Goal: Task Accomplishment & Management: Use online tool/utility

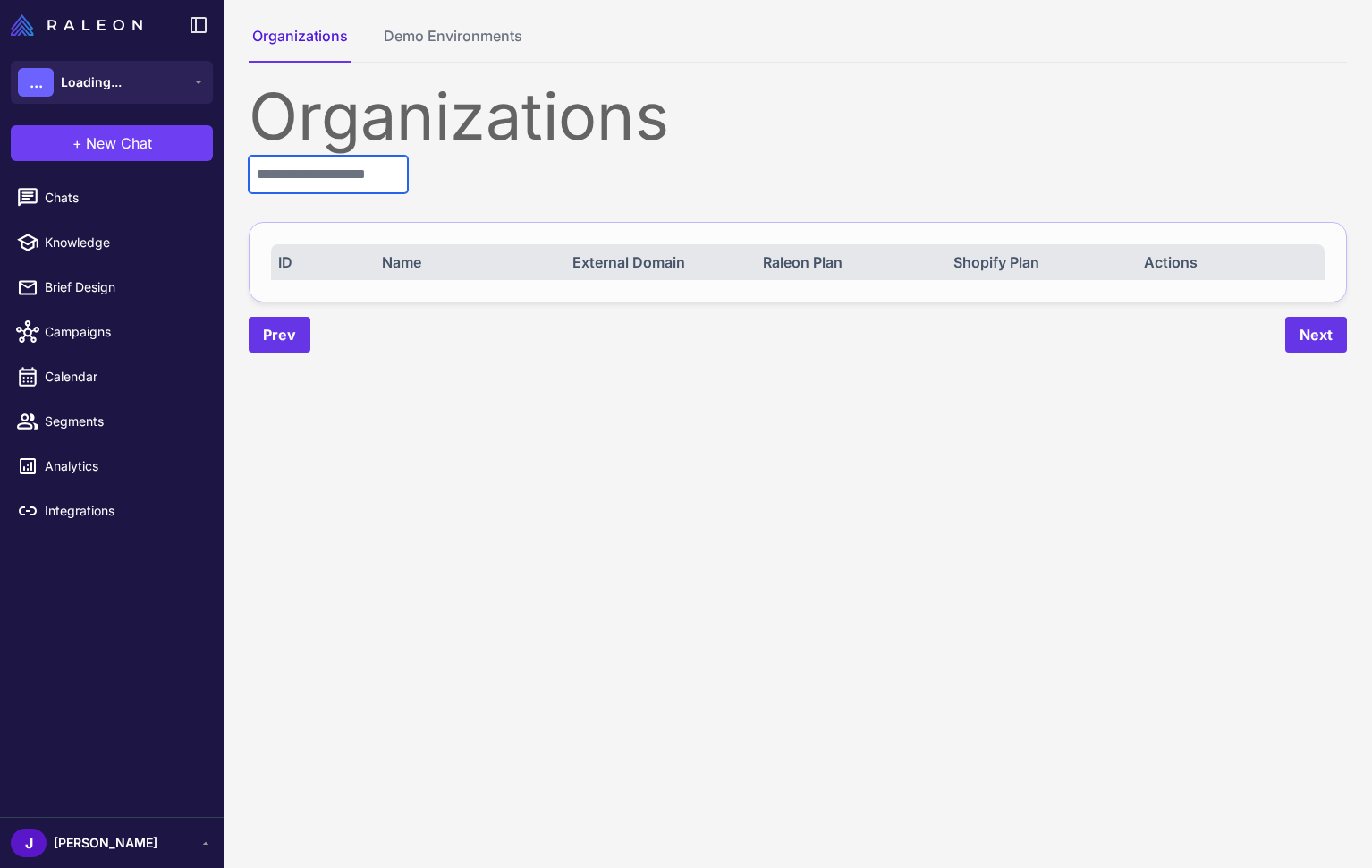
click at [327, 190] on input "text" at bounding box center [328, 174] width 159 height 38
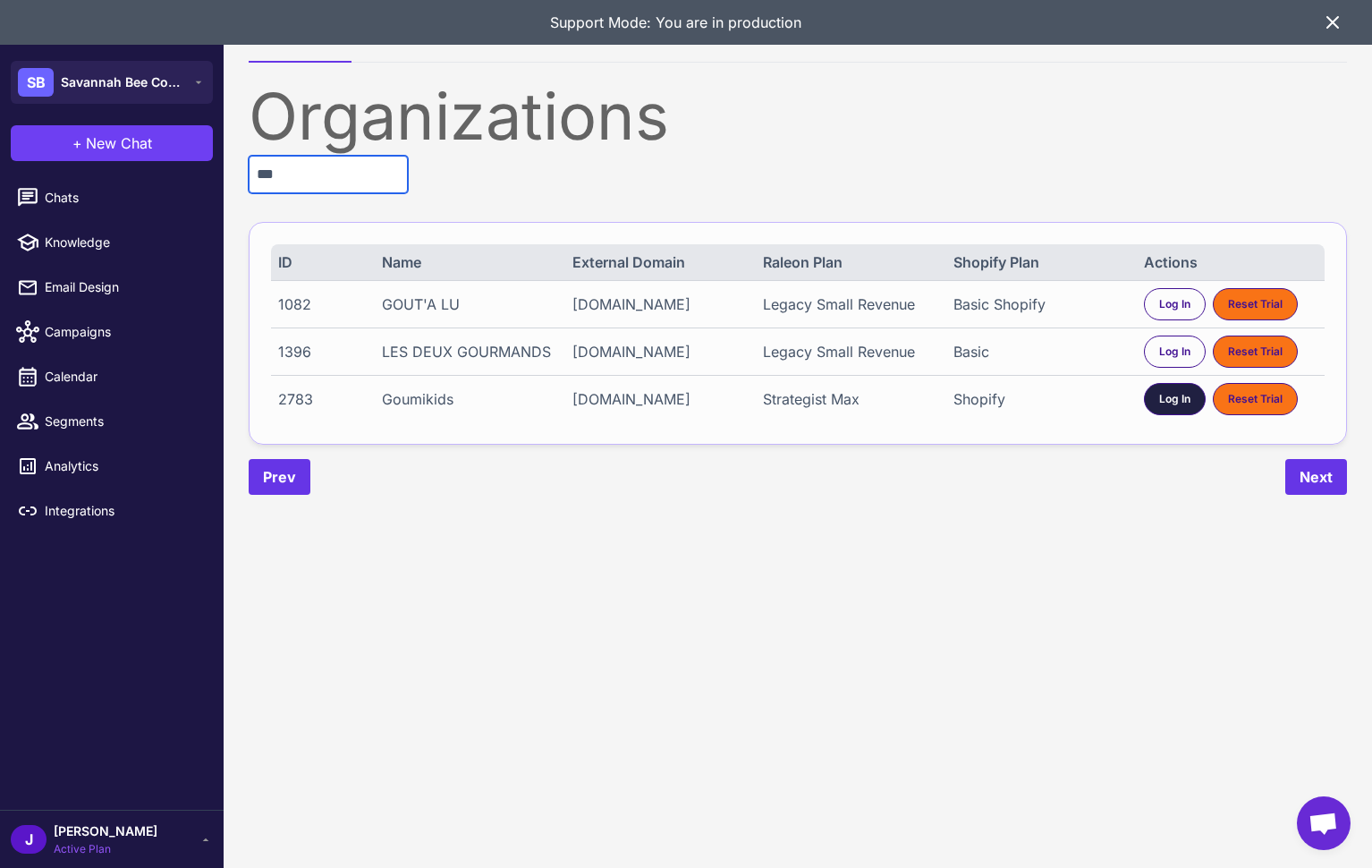
type input "***"
click at [1163, 407] on span "Log In" at bounding box center [1174, 399] width 31 height 16
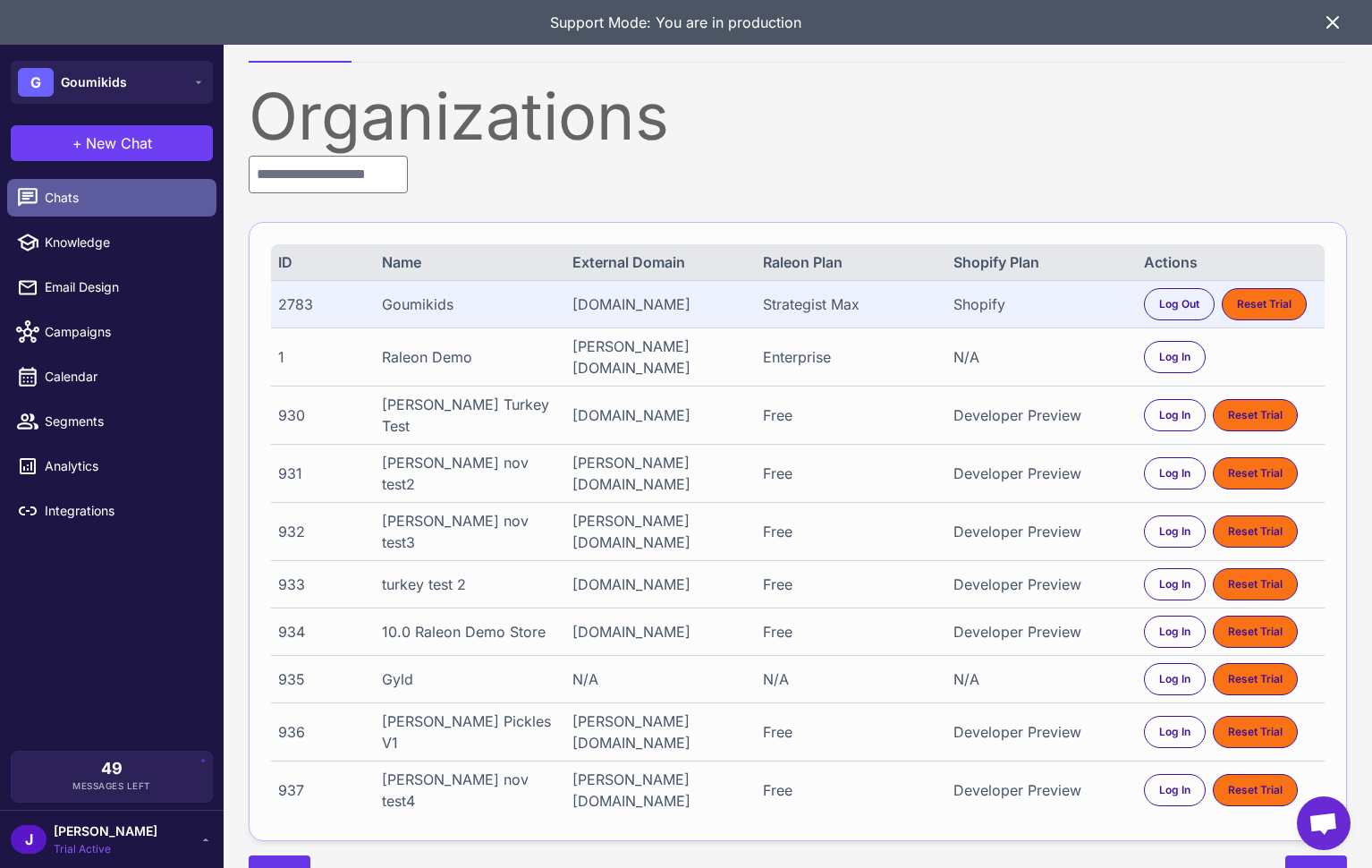
click at [79, 195] on span "Chats" at bounding box center [123, 198] width 157 height 20
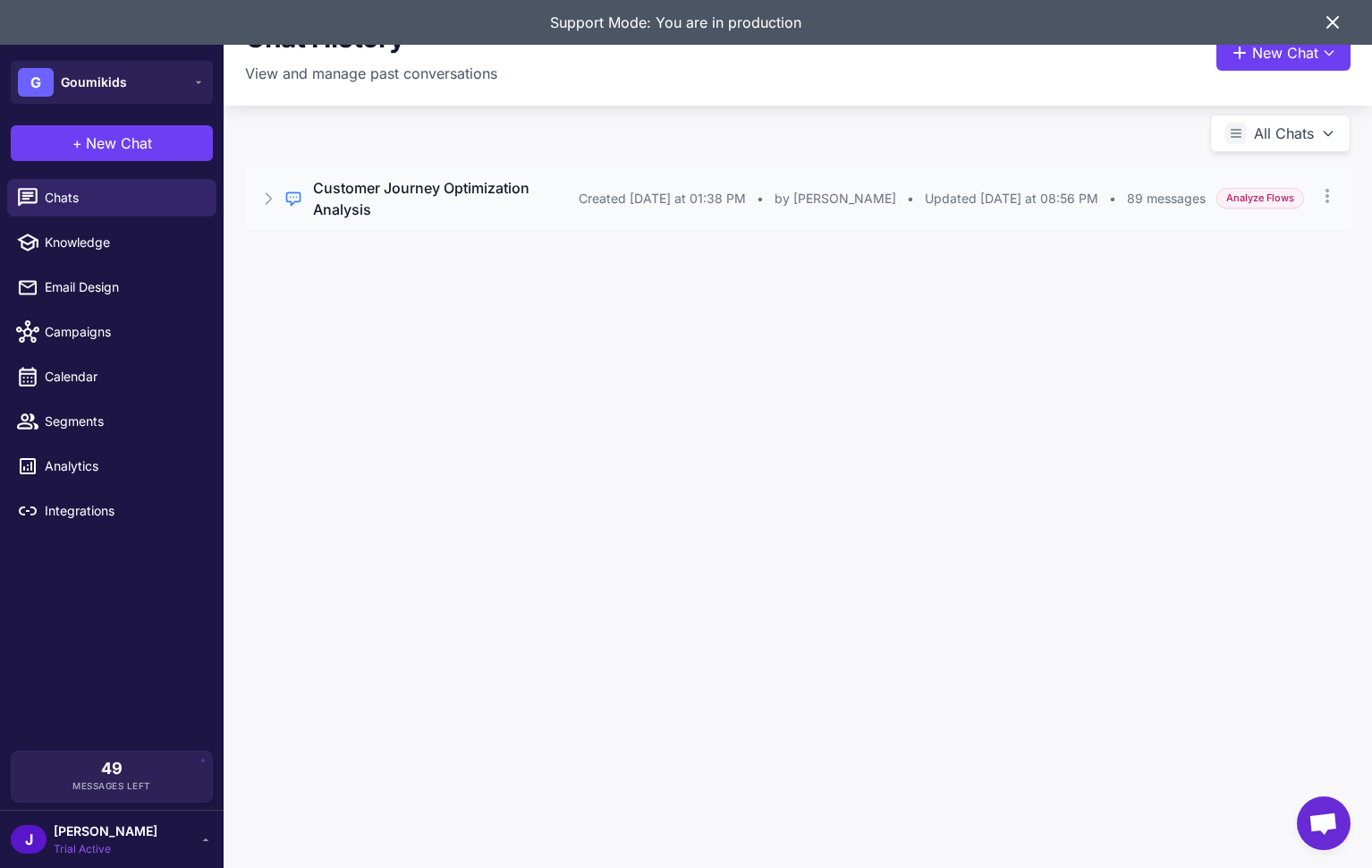
click at [860, 192] on span "by [PERSON_NAME]" at bounding box center [835, 198] width 122 height 20
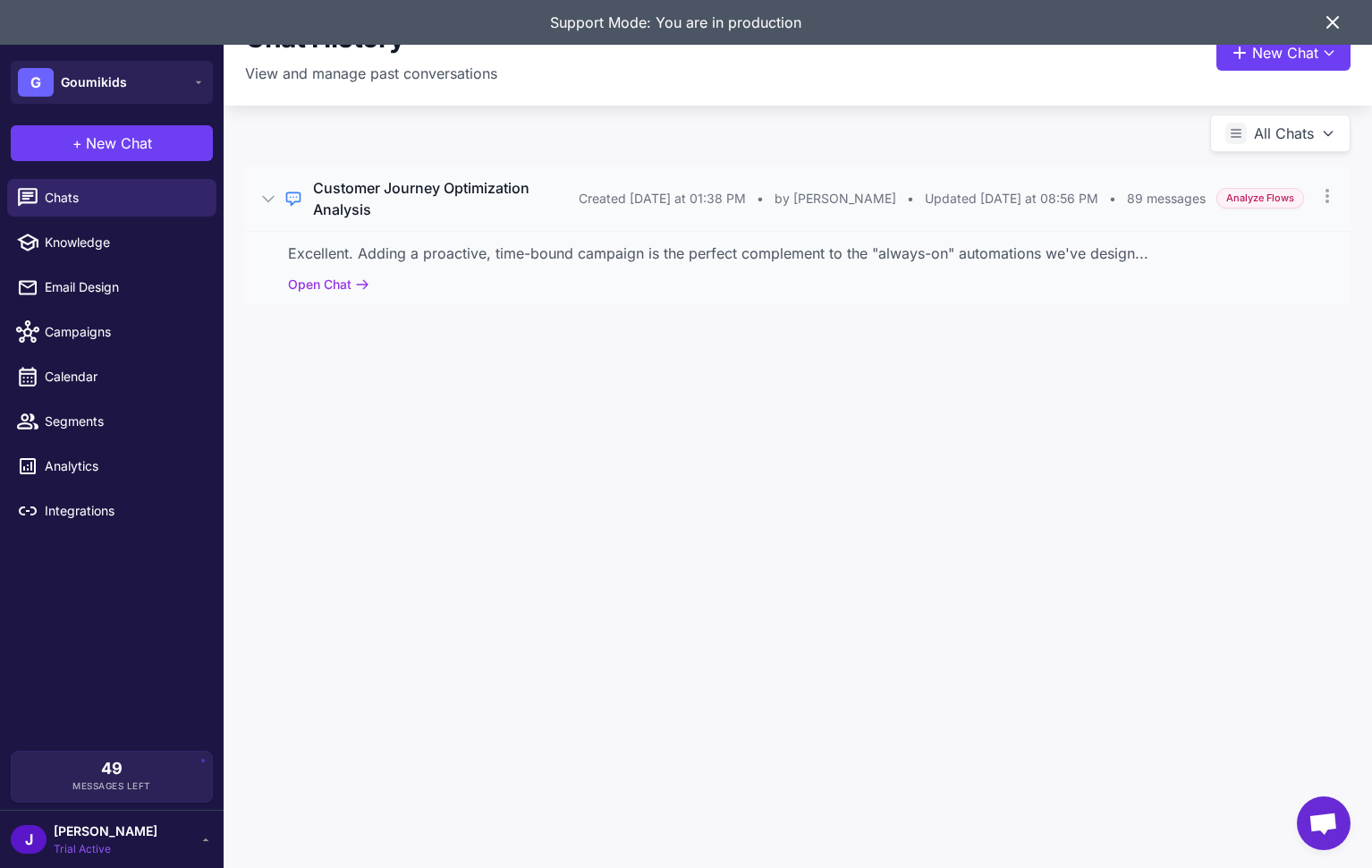
click at [322, 252] on div "Excellent. Adding a proactive, time-bound campaign is the perfect complement to…" at bounding box center [798, 267] width 1106 height 74
click at [323, 274] on button "Open Chat" at bounding box center [328, 284] width 81 height 20
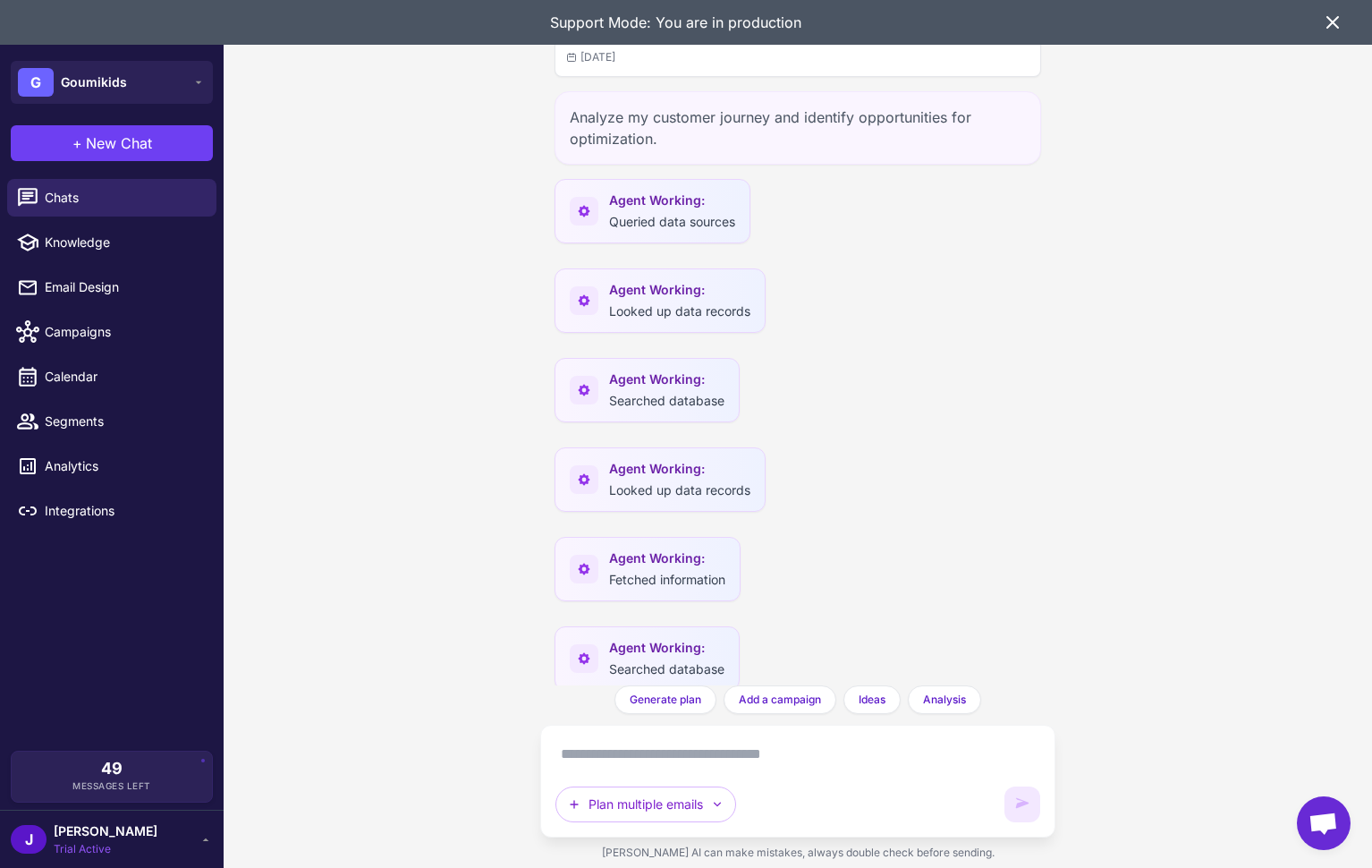
scroll to position [60315, 0]
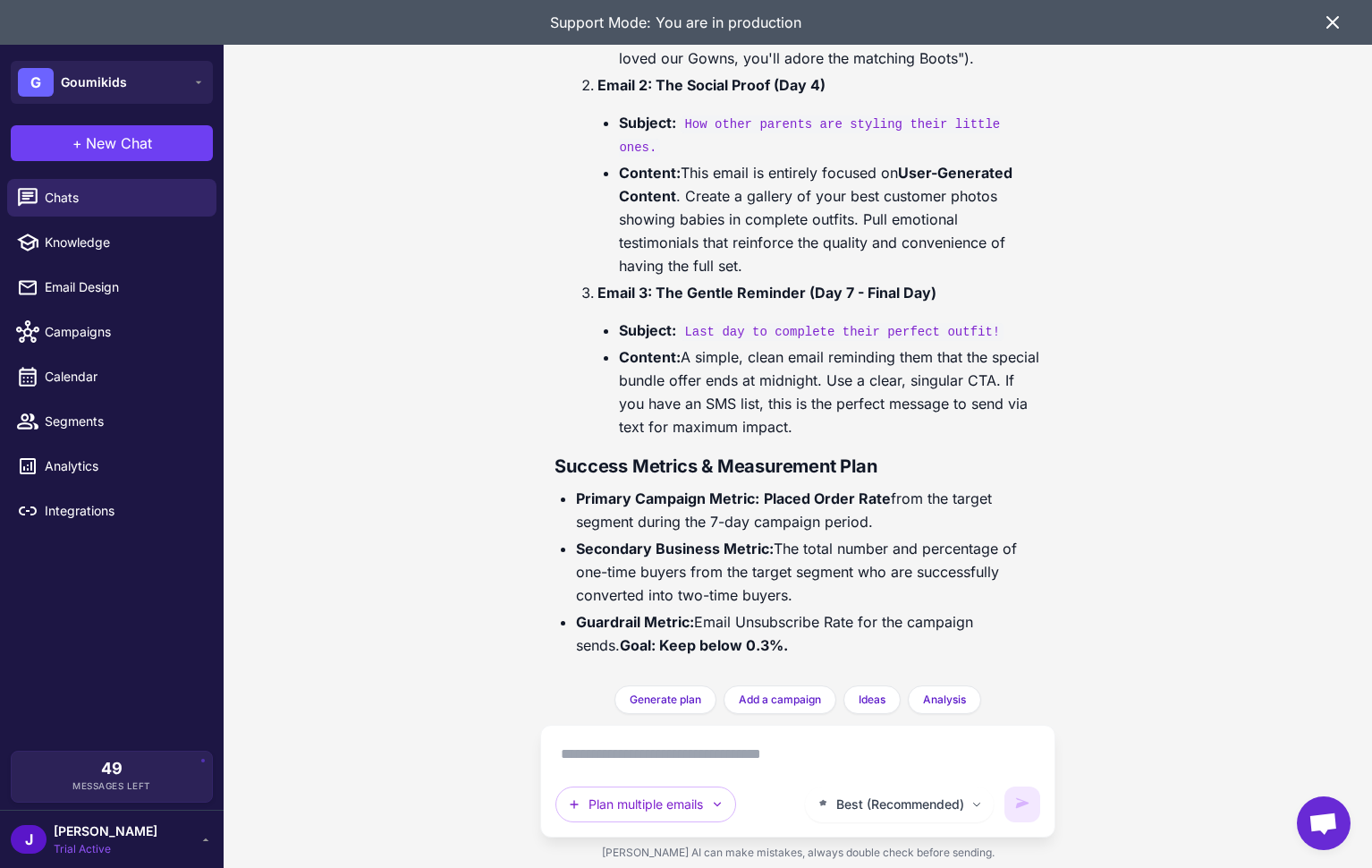
click at [1345, 24] on div "Support Mode: You are in production" at bounding box center [686, 22] width 1372 height 45
click at [1328, 24] on icon at bounding box center [1332, 22] width 21 height 21
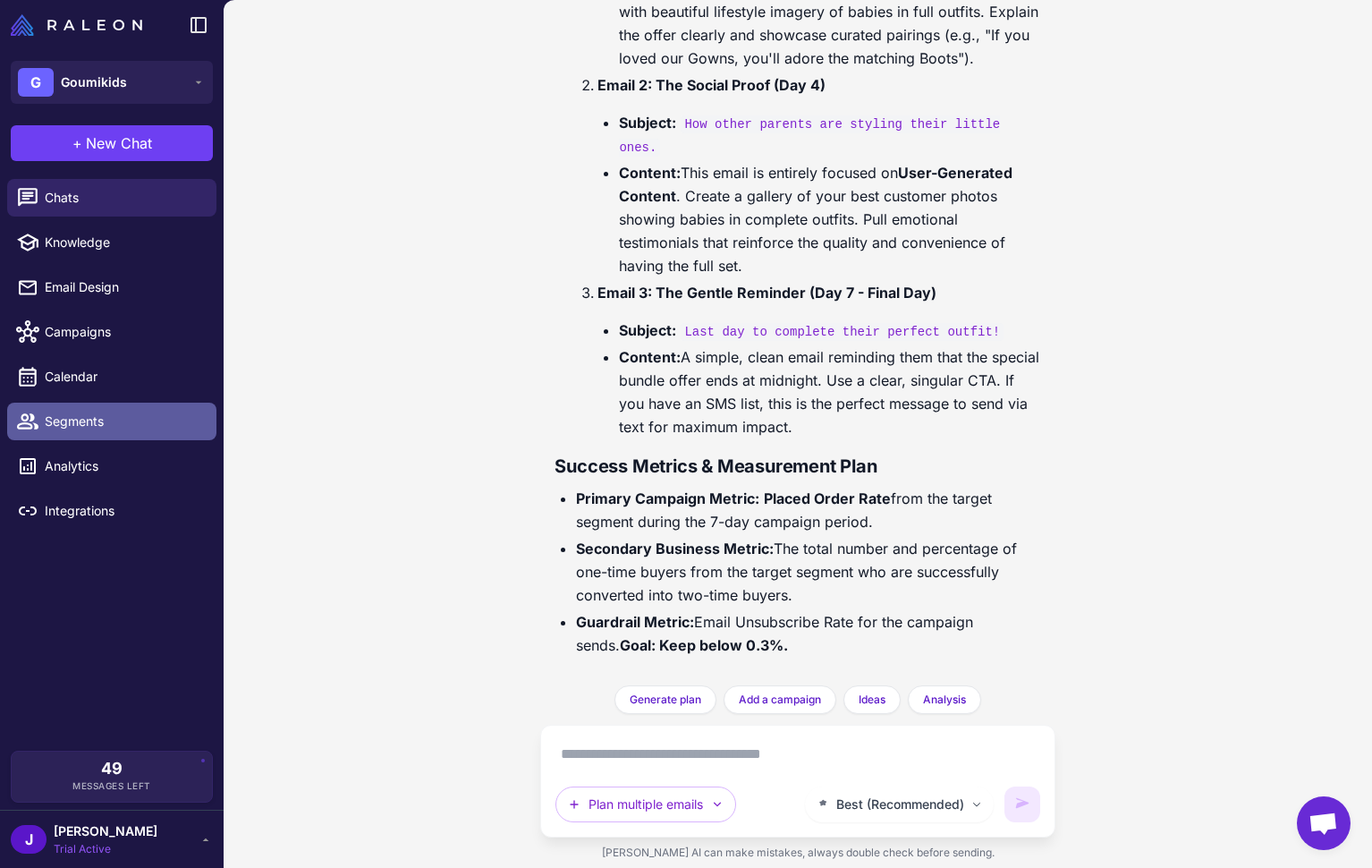
click at [57, 426] on span "Segments" at bounding box center [123, 422] width 157 height 20
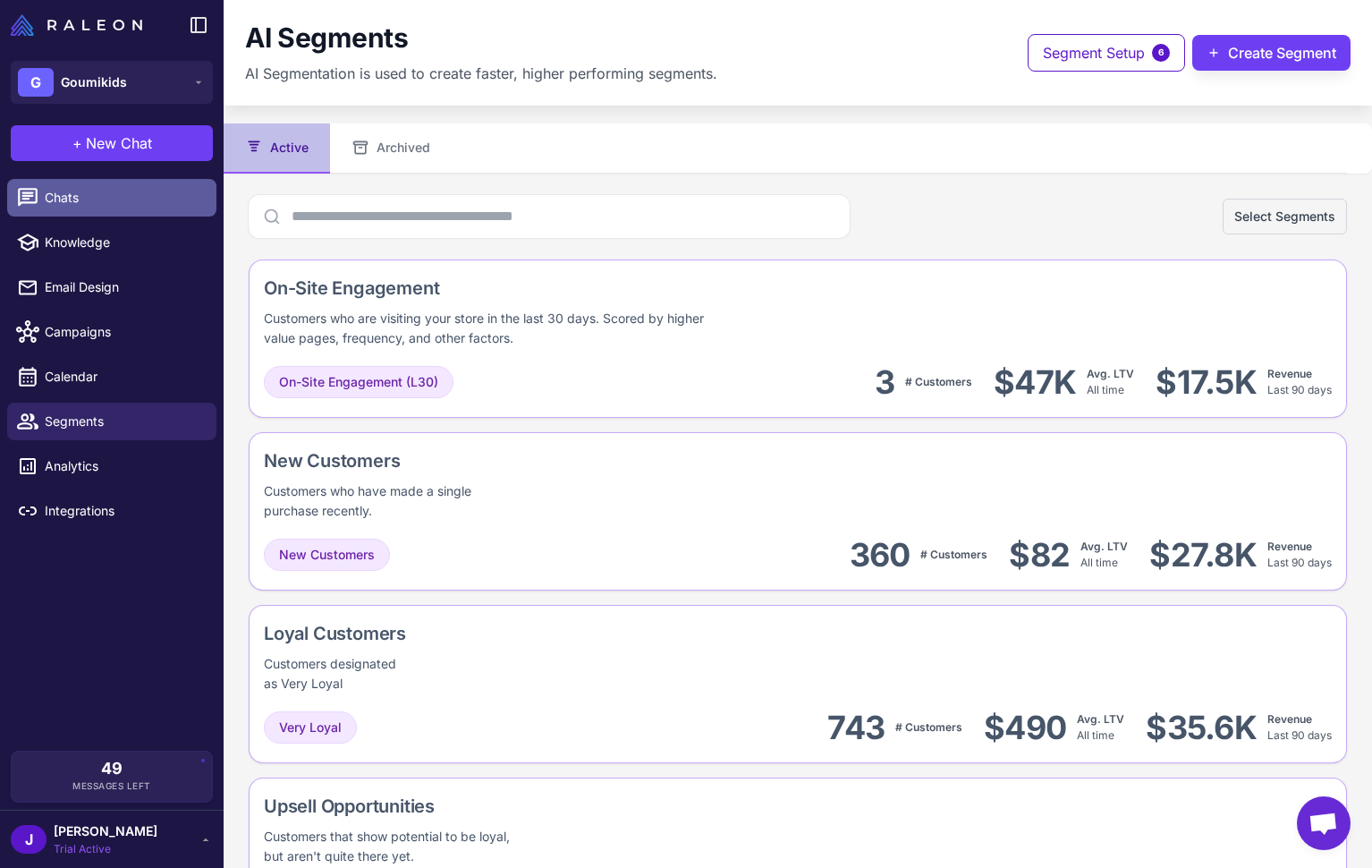
click at [70, 203] on span "Chats" at bounding box center [123, 198] width 157 height 20
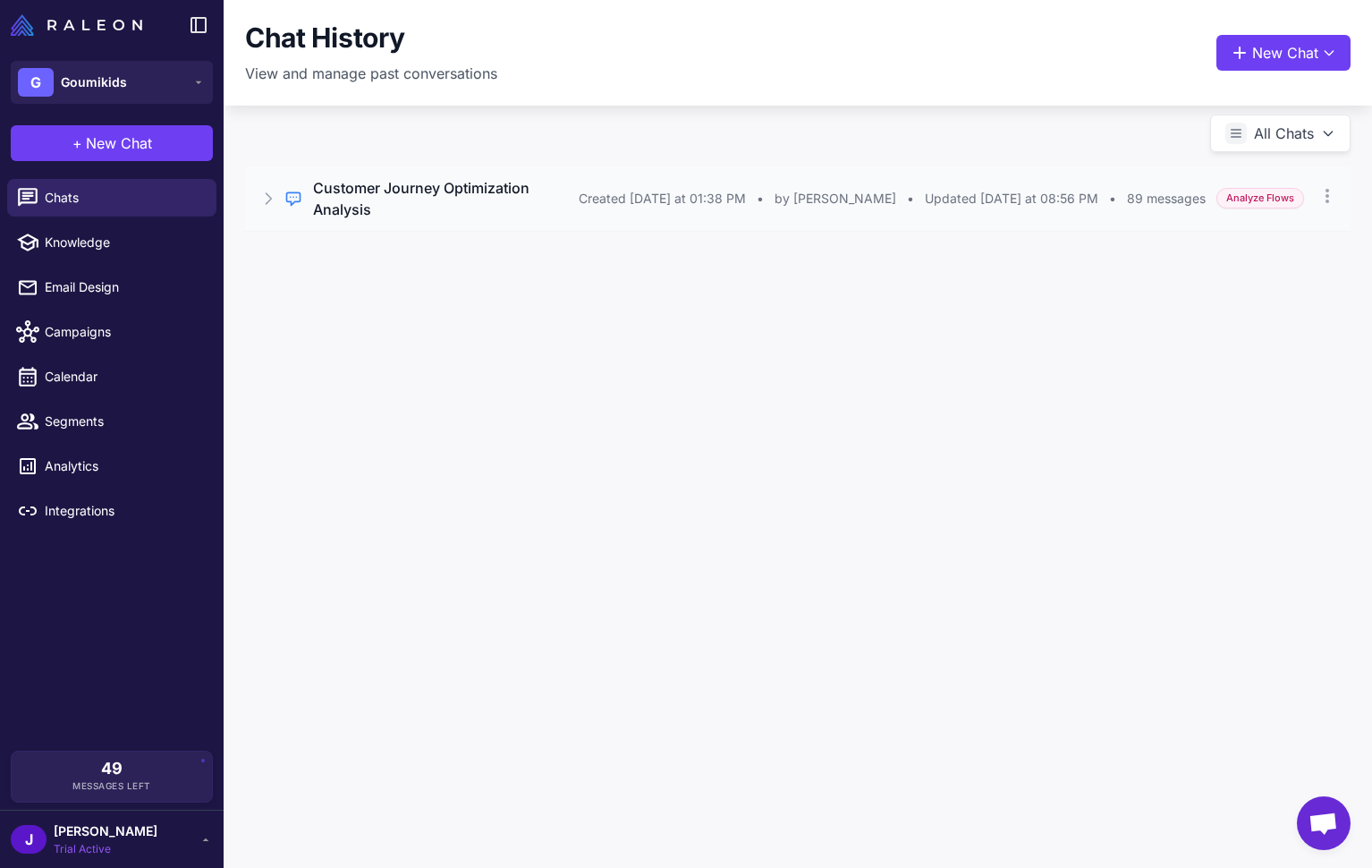
click at [263, 189] on icon at bounding box center [269, 198] width 18 height 18
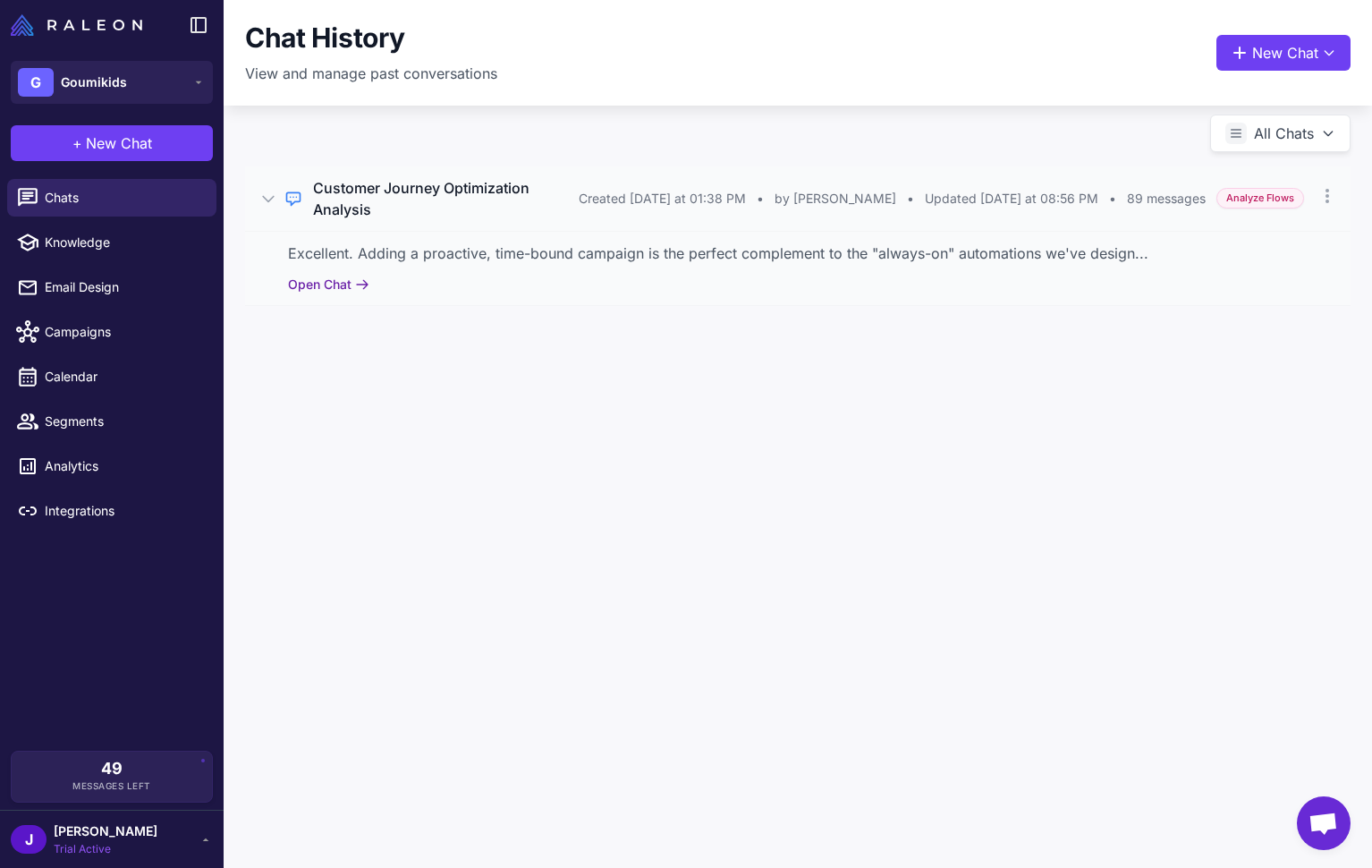
click at [326, 274] on button "Open Chat" at bounding box center [328, 284] width 81 height 20
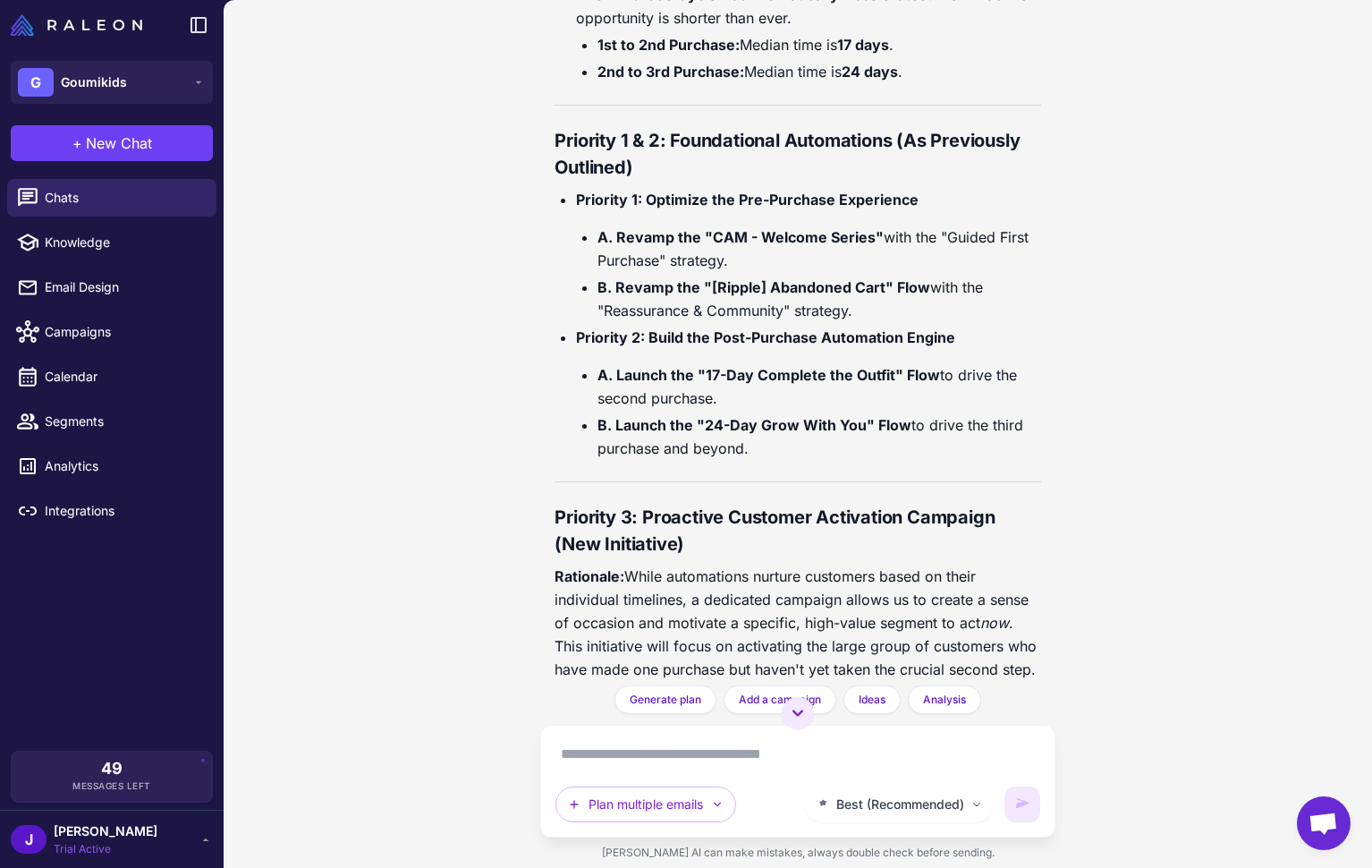
scroll to position [60315, 0]
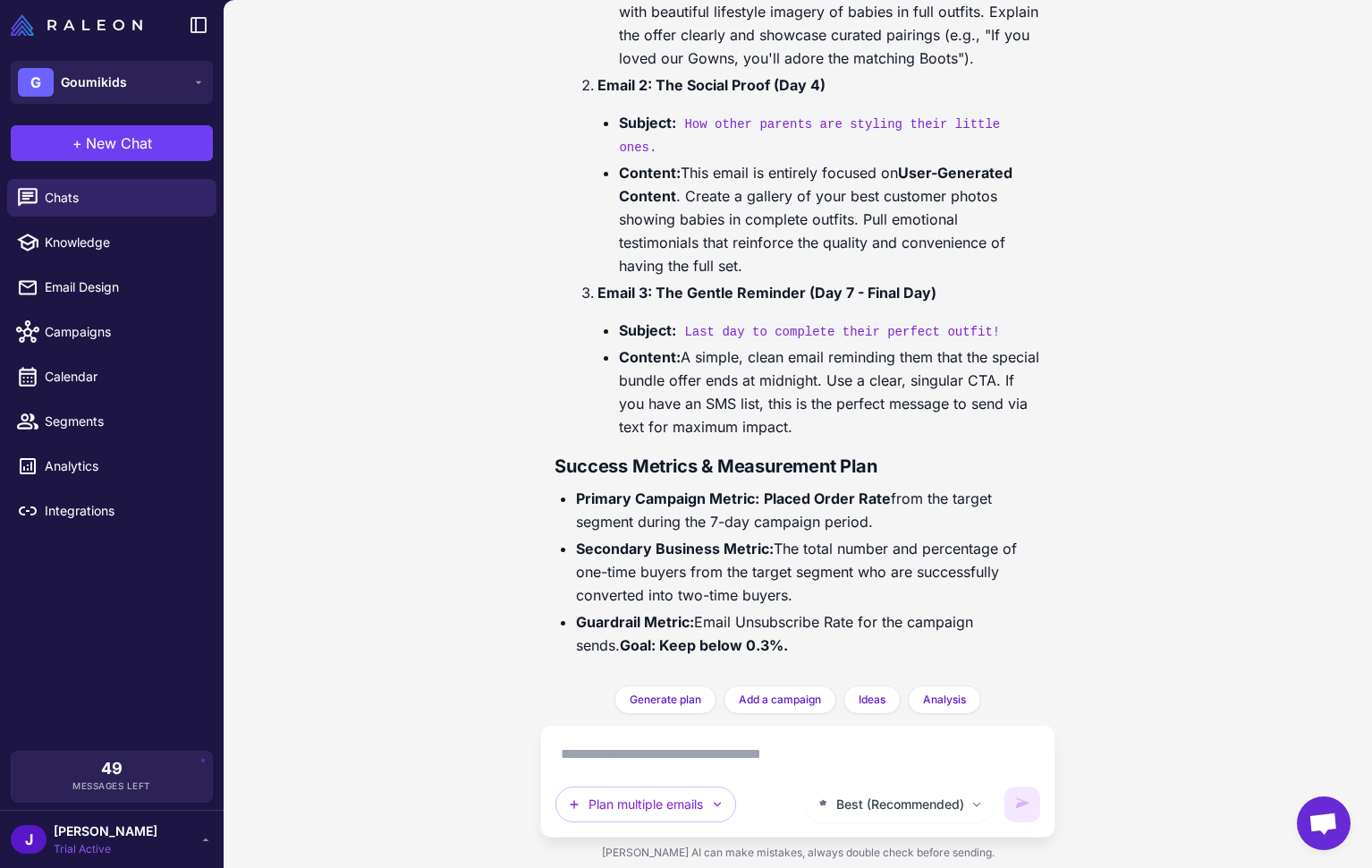
click at [409, 373] on div "Customer Journey Optimization Analysis 5 days ago Analyze my customer journey a…" at bounding box center [798, 434] width 1149 height 868
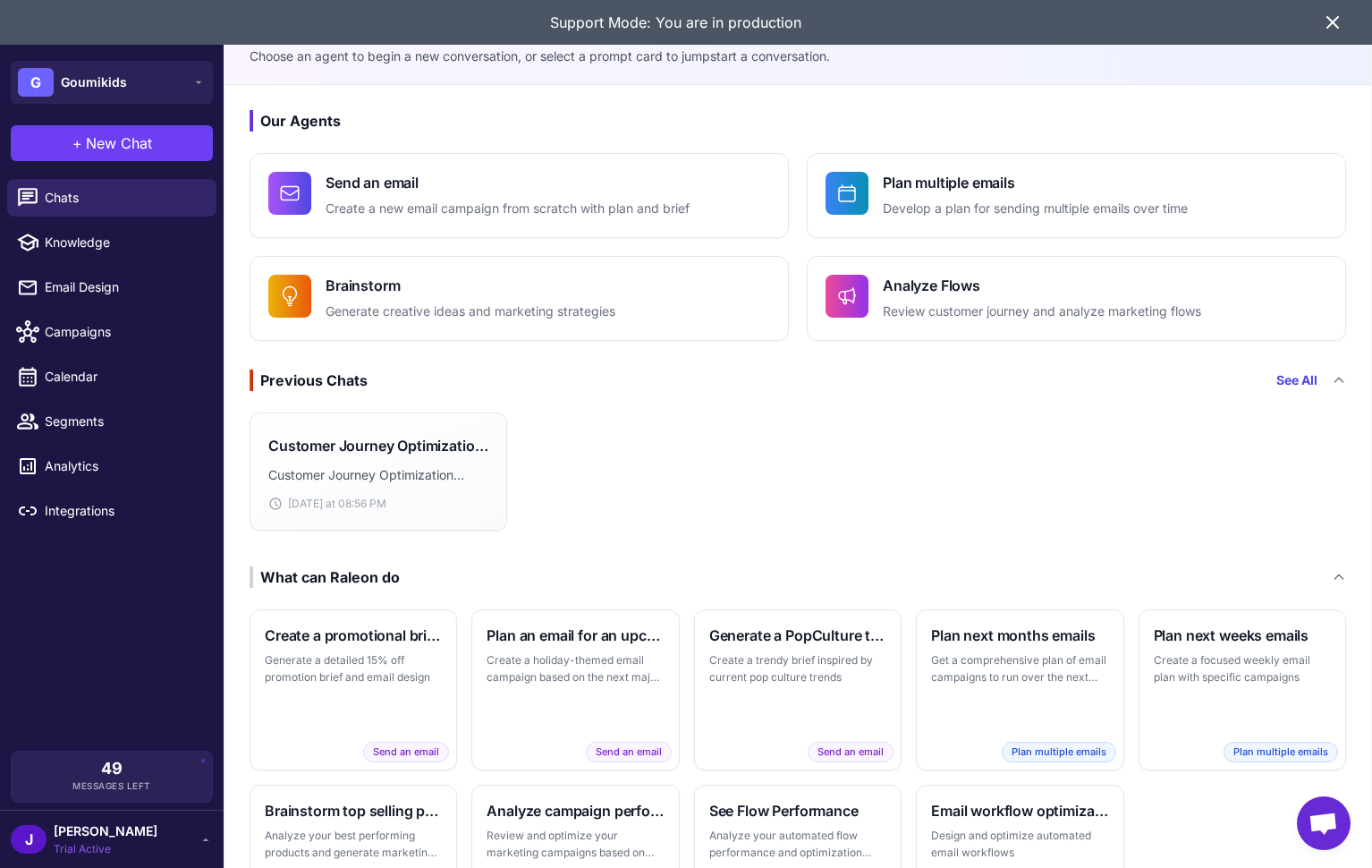
click at [1332, 22] on icon at bounding box center [1333, 23] width 11 height 11
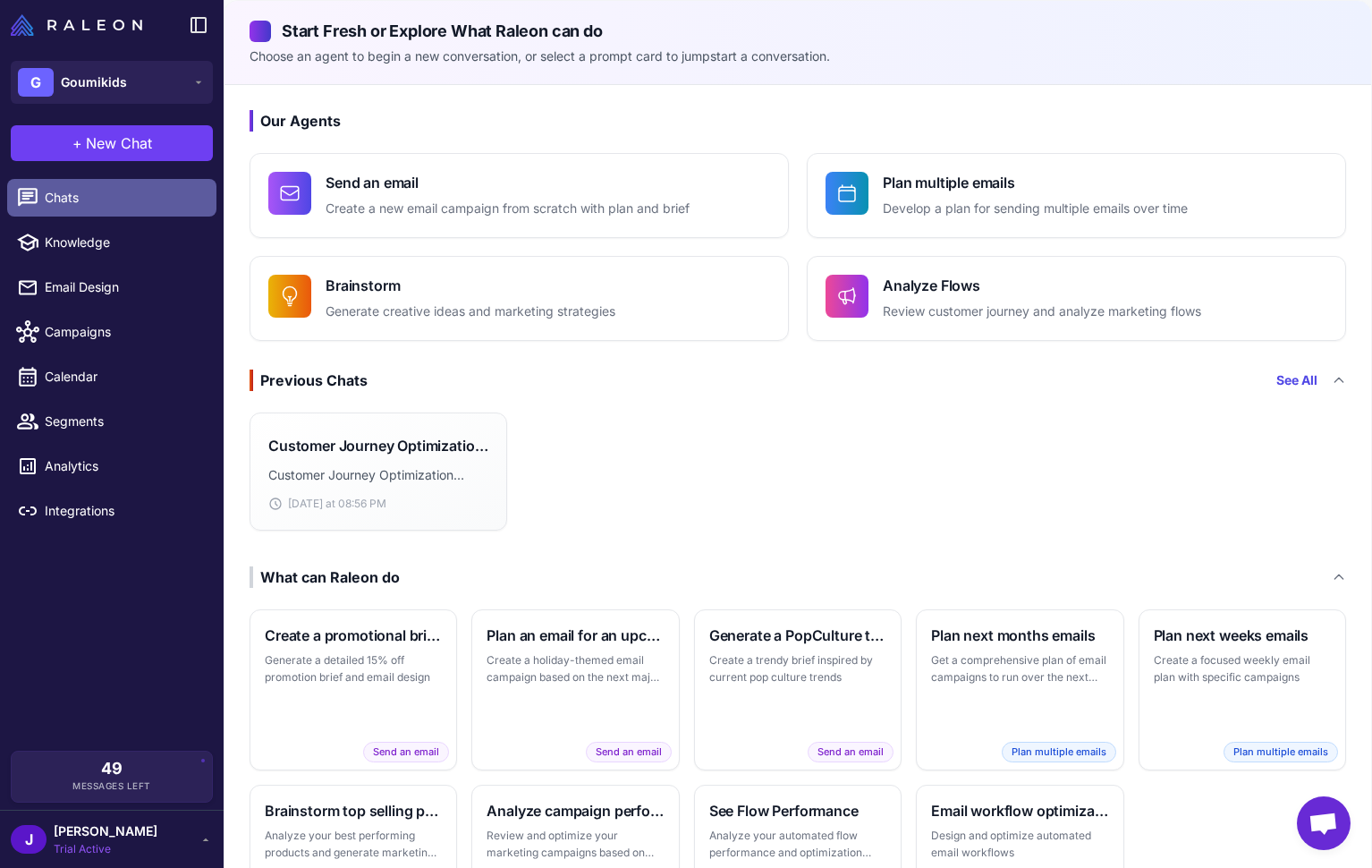
click at [63, 215] on link "Chats" at bounding box center [112, 198] width 209 height 38
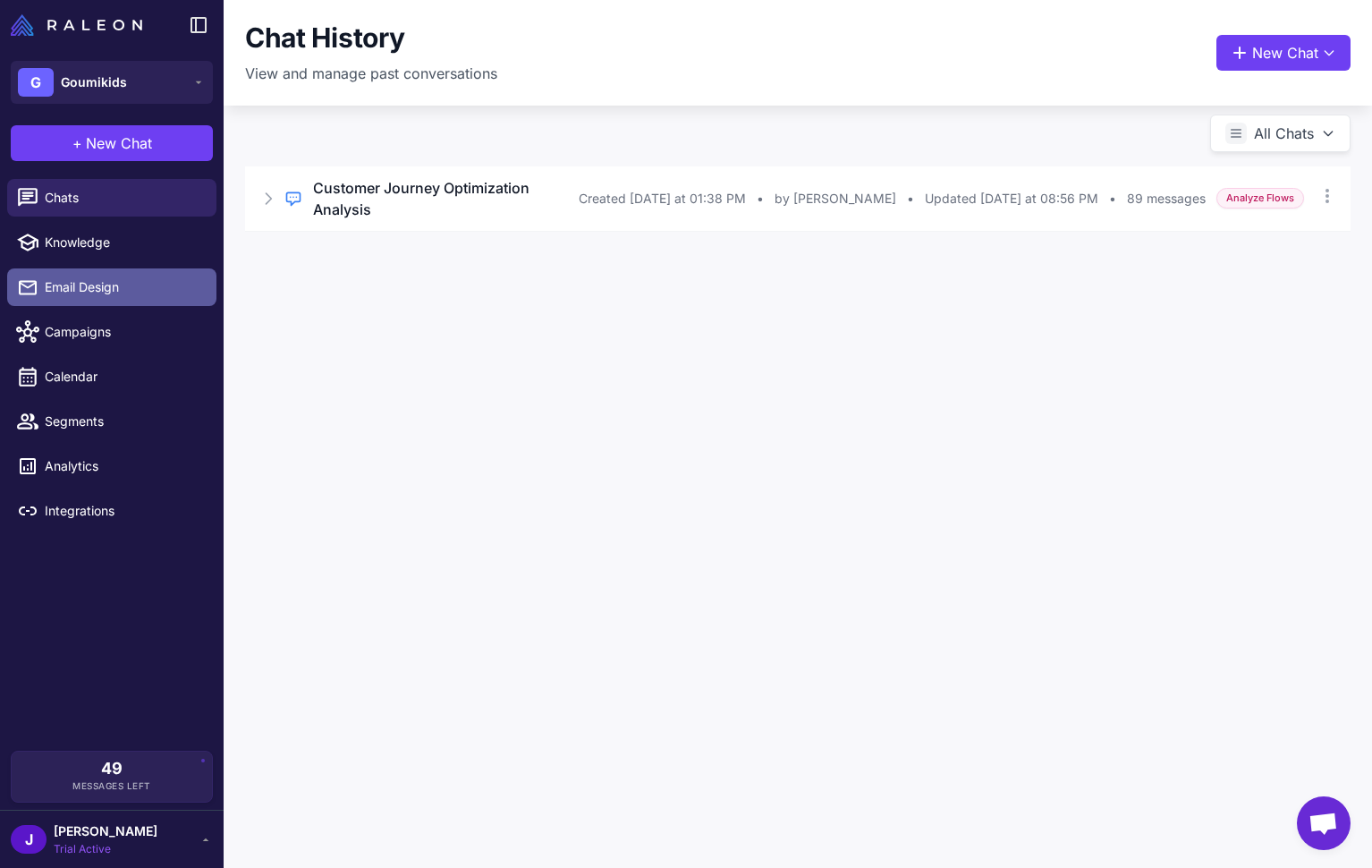
click at [106, 299] on link "Email Design" at bounding box center [112, 286] width 209 height 38
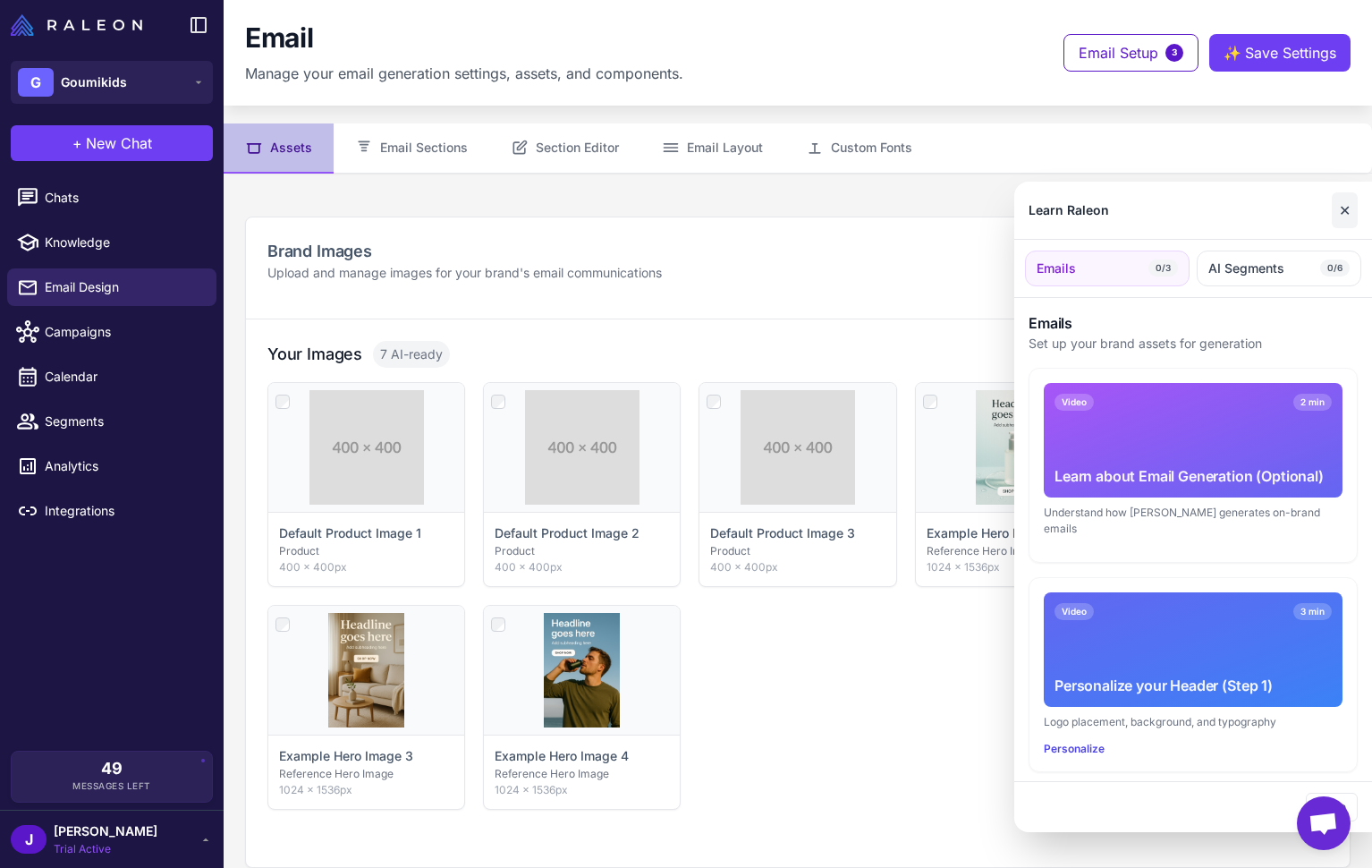
click at [1354, 205] on button "✕" at bounding box center [1345, 209] width 26 height 36
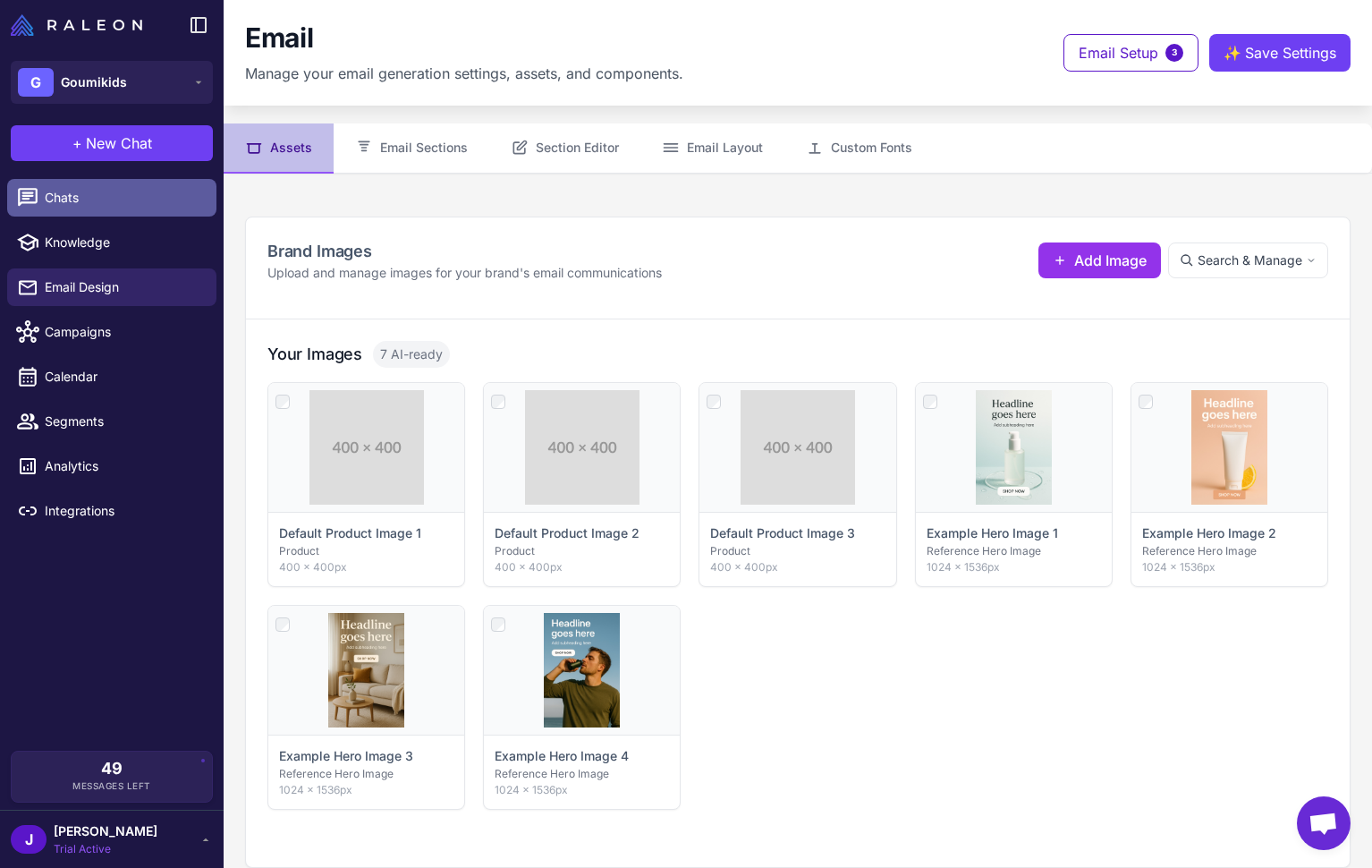
click at [75, 206] on span "Chats" at bounding box center [123, 198] width 157 height 20
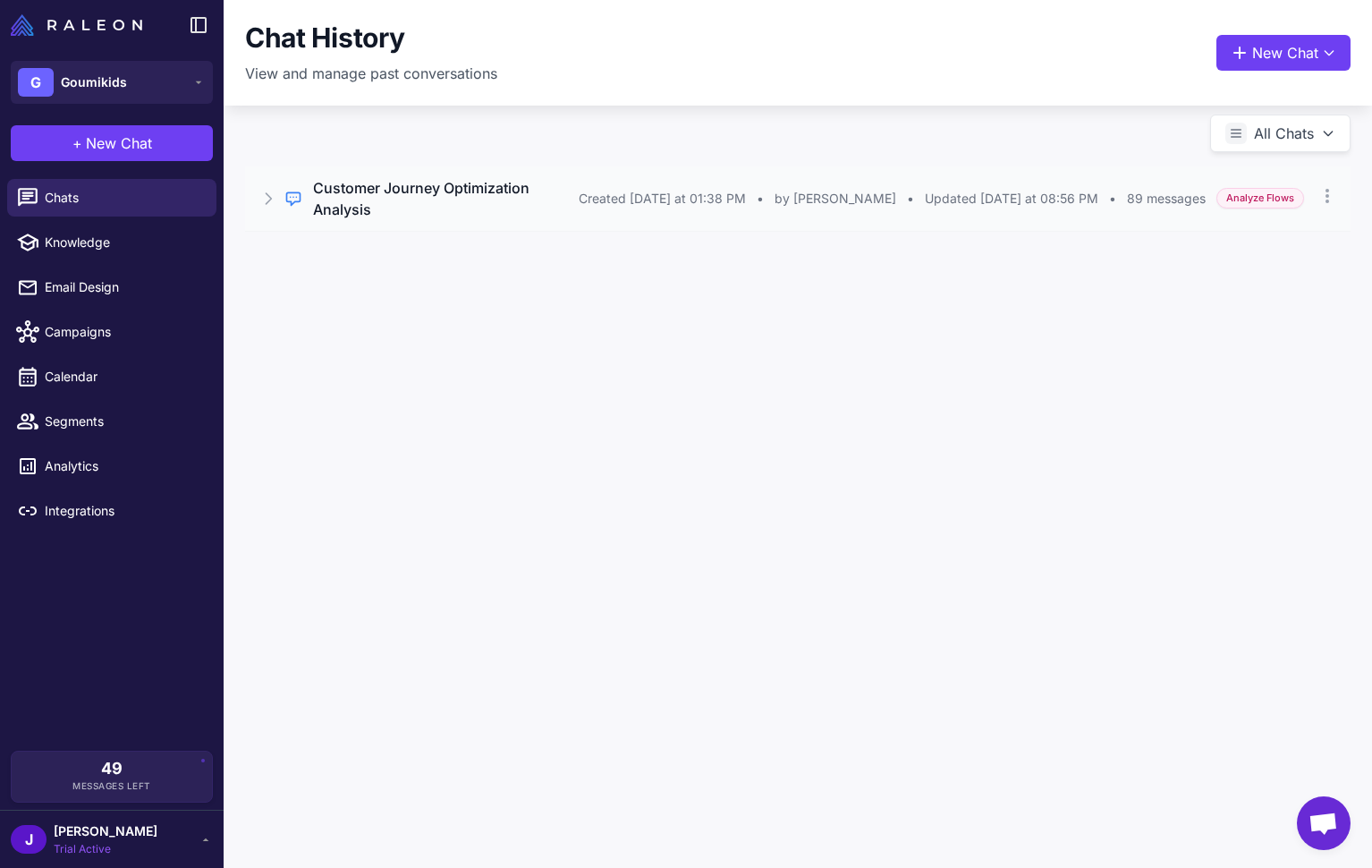
click at [271, 189] on icon at bounding box center [269, 198] width 18 height 18
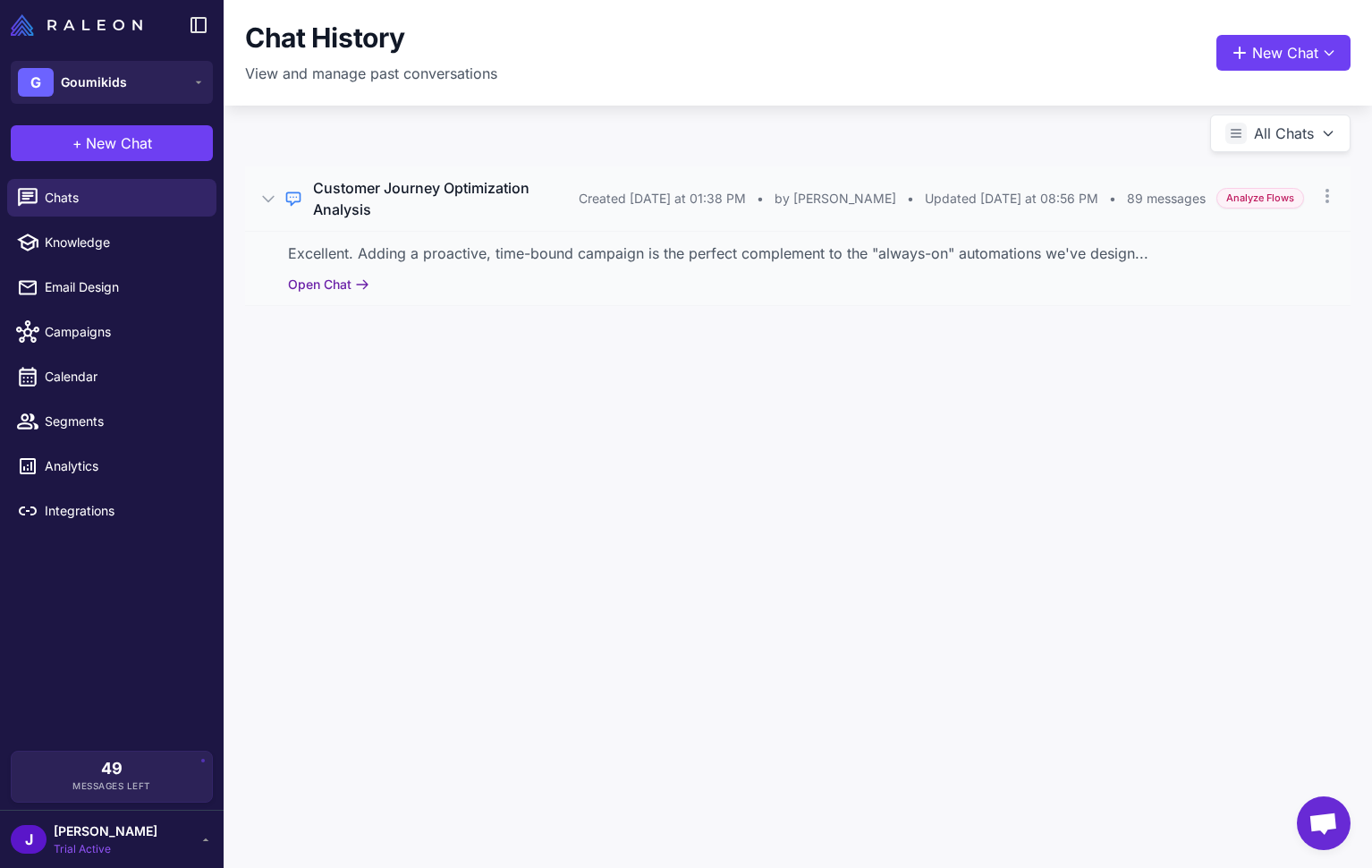
click at [325, 274] on button "Open Chat" at bounding box center [328, 284] width 81 height 20
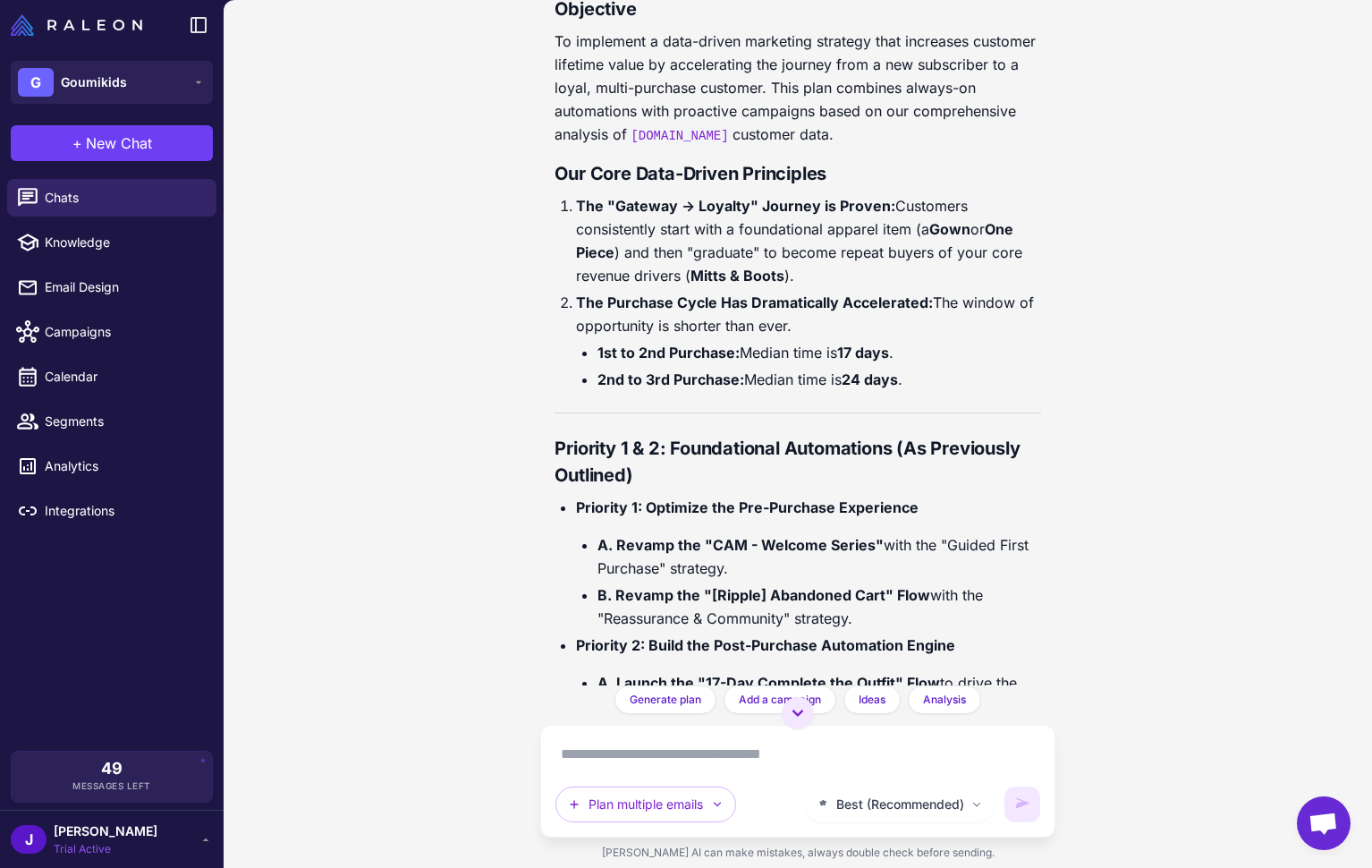
scroll to position [58300, 0]
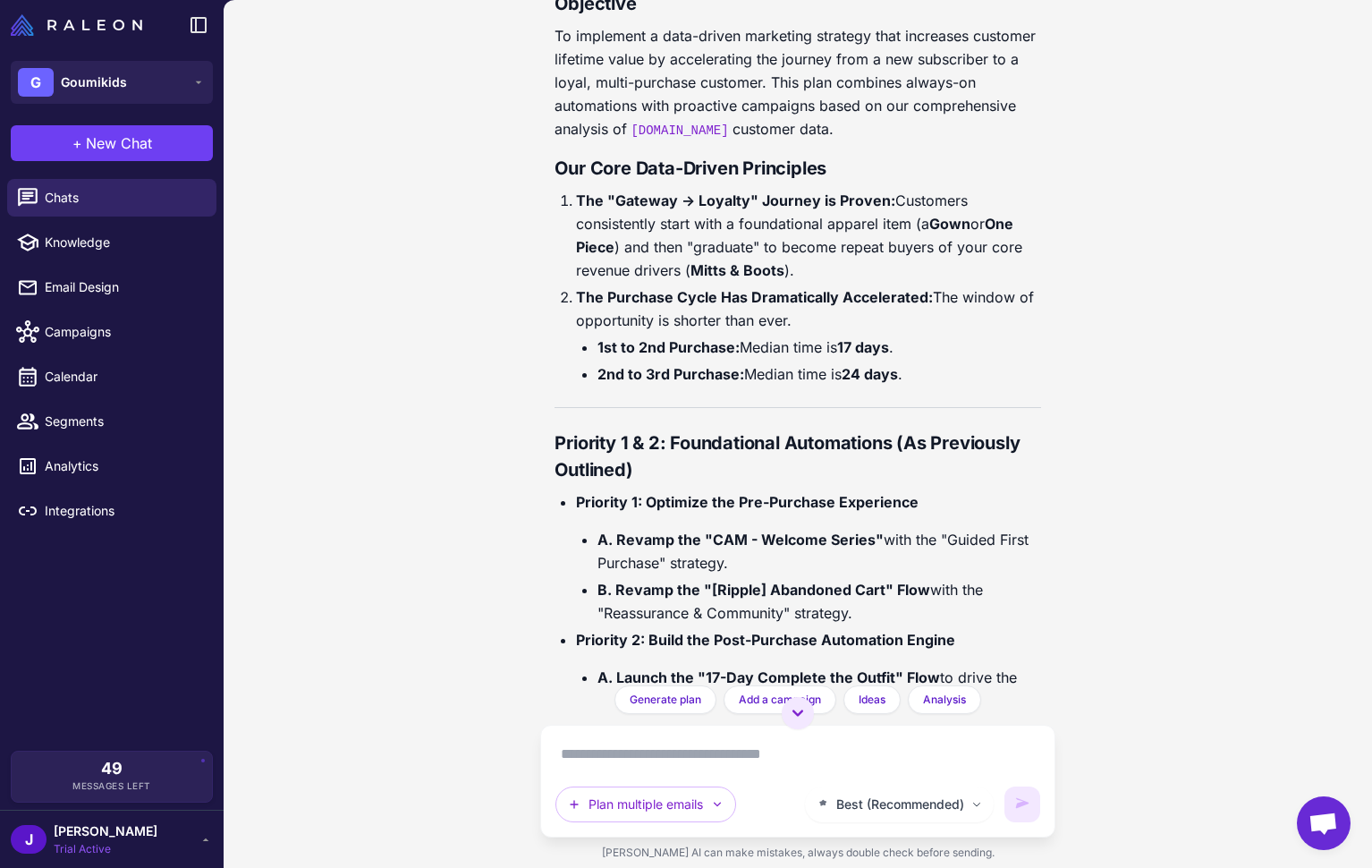
click at [381, 582] on div "Customer Journey Optimization Analysis 5 days ago Analyze my customer journey a…" at bounding box center [798, 434] width 1149 height 868
click at [460, 264] on div "Customer Journey Optimization Analysis 5 days ago Analyze my customer journey a…" at bounding box center [798, 434] width 1149 height 868
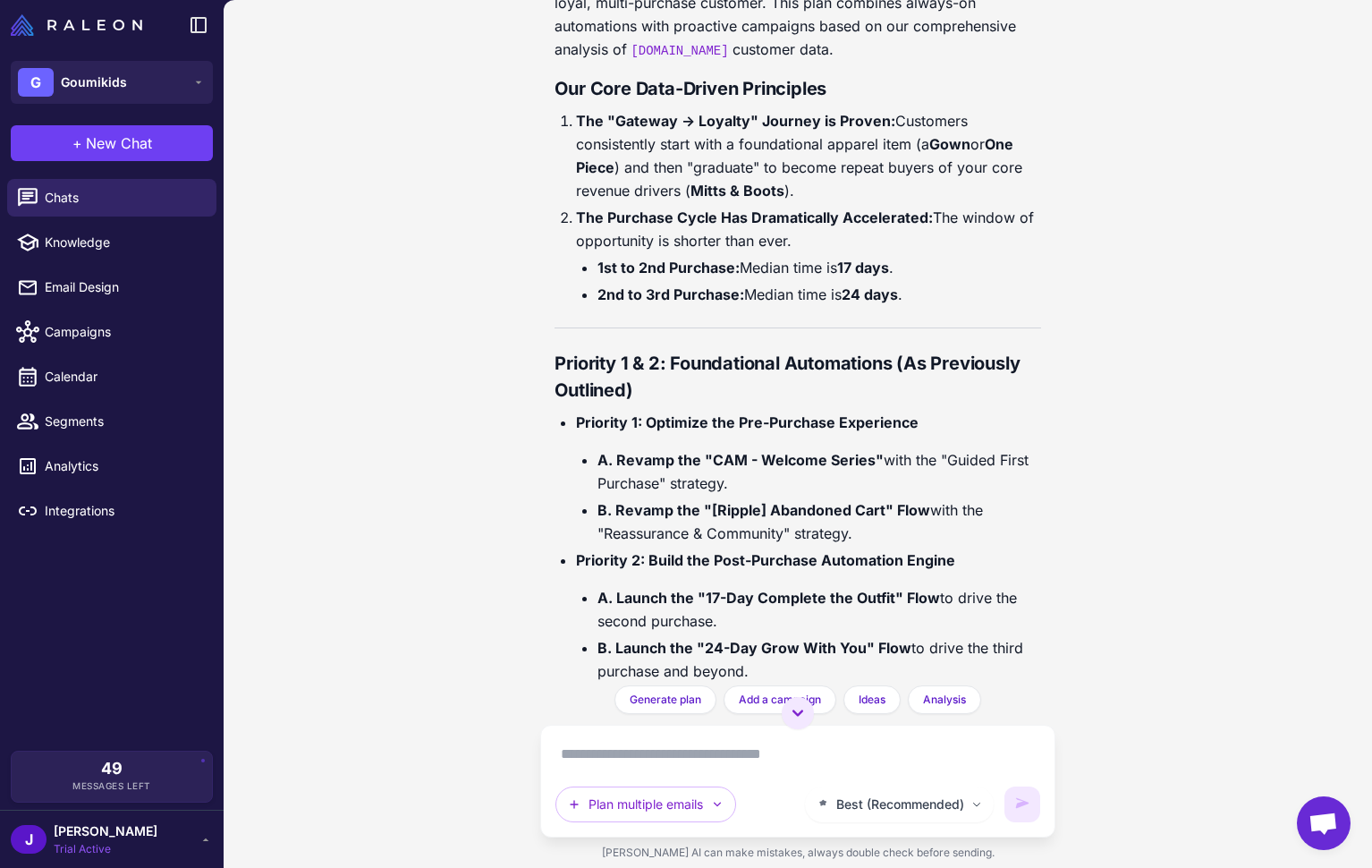
scroll to position [58592, 0]
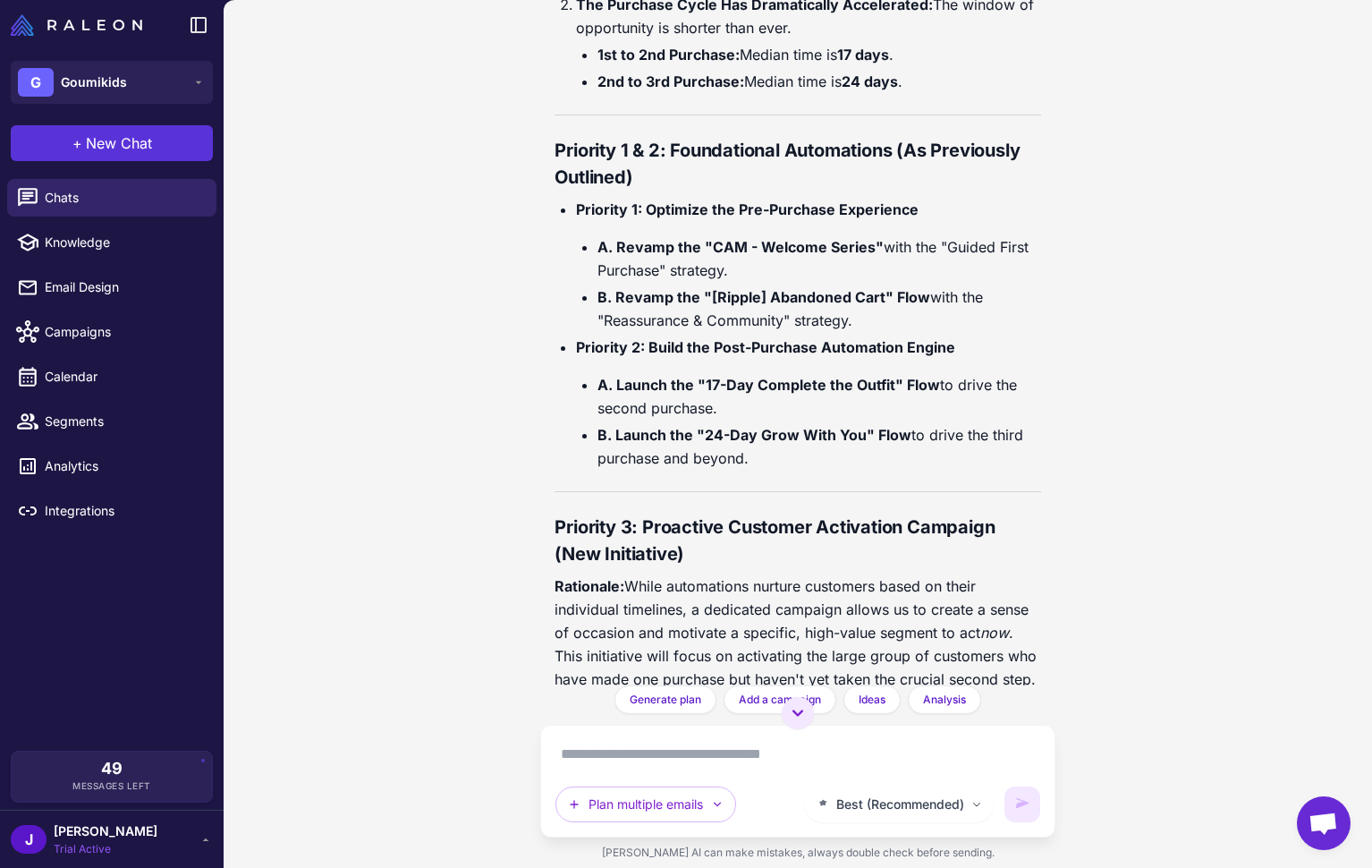
click at [123, 145] on span "New Chat" at bounding box center [119, 143] width 66 height 21
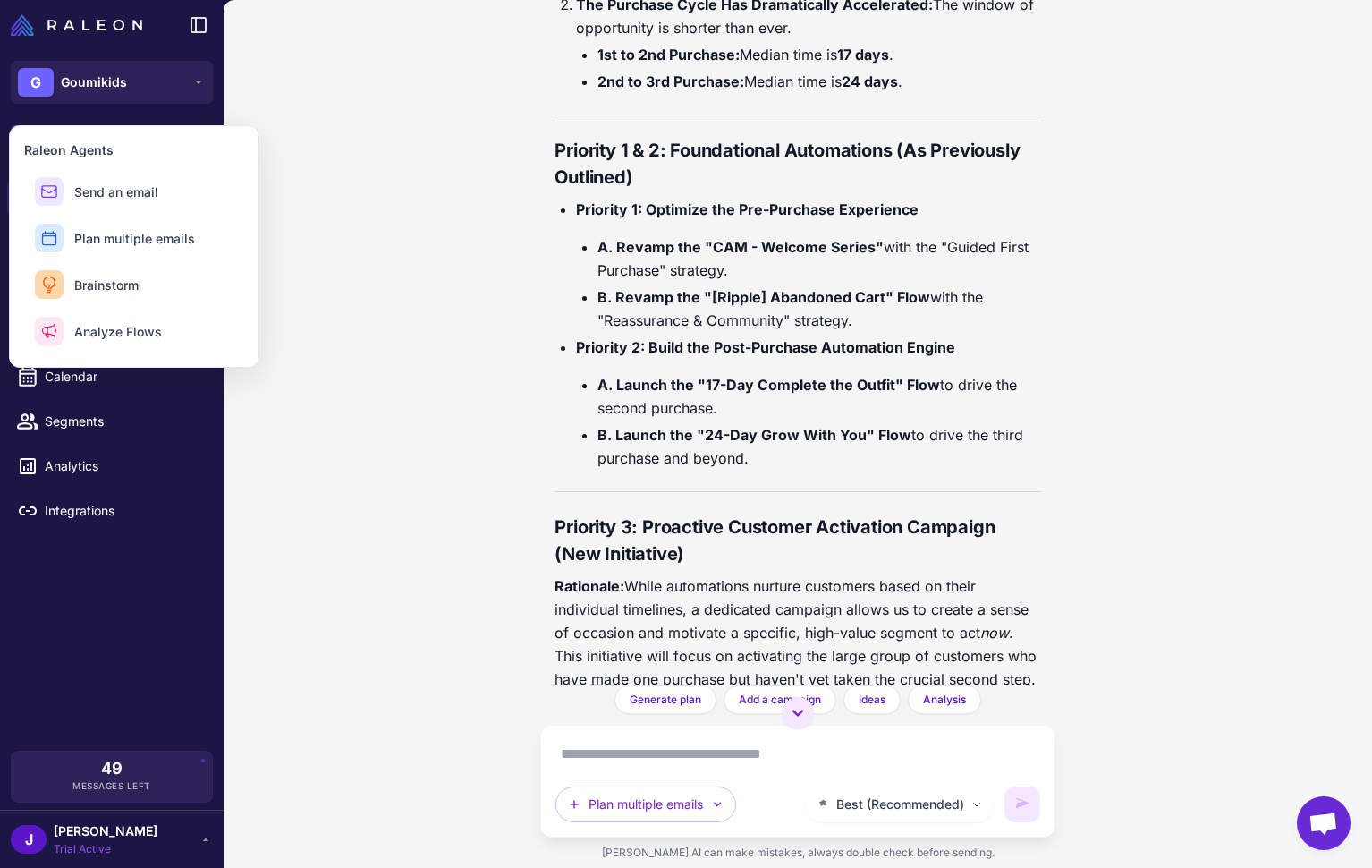
drag, startPoint x: 124, startPoint y: 186, endPoint x: 852, endPoint y: 144, distance: 729.2
click at [852, 144] on div "**********" at bounding box center [686, 434] width 1372 height 868
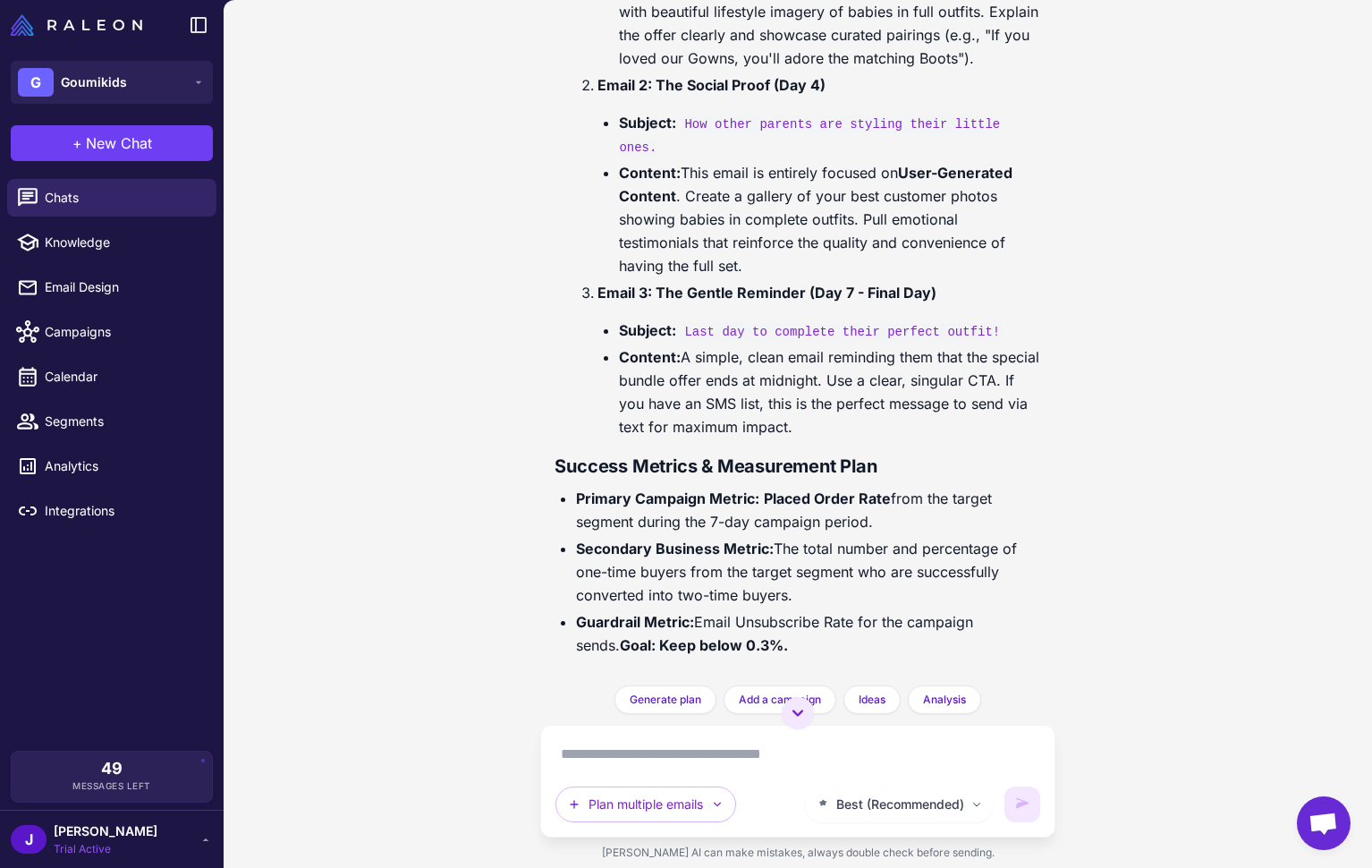
scroll to position [60315, 0]
click at [129, 139] on span "New Chat" at bounding box center [119, 143] width 66 height 21
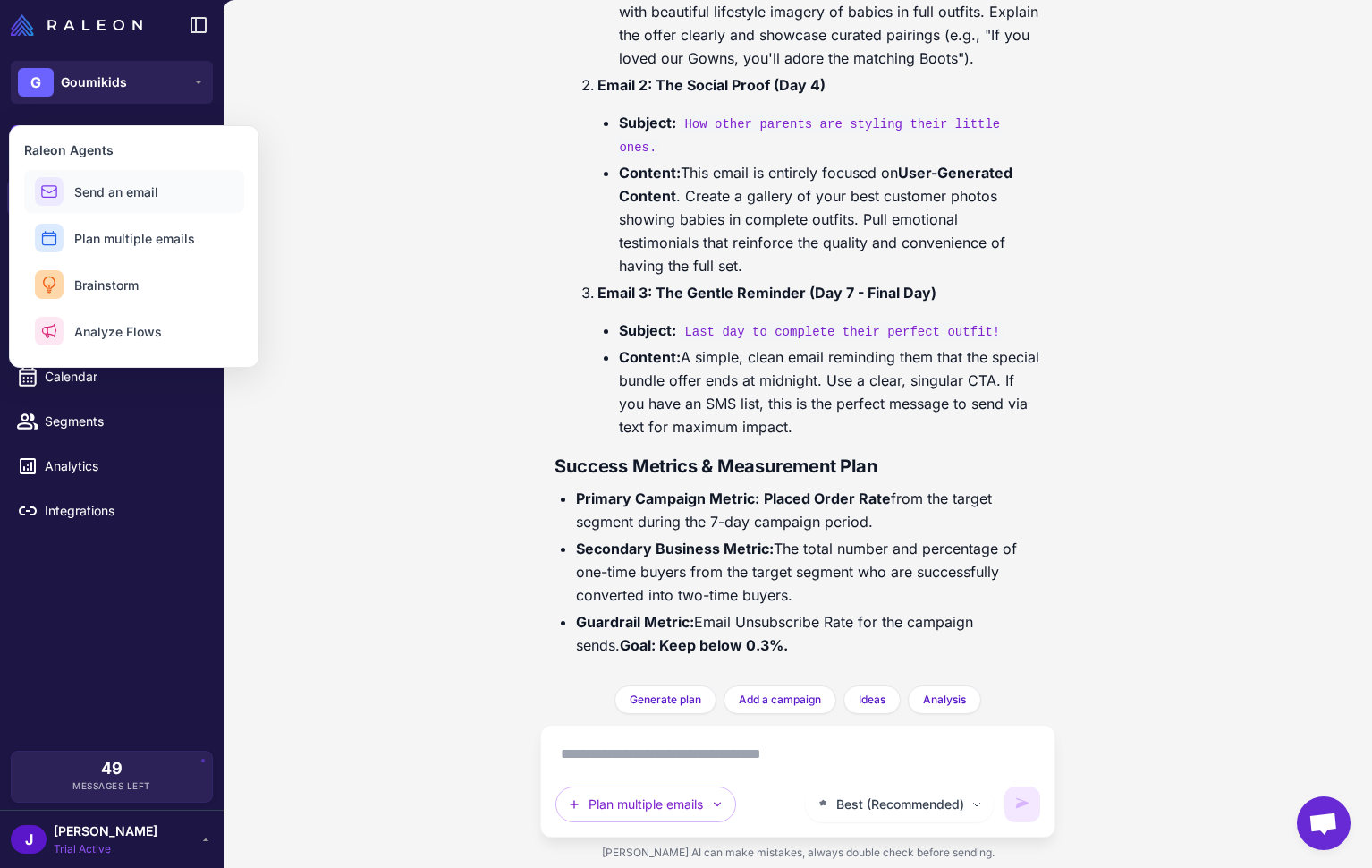
click at [112, 191] on span "Send an email" at bounding box center [116, 192] width 84 height 19
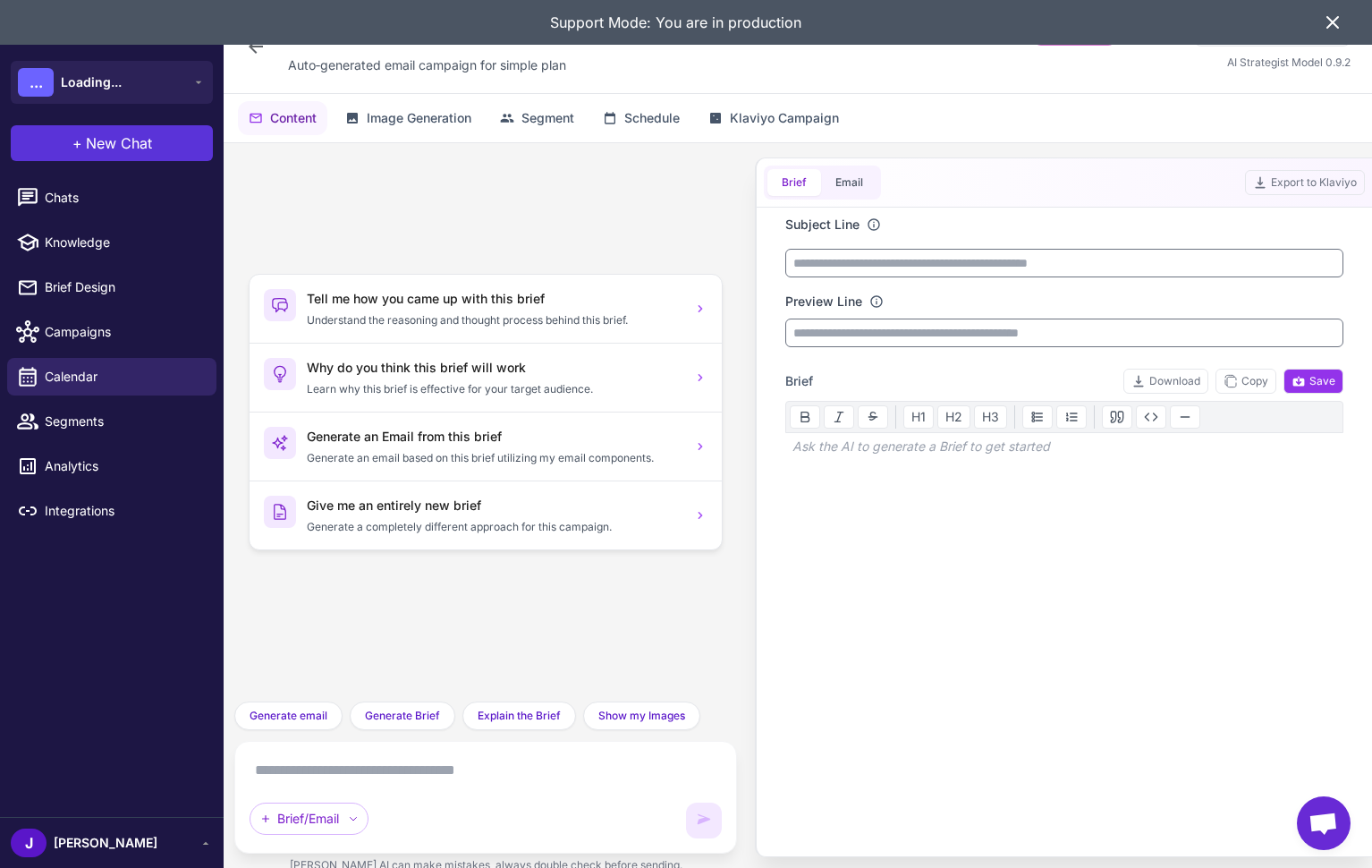
click at [151, 147] on button "+ New Chat" at bounding box center [112, 143] width 202 height 36
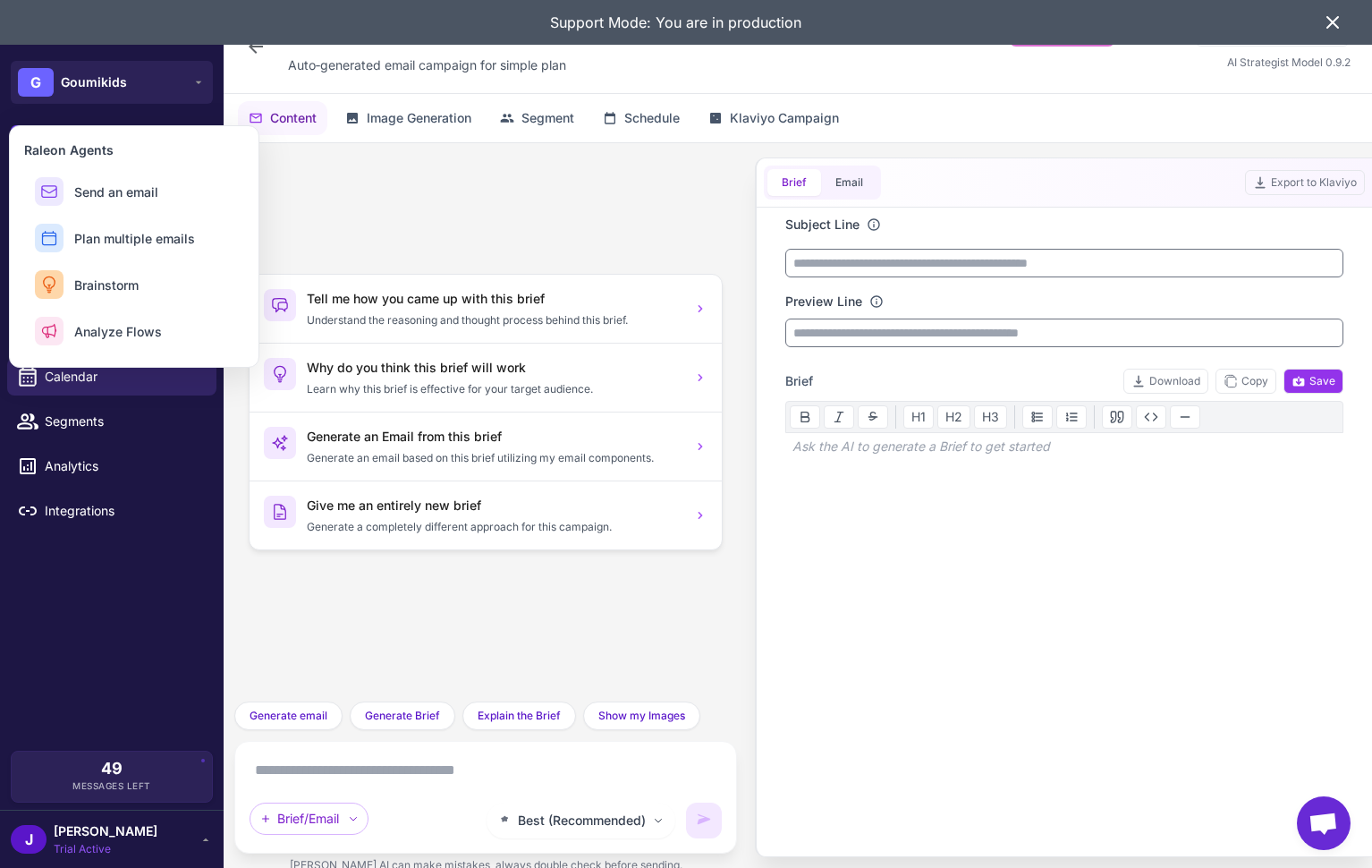
click at [1319, 15] on div "Support Mode: You are in production" at bounding box center [675, 22] width 1293 height 45
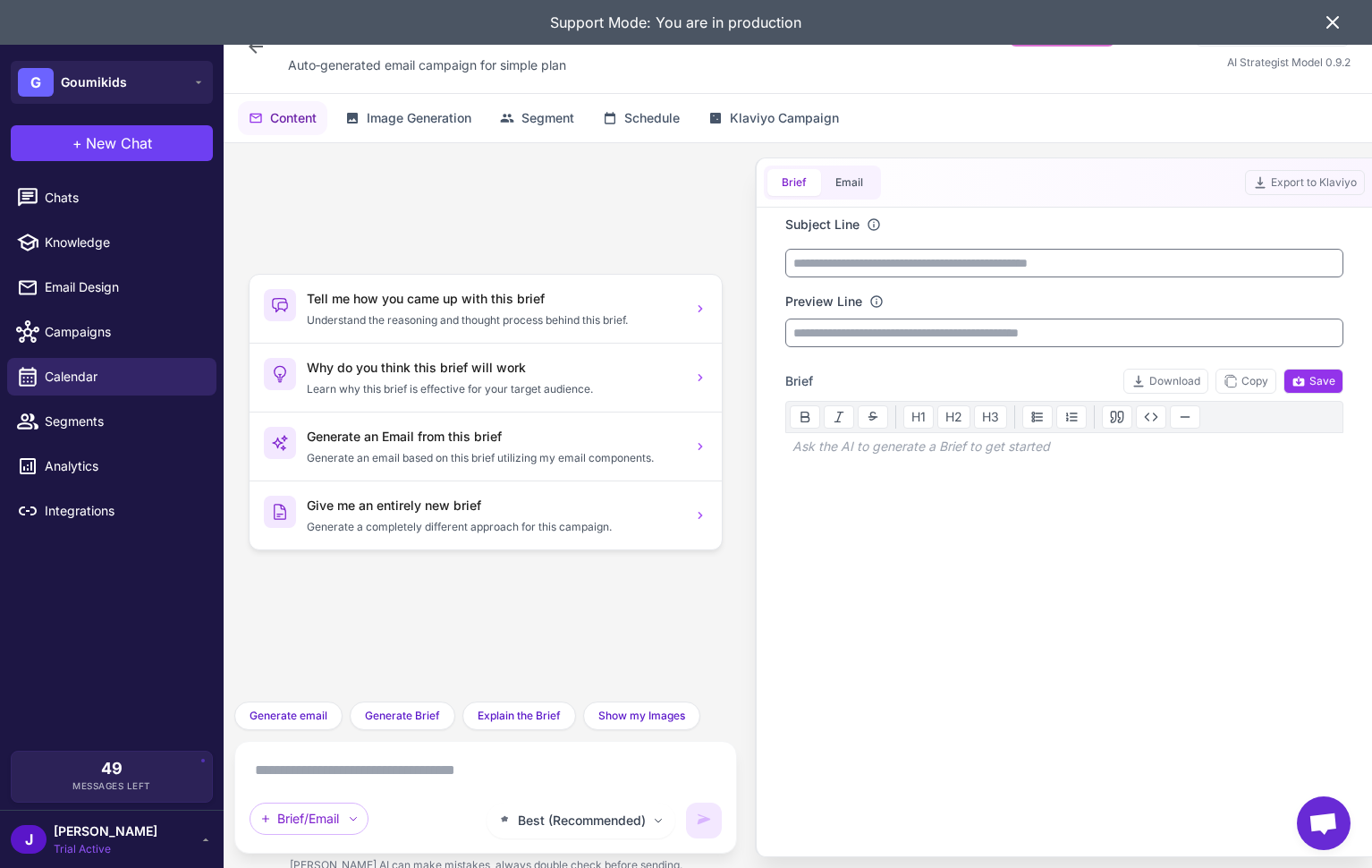
click at [1335, 20] on icon at bounding box center [1333, 23] width 11 height 11
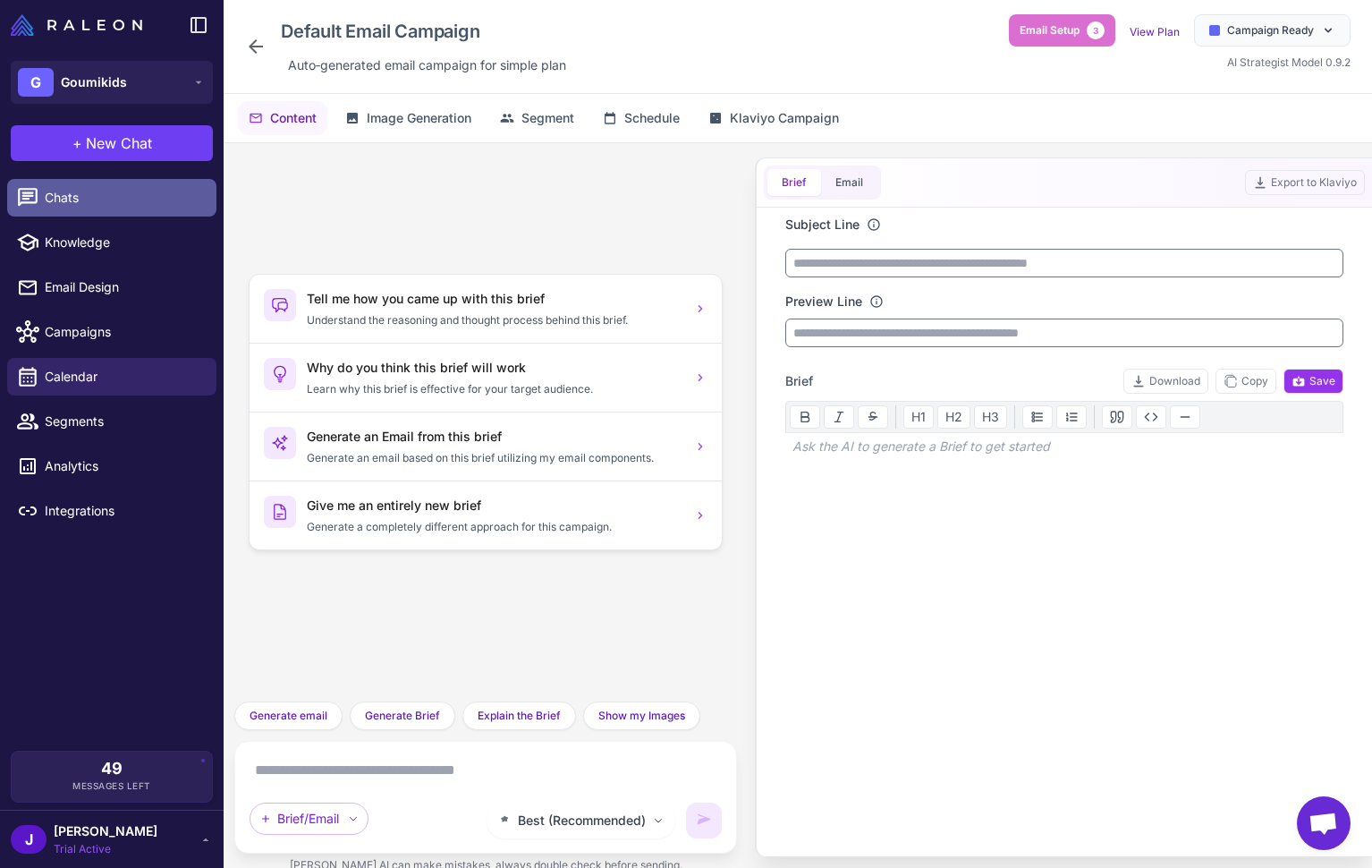
click at [81, 201] on span "Chats" at bounding box center [123, 198] width 157 height 20
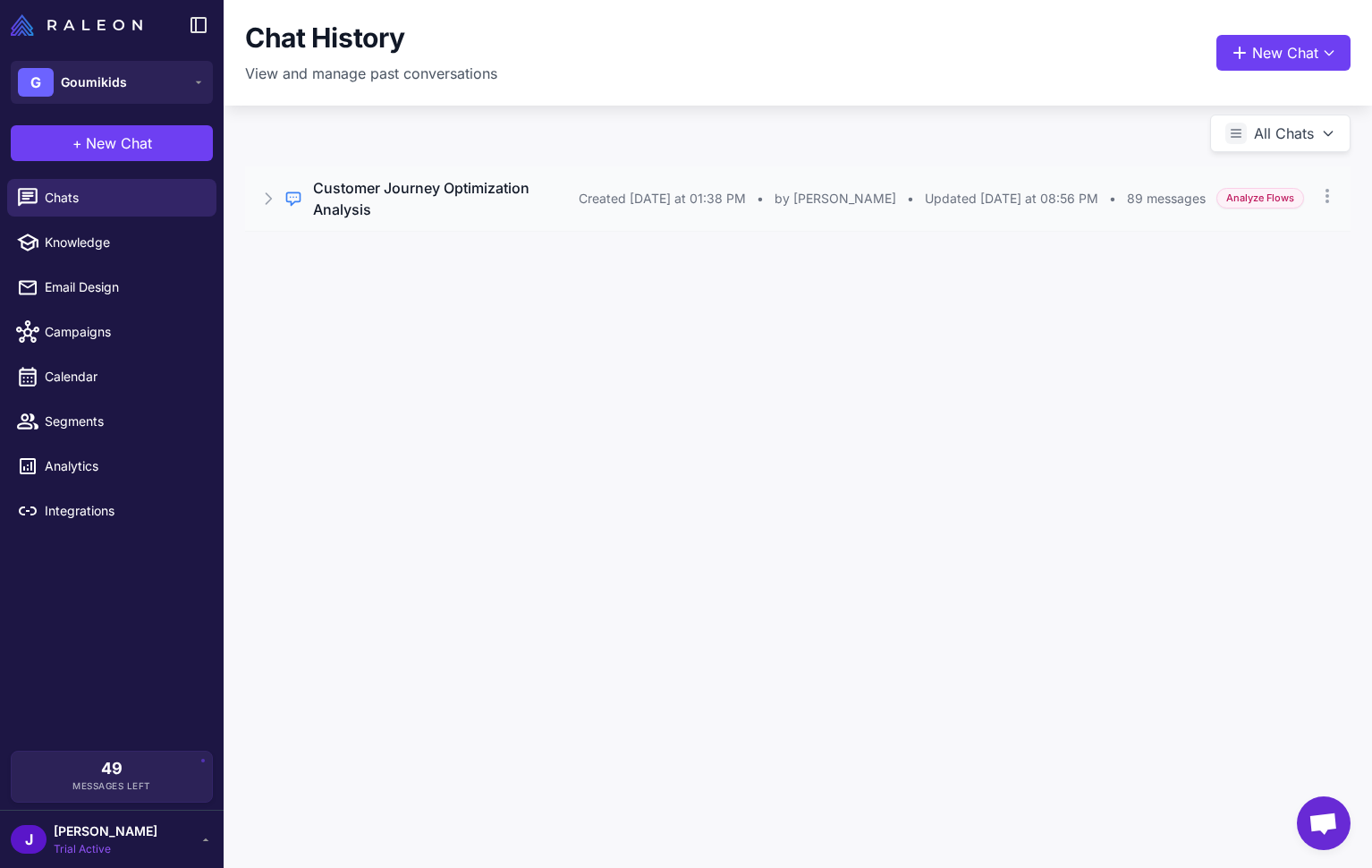
click at [271, 193] on icon at bounding box center [269, 198] width 5 height 11
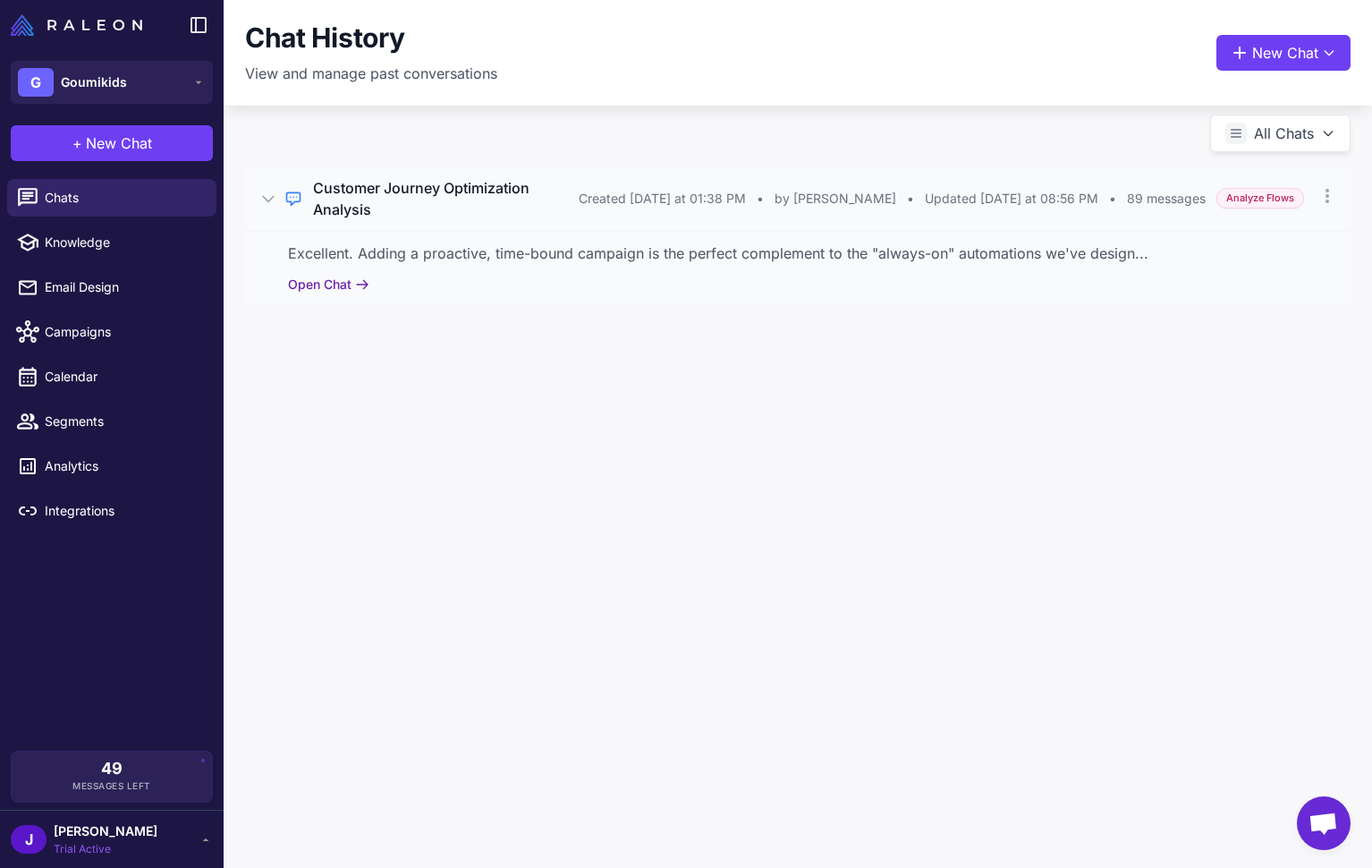
click at [319, 274] on button "Open Chat" at bounding box center [328, 284] width 81 height 20
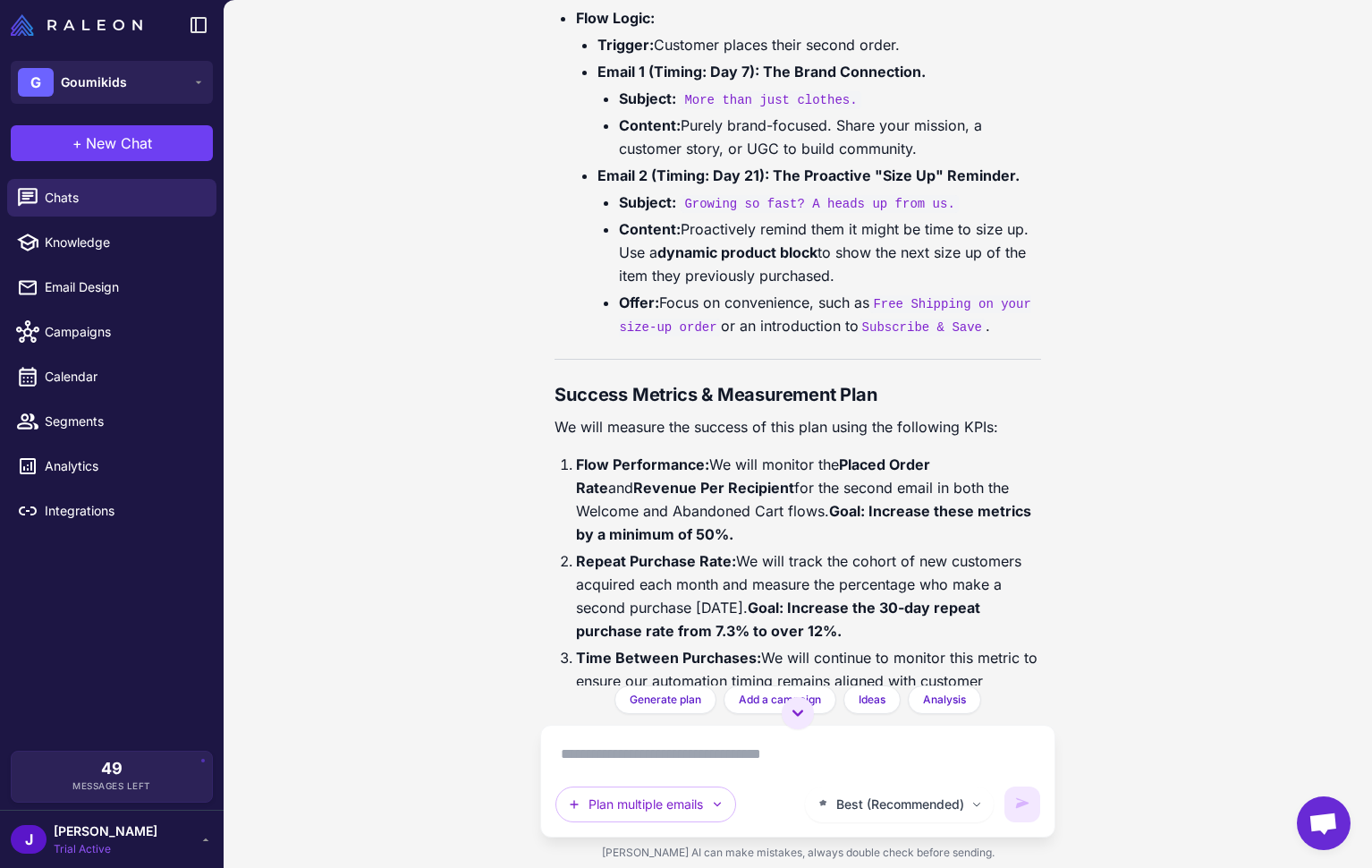
scroll to position [57136, 0]
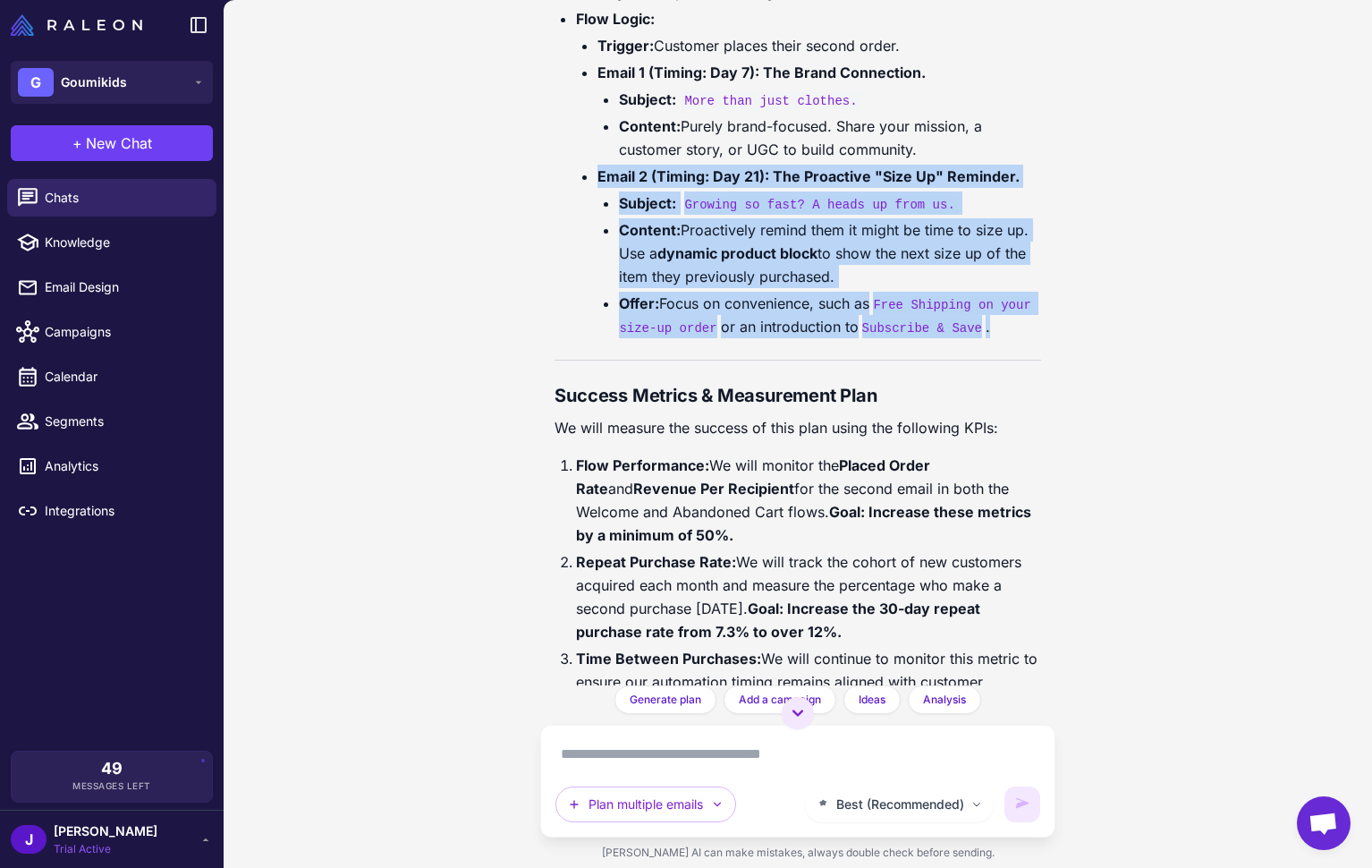
drag, startPoint x: 1039, startPoint y: 466, endPoint x: 565, endPoint y: 316, distance: 497.2
click at [565, 316] on ul "Strategy: Secure the third purchase and build long-term loyalty by shifting to …" at bounding box center [797, 147] width 486 height 381
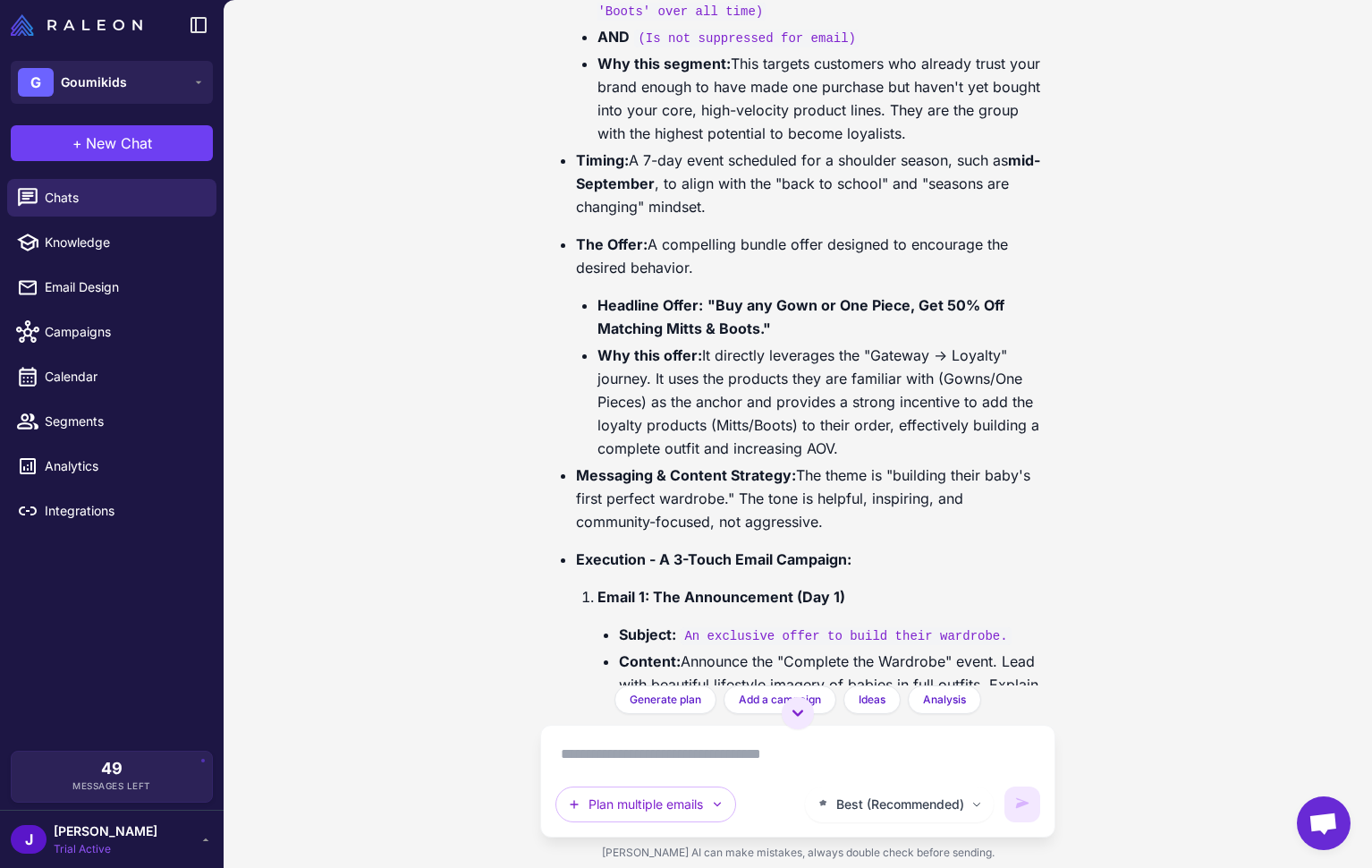
click at [626, 751] on textarea at bounding box center [797, 754] width 484 height 28
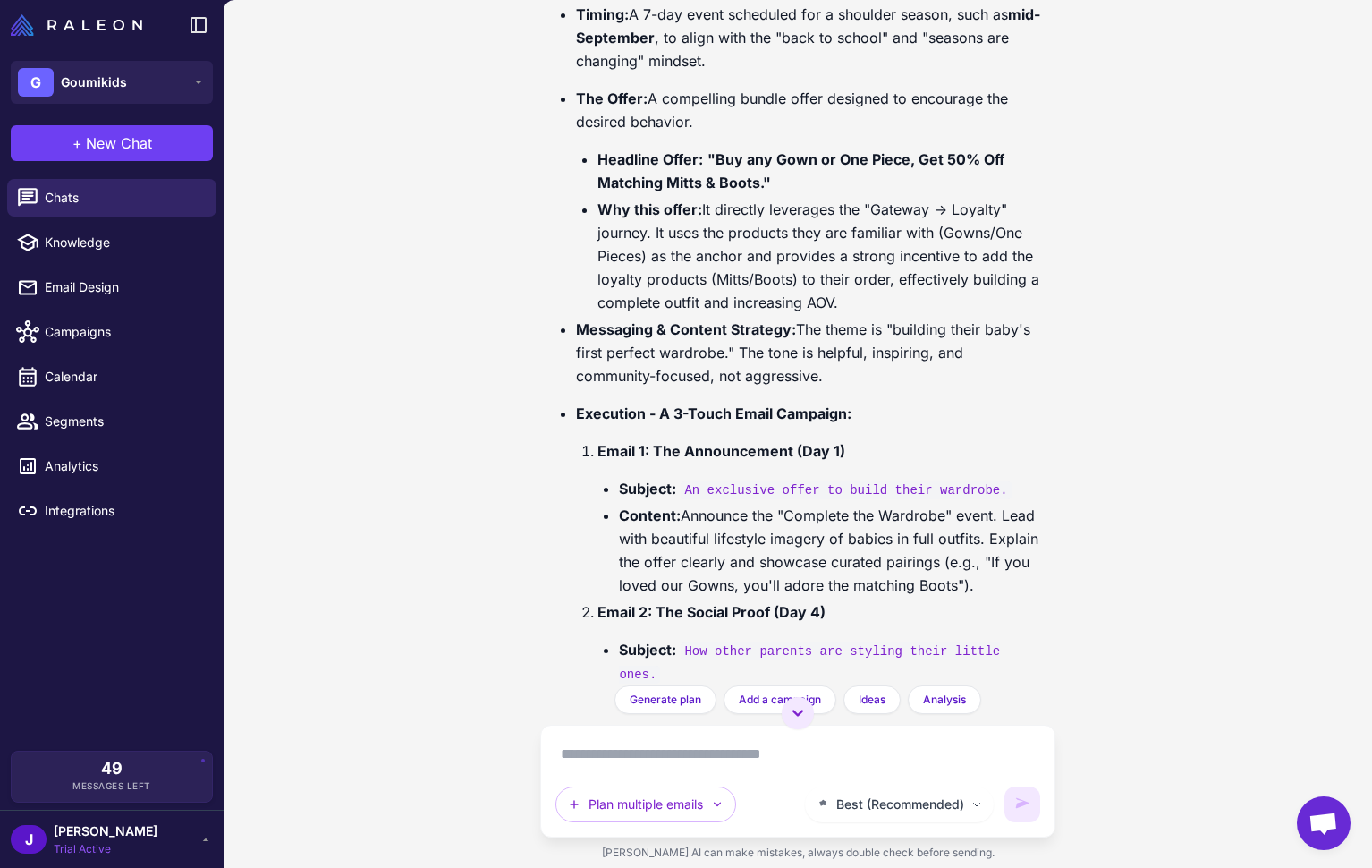
scroll to position [59651, 0]
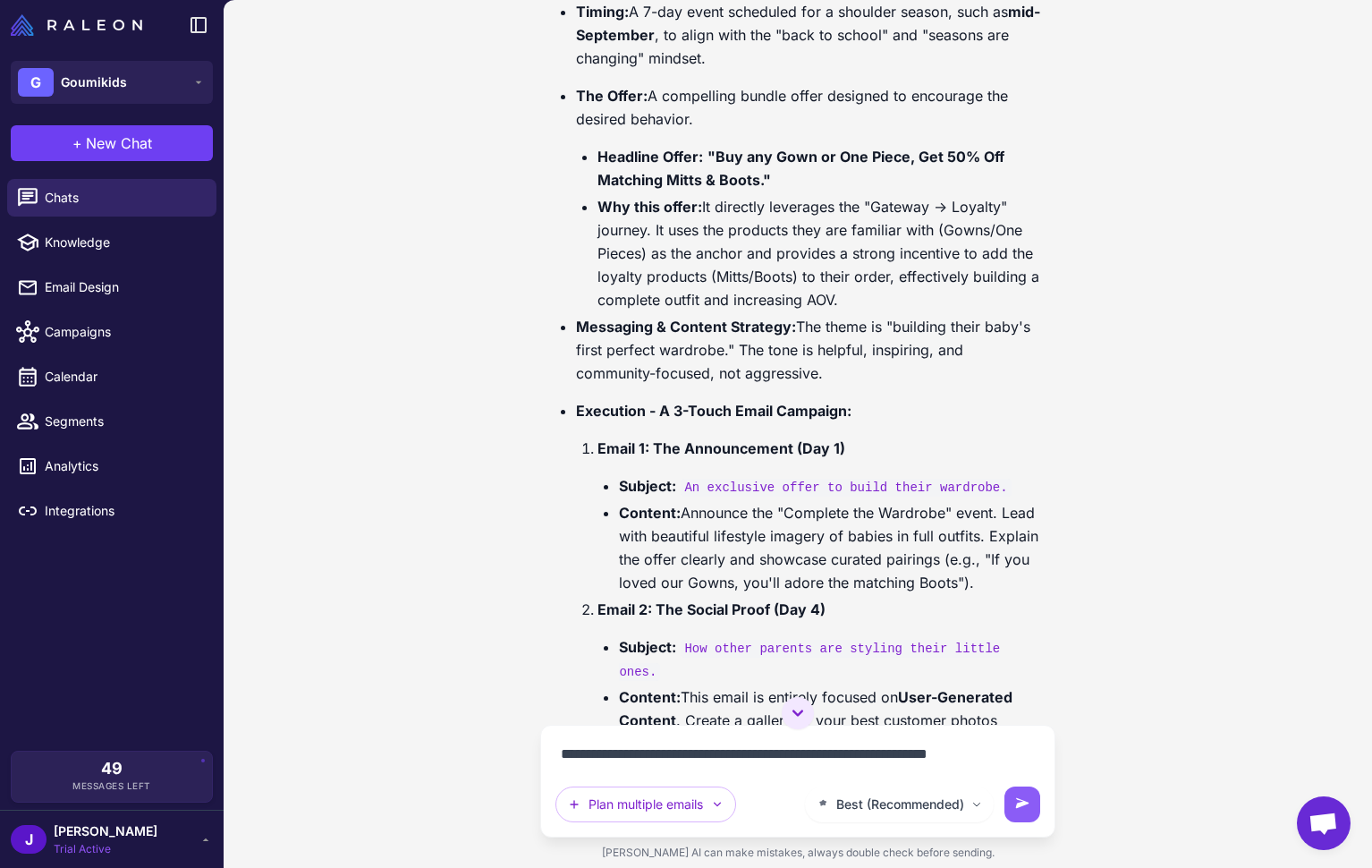
type textarea "**********"
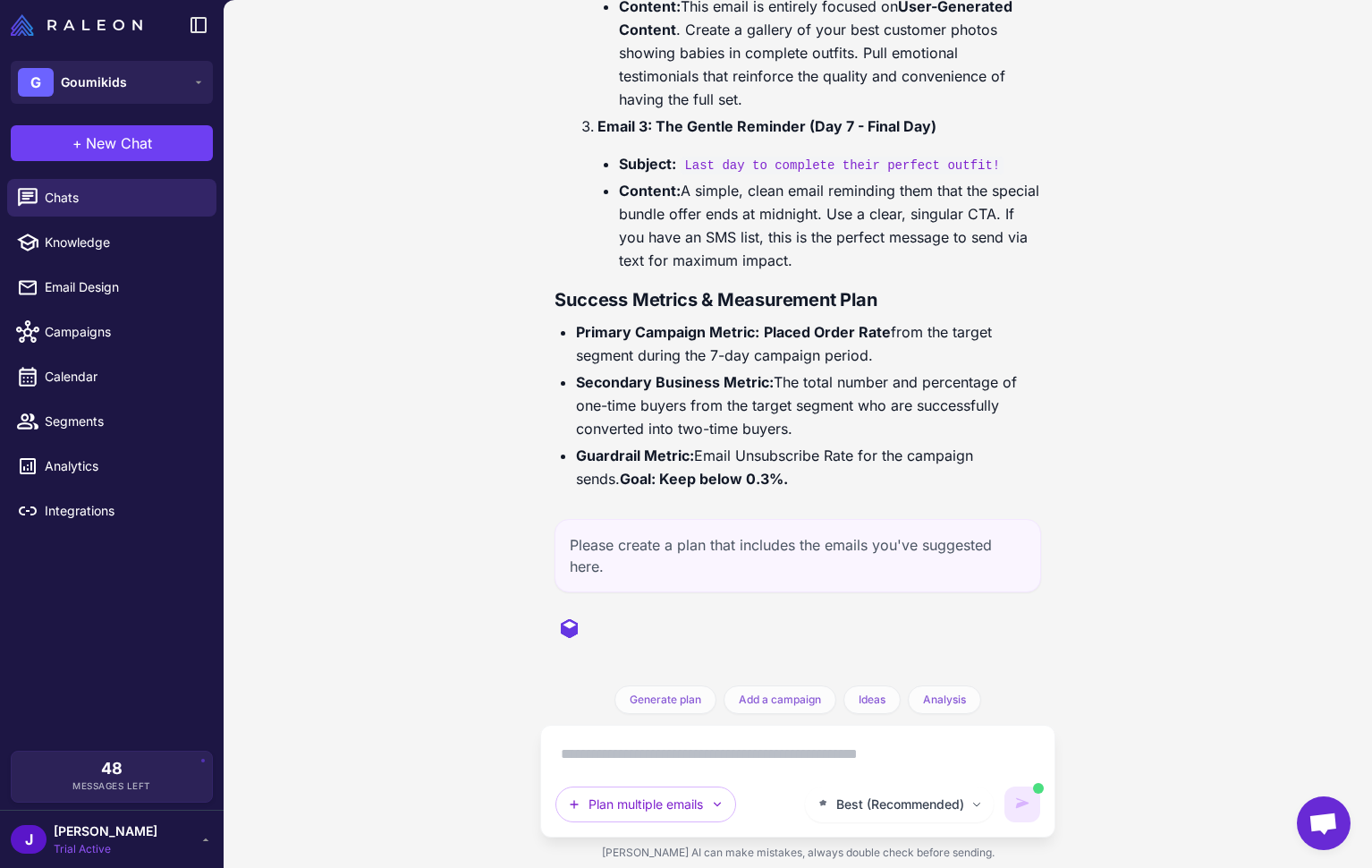
click at [1238, 384] on div "Customer Journey Optimization Analysis 6 days ago Analyze my customer journey a…" at bounding box center [798, 434] width 1149 height 868
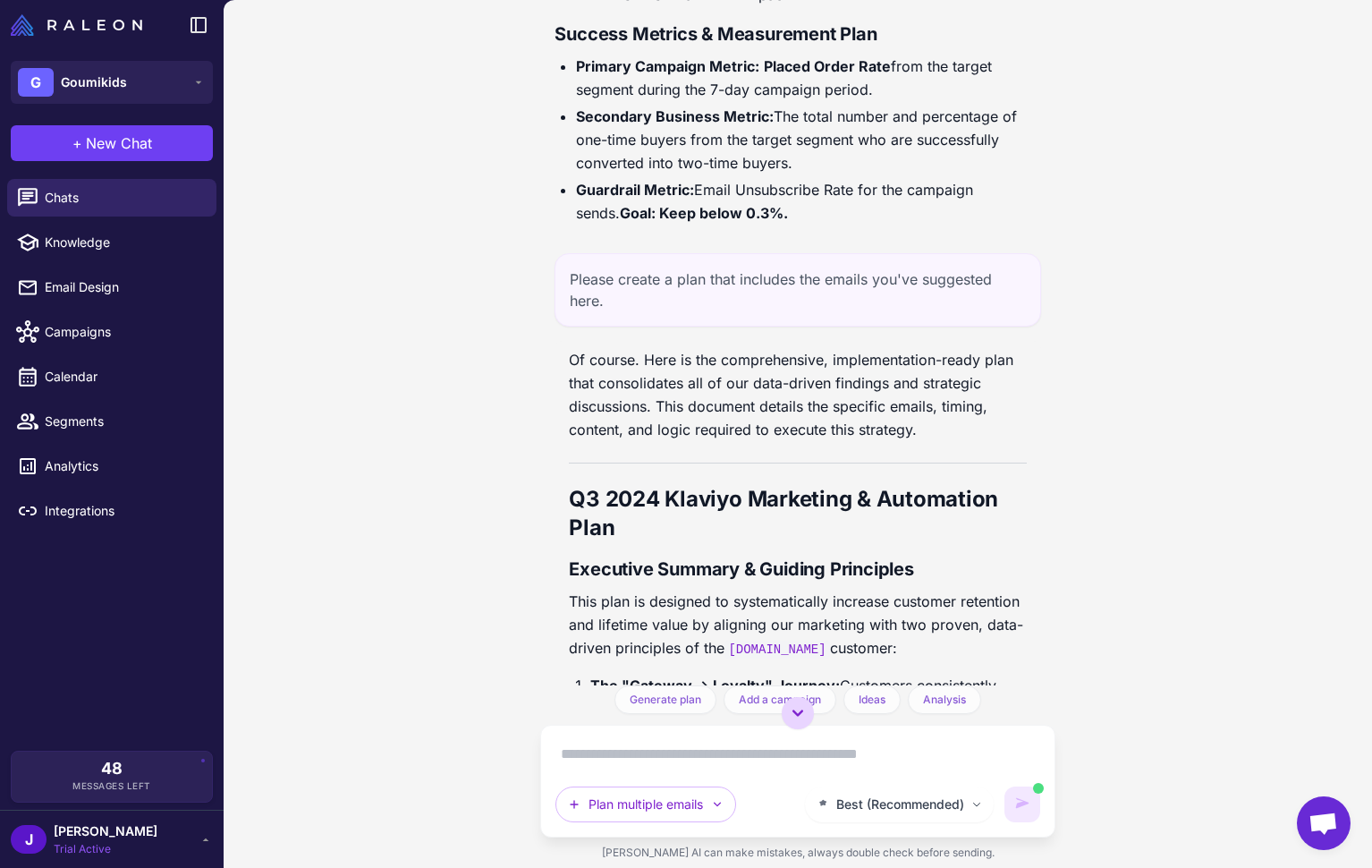
click at [806, 713] on icon at bounding box center [798, 713] width 21 height 21
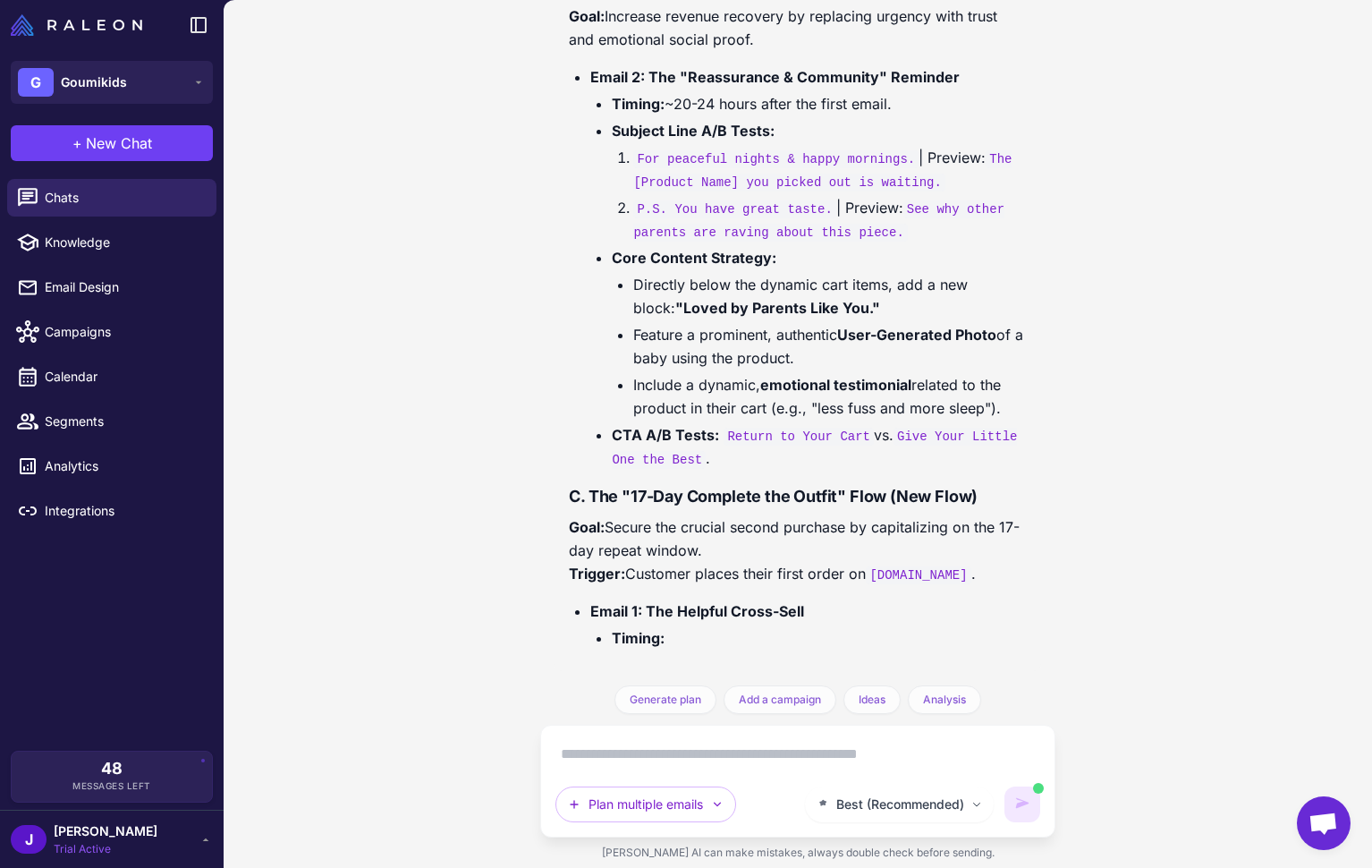
click at [625, 753] on textarea at bounding box center [797, 754] width 484 height 28
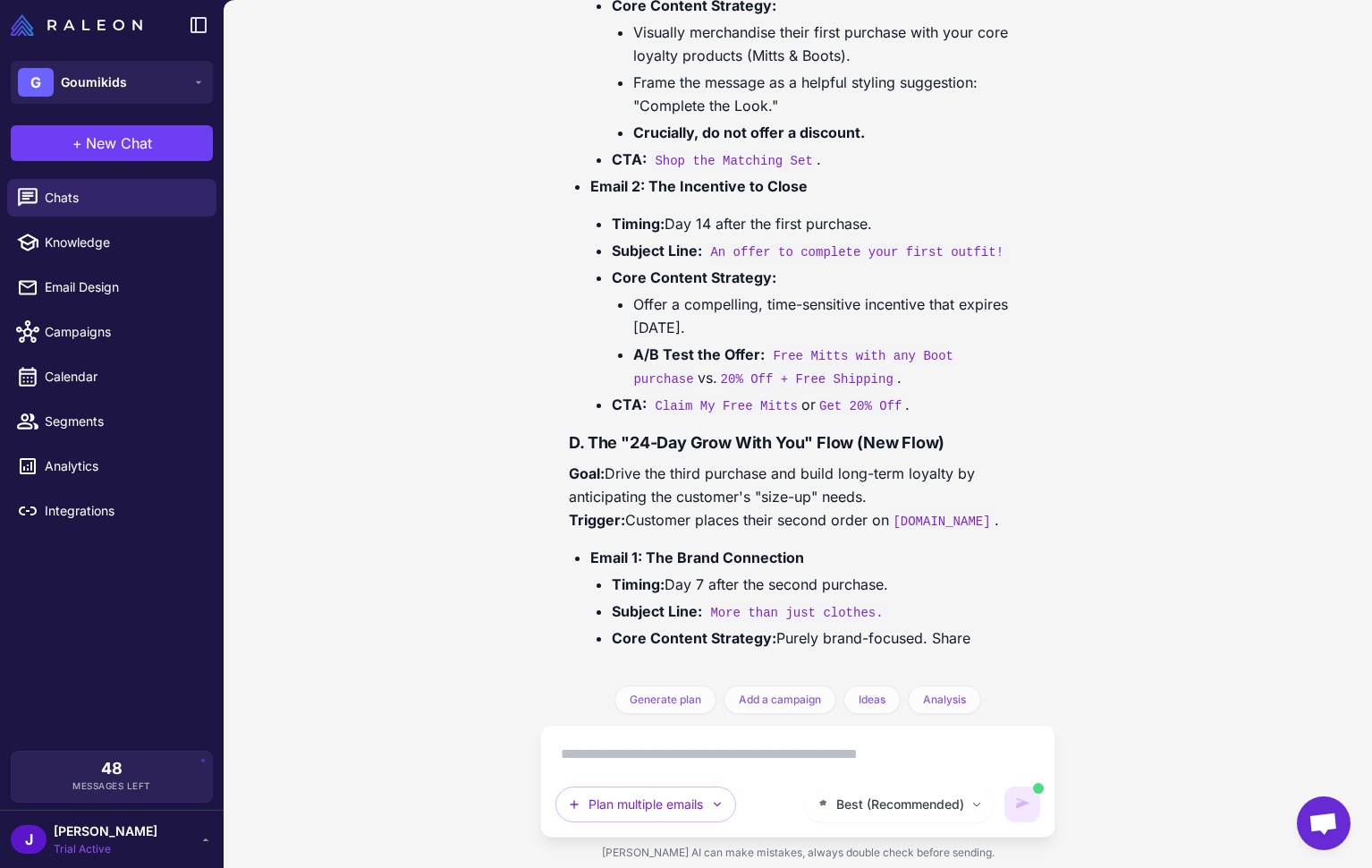
click at [598, 755] on textarea at bounding box center [797, 754] width 484 height 28
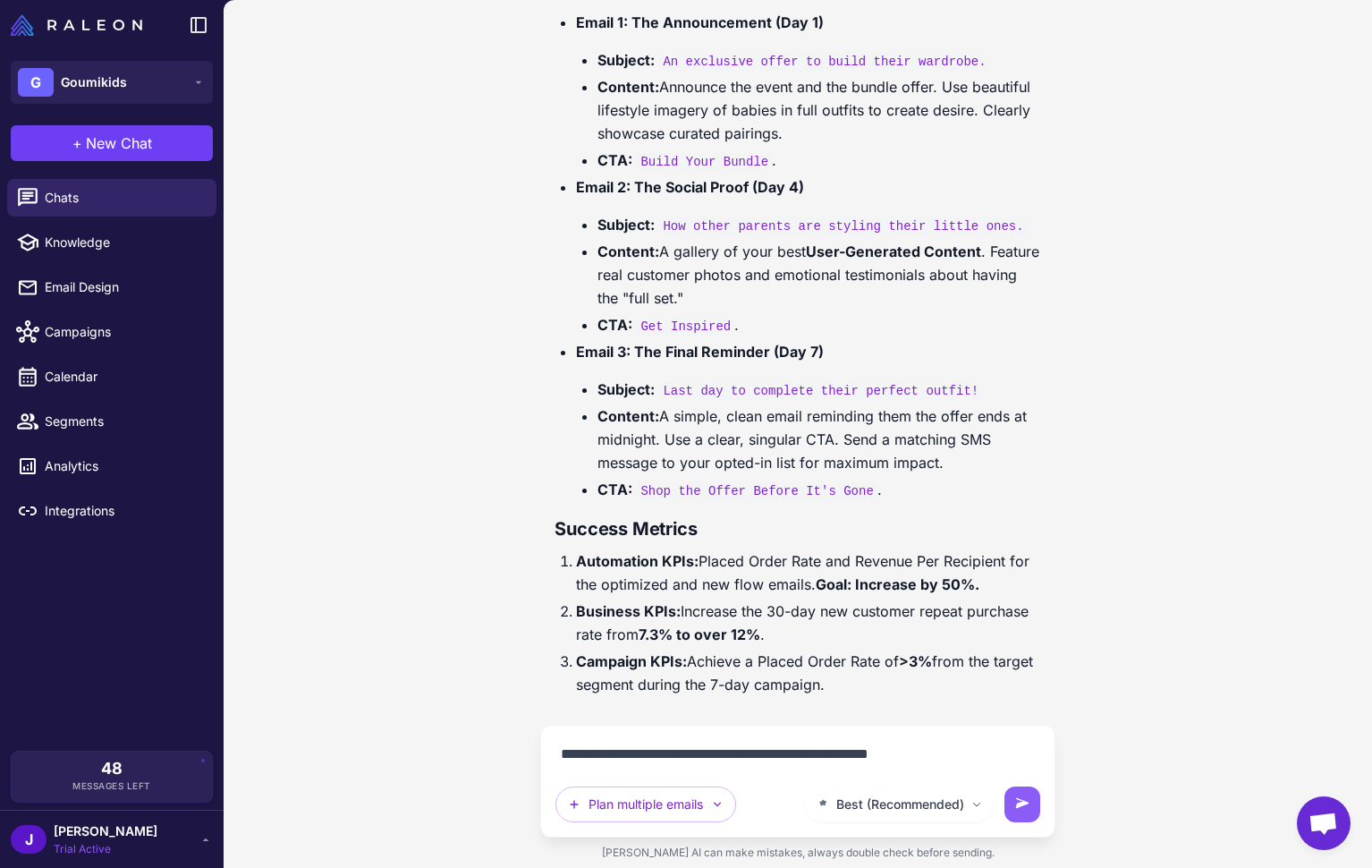
scroll to position [64316, 0]
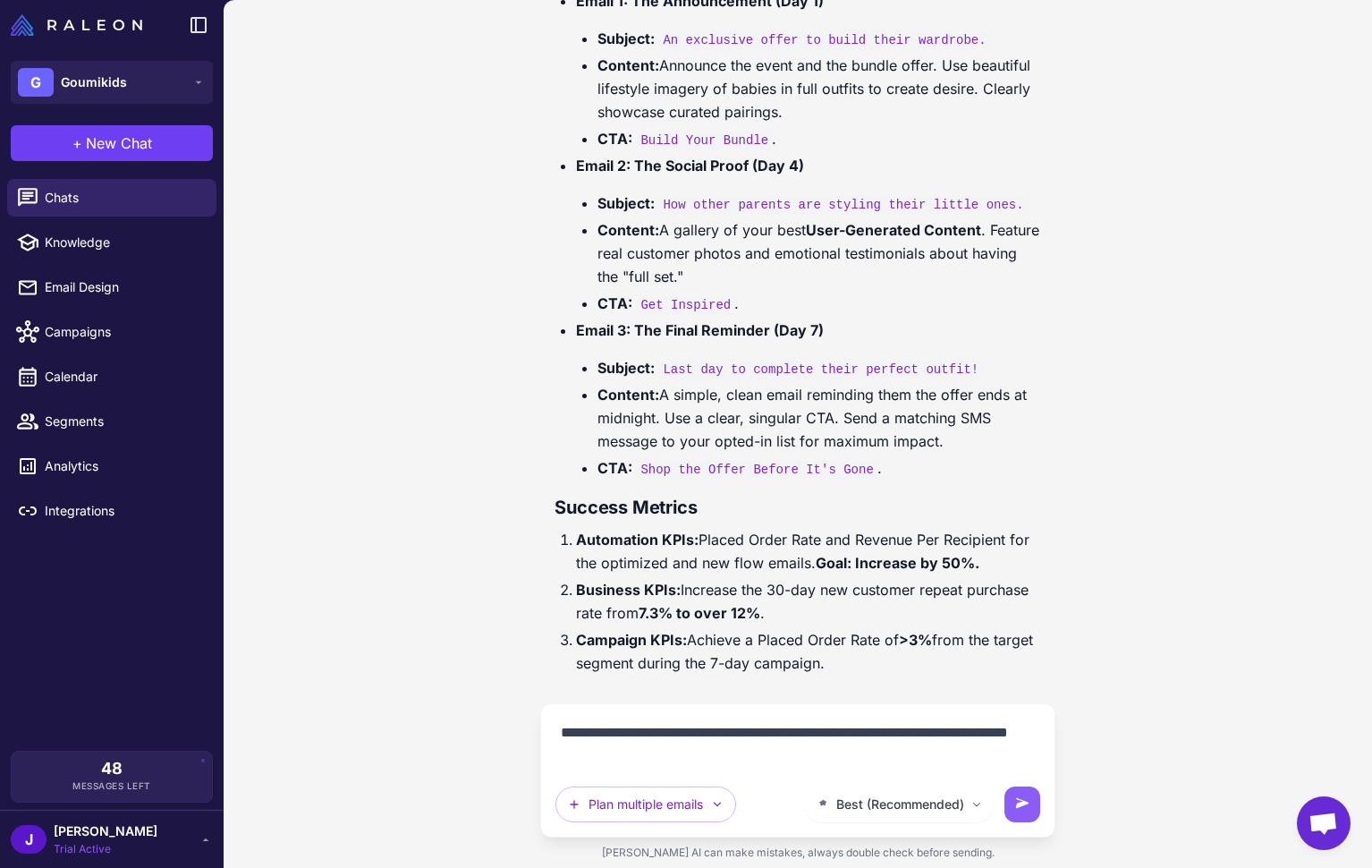
type textarea "**********"
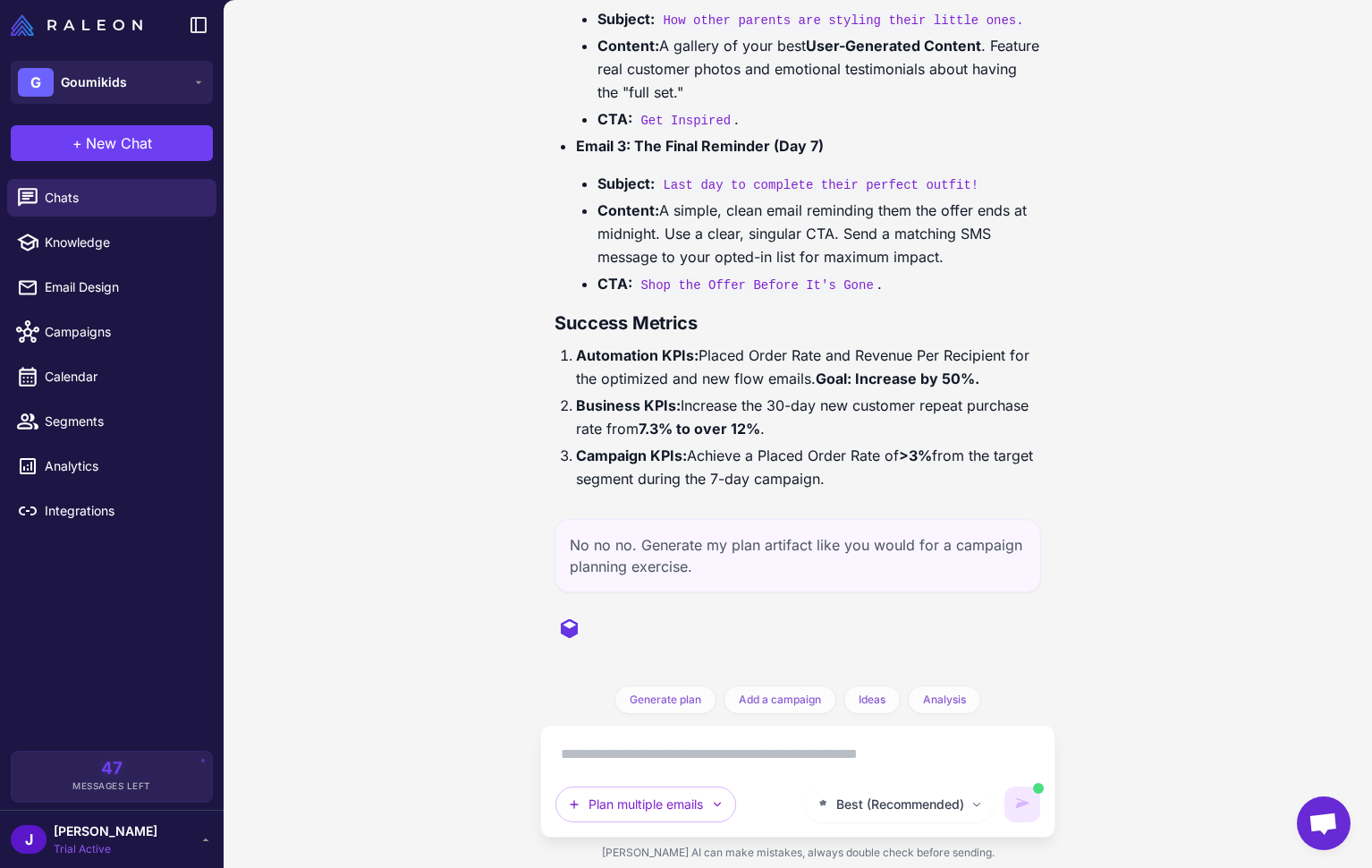
drag, startPoint x: 1190, startPoint y: 544, endPoint x: 1240, endPoint y: 546, distance: 50.0
click at [1191, 545] on div "Customer Journey Optimization Analysis 6 days ago Analyze my customer journey a…" at bounding box center [798, 434] width 1149 height 868
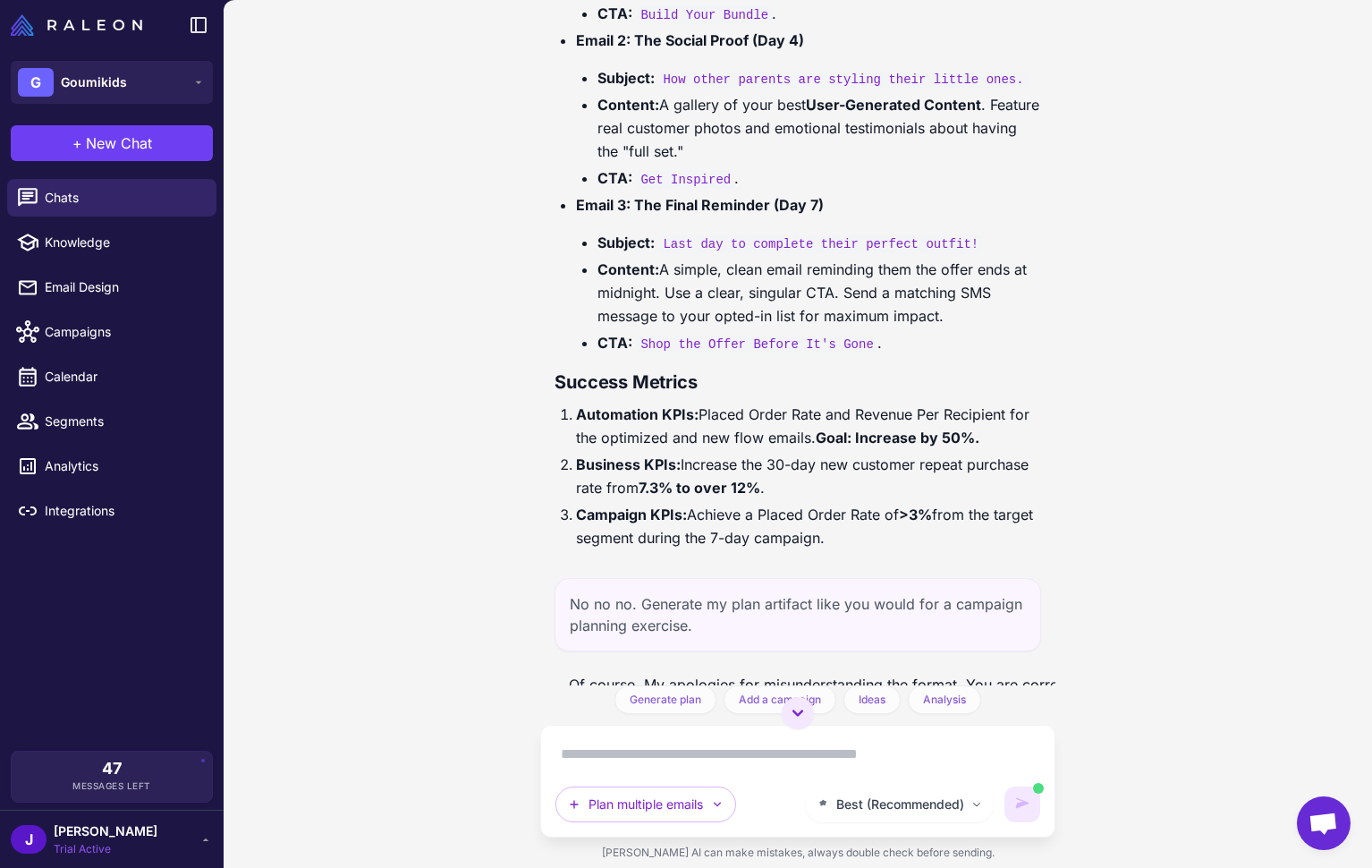
scroll to position [64322, 0]
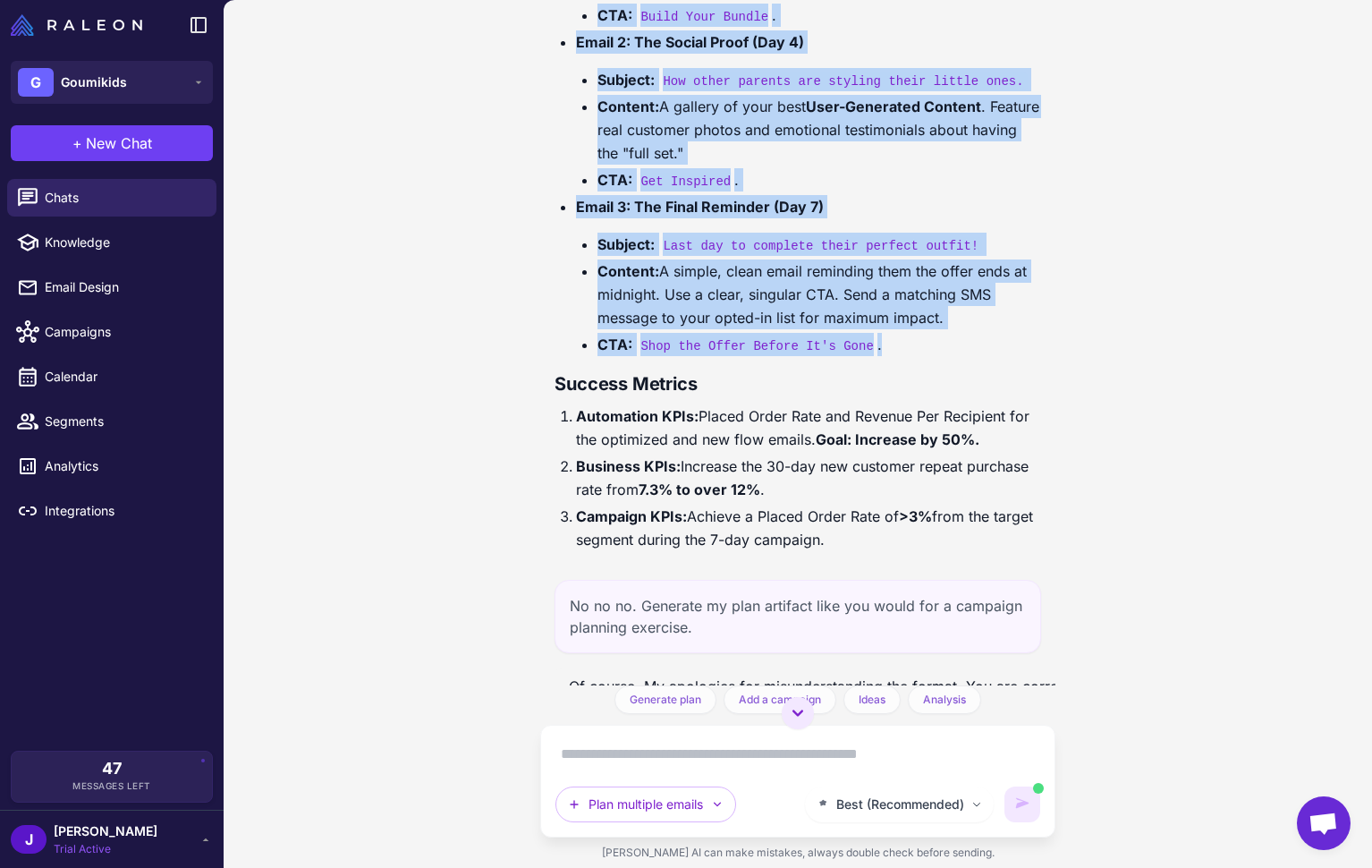
drag, startPoint x: 895, startPoint y: 485, endPoint x: 551, endPoint y: 21, distance: 577.6
click at [551, 21] on div "Customer Journey Optimization Analysis 6 days ago Analyze my customer journey a…" at bounding box center [798, 342] width 514 height 685
copy ul "Email 1: The Announcement (Day 1) Subject: An exclusive offer to build their wa…"
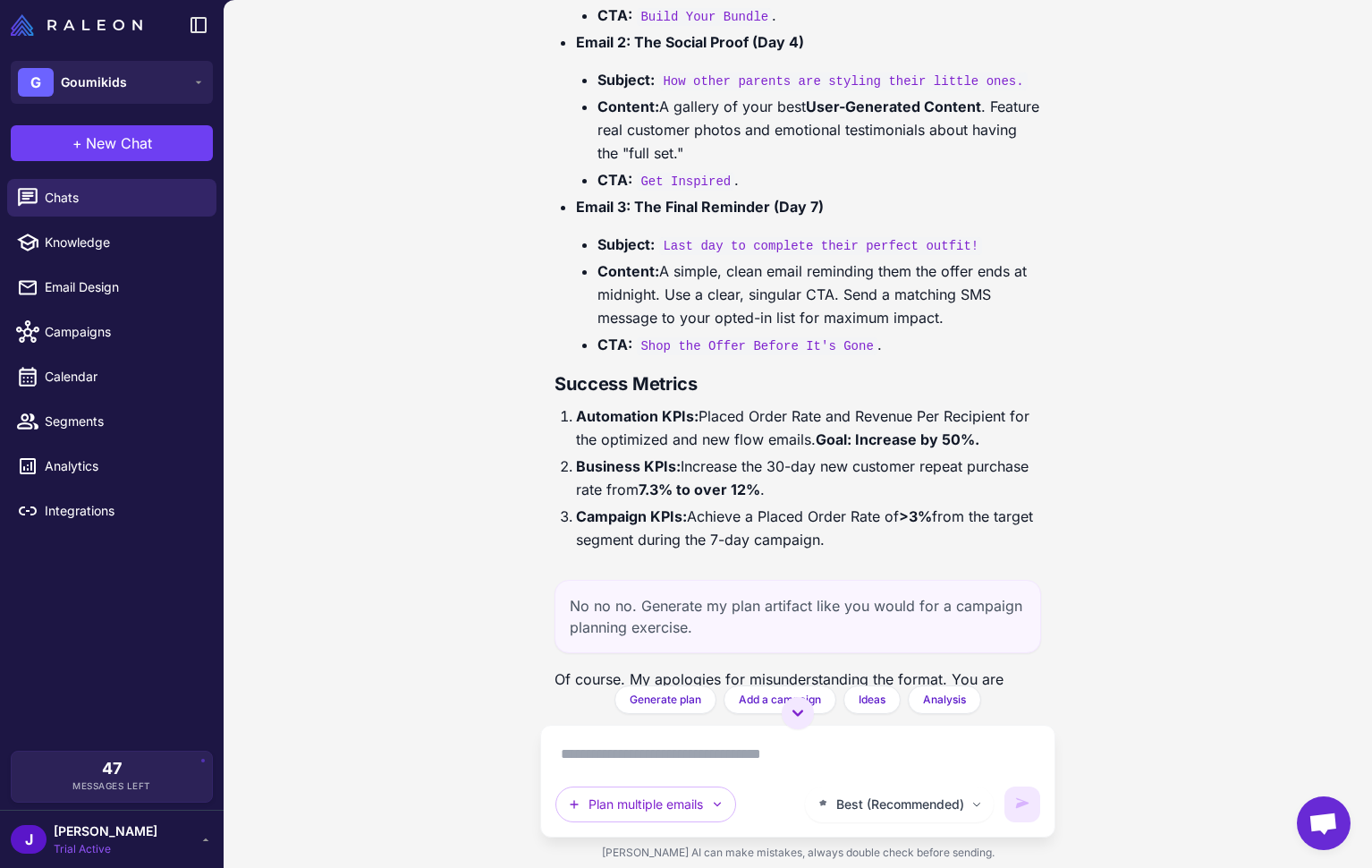
click at [238, 221] on div "Customer Journey Optimization Analysis 6 days ago Analyze my customer journey a…" at bounding box center [798, 434] width 1149 height 868
click at [173, 159] on div "+ New Chat Raleon Agents Send an email Plan multiple emails Brainstorm Analyze …" at bounding box center [112, 143] width 223 height 58
click at [174, 145] on button "+ New Chat" at bounding box center [112, 143] width 202 height 36
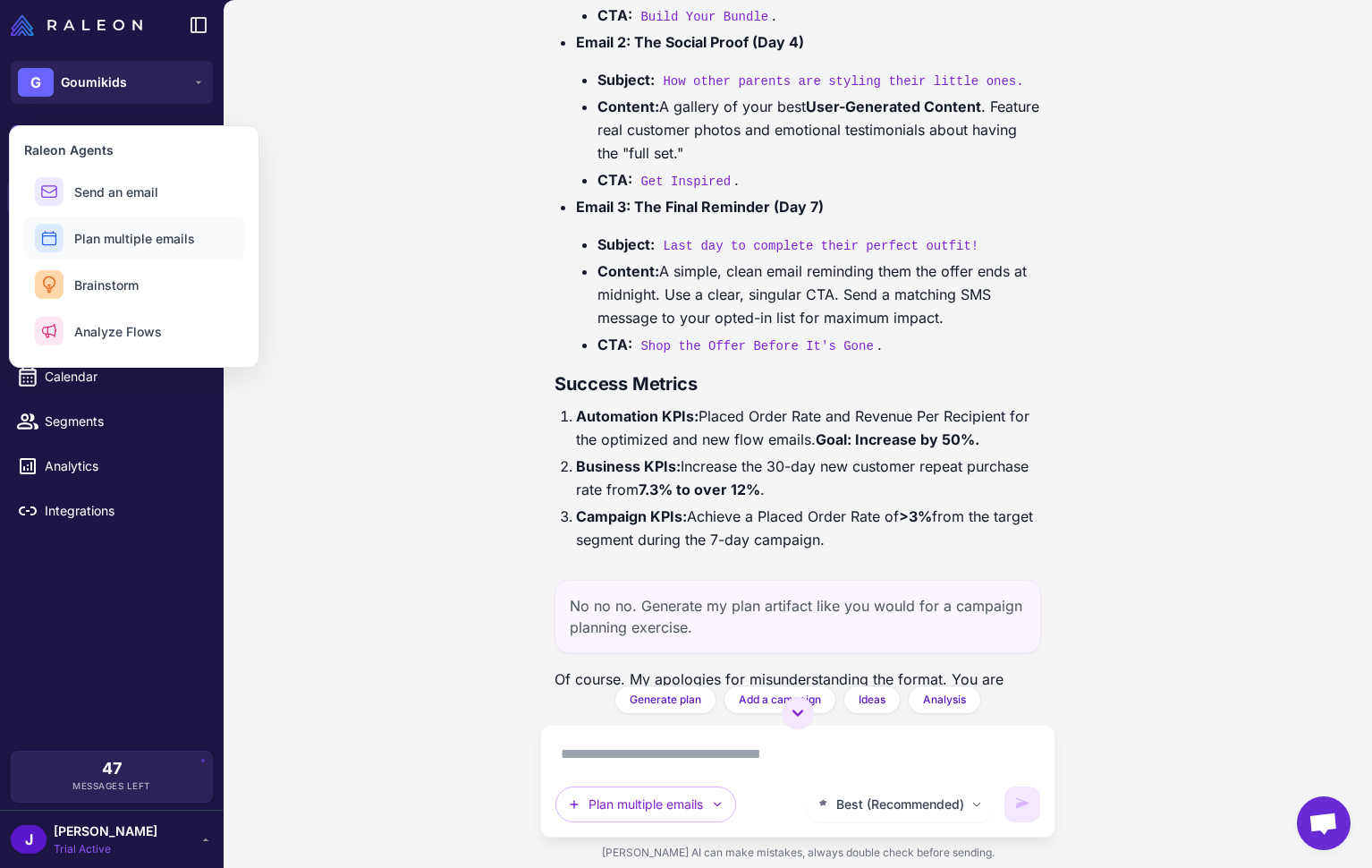
click at [129, 245] on span "Plan multiple emails" at bounding box center [134, 238] width 121 height 19
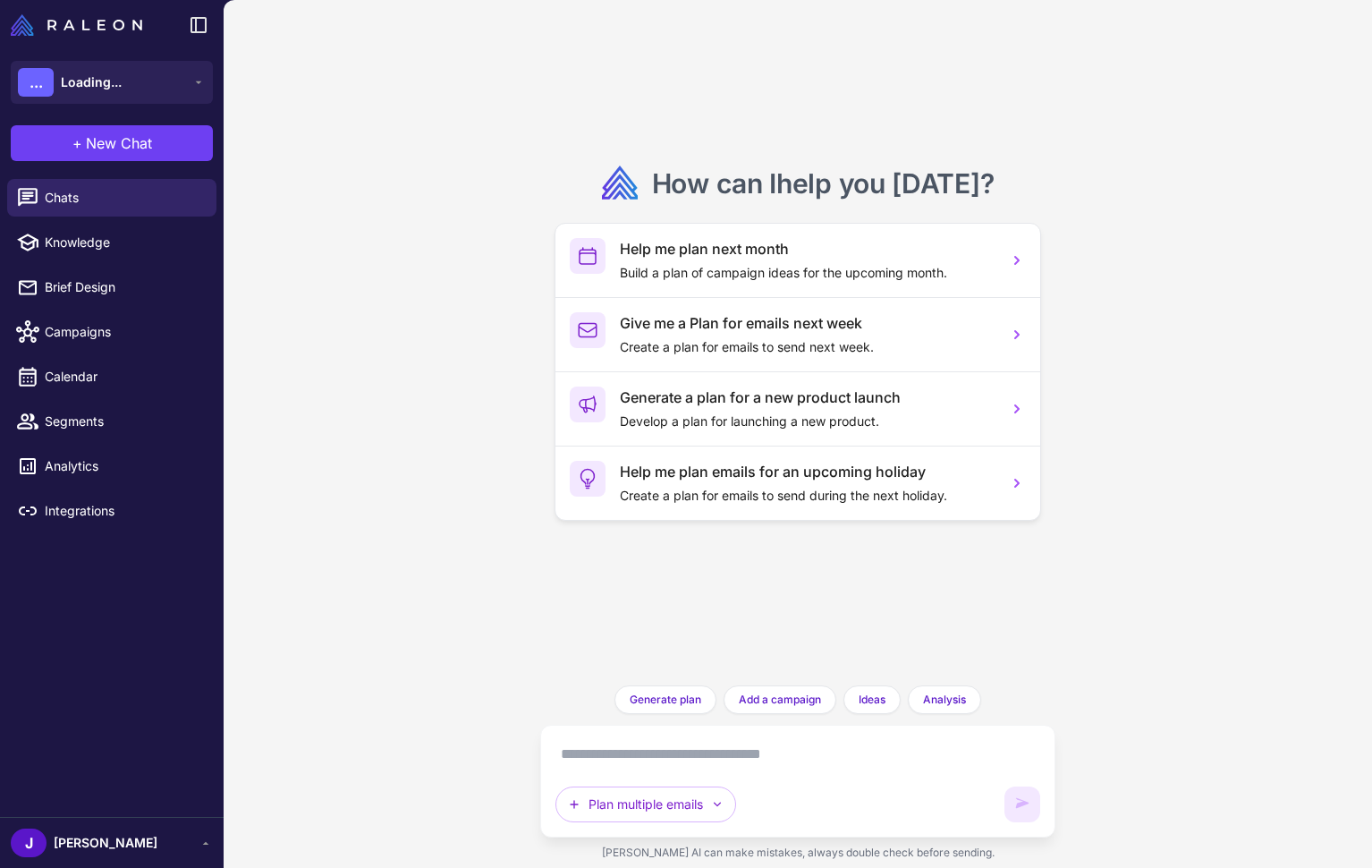
click at [618, 753] on textarea at bounding box center [797, 754] width 484 height 28
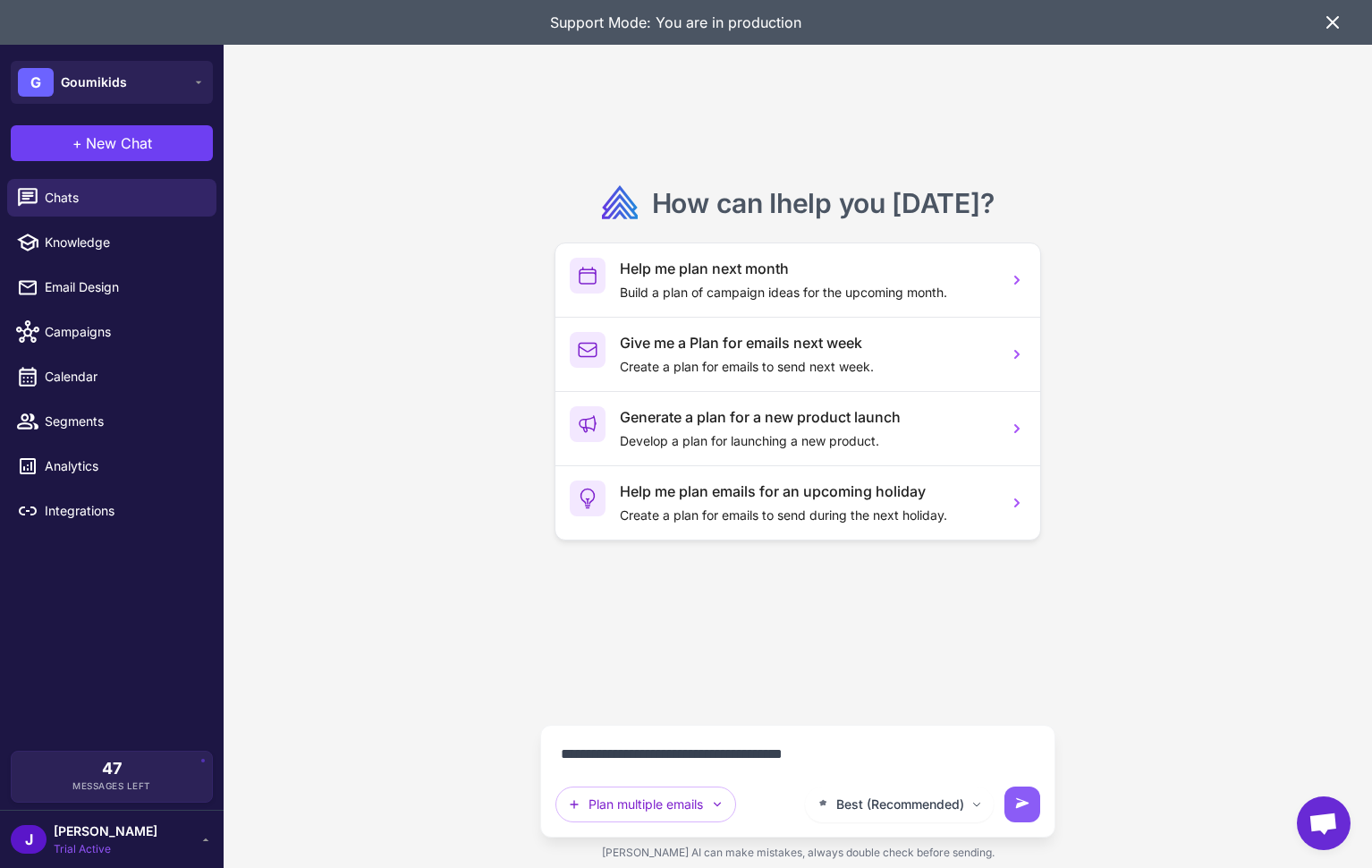
paste textarea "**********"
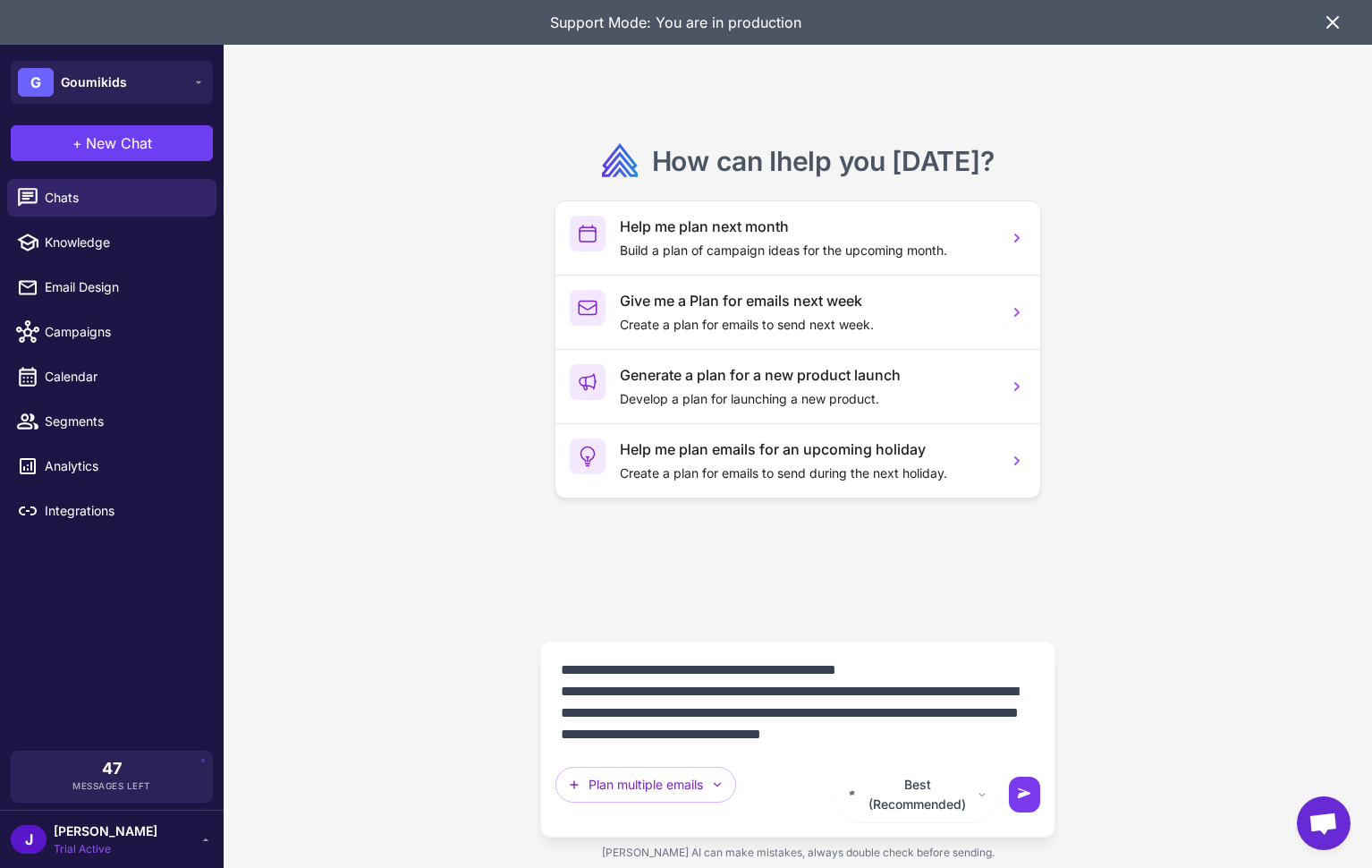
type textarea "**********"
click at [1026, 803] on icon at bounding box center [1024, 795] width 18 height 18
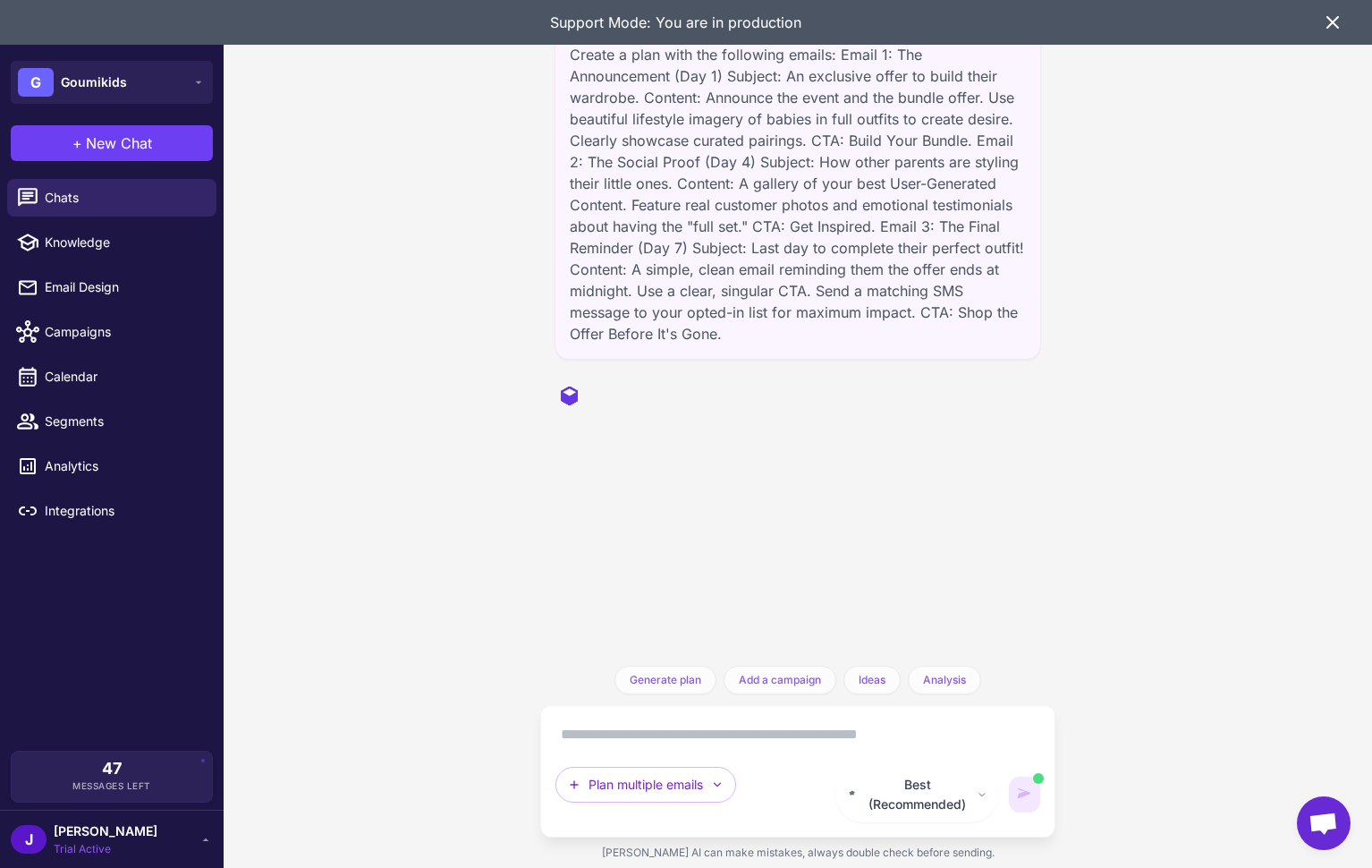
scroll to position [0, 0]
click at [1330, 20] on icon at bounding box center [1333, 23] width 11 height 11
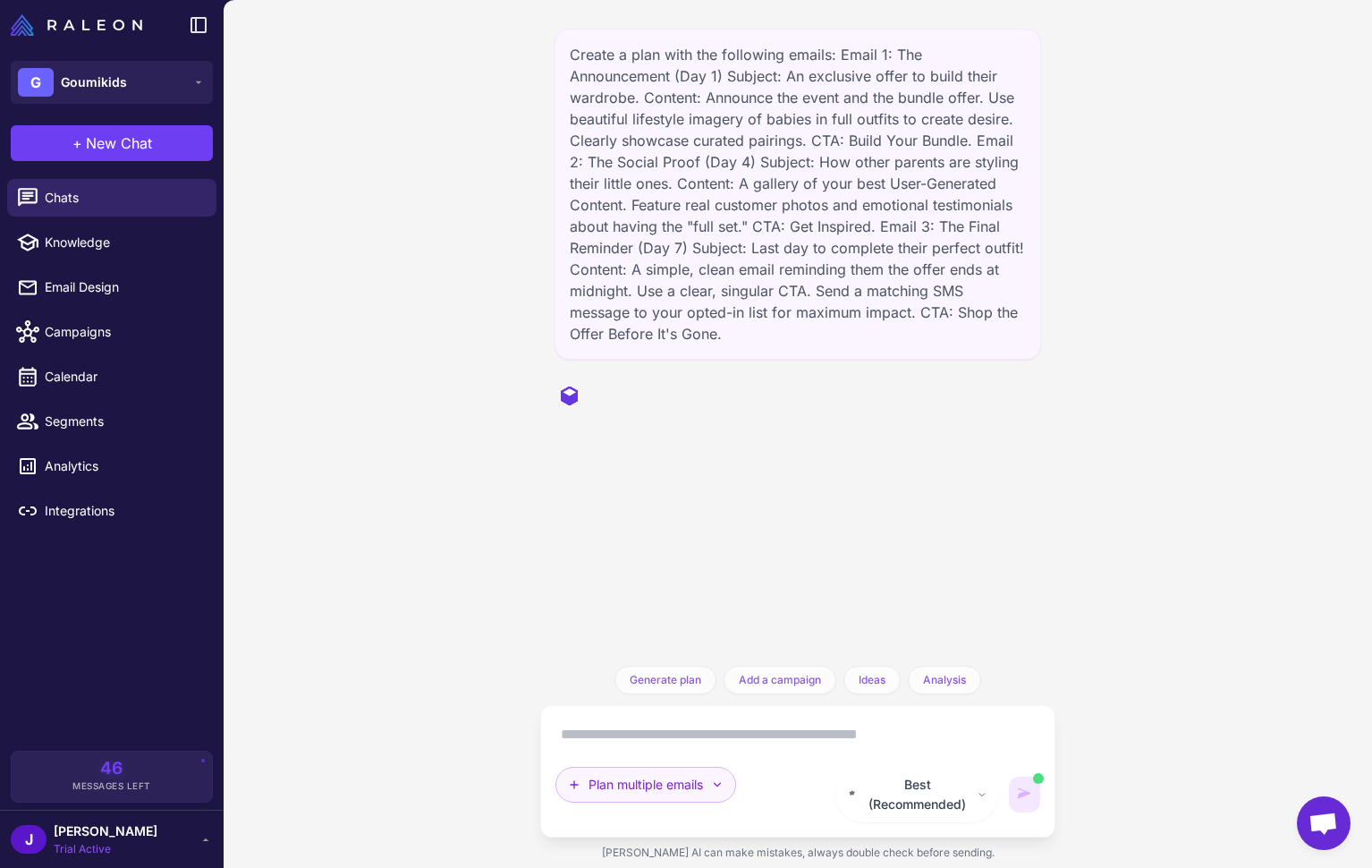
click at [681, 802] on button "Plan multiple emails" at bounding box center [646, 784] width 181 height 36
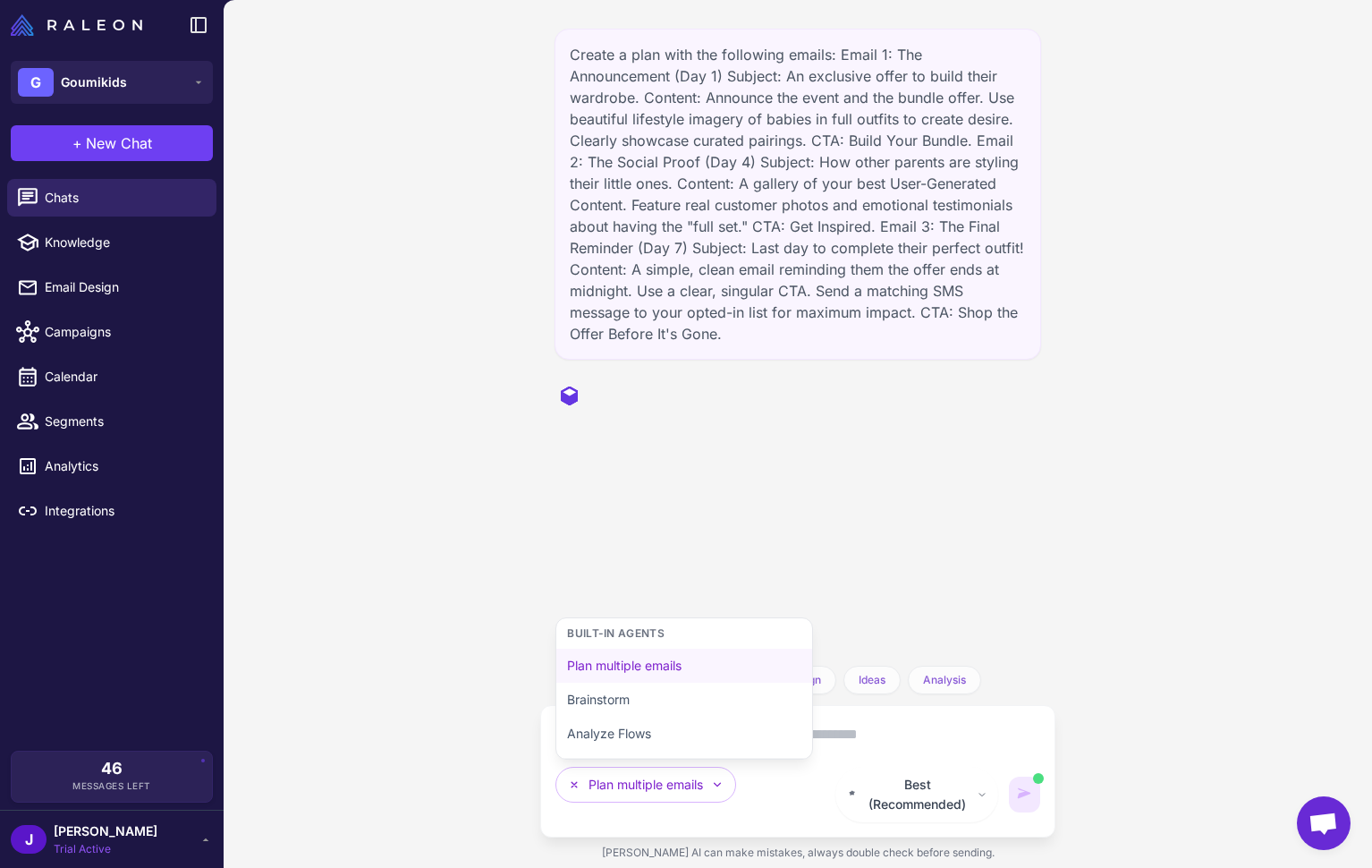
click at [553, 514] on div "Create a plan with the following emails: Email 1: The Announcement (Day 1) Subj…" at bounding box center [798, 333] width 514 height 666
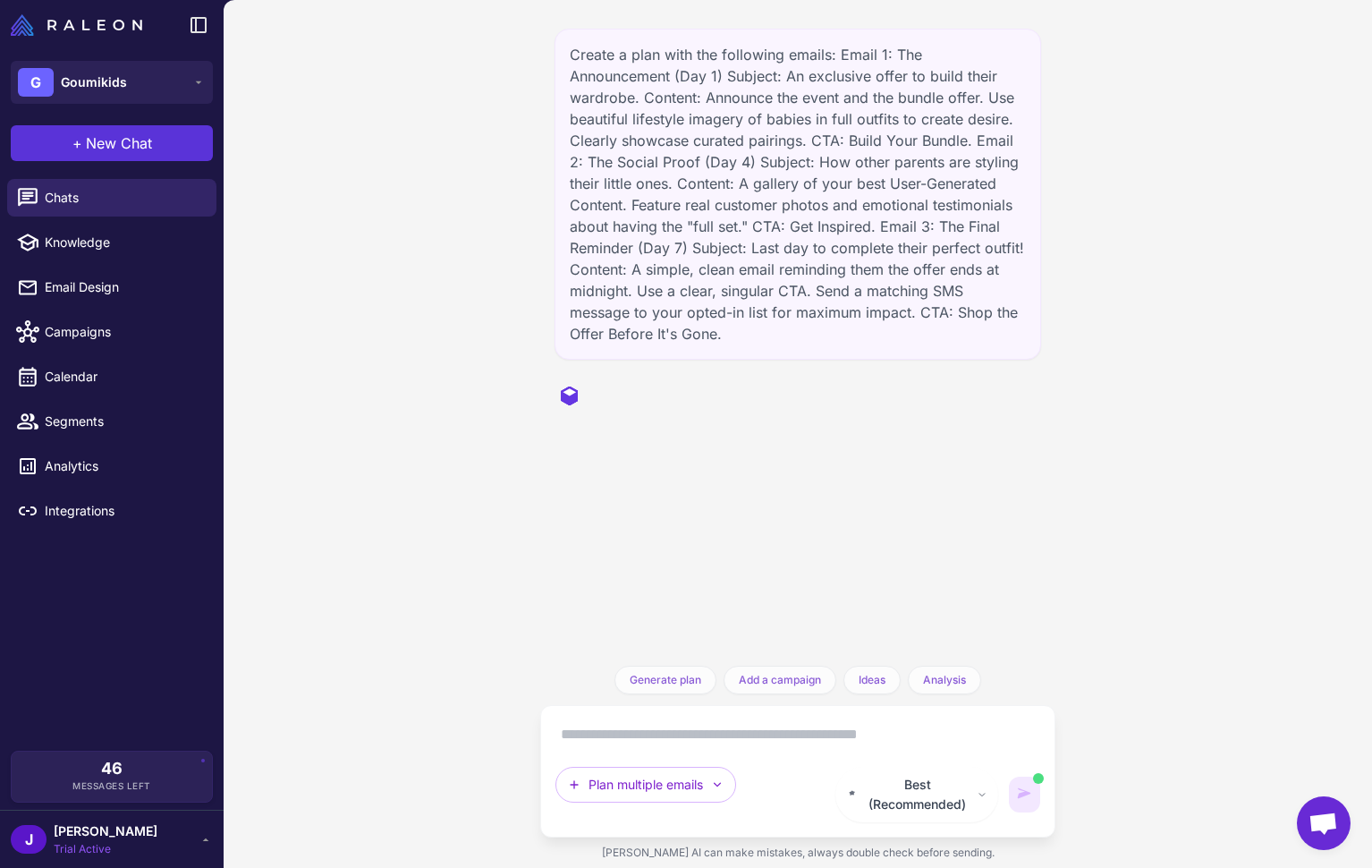
click at [93, 148] on span "New Chat" at bounding box center [119, 143] width 66 height 21
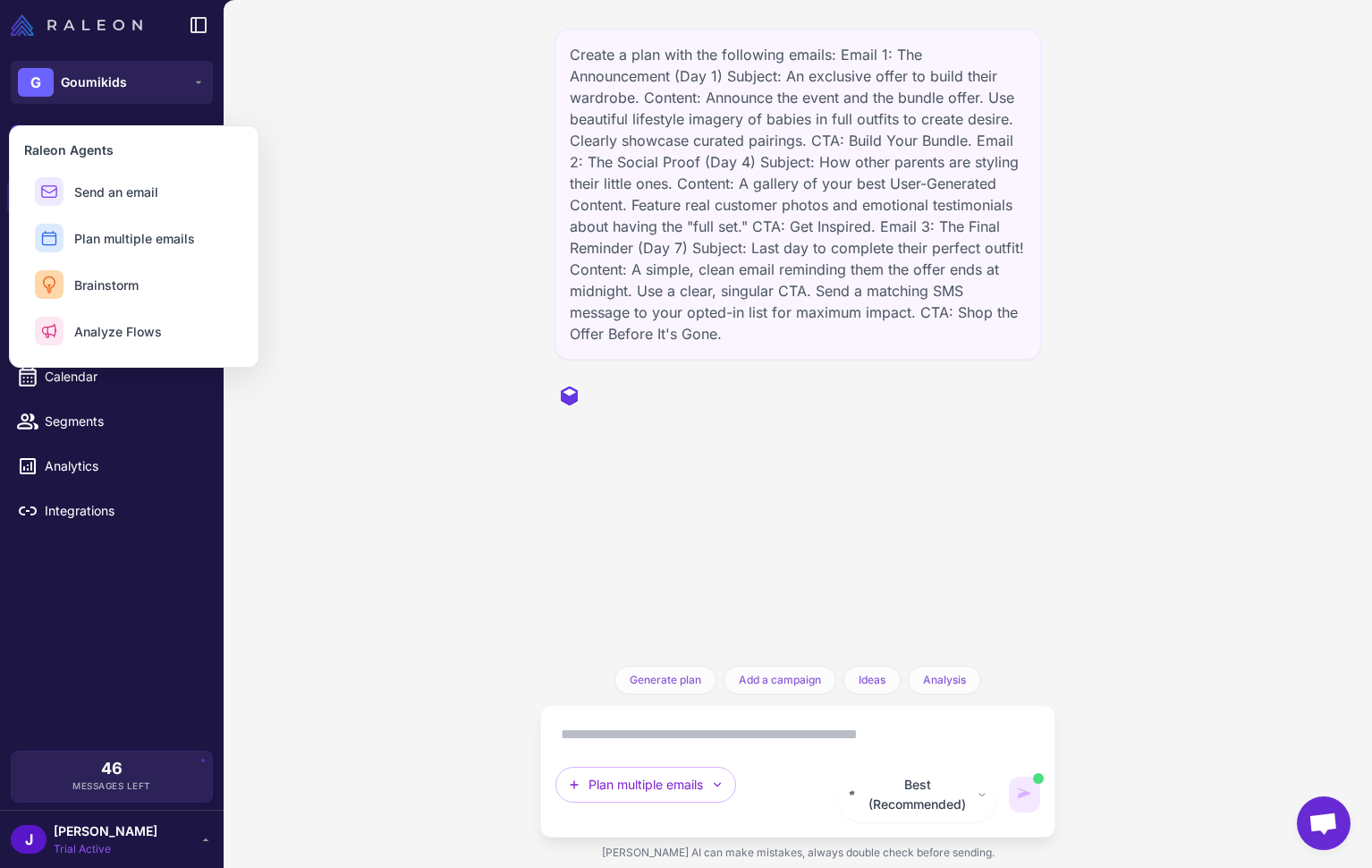
drag, startPoint x: 273, startPoint y: 238, endPoint x: 125, endPoint y: 27, distance: 257.7
click at [272, 230] on div "Create a plan with the following emails: Email 1: The Announcement (Day 1) Subj…" at bounding box center [798, 434] width 1149 height 868
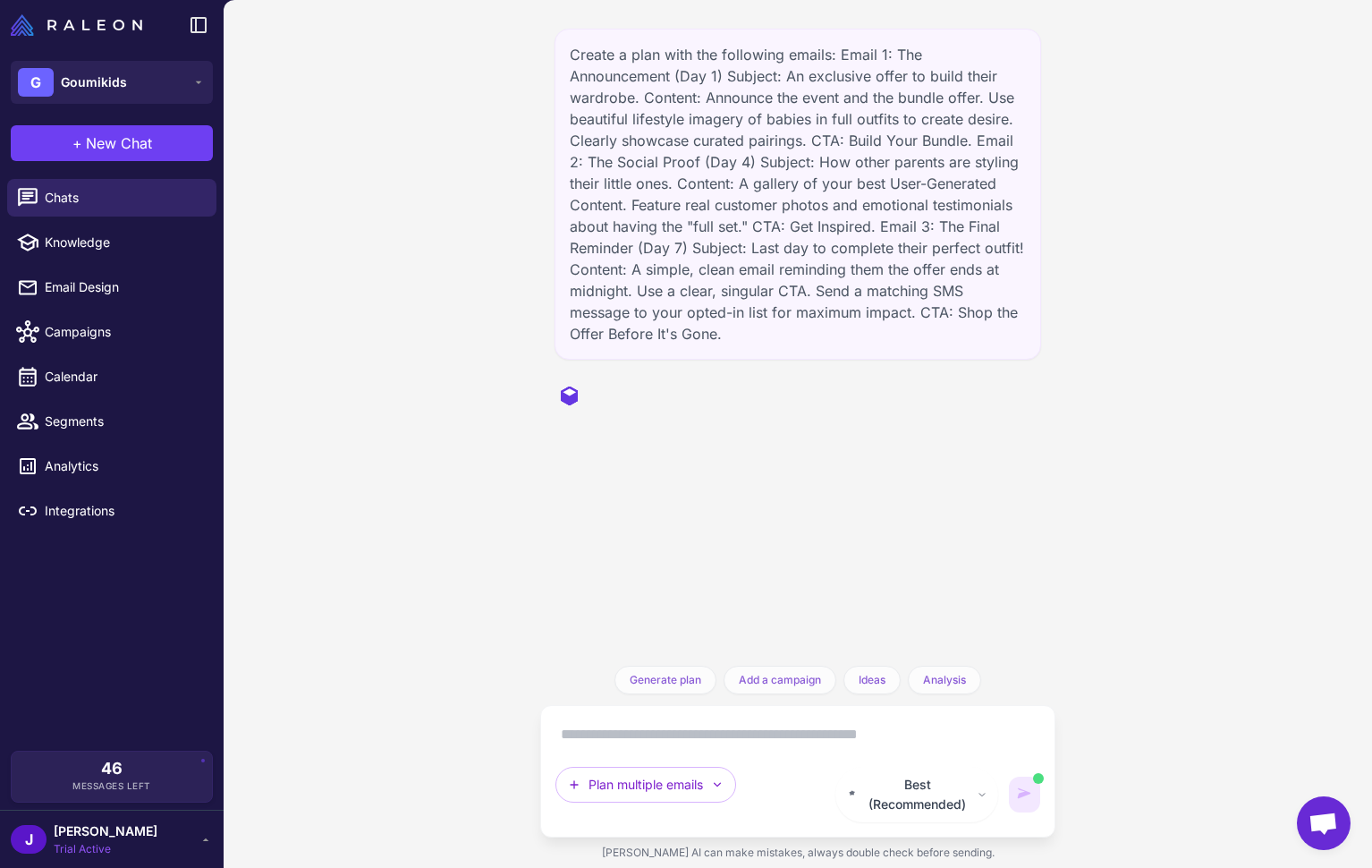
click at [93, 12] on div at bounding box center [112, 25] width 223 height 50
click at [95, 22] on img at bounding box center [77, 25] width 132 height 21
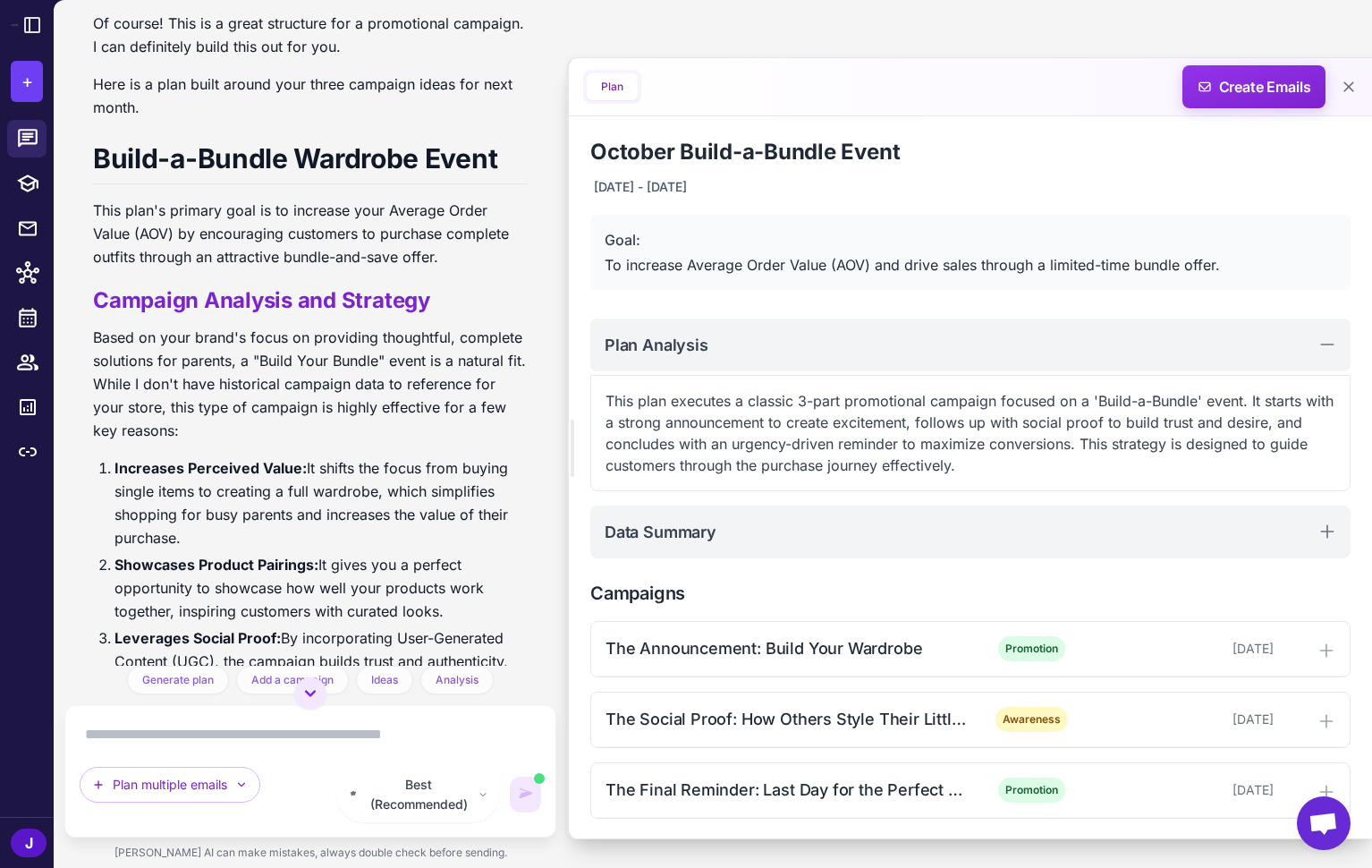
scroll to position [826, 0]
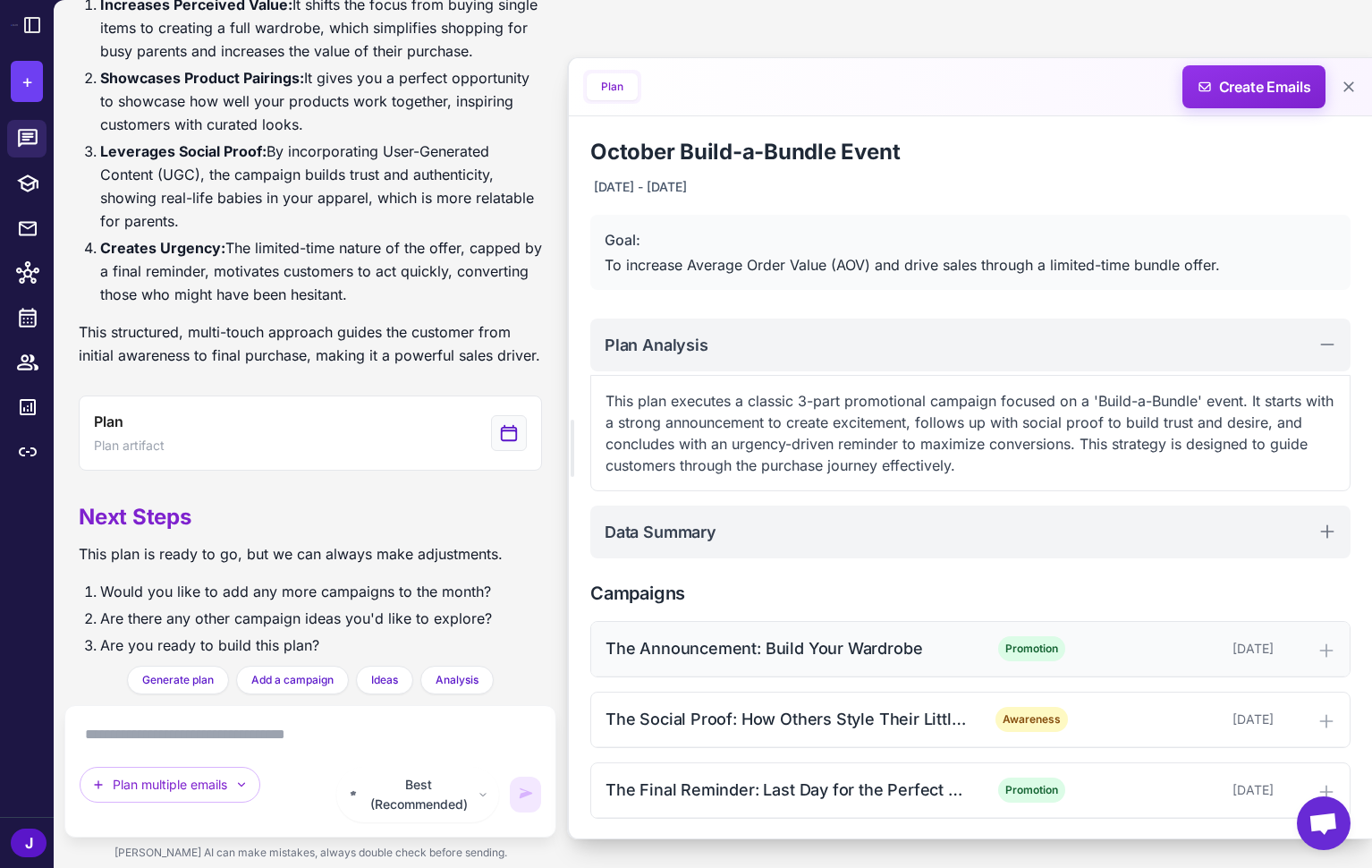
drag, startPoint x: 848, startPoint y: 649, endPoint x: 891, endPoint y: 651, distance: 43.0
click at [847, 649] on div "The Announcement: Build Your Wardrobe" at bounding box center [786, 648] width 361 height 24
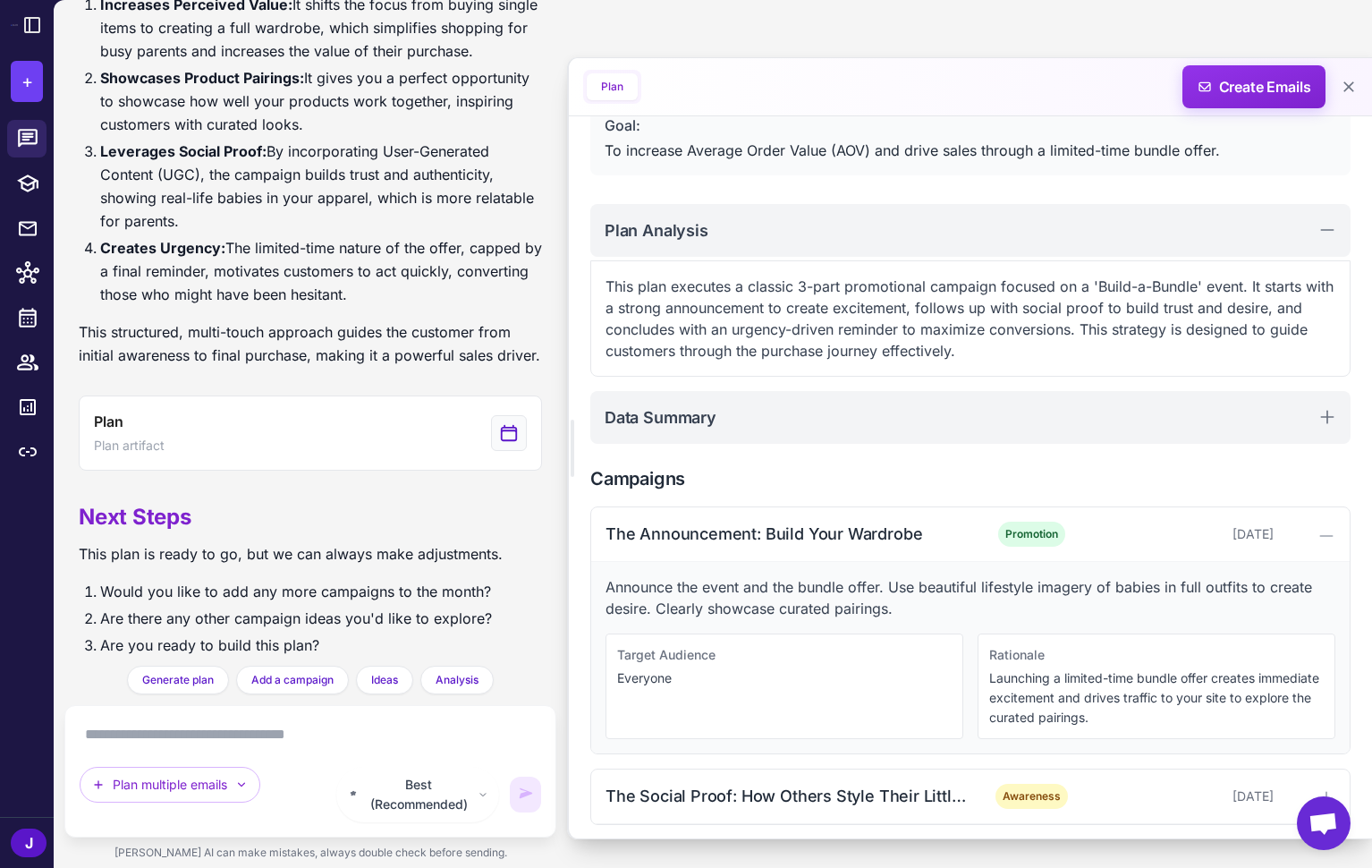
scroll to position [169, 0]
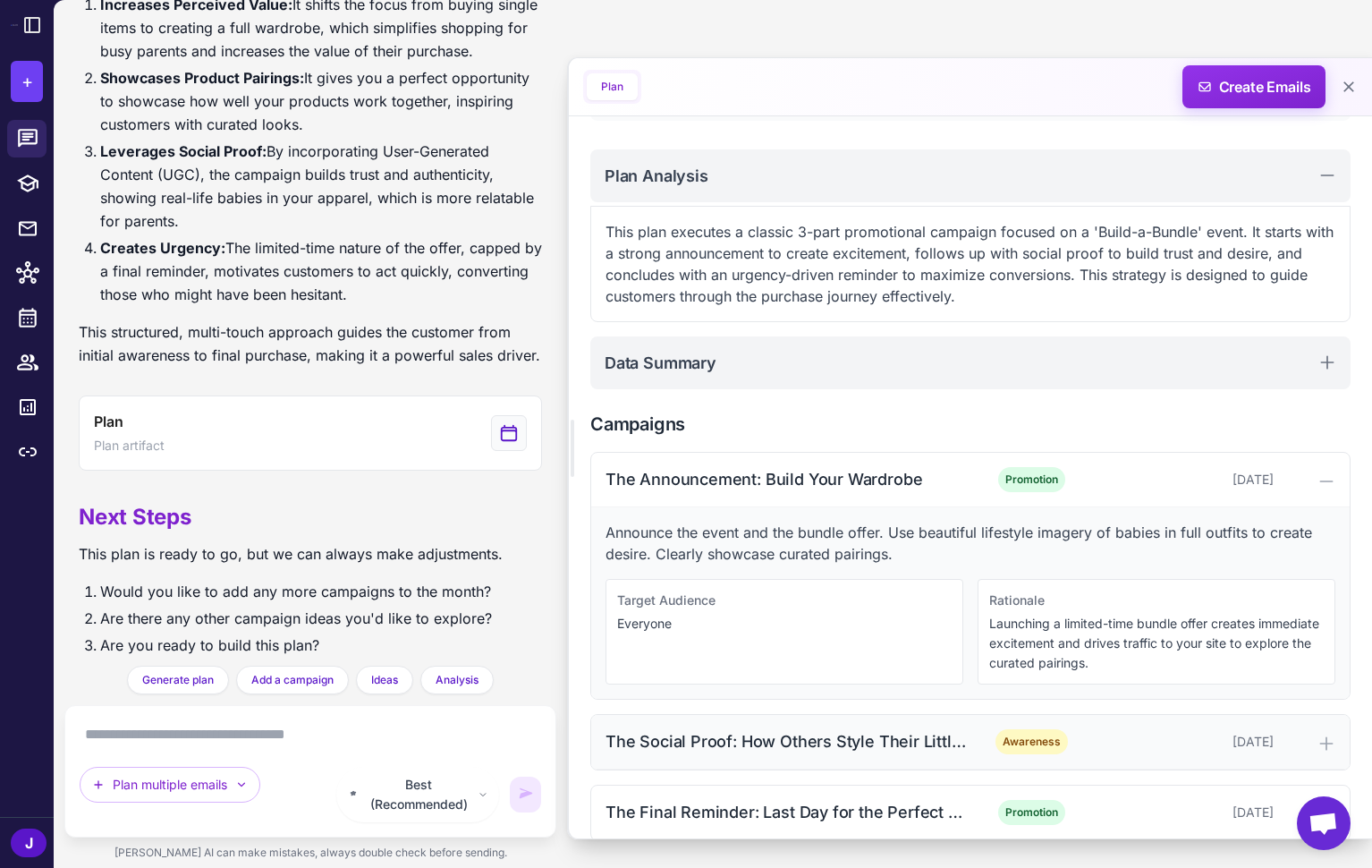
click at [931, 749] on div "The Social Proof: How Others Style Their Little Ones" at bounding box center [786, 741] width 361 height 24
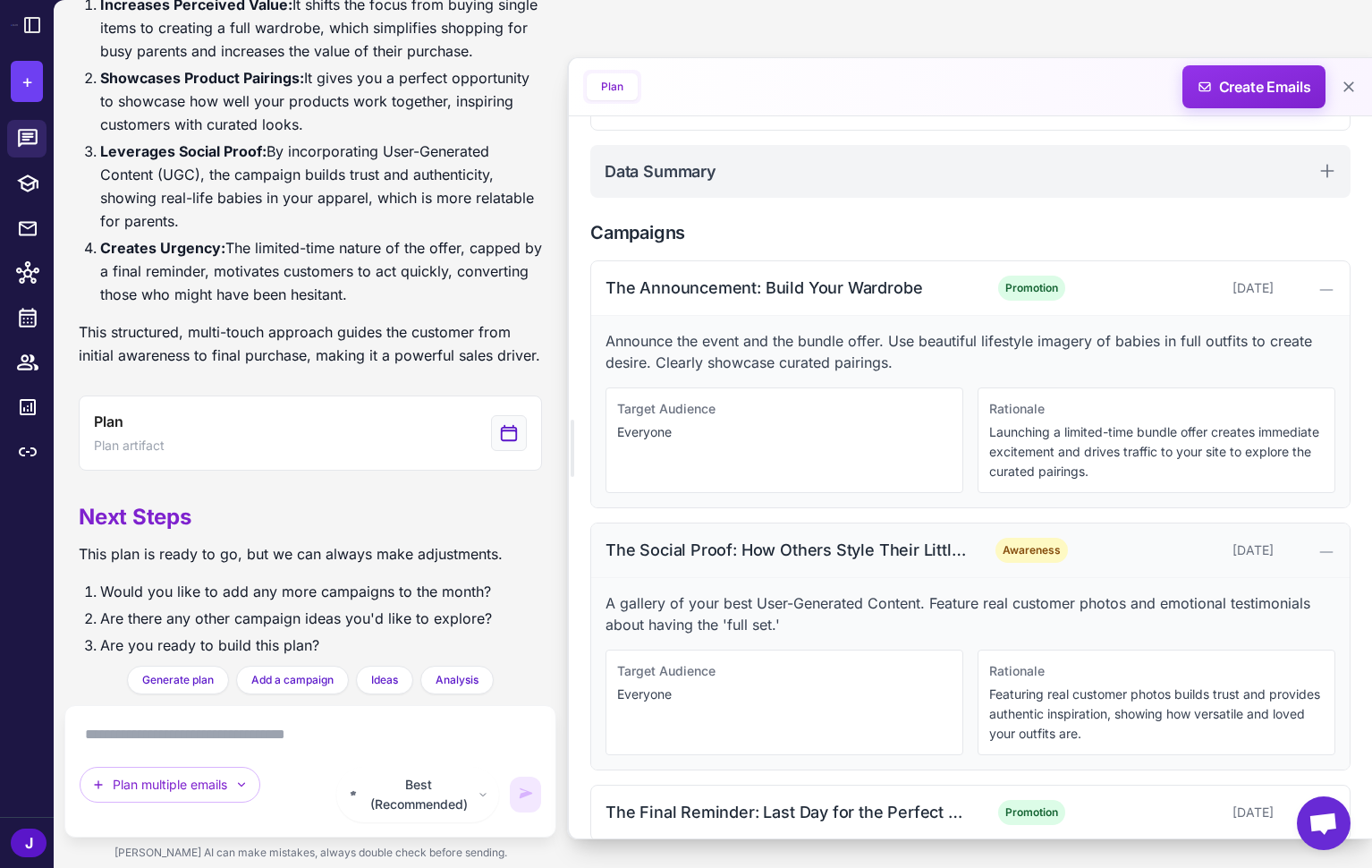
scroll to position [385, 0]
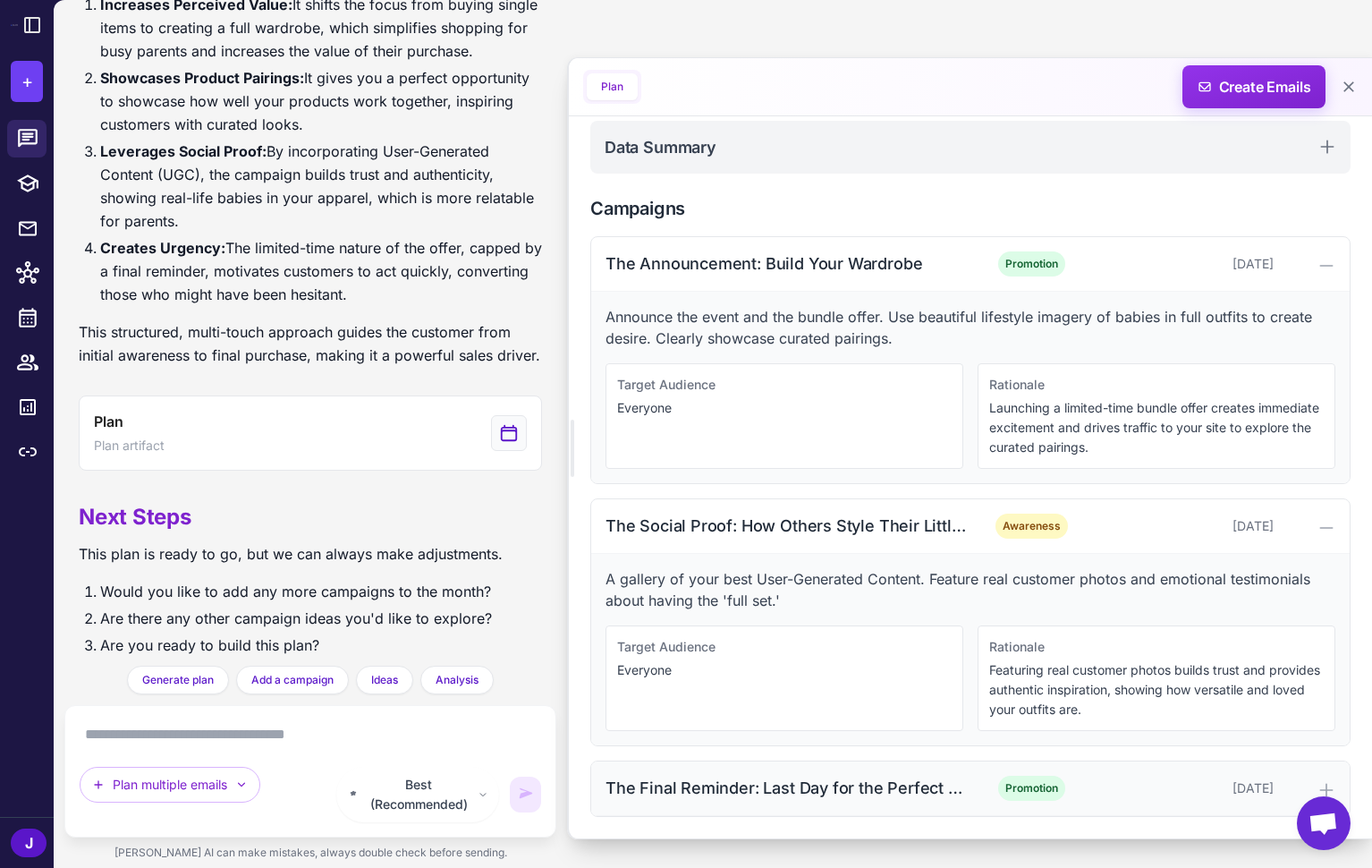
click at [940, 794] on div "The Final Reminder: Last Day for the Perfect Outfit" at bounding box center [786, 788] width 361 height 24
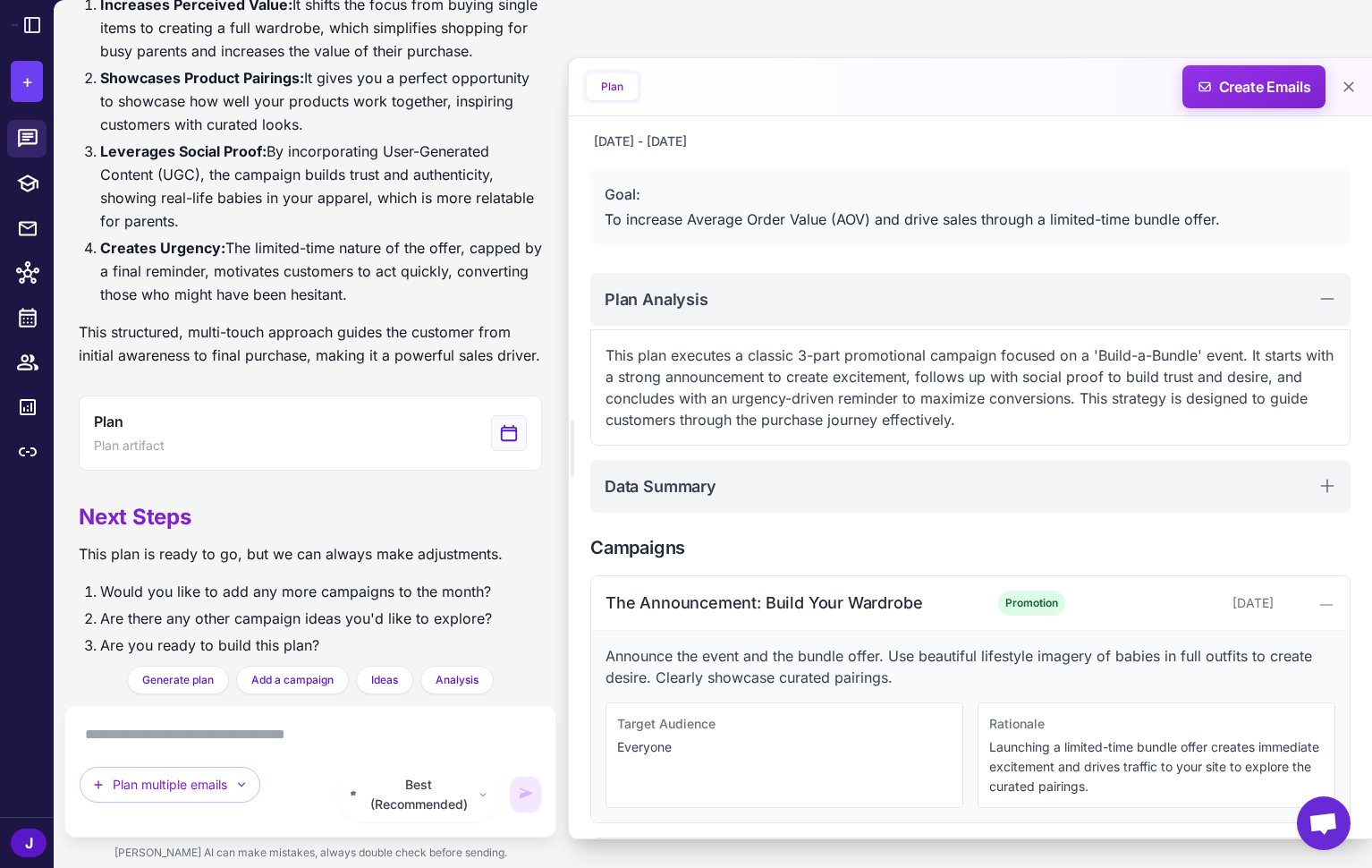
scroll to position [0, 0]
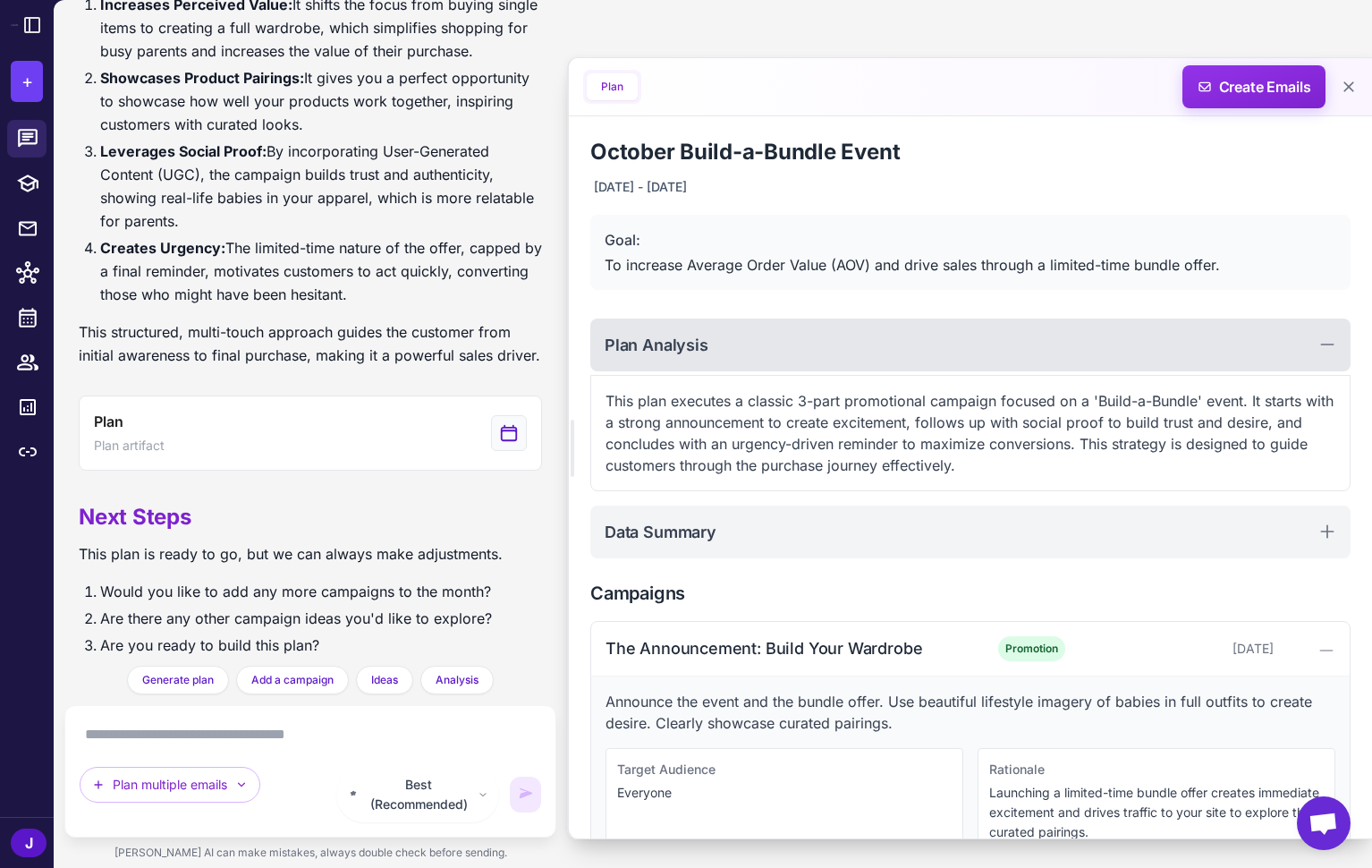
click at [863, 349] on div "Plan Analysis" at bounding box center [970, 345] width 760 height 53
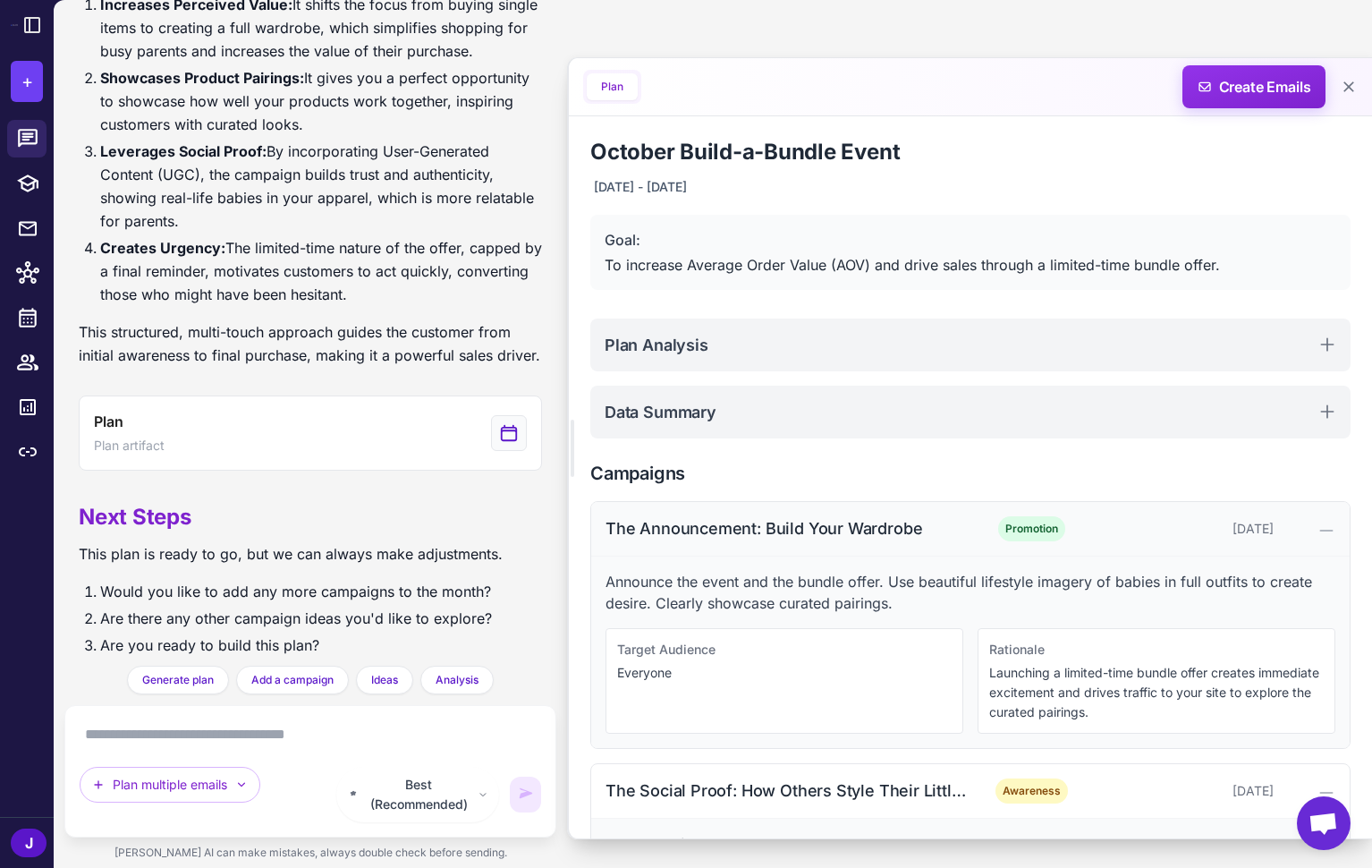
click at [777, 531] on div "The Announcement: Build Your Wardrobe" at bounding box center [786, 528] width 361 height 24
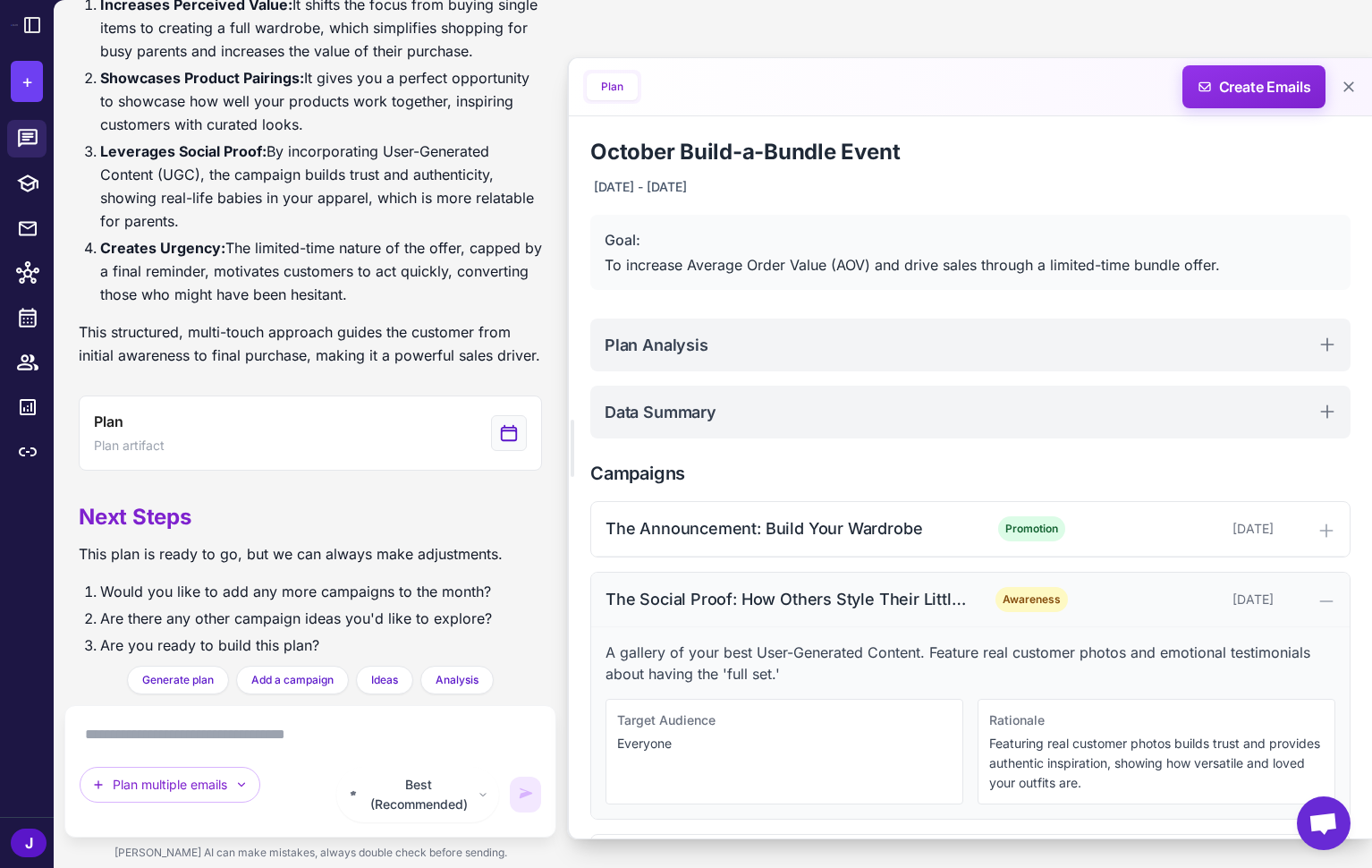
click at [805, 608] on div "The Social Proof: How Others Style Their Little Ones" at bounding box center [786, 599] width 361 height 24
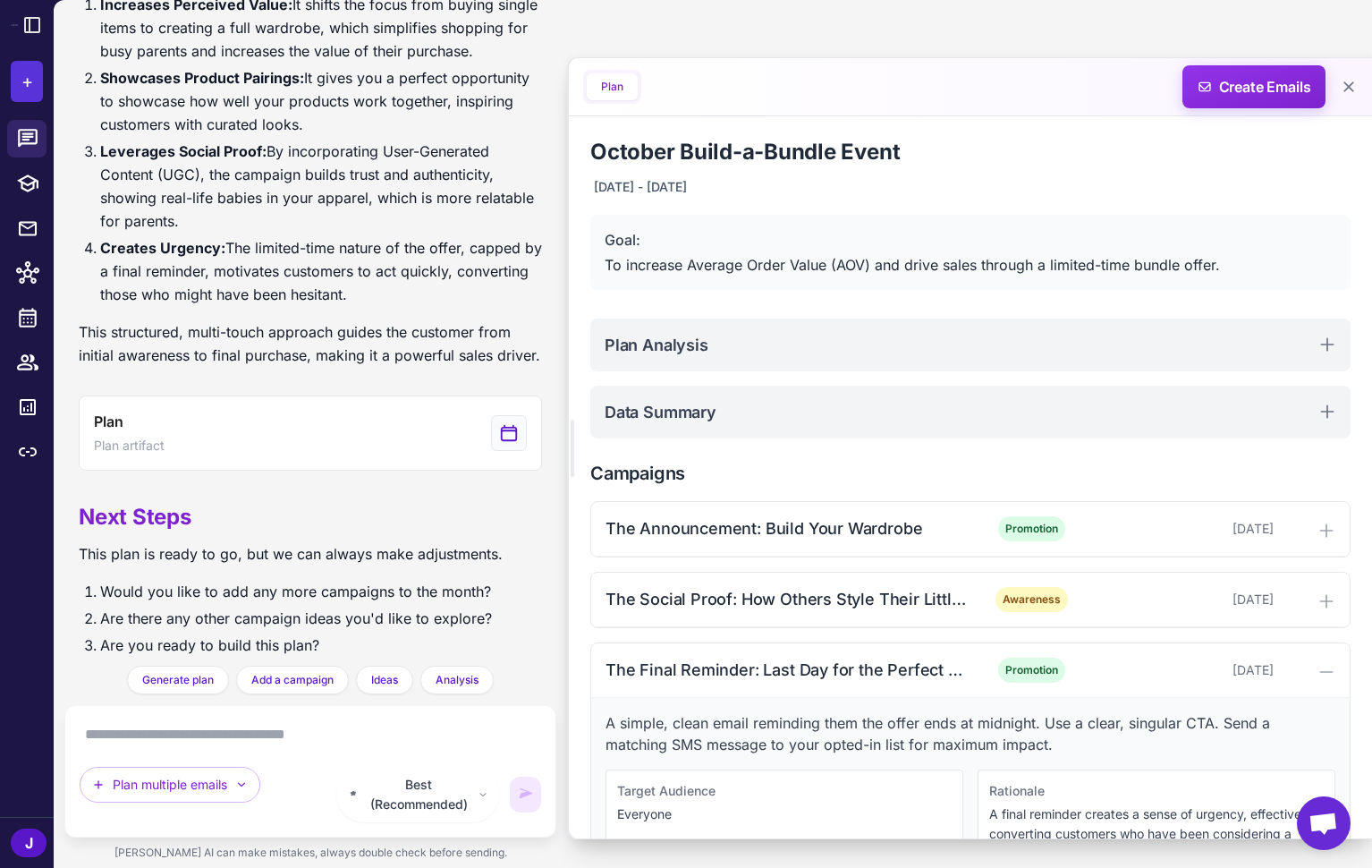
click at [21, 75] on span "+" at bounding box center [27, 80] width 12 height 27
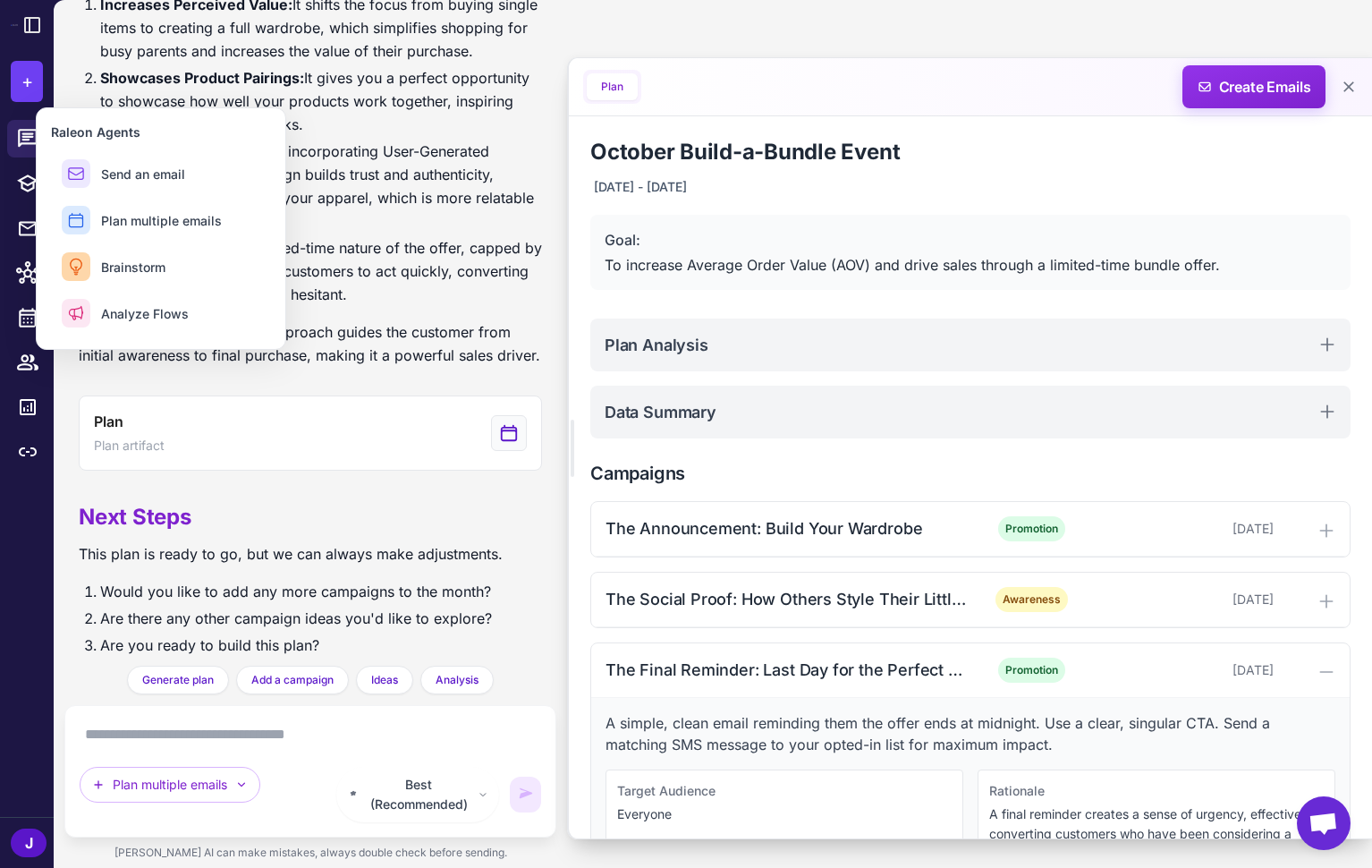
click at [747, 479] on h2 "Campaigns" at bounding box center [970, 473] width 760 height 27
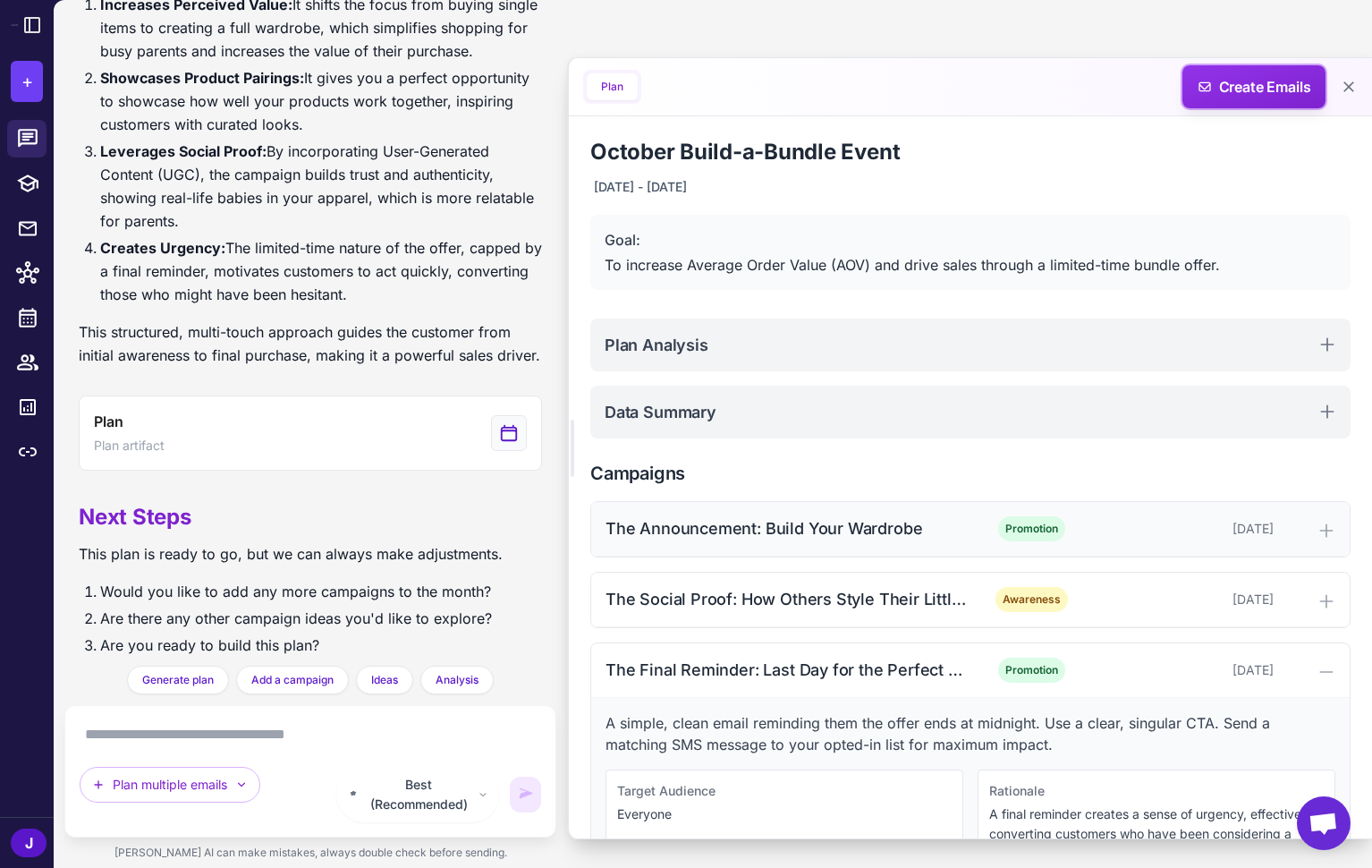
drag, startPoint x: 1278, startPoint y: 98, endPoint x: 988, endPoint y: 511, distance: 504.6
click at [988, 511] on div "Plan Create Emails October Build-a-Bundle Event October 1, 2025 - October 7, 20…" at bounding box center [970, 448] width 805 height 782
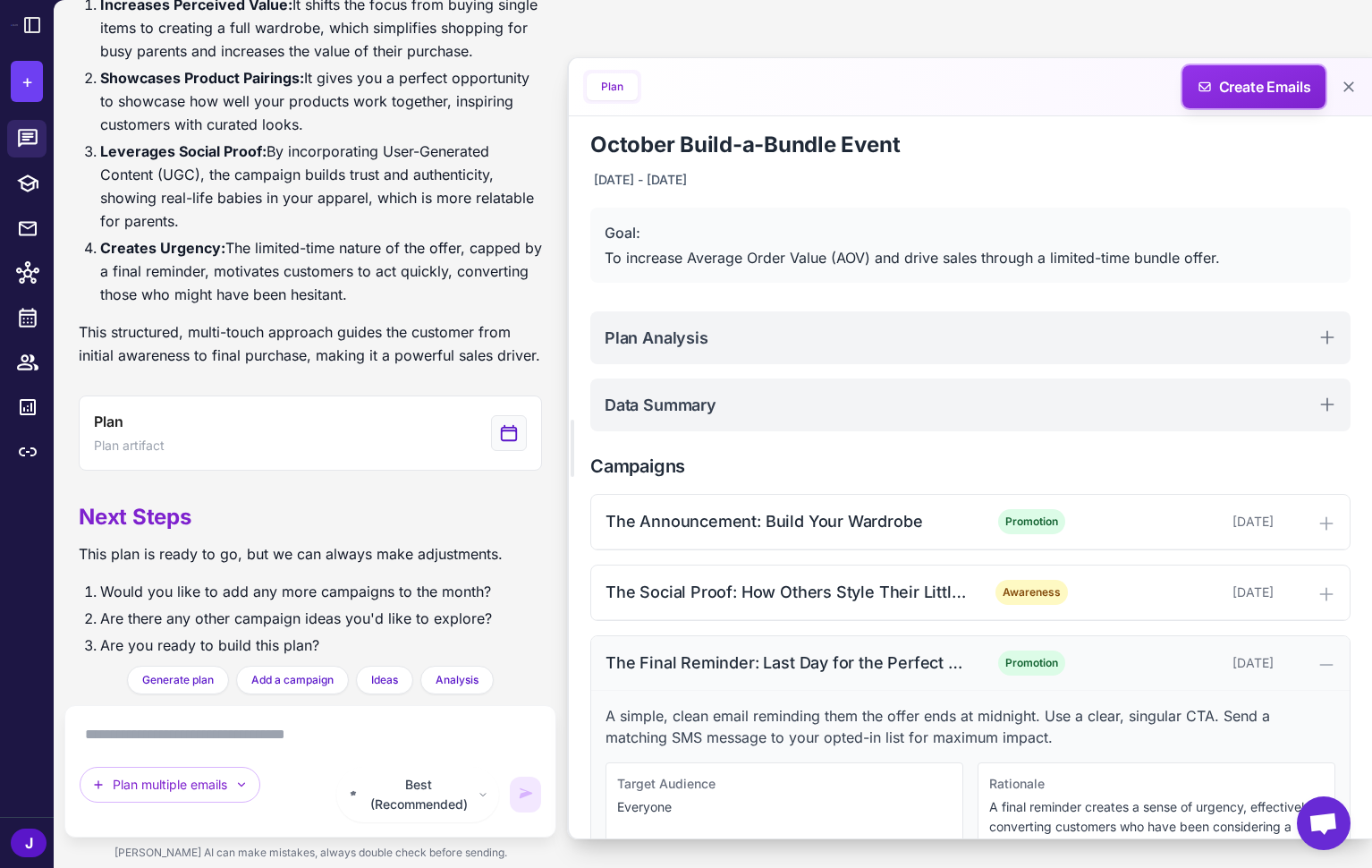
scroll to position [73, 0]
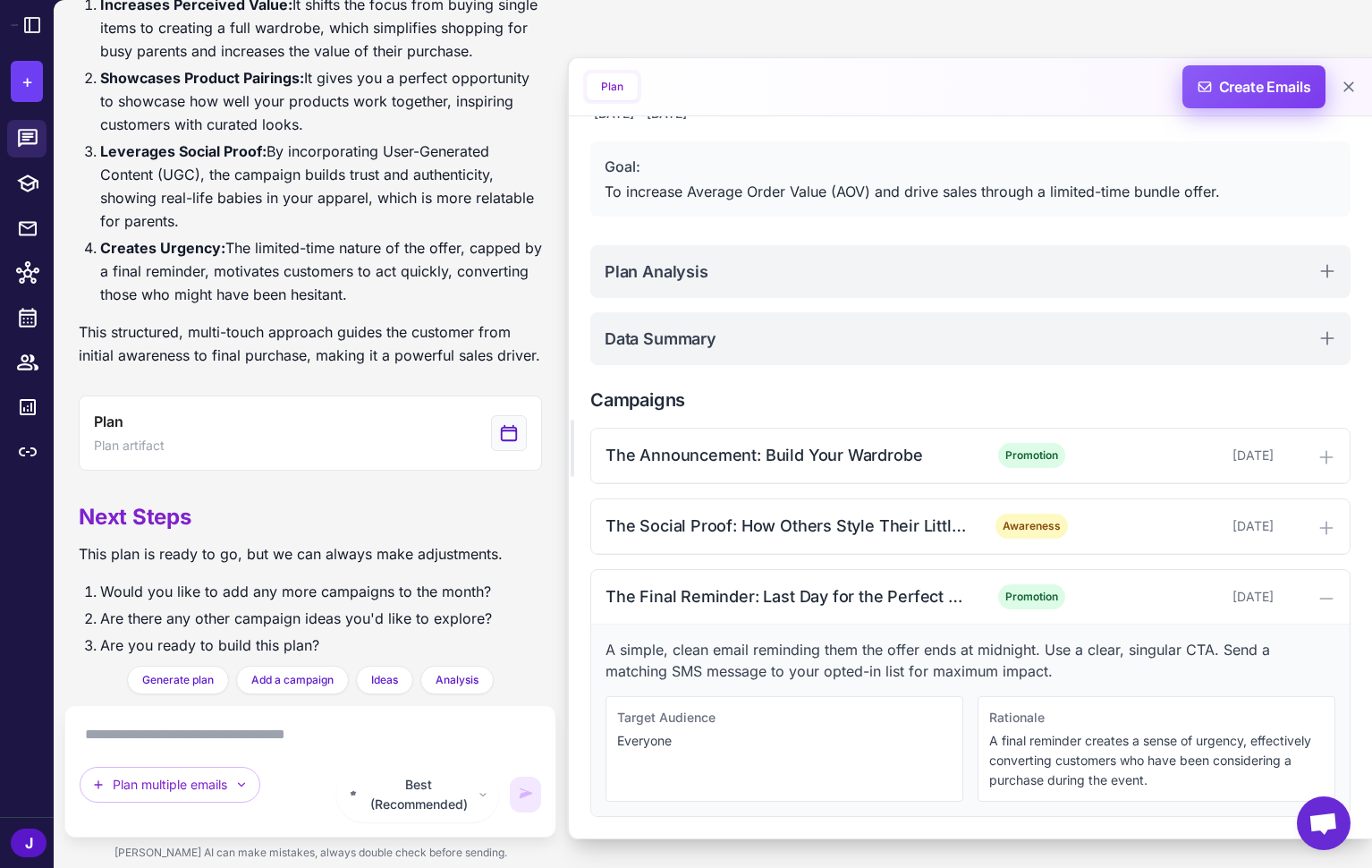
click at [1256, 86] on span "Create Emails" at bounding box center [1254, 86] width 156 height 43
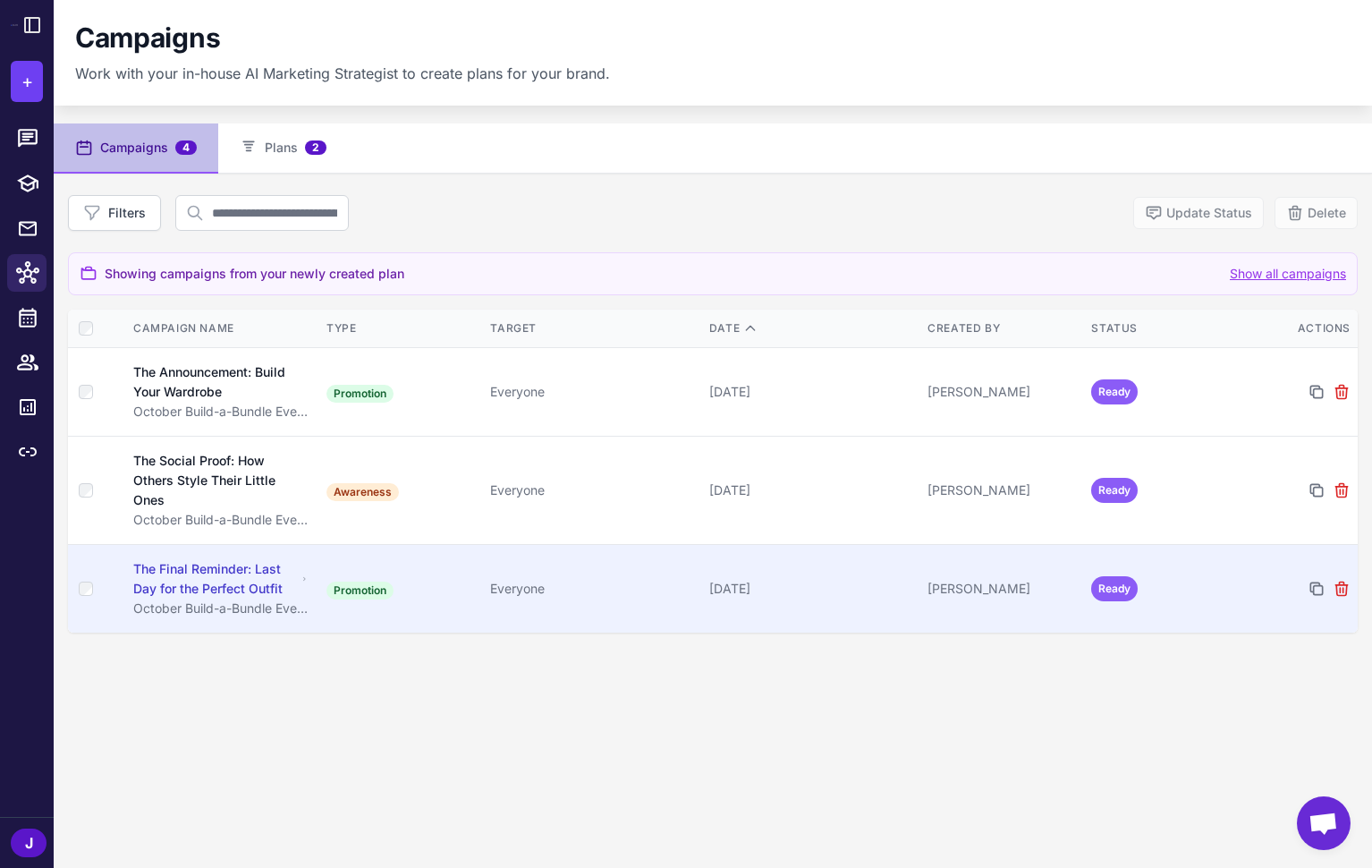
click at [641, 595] on div "Everyone" at bounding box center [592, 589] width 204 height 20
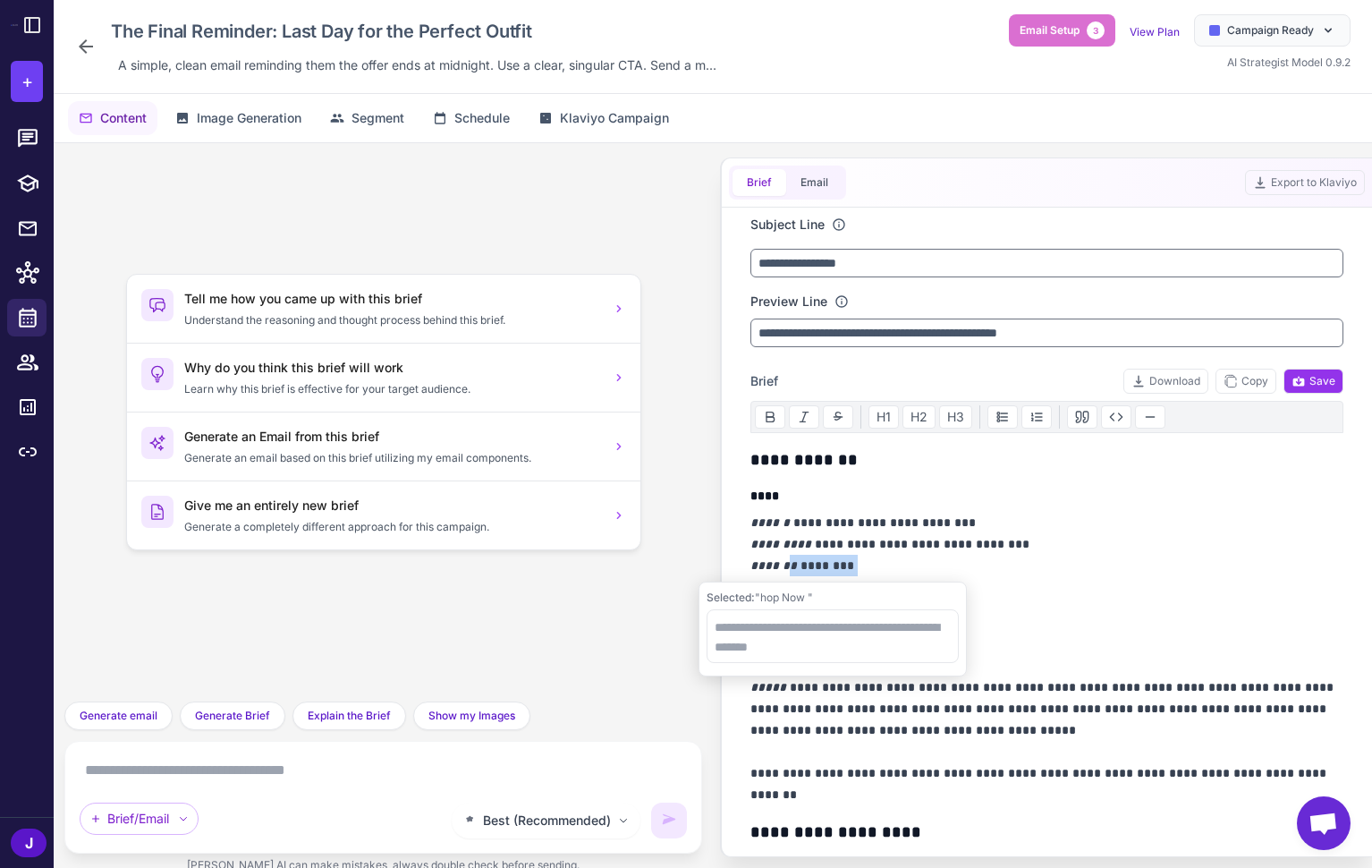
drag, startPoint x: 874, startPoint y: 569, endPoint x: 788, endPoint y: 564, distance: 86.1
click at [788, 564] on p "**********" at bounding box center [1047, 554] width 593 height 86
click at [756, 638] on textarea at bounding box center [825, 636] width 252 height 54
click at [140, 773] on textarea at bounding box center [383, 769] width 607 height 28
click at [513, 608] on div "Tell me how you came up with this brief Understand the reasoning and thought pr…" at bounding box center [383, 422] width 609 height 530
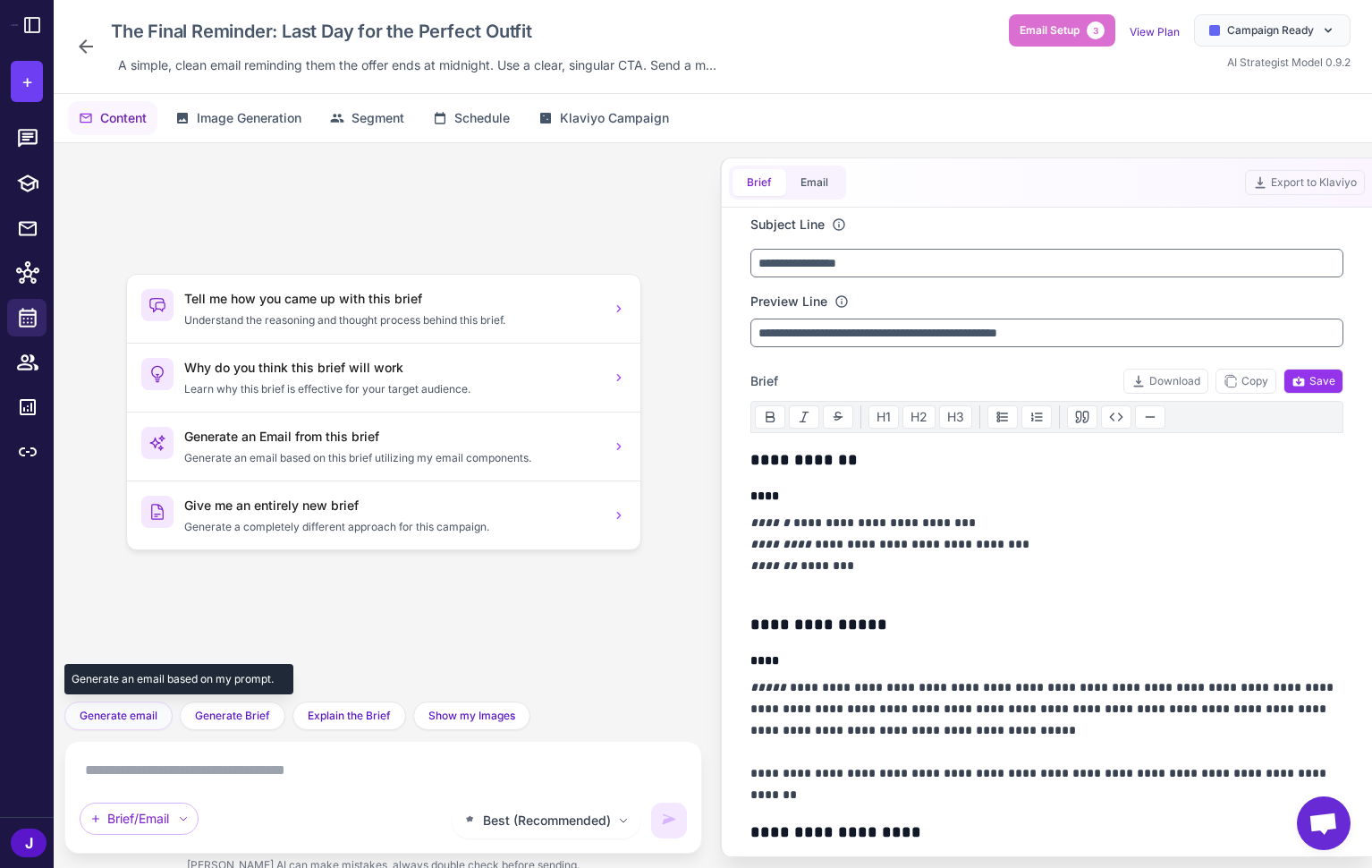
click at [117, 714] on span "Generate email" at bounding box center [118, 716] width 78 height 16
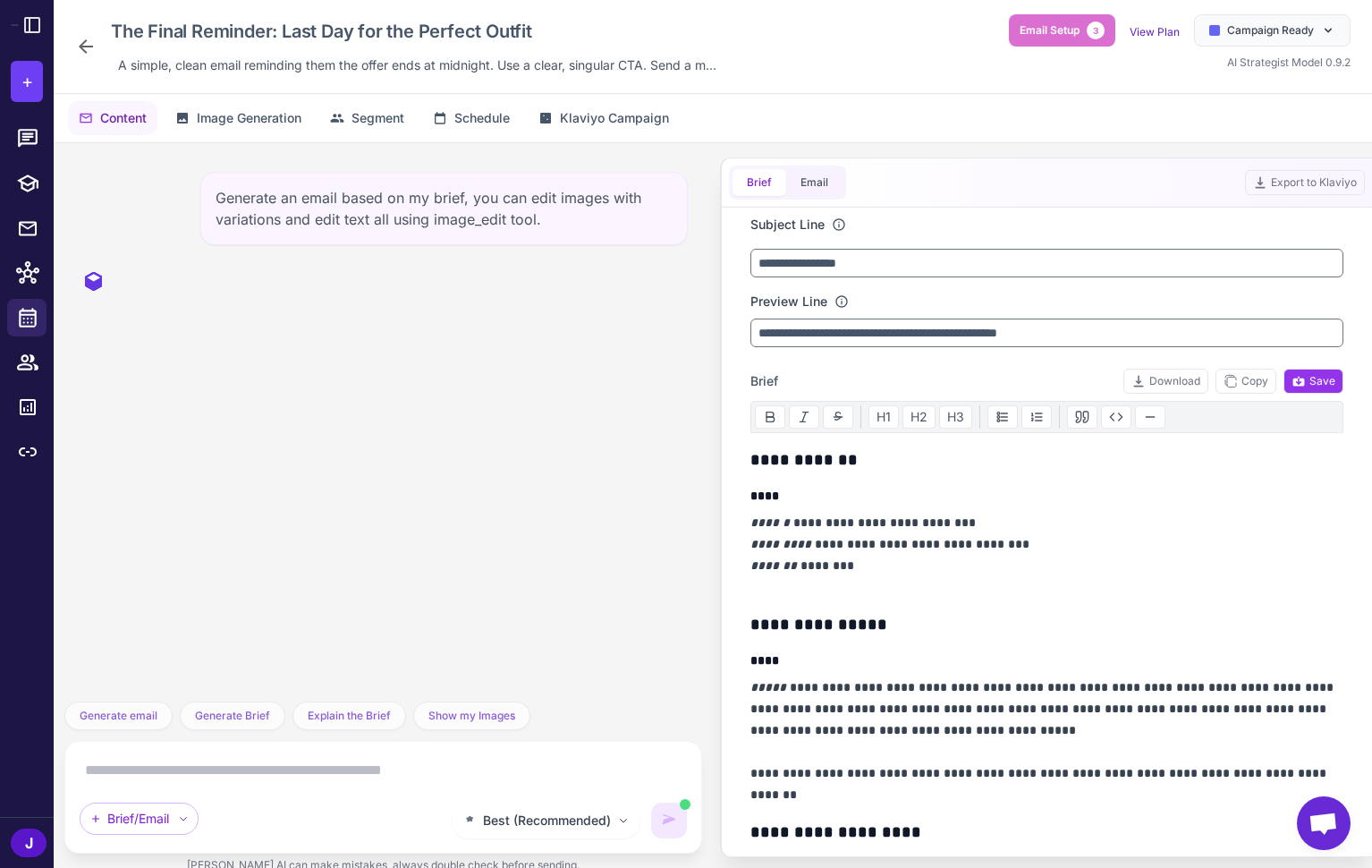
click at [390, 789] on div "Best (Recommended) AI is generating content. You can continue typing. Brief/Ema…" at bounding box center [383, 797] width 607 height 82
click at [329, 766] on textarea at bounding box center [383, 769] width 607 height 28
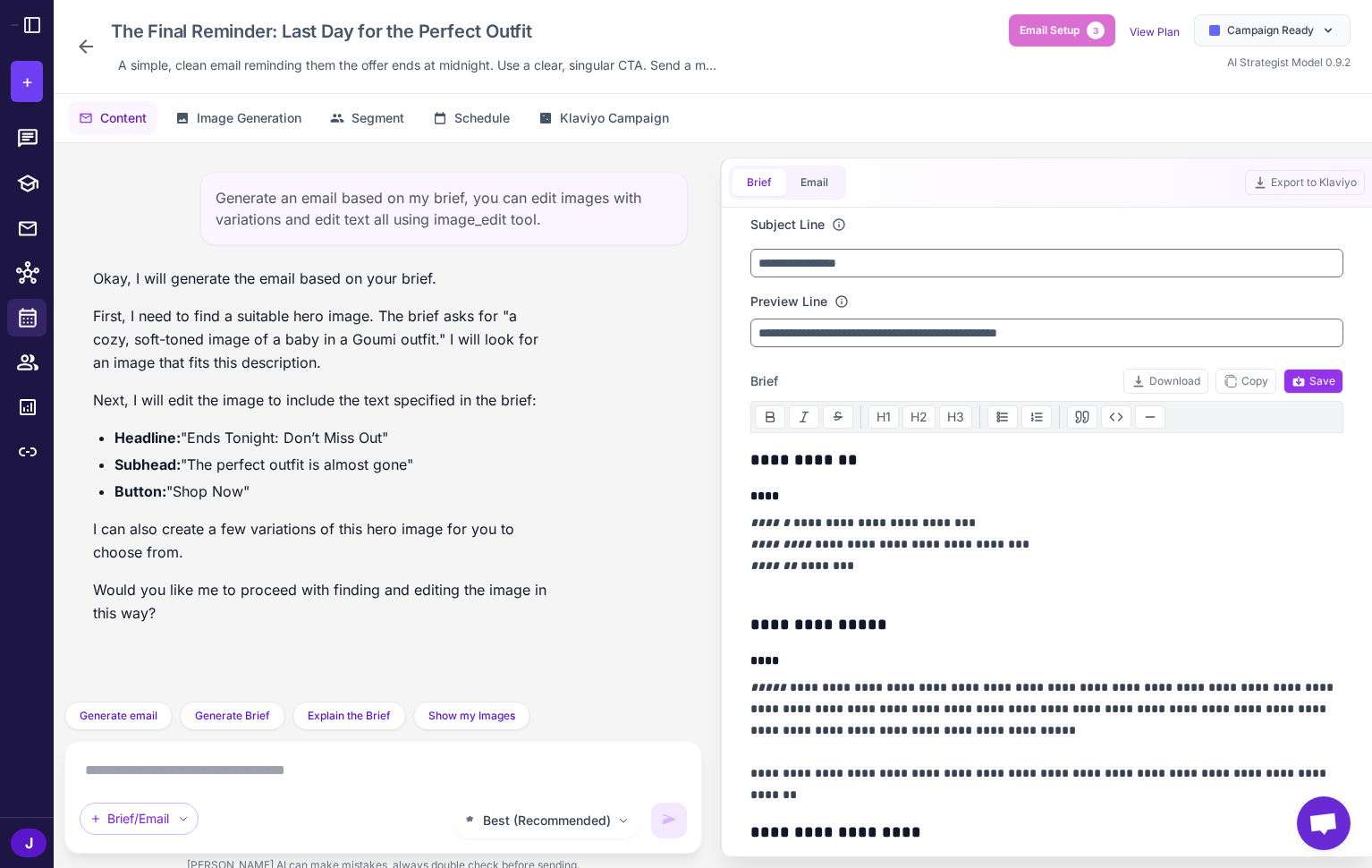
click at [339, 788] on div "Best (Recommended) Brief/Email" at bounding box center [383, 797] width 607 height 82
click at [330, 770] on textarea at bounding box center [383, 769] width 607 height 28
type textarea "***"
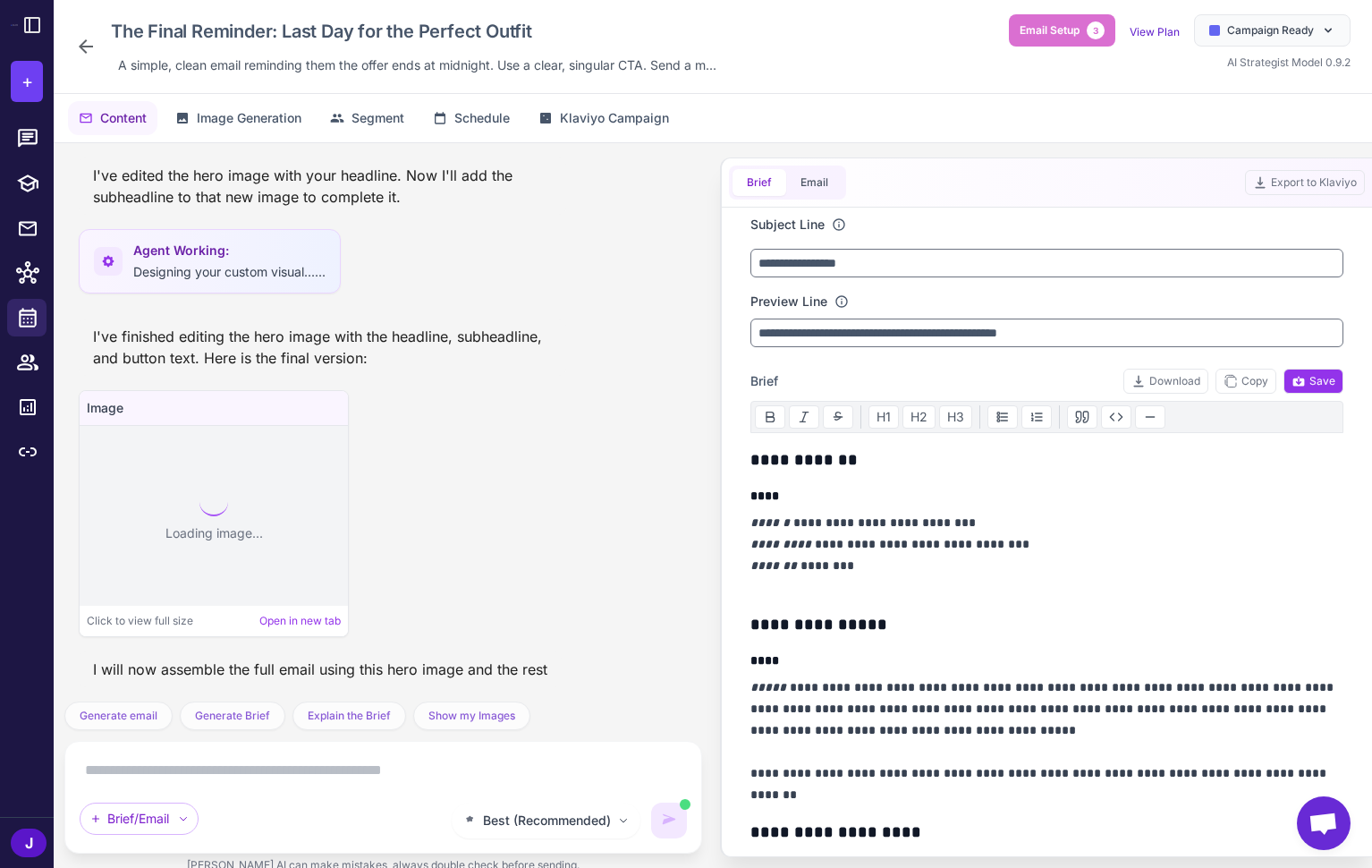
scroll to position [1023, 0]
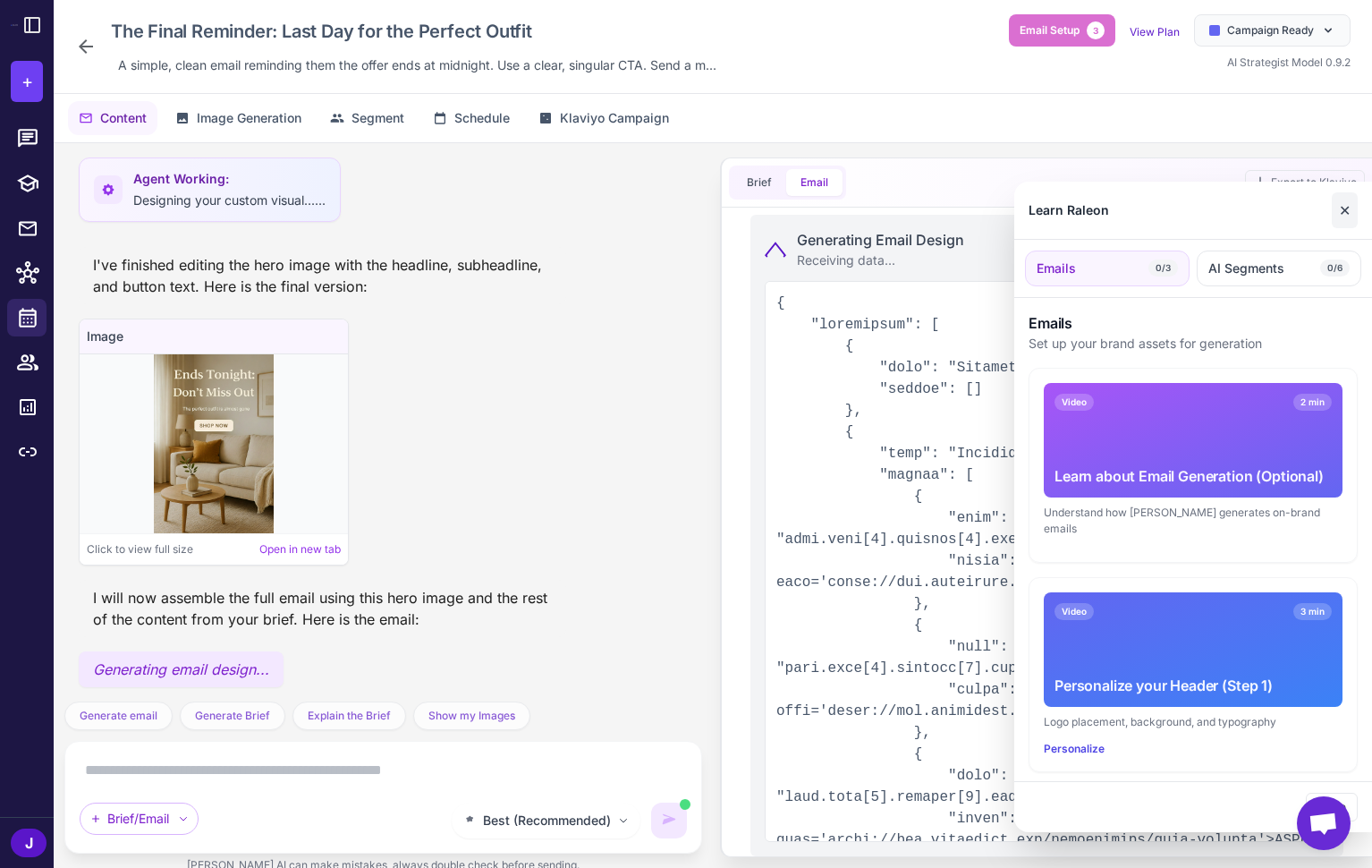
click at [1341, 205] on button "✕" at bounding box center [1345, 209] width 26 height 36
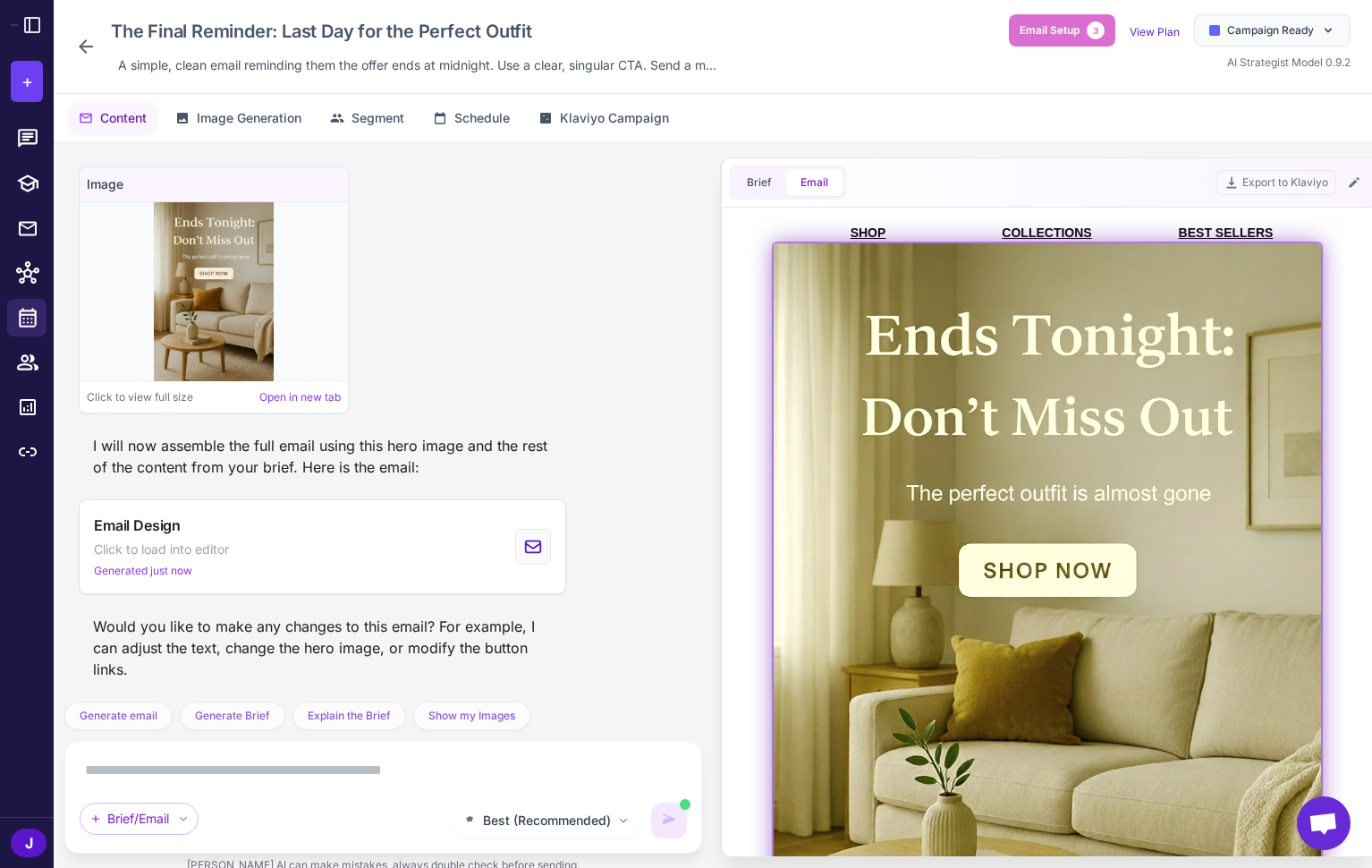
scroll to position [1265, 0]
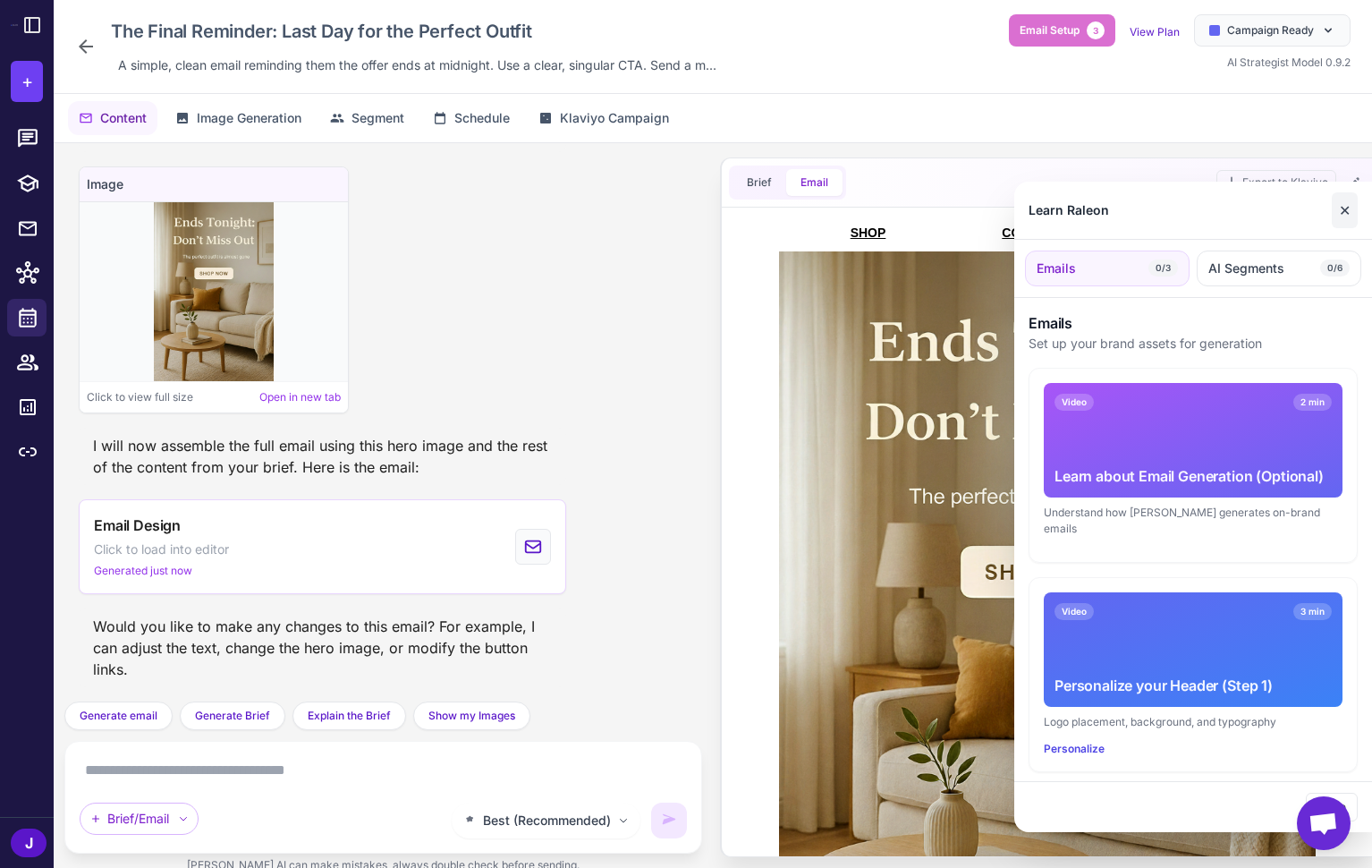
click at [1345, 203] on button "✕" at bounding box center [1345, 209] width 26 height 36
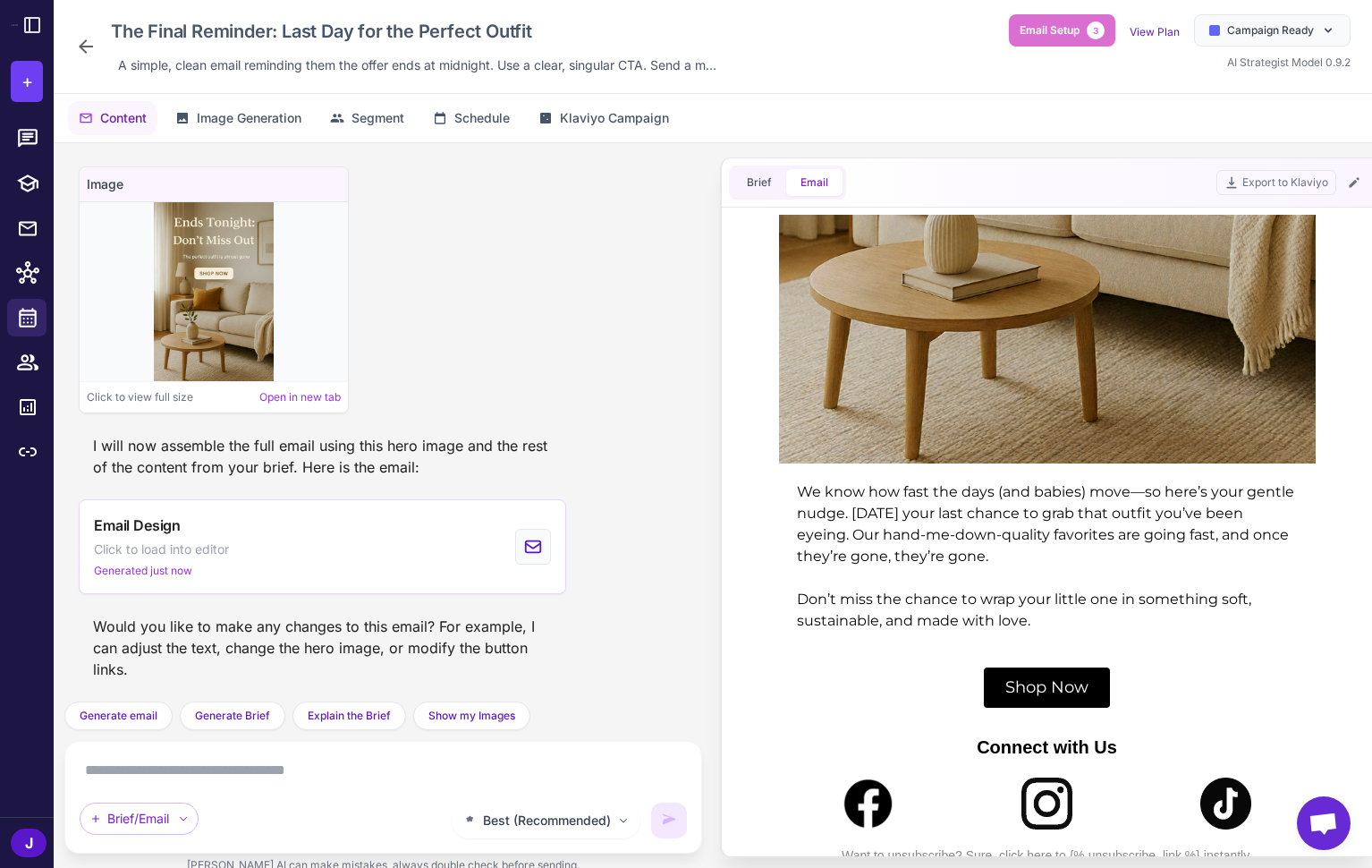
scroll to position [734, 0]
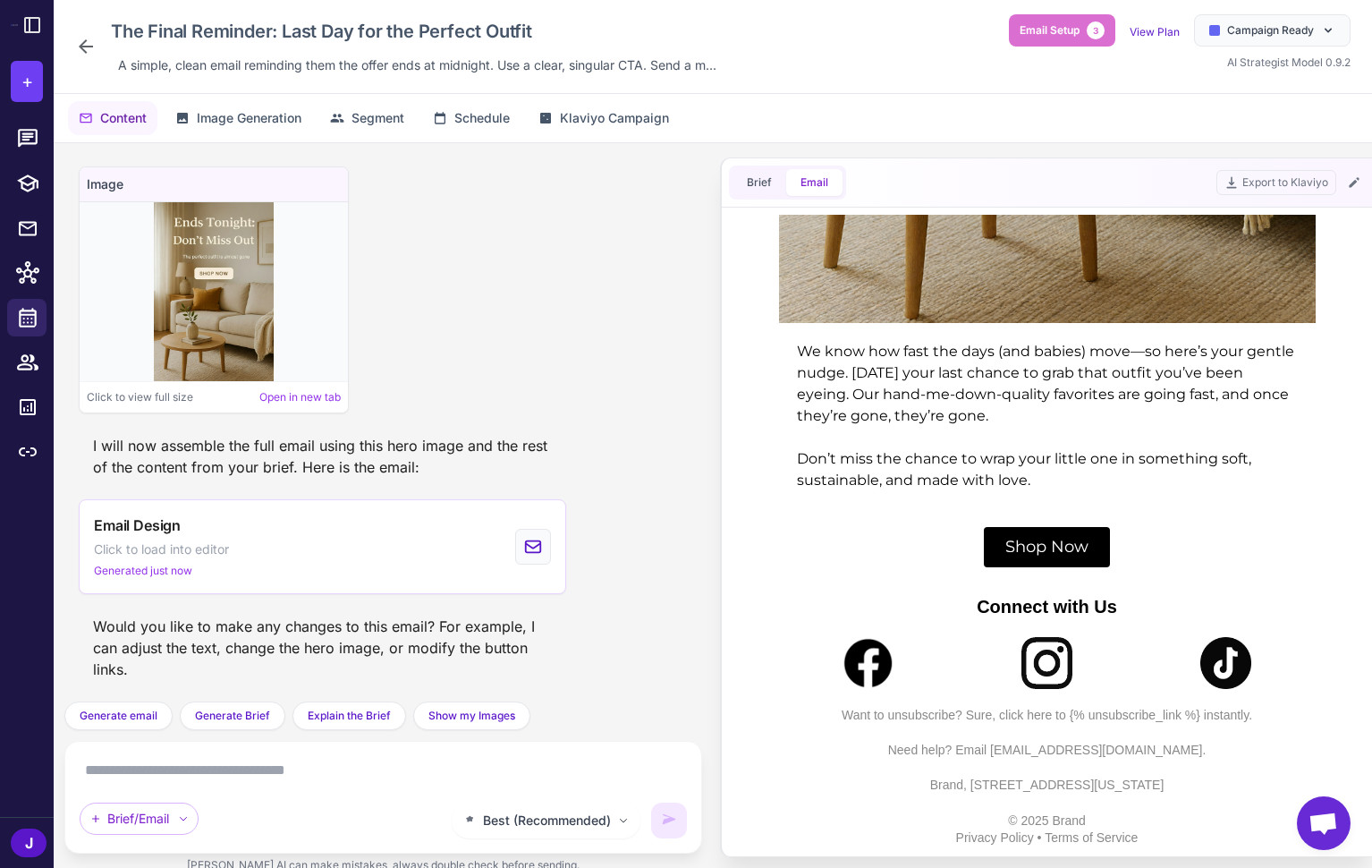
click at [1035, 542] on span "Shop Now" at bounding box center [1047, 547] width 126 height 41
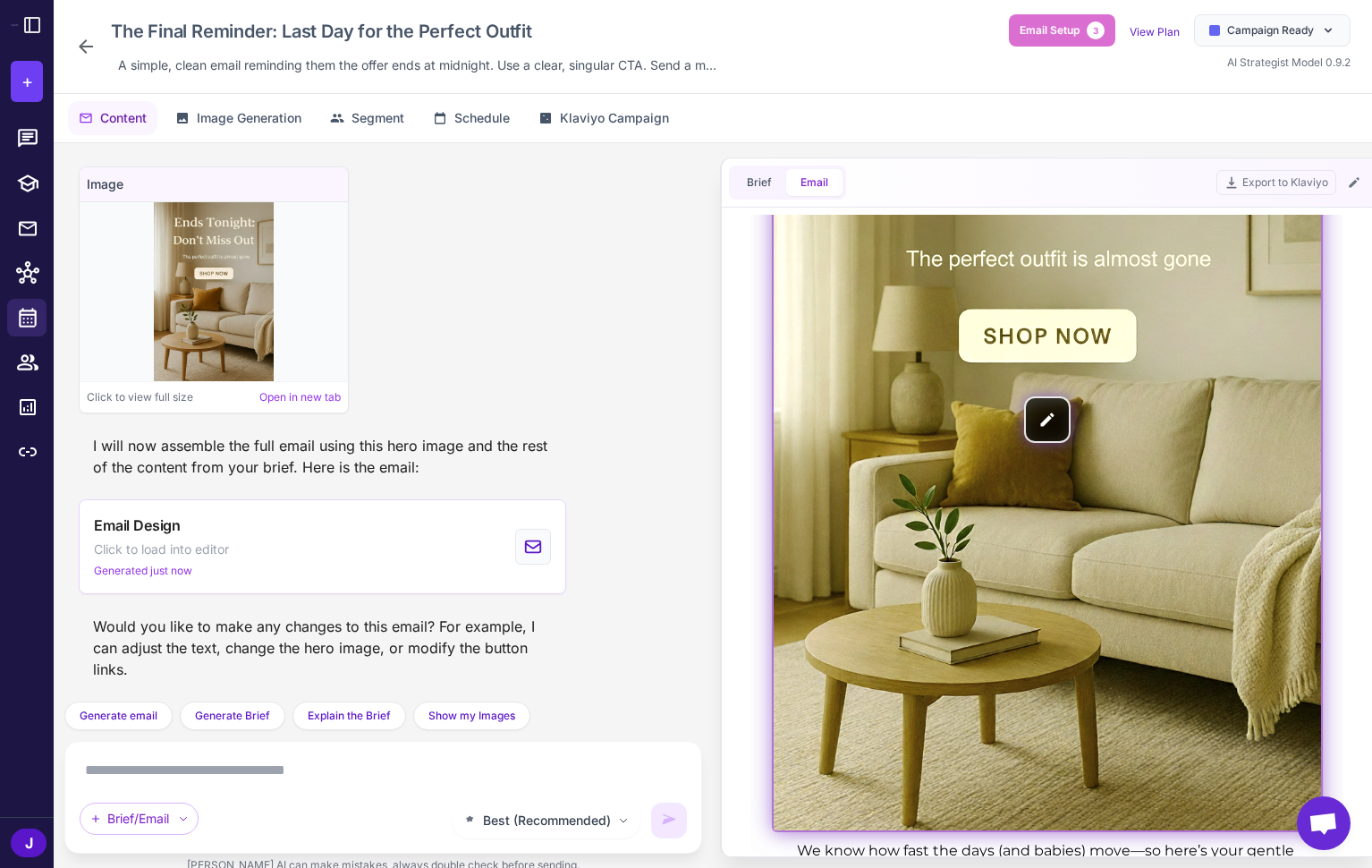
scroll to position [233, 0]
click at [1045, 421] on img at bounding box center [1047, 421] width 548 height 821
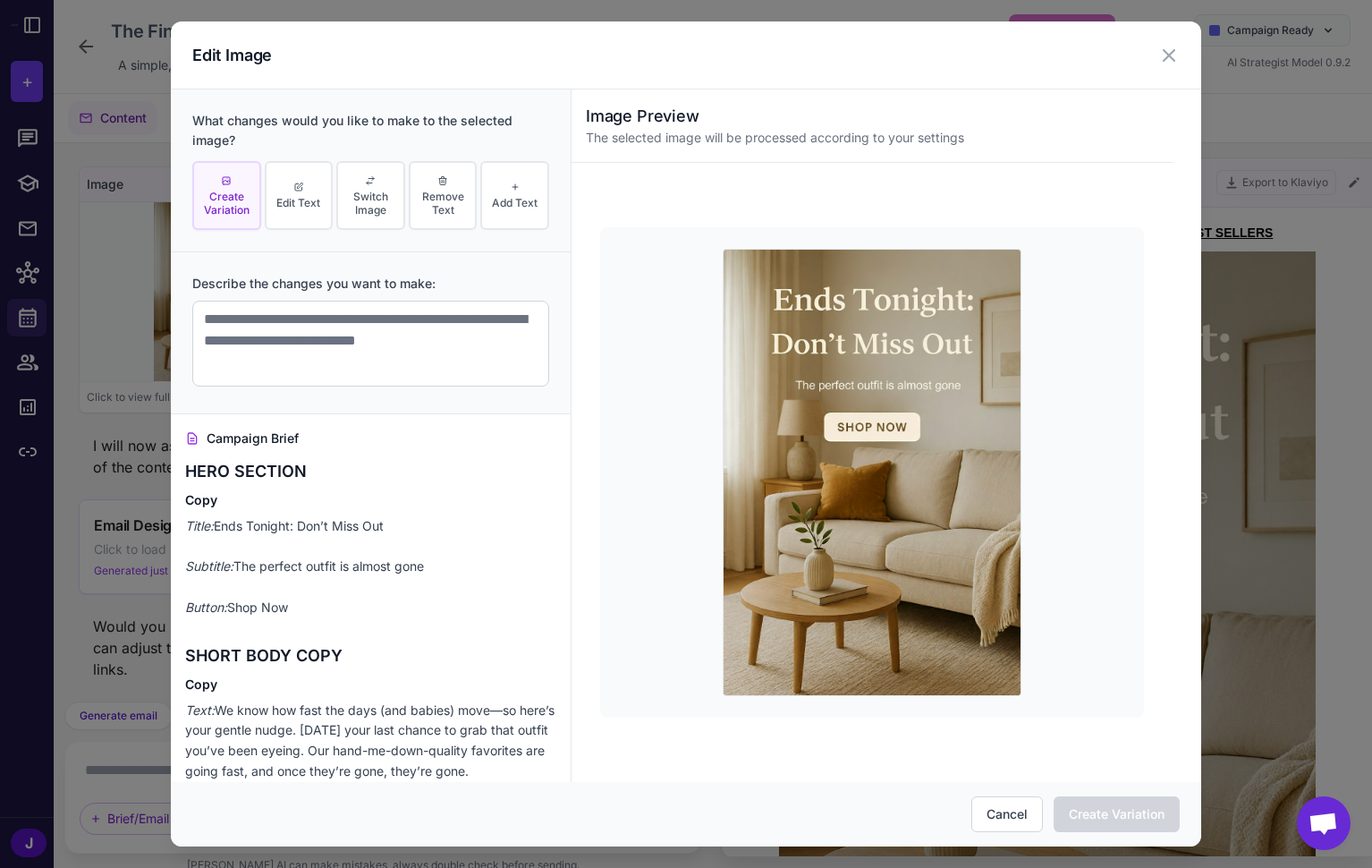
scroll to position [0, 0]
click at [238, 189] on span "Create Variation" at bounding box center [227, 202] width 59 height 27
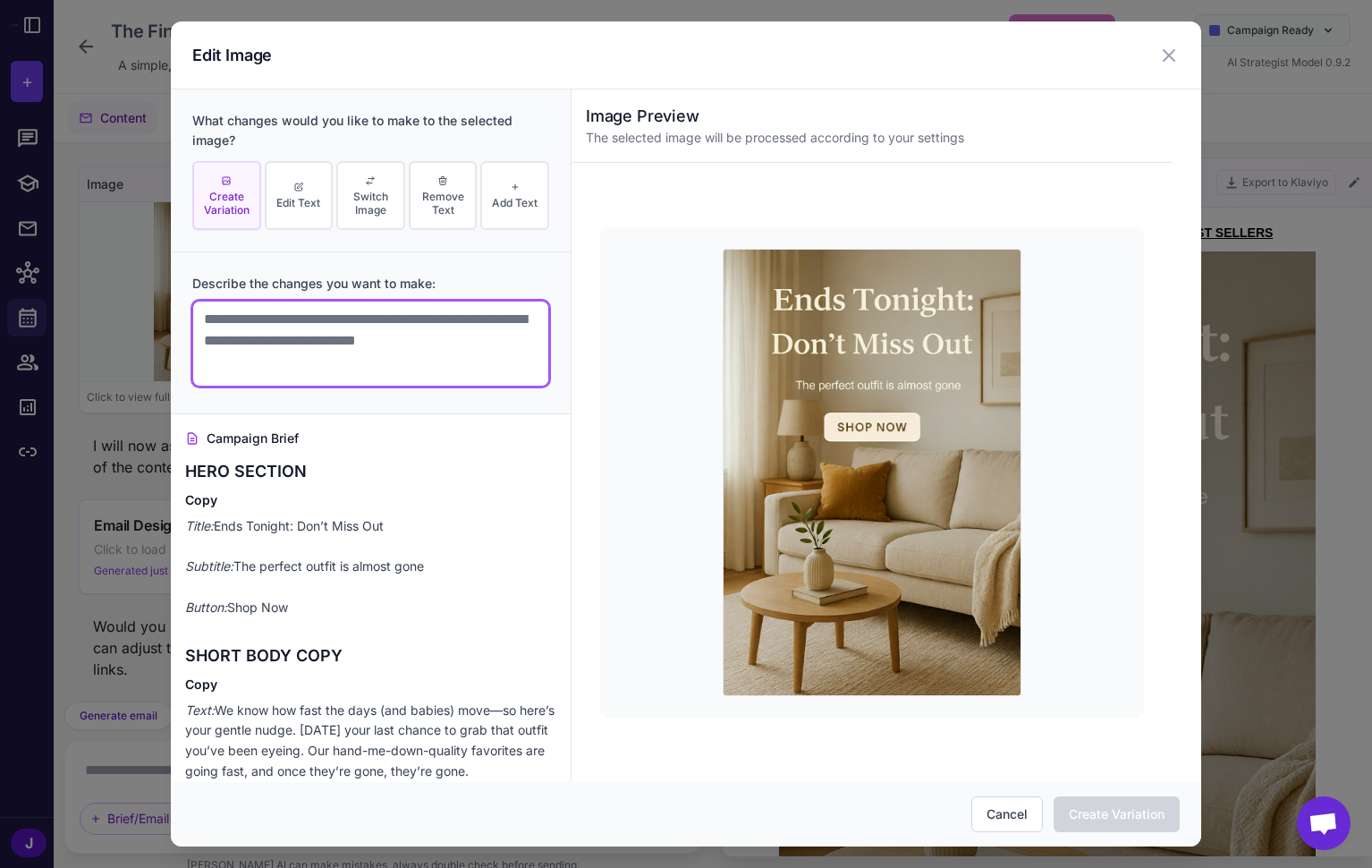
click at [252, 352] on textarea at bounding box center [370, 344] width 357 height 86
type textarea "**********"
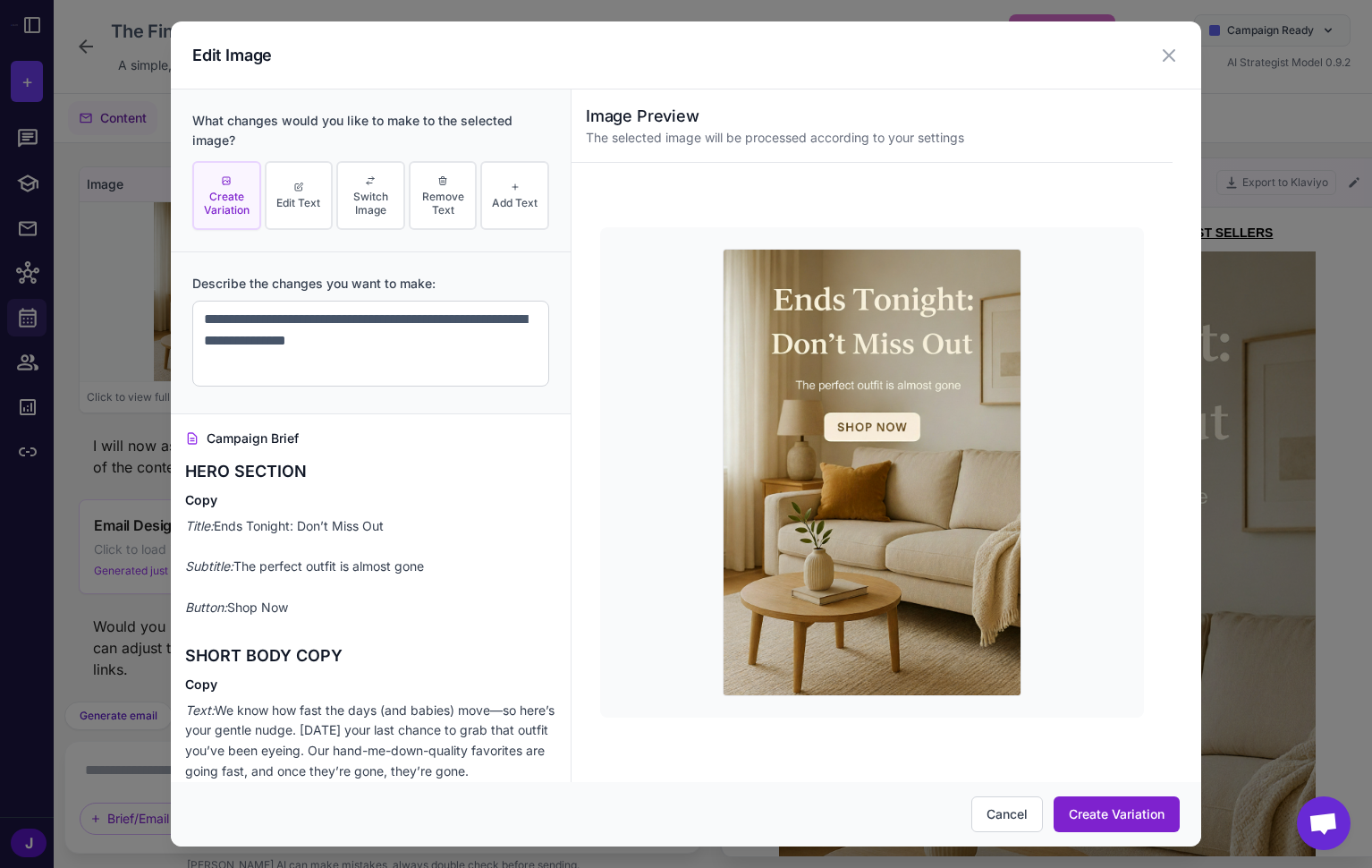
click at [1122, 817] on button "Create Variation" at bounding box center [1117, 813] width 126 height 36
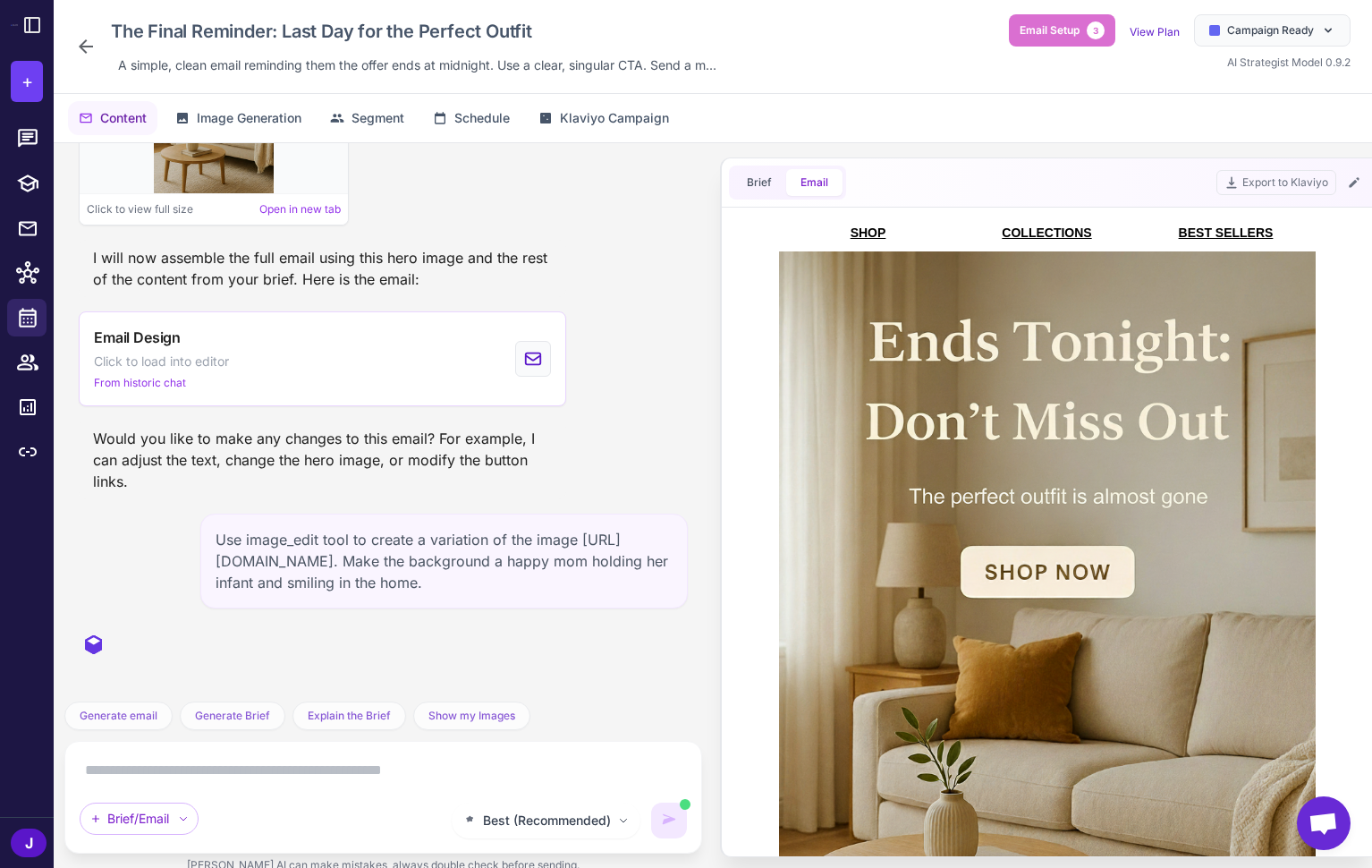
click at [544, 585] on div "Use image_edit tool to create a variation of the image https://raleon-images-cd…" at bounding box center [444, 561] width 488 height 95
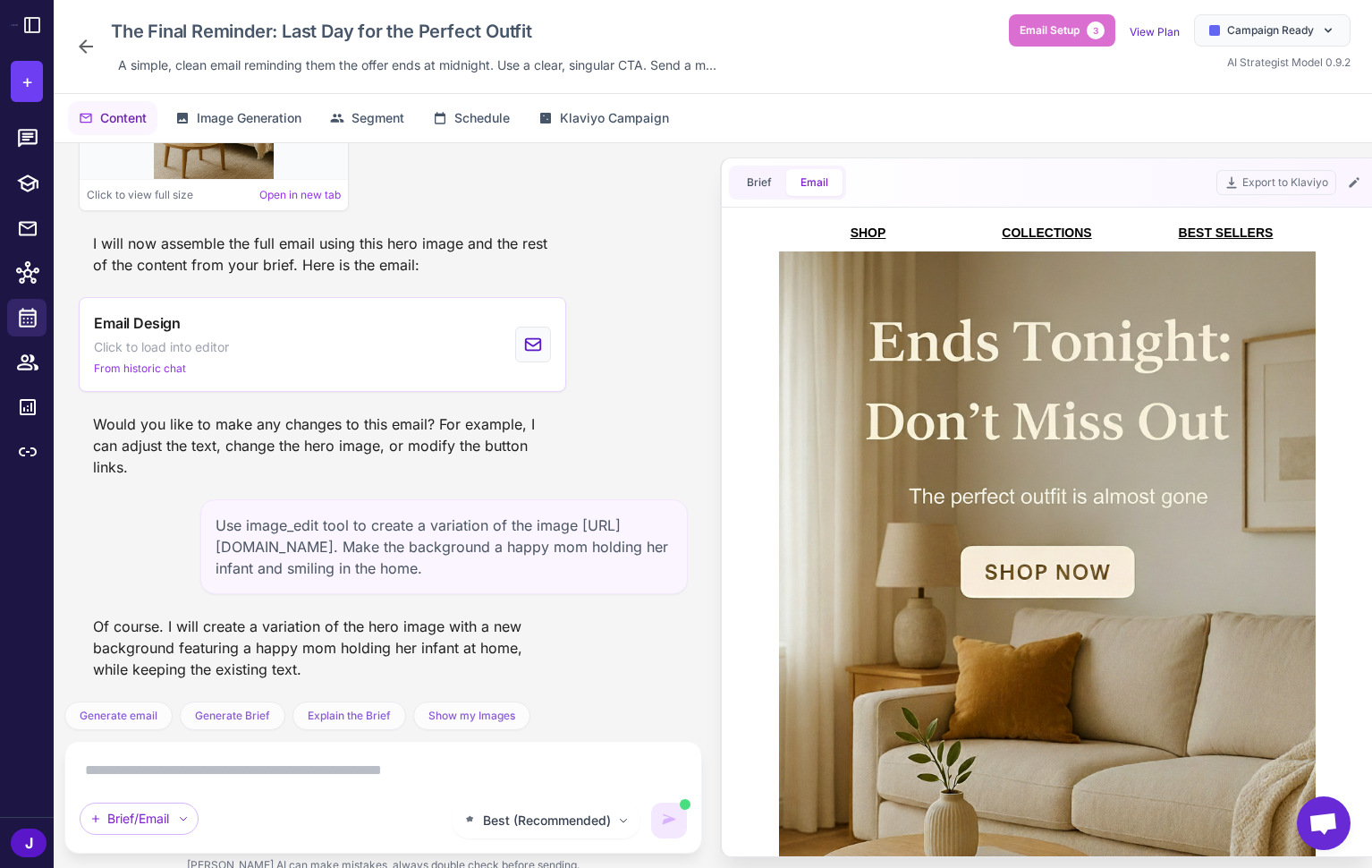
scroll to position [1578, 0]
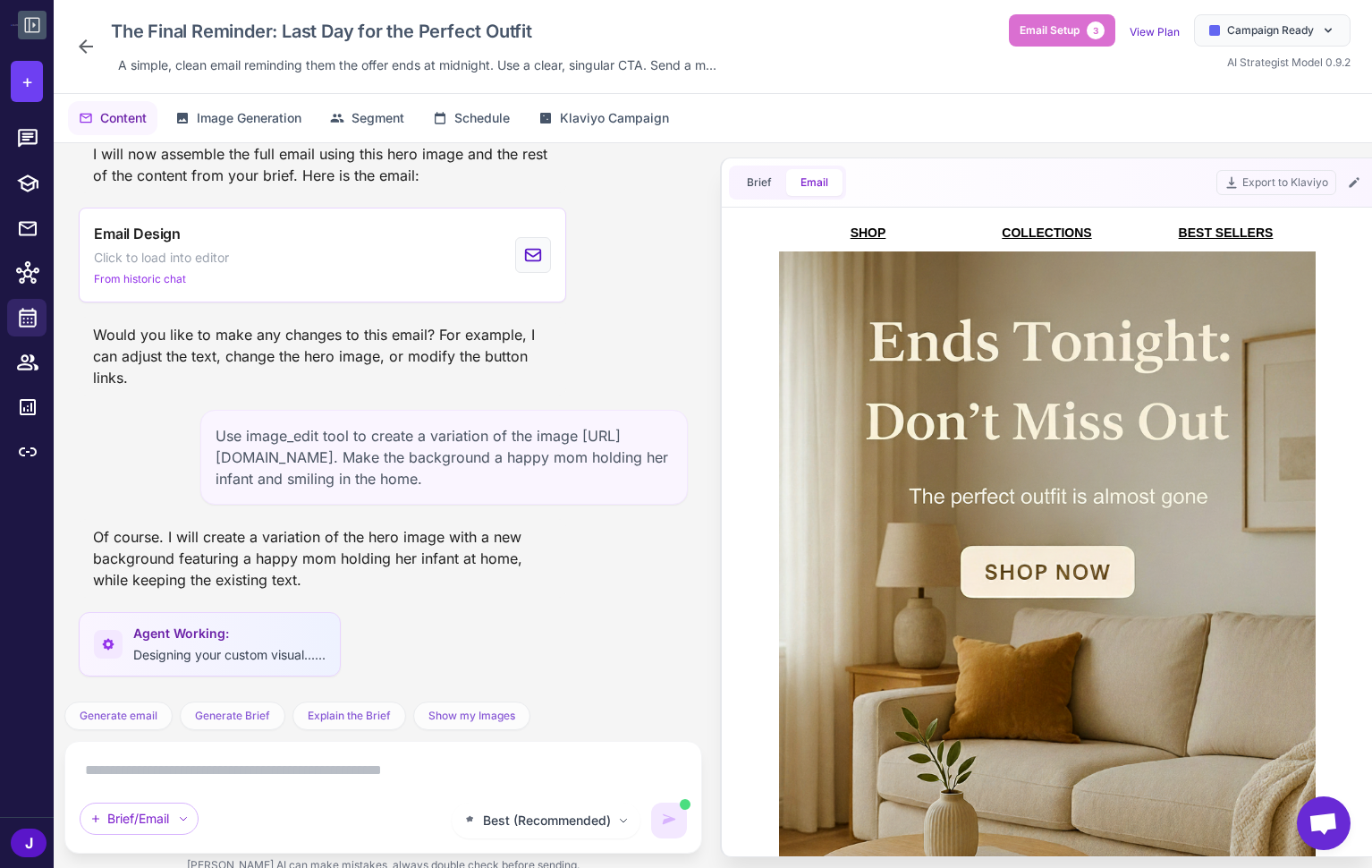
click at [26, 24] on icon at bounding box center [31, 25] width 21 height 21
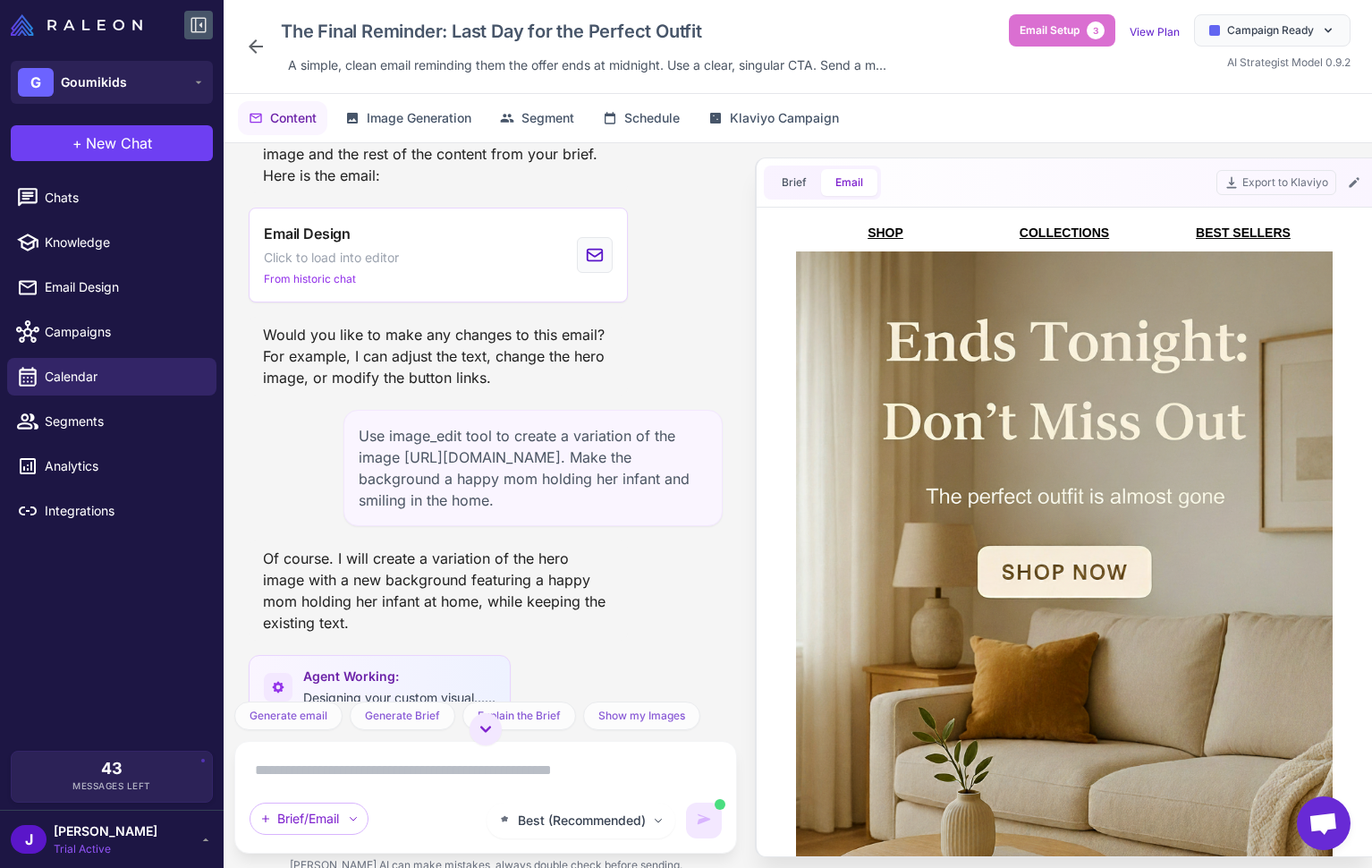
click at [188, 17] on icon at bounding box center [198, 25] width 21 height 21
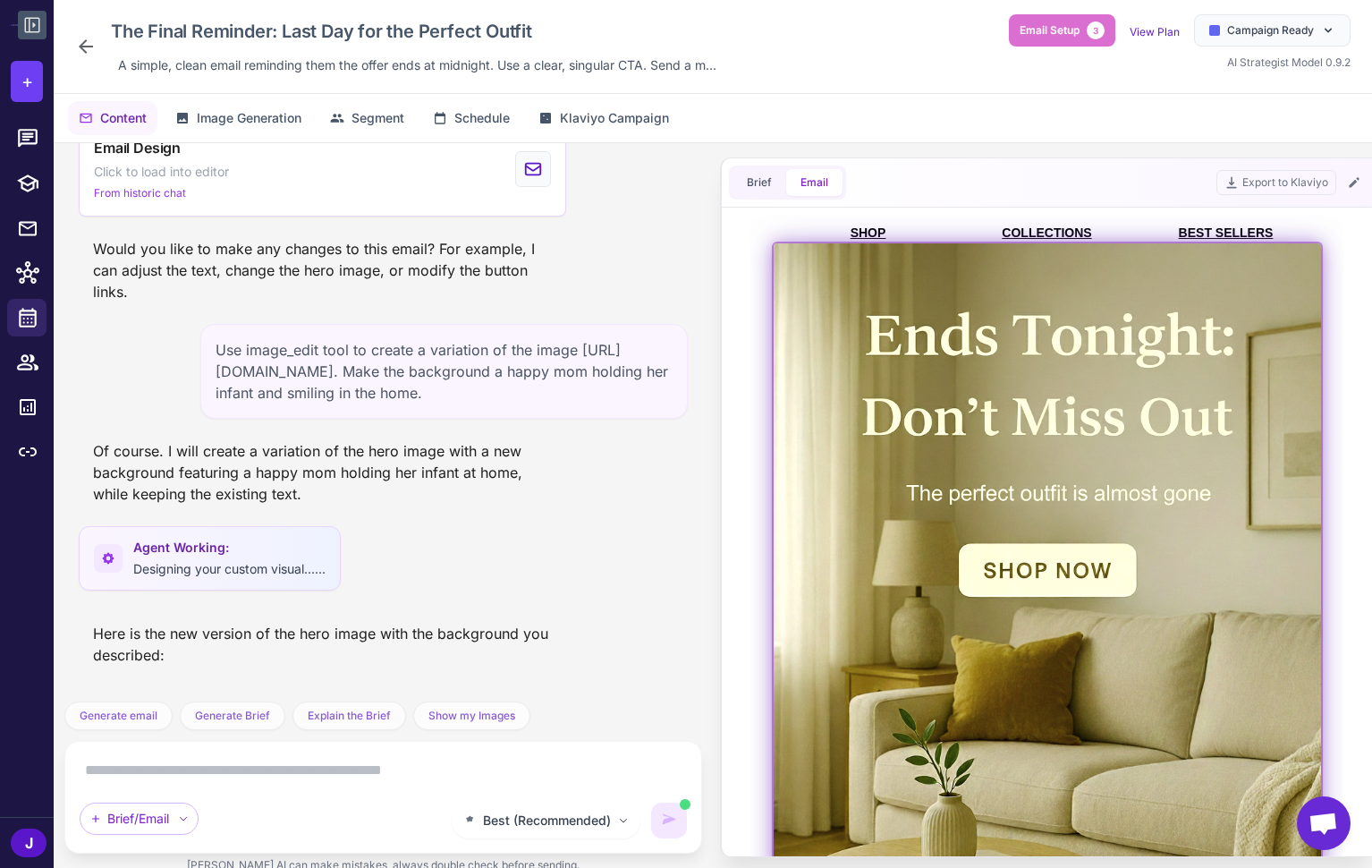
scroll to position [1982, 0]
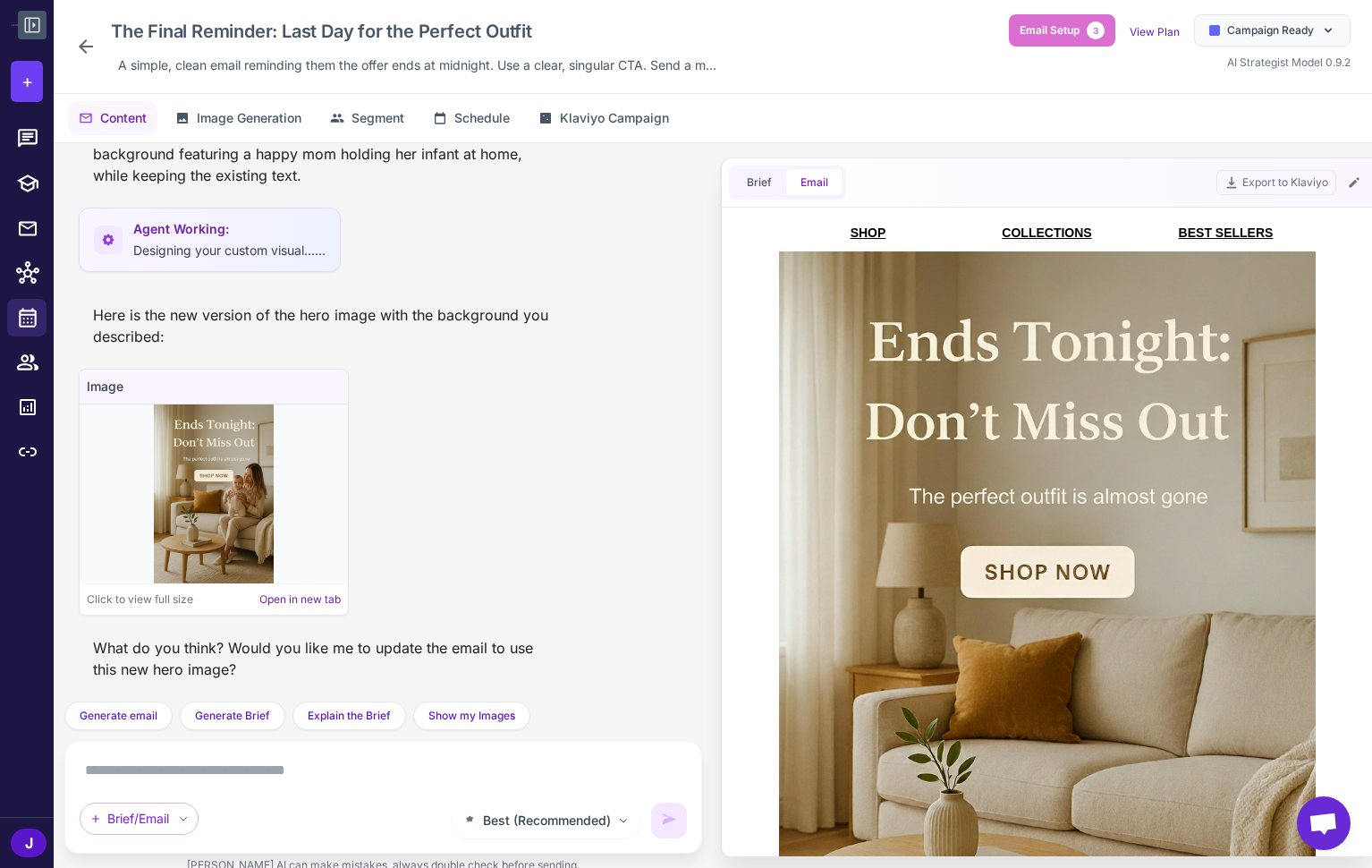
click at [284, 600] on link "Open in new tab" at bounding box center [300, 599] width 81 height 16
click at [532, 403] on div "Image Click to view full size Open in new tab" at bounding box center [383, 492] width 609 height 247
click at [39, 19] on icon at bounding box center [31, 25] width 21 height 21
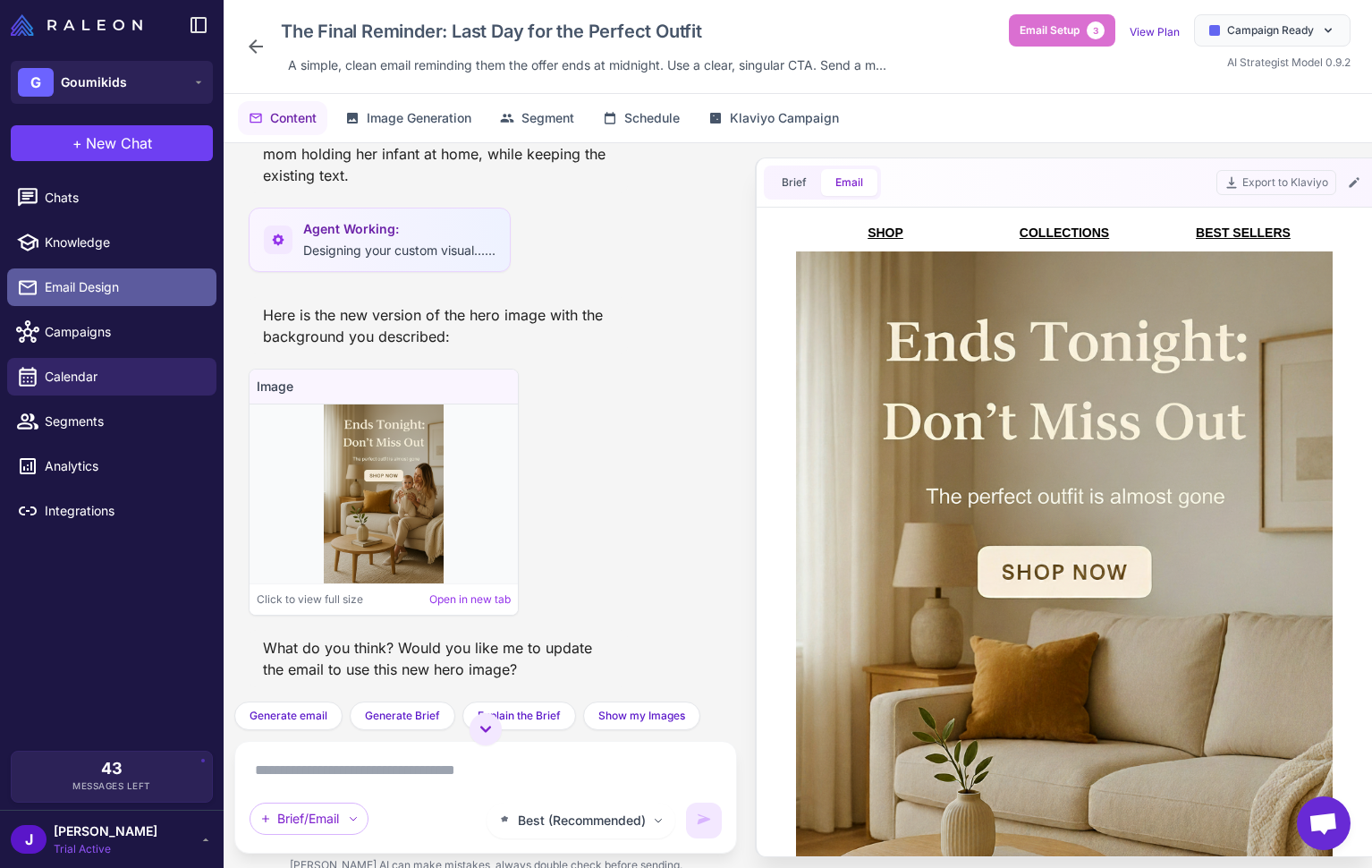
click at [80, 285] on span "Email Design" at bounding box center [123, 287] width 157 height 20
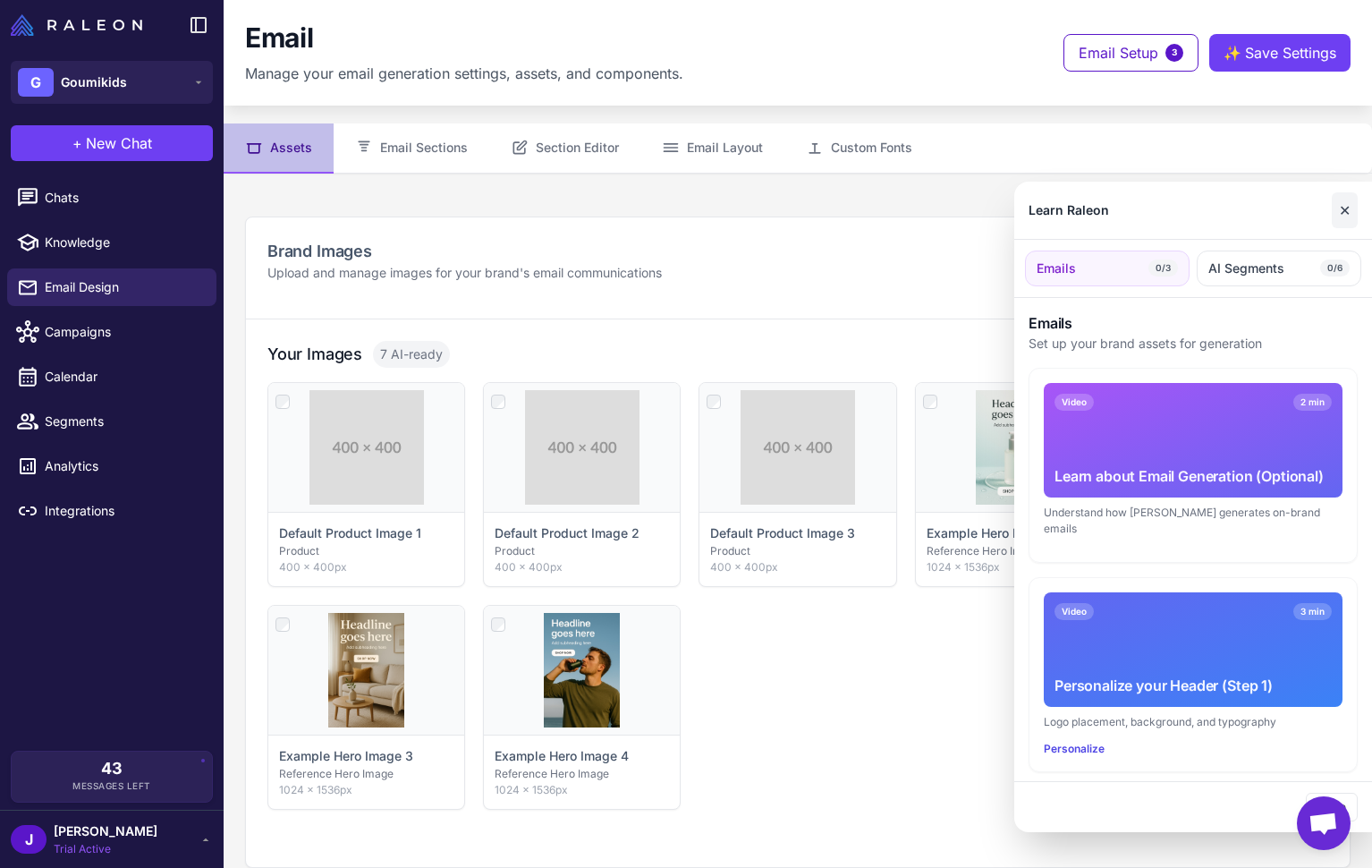
click at [1343, 209] on button "✕" at bounding box center [1345, 209] width 26 height 36
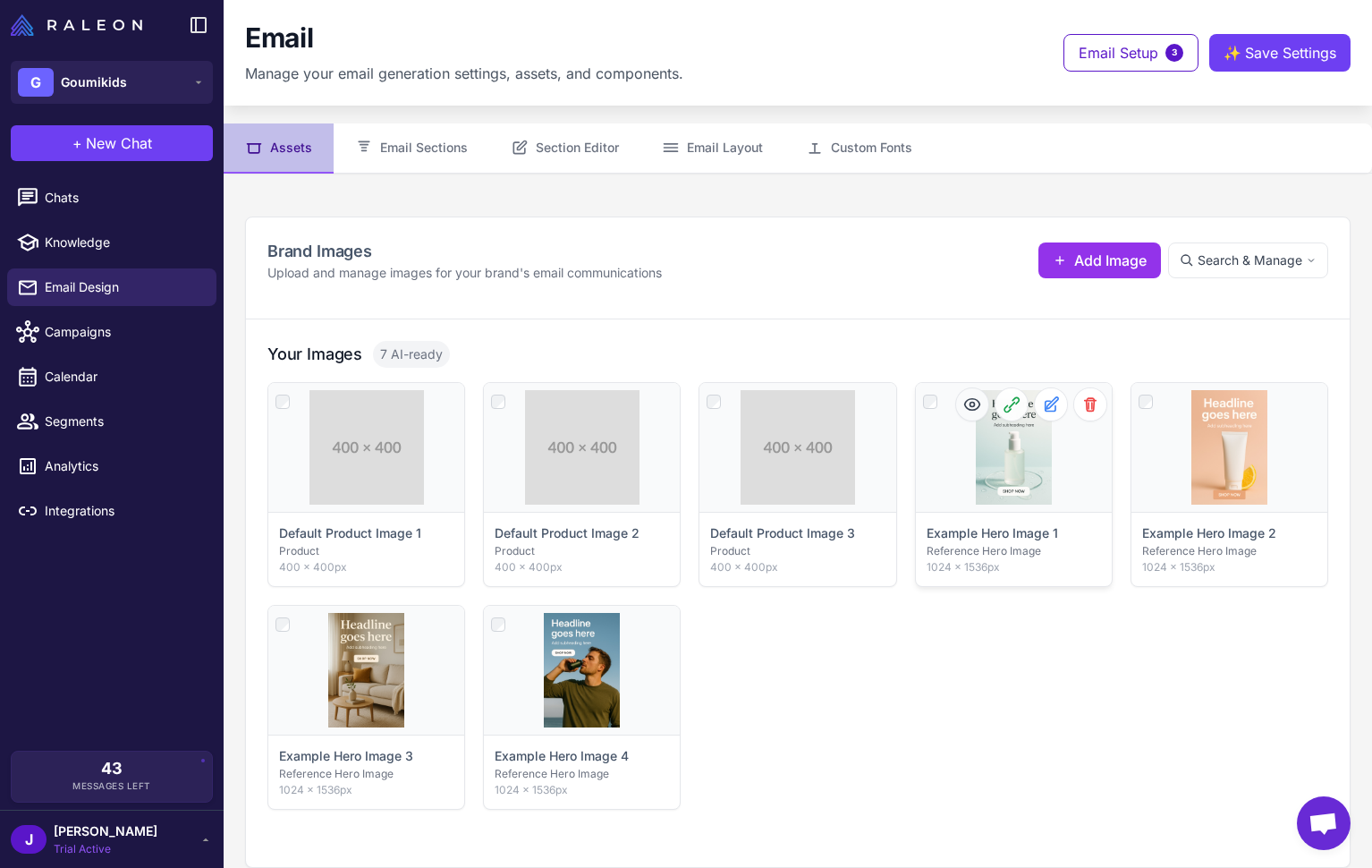
click at [974, 405] on icon at bounding box center [972, 404] width 18 height 18
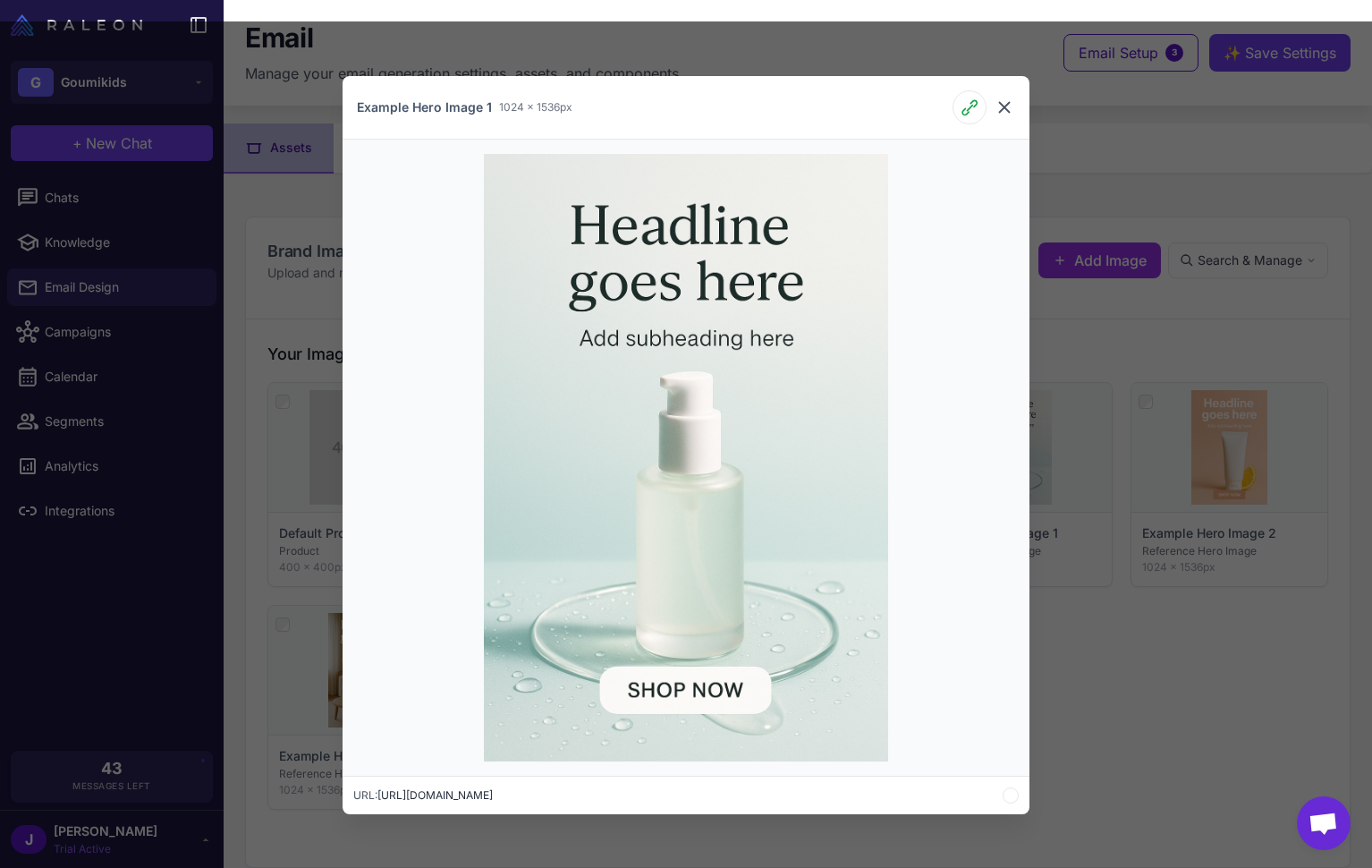
click at [1002, 102] on icon at bounding box center [1004, 107] width 21 height 21
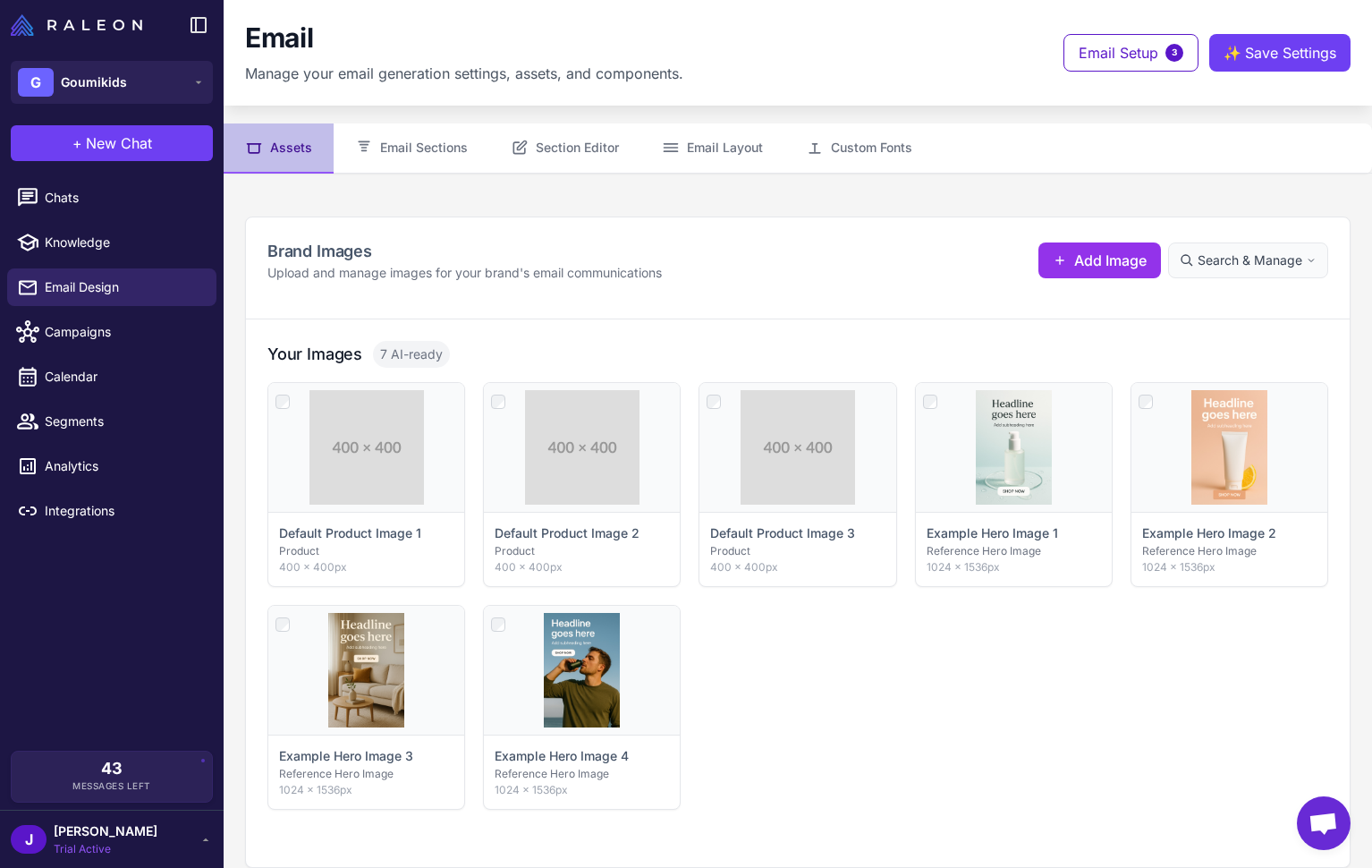
click at [1232, 249] on button "Search & Manage" at bounding box center [1248, 260] width 160 height 36
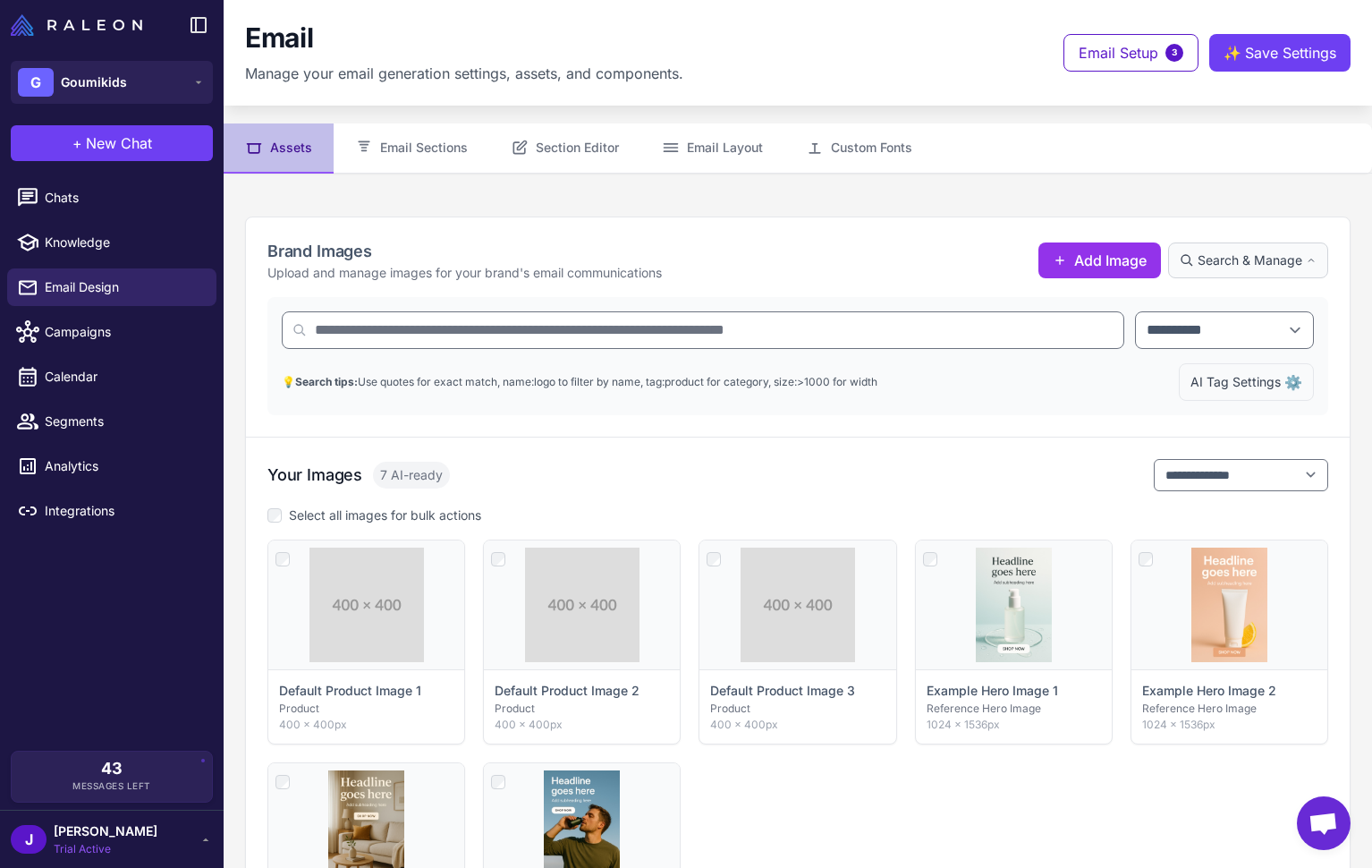
click at [1237, 384] on span "AI Tag Settings" at bounding box center [1236, 382] width 91 height 20
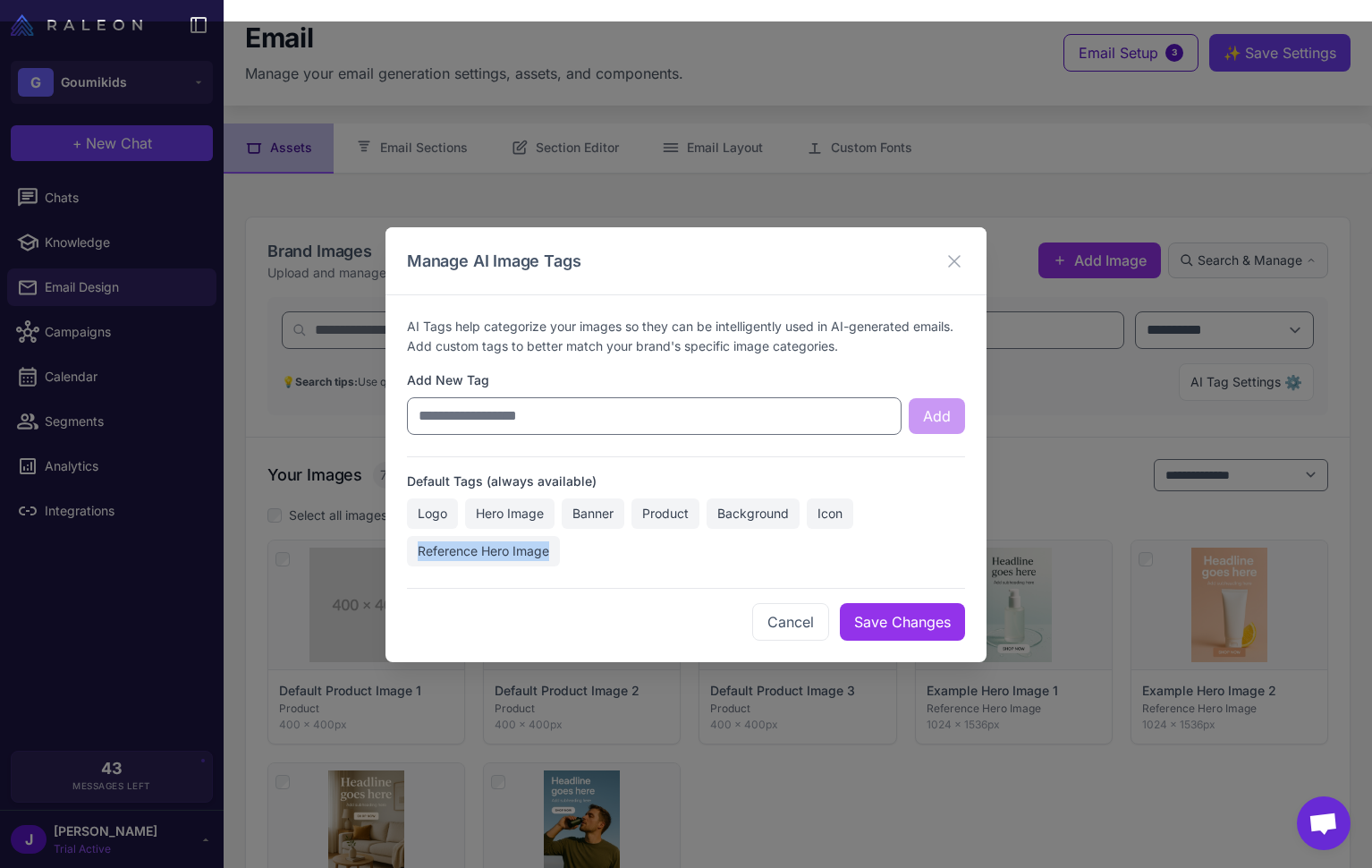
drag, startPoint x: 420, startPoint y: 553, endPoint x: 551, endPoint y: 541, distance: 131.5
click at [551, 541] on span "Reference Hero Image" at bounding box center [483, 551] width 153 height 30
click at [491, 552] on span "Reference Hero Image" at bounding box center [483, 551] width 153 height 30
click at [566, 620] on div "Cancel Save Changes" at bounding box center [686, 615] width 558 height 53
click at [797, 622] on button "Cancel" at bounding box center [790, 621] width 77 height 38
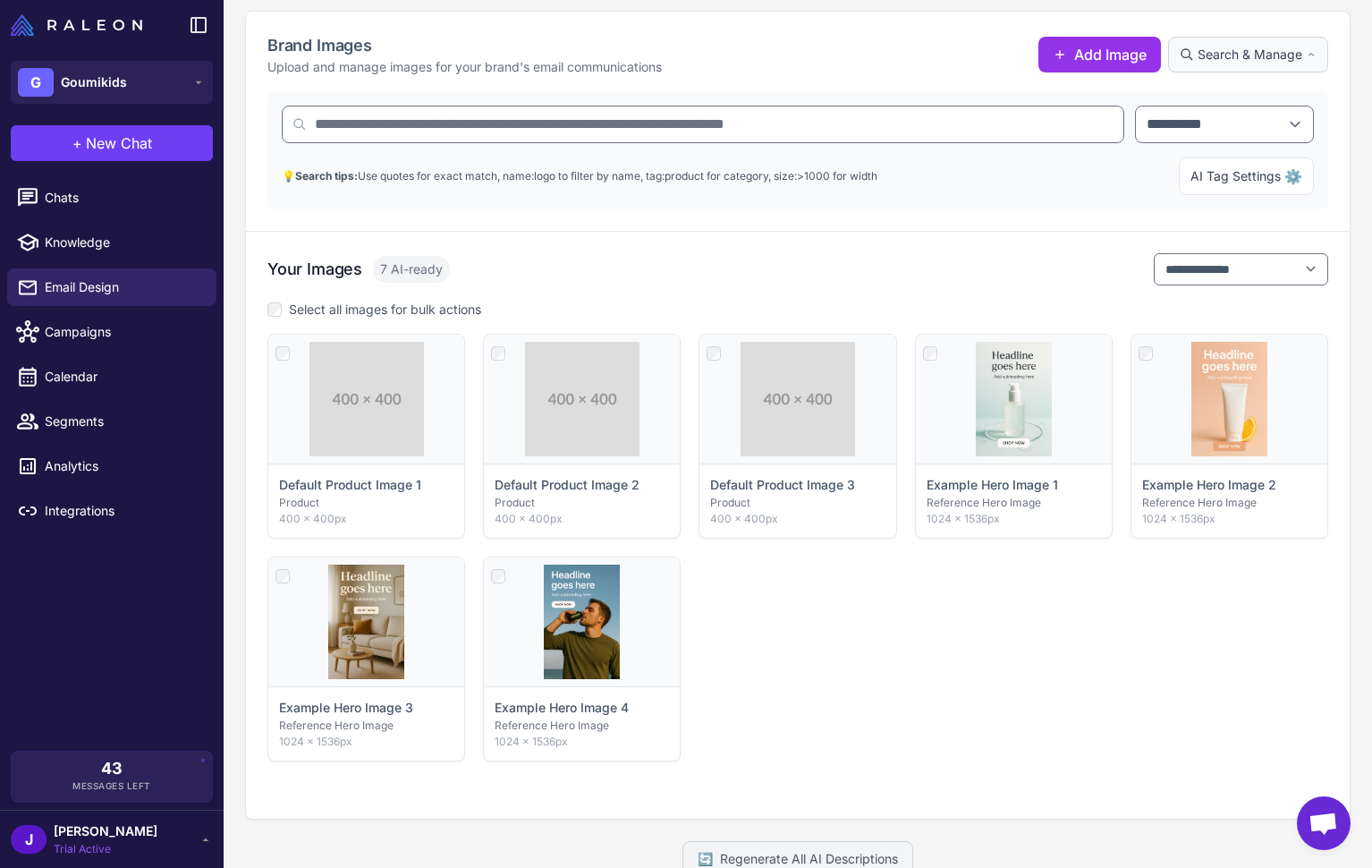
scroll to position [220, 0]
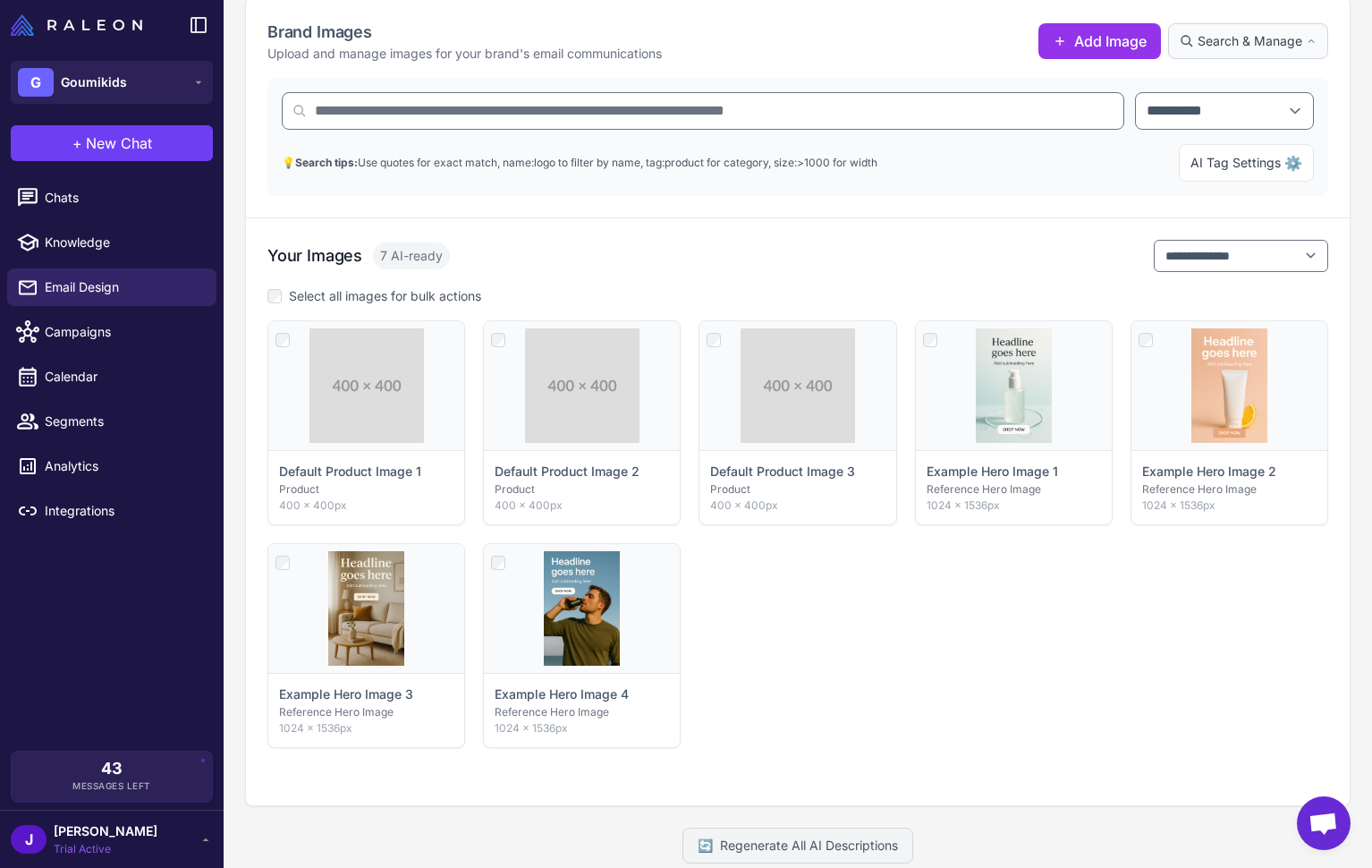
click at [1005, 709] on div "Click to select Default Product Image 1 Product 400 × 400px Click to select Def…" at bounding box center [798, 533] width 1061 height 427
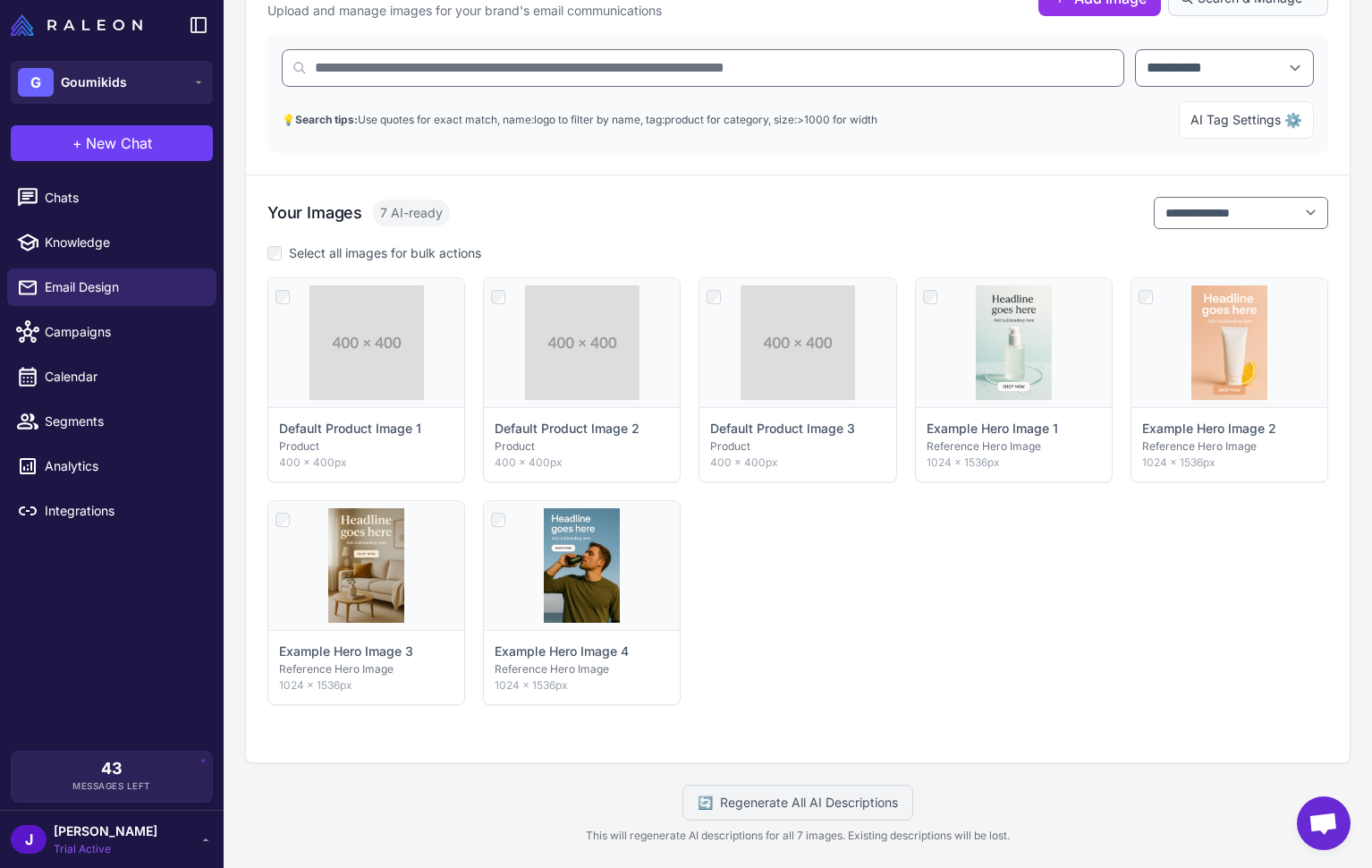
scroll to position [264, 0]
click at [1033, 619] on div "Click to select Default Product Image 1 Product 400 × 400px Click to select Def…" at bounding box center [798, 488] width 1061 height 427
click at [949, 620] on div "Click to select Default Product Image 1 Product 400 × 400px Click to select Def…" at bounding box center [798, 488] width 1061 height 427
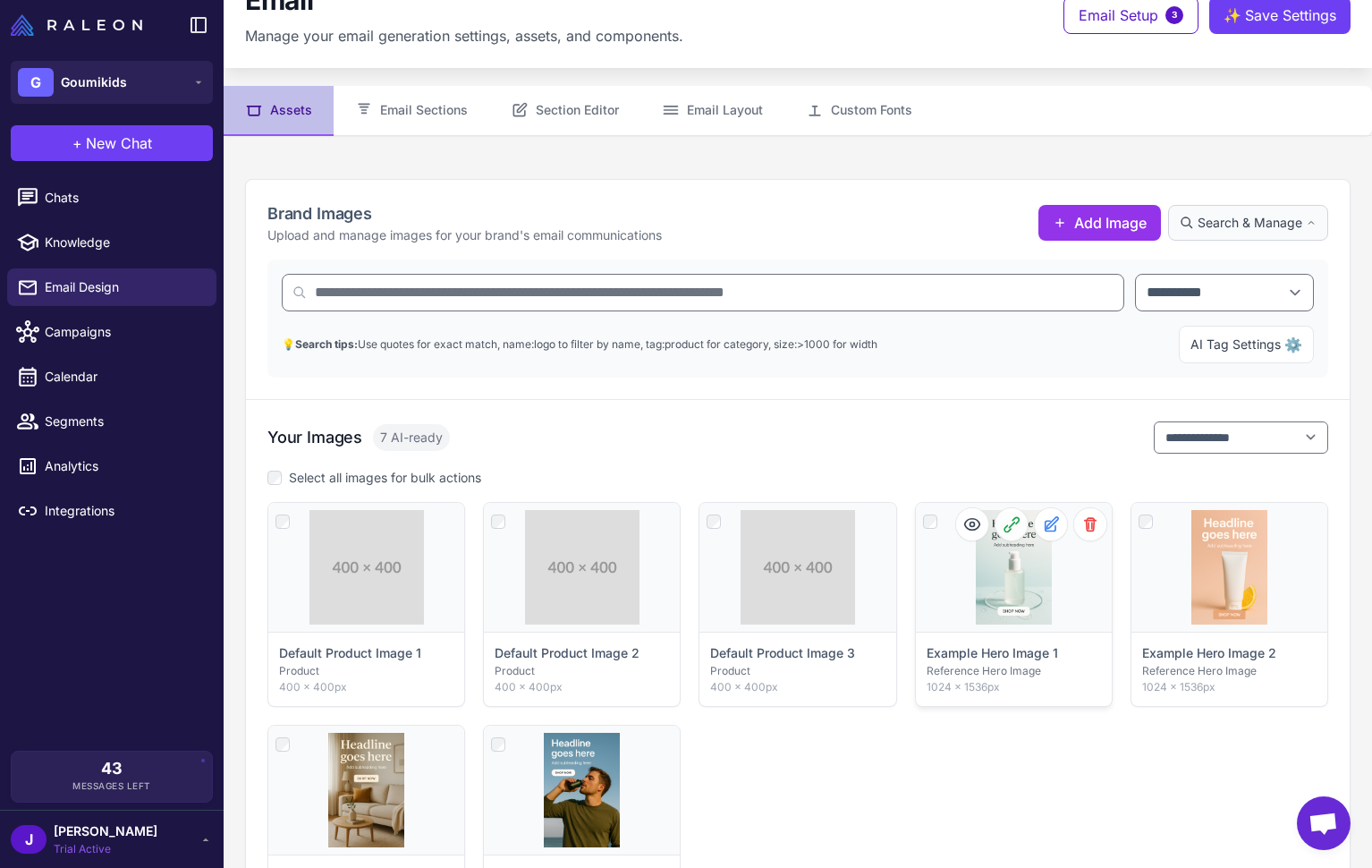
scroll to position [0, 0]
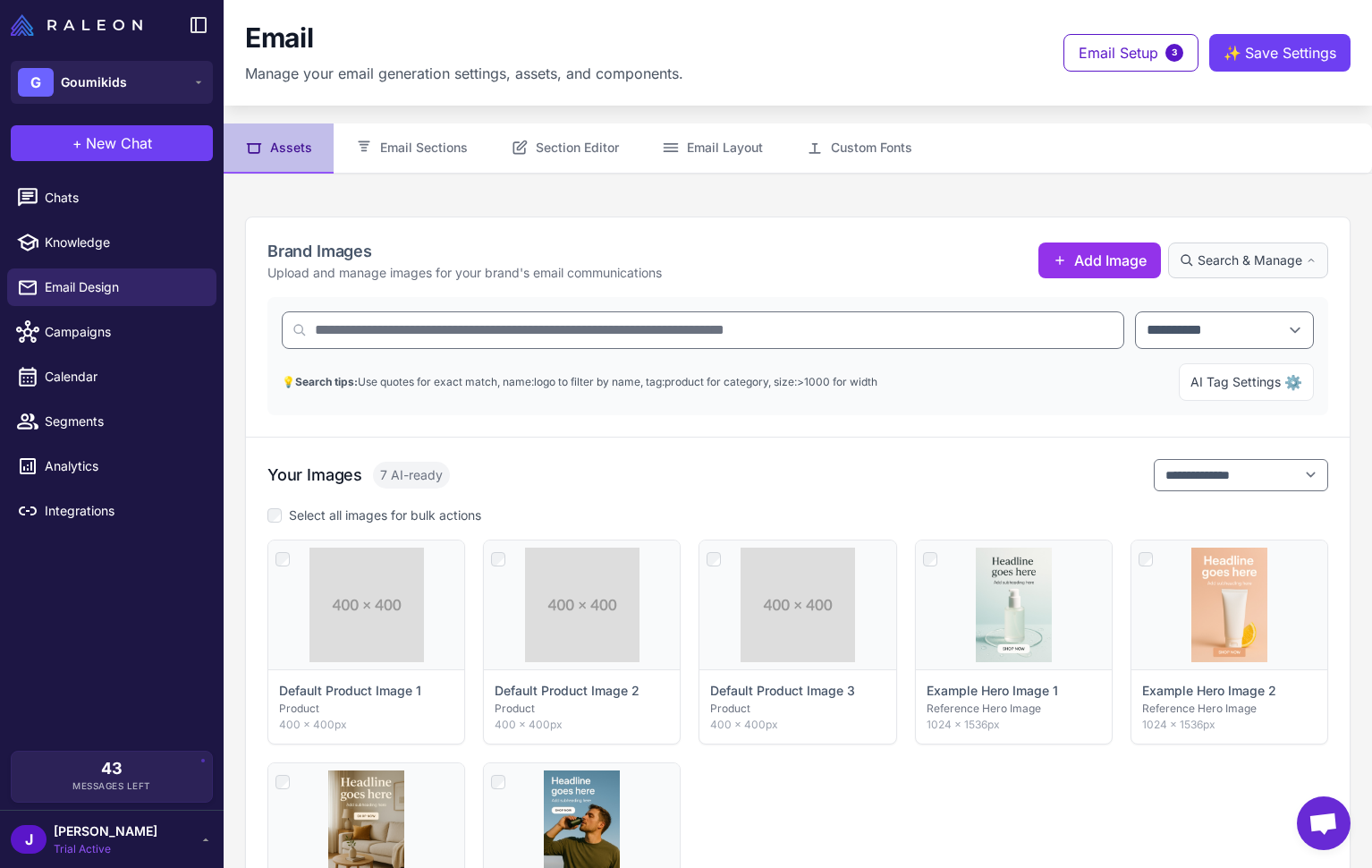
click at [874, 449] on div "**********" at bounding box center [798, 731] width 1104 height 587
click at [1242, 258] on span "Search & Manage" at bounding box center [1250, 261] width 104 height 20
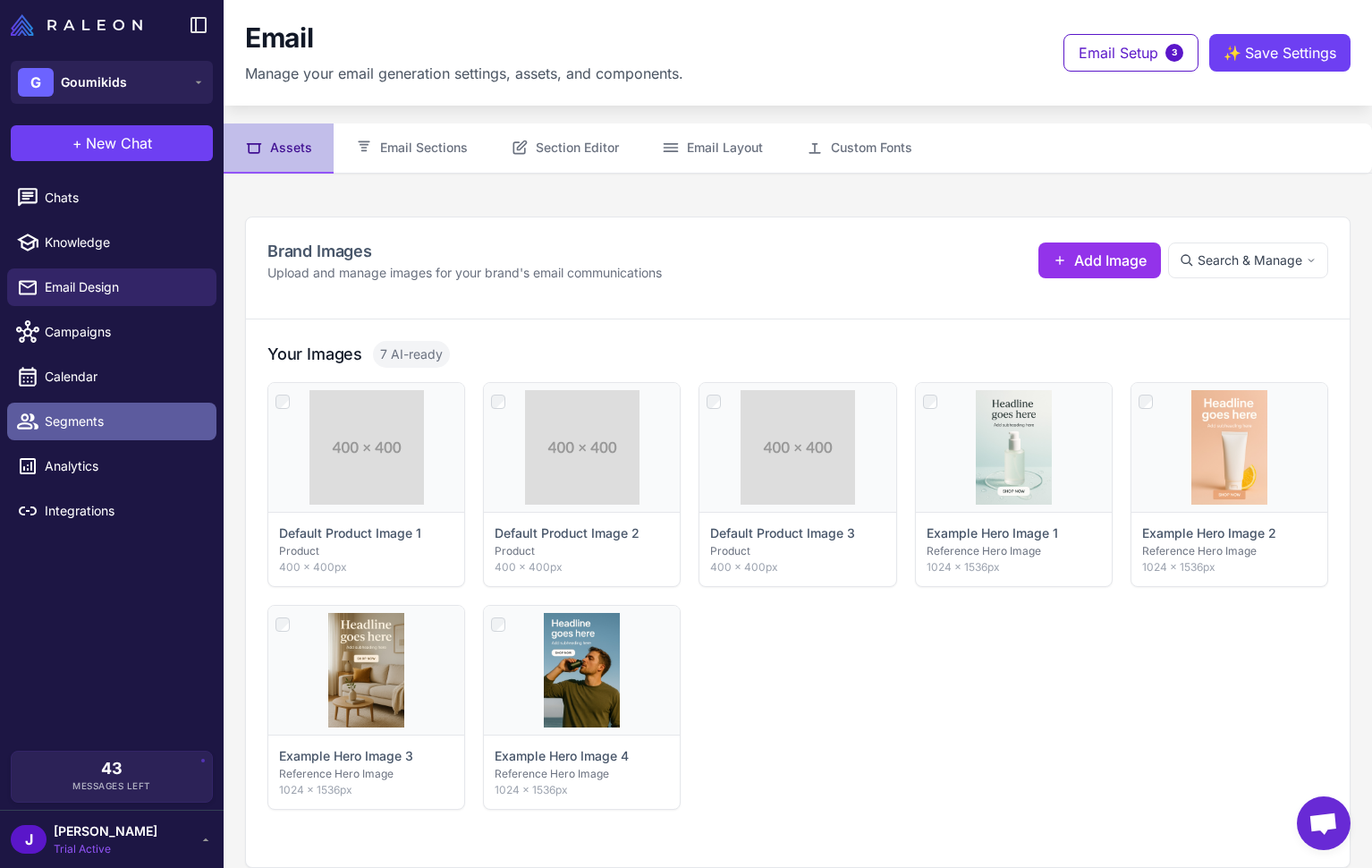
click at [74, 423] on span "Segments" at bounding box center [123, 422] width 157 height 20
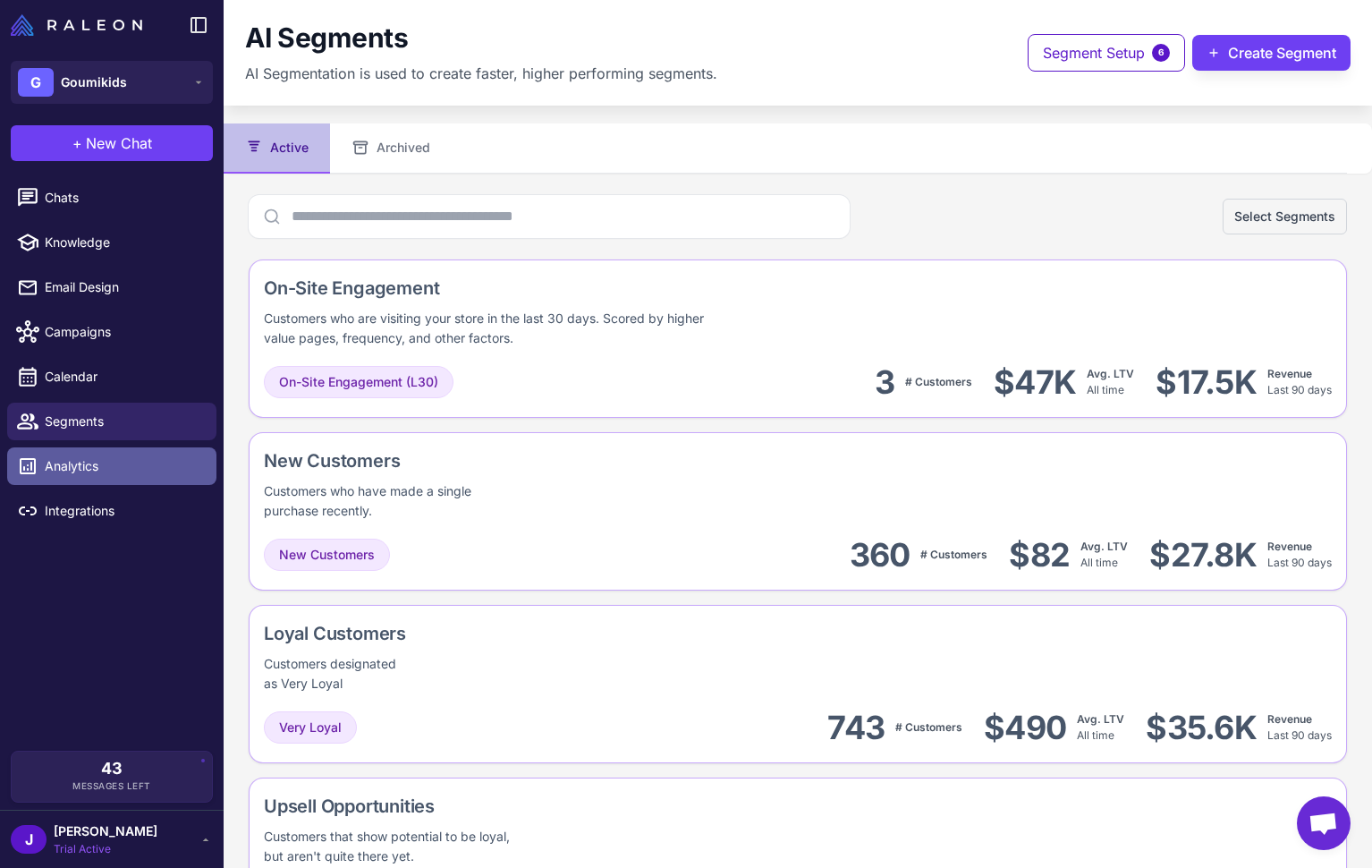
click at [134, 469] on span "Analytics" at bounding box center [123, 466] width 157 height 20
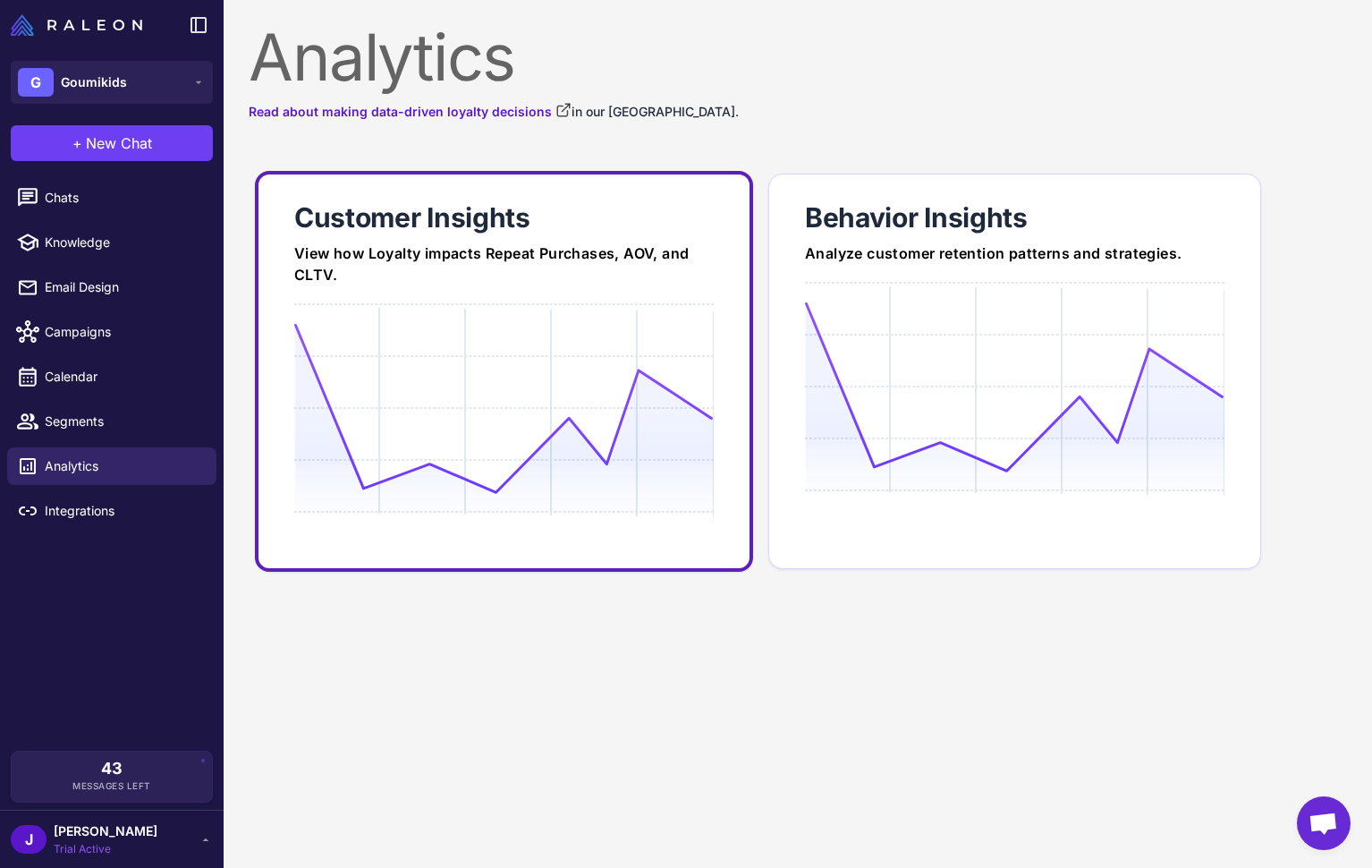
click at [554, 448] on icon at bounding box center [504, 408] width 419 height 171
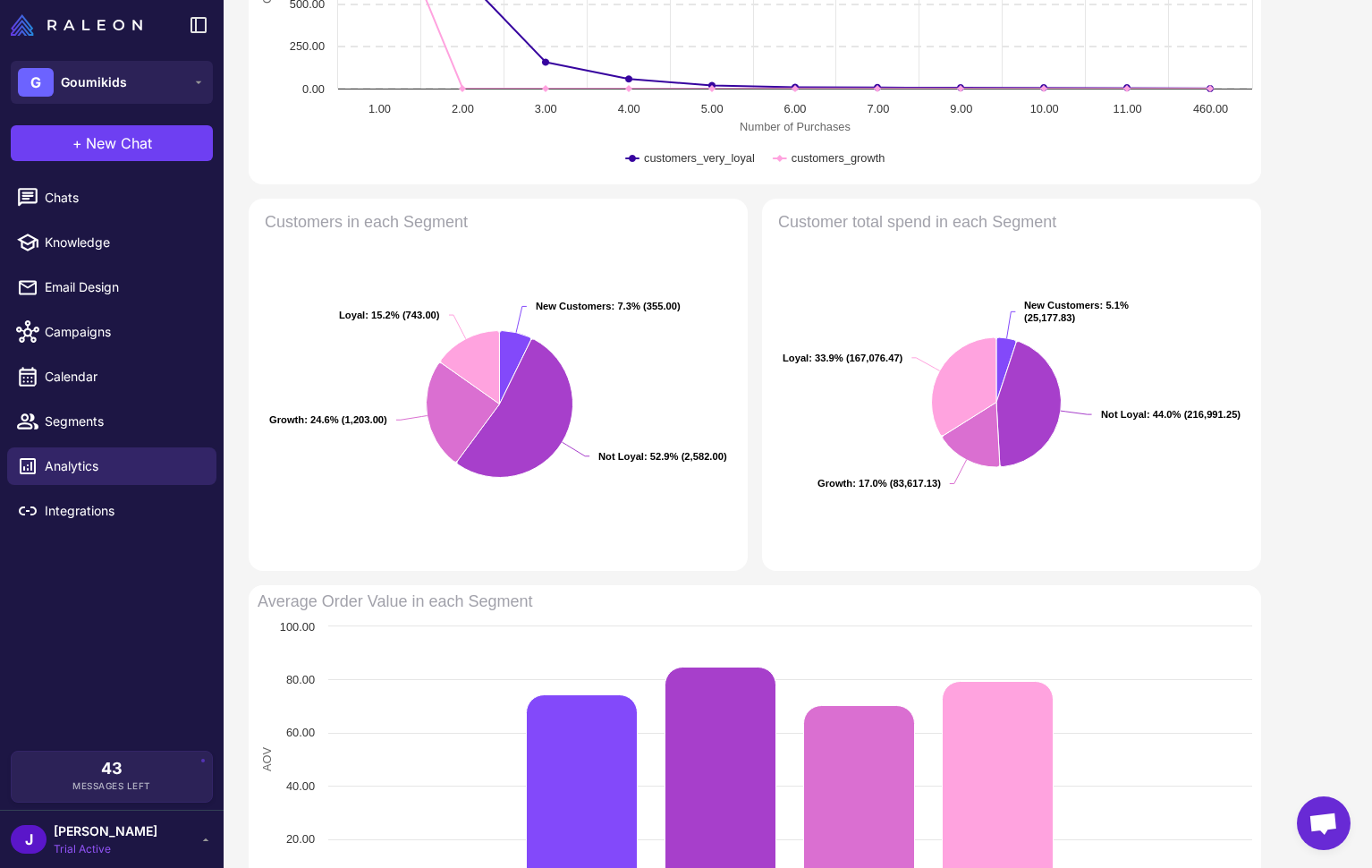
scroll to position [375, 0]
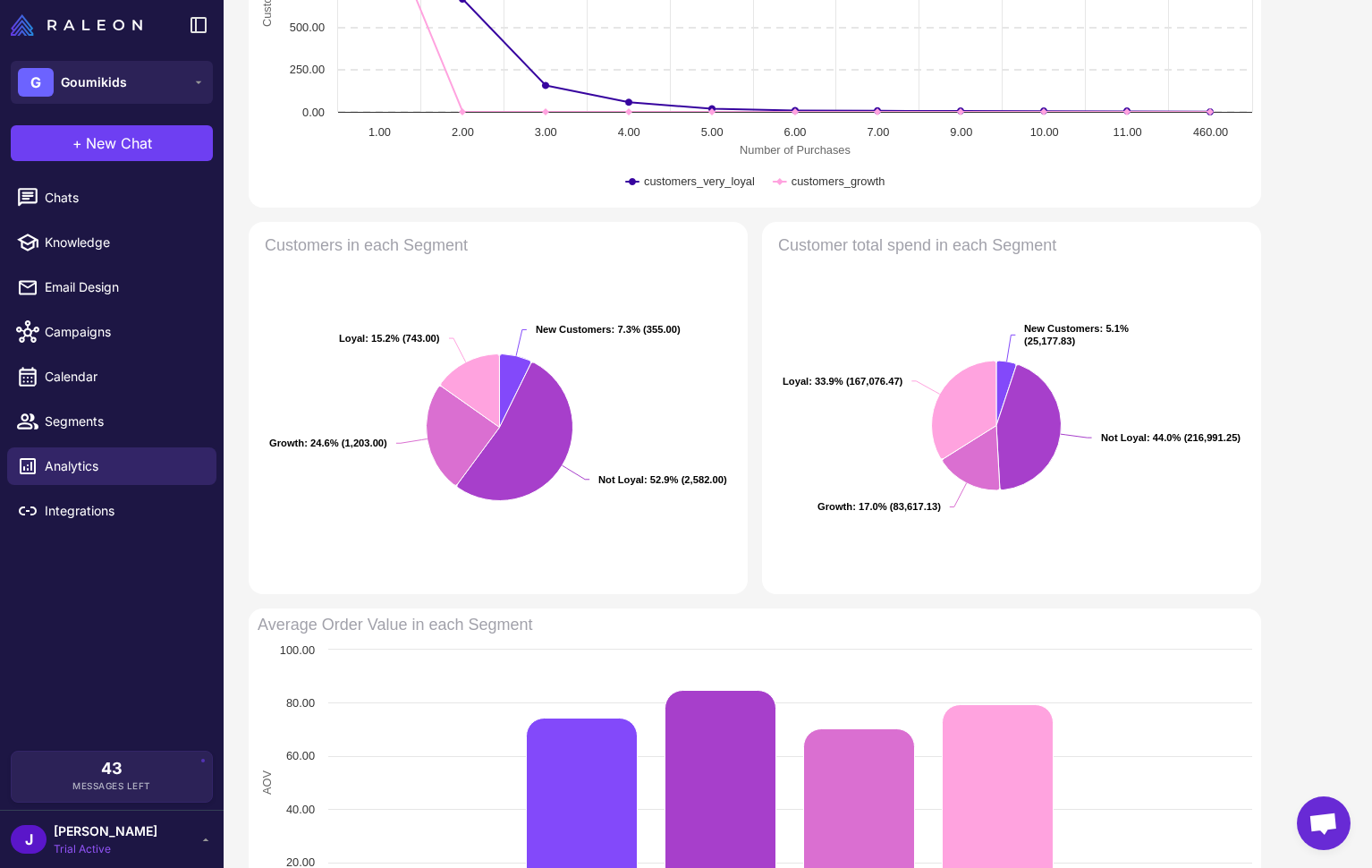
click at [752, 598] on div "Purchase Burn down Loyal vs Growth Created with Highcharts 11.2.0 Number of Pur…" at bounding box center [755, 648] width 1013 height 1645
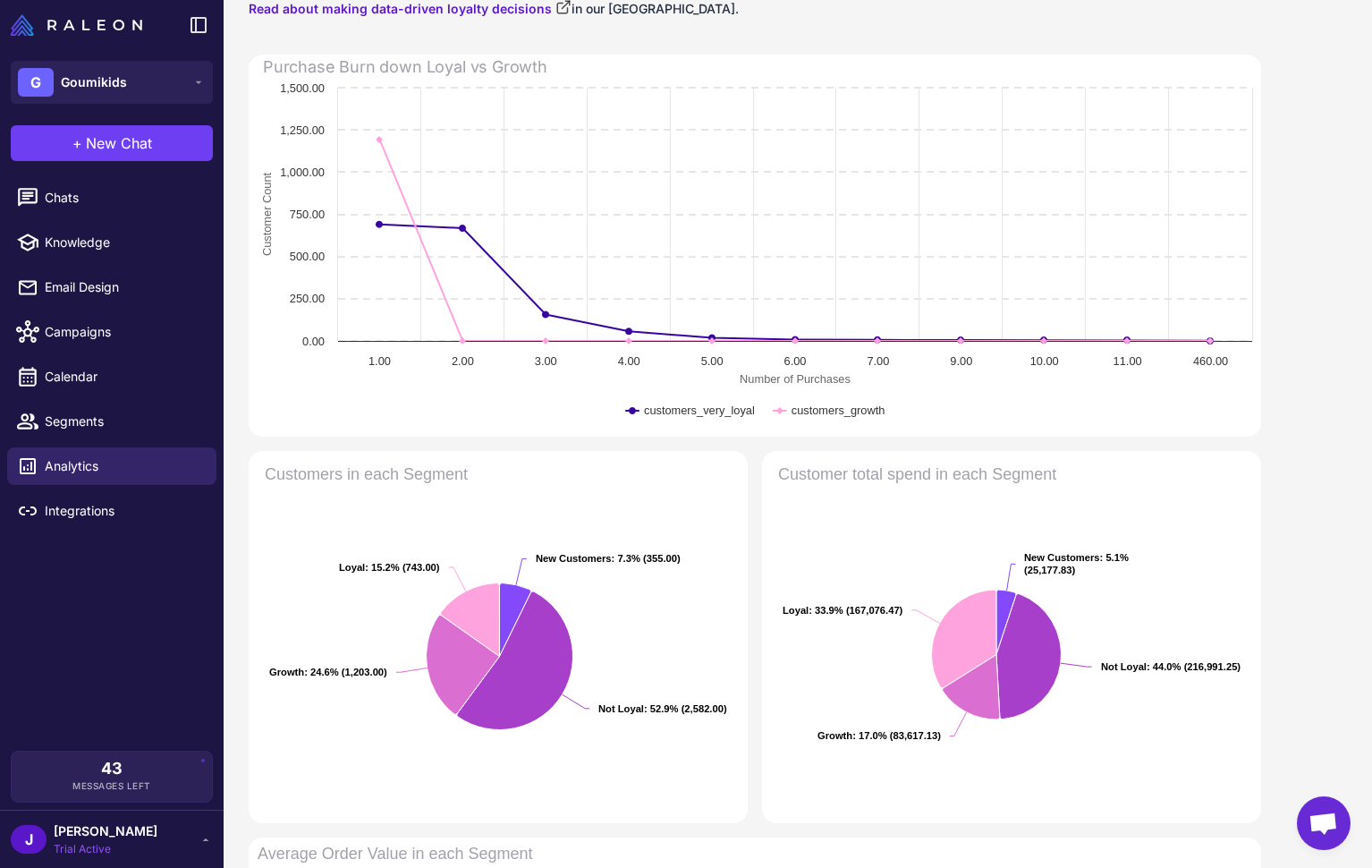
scroll to position [0, 0]
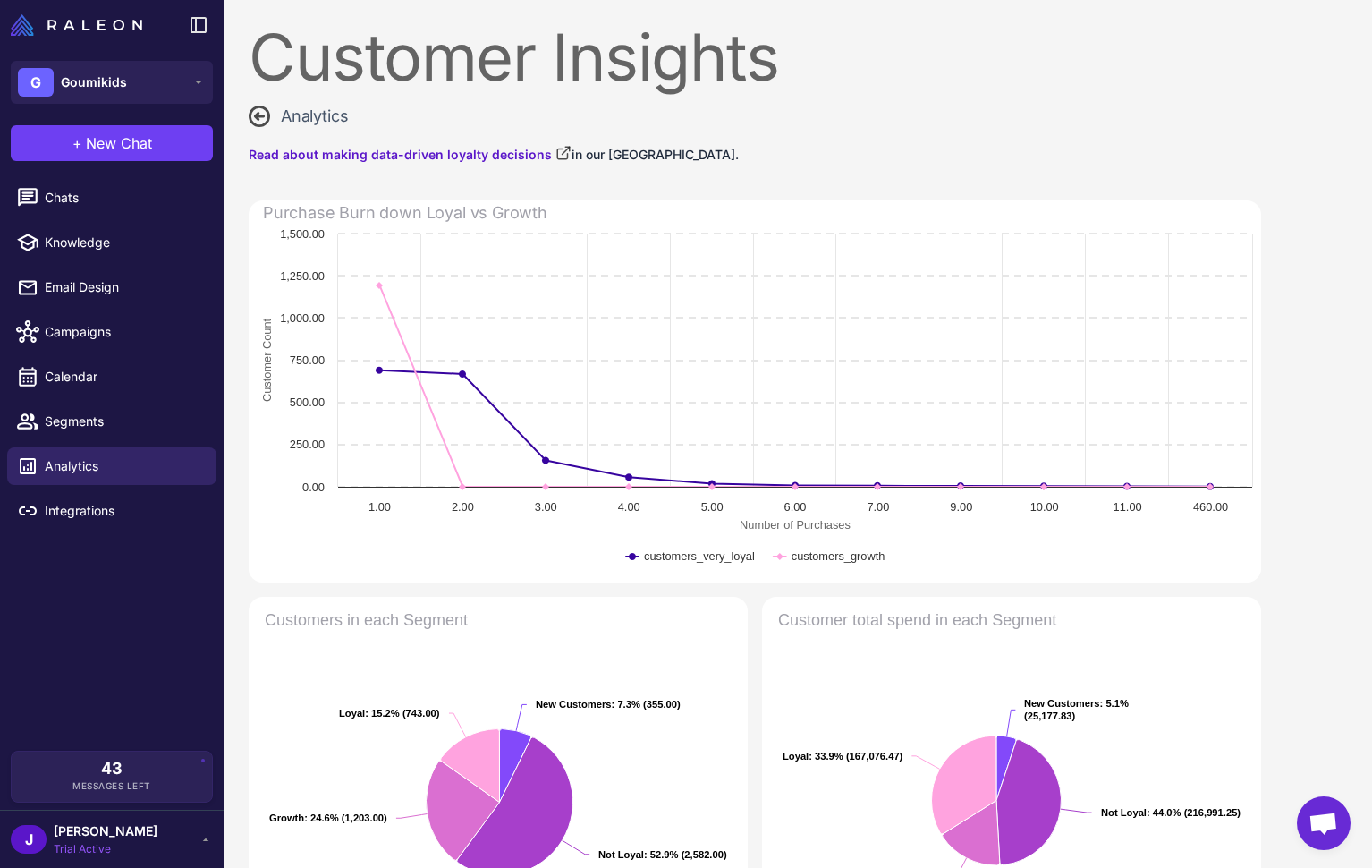
click at [292, 534] on rect at bounding box center [755, 402] width 1013 height 358
click at [285, 541] on rect at bounding box center [755, 402] width 1013 height 358
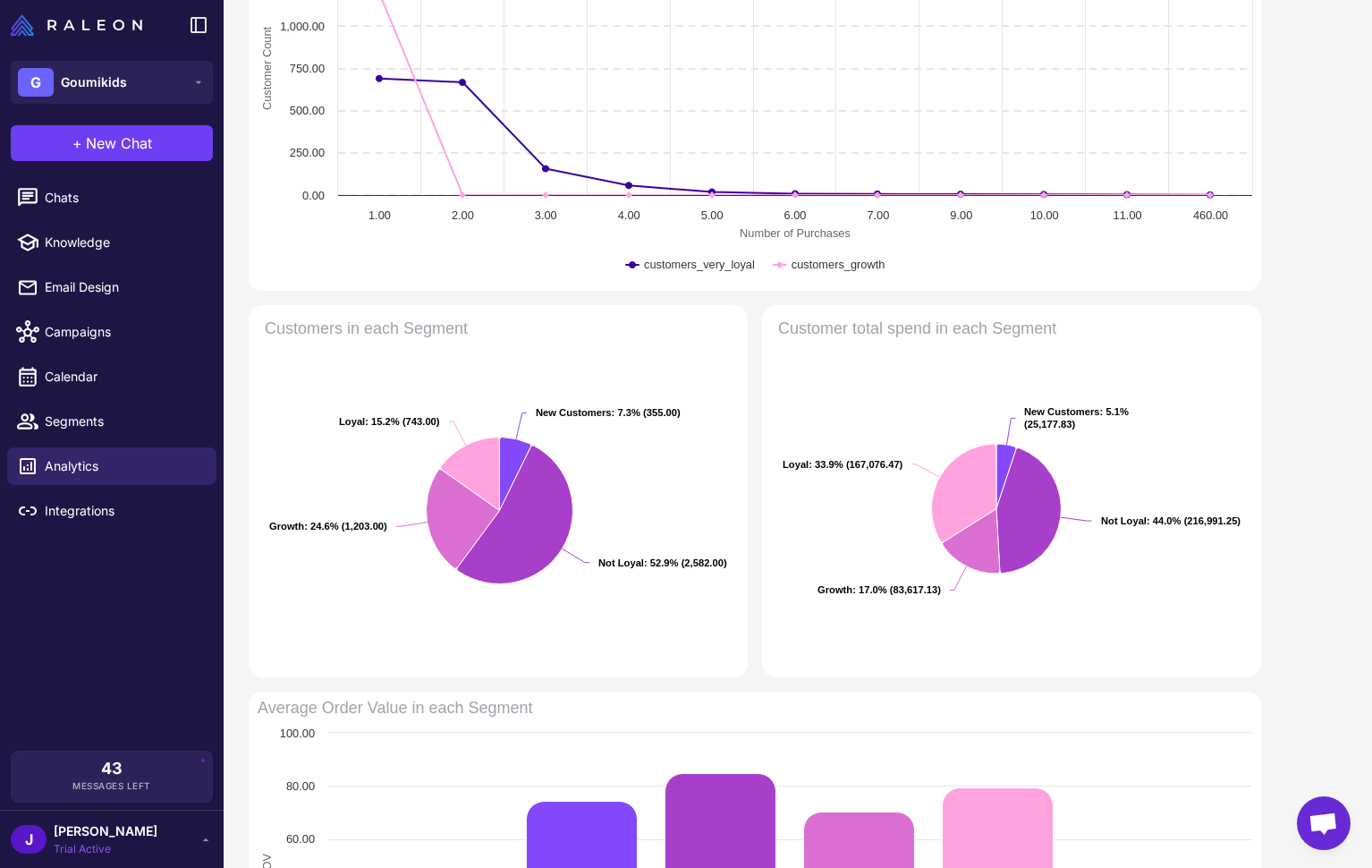
scroll to position [290, 0]
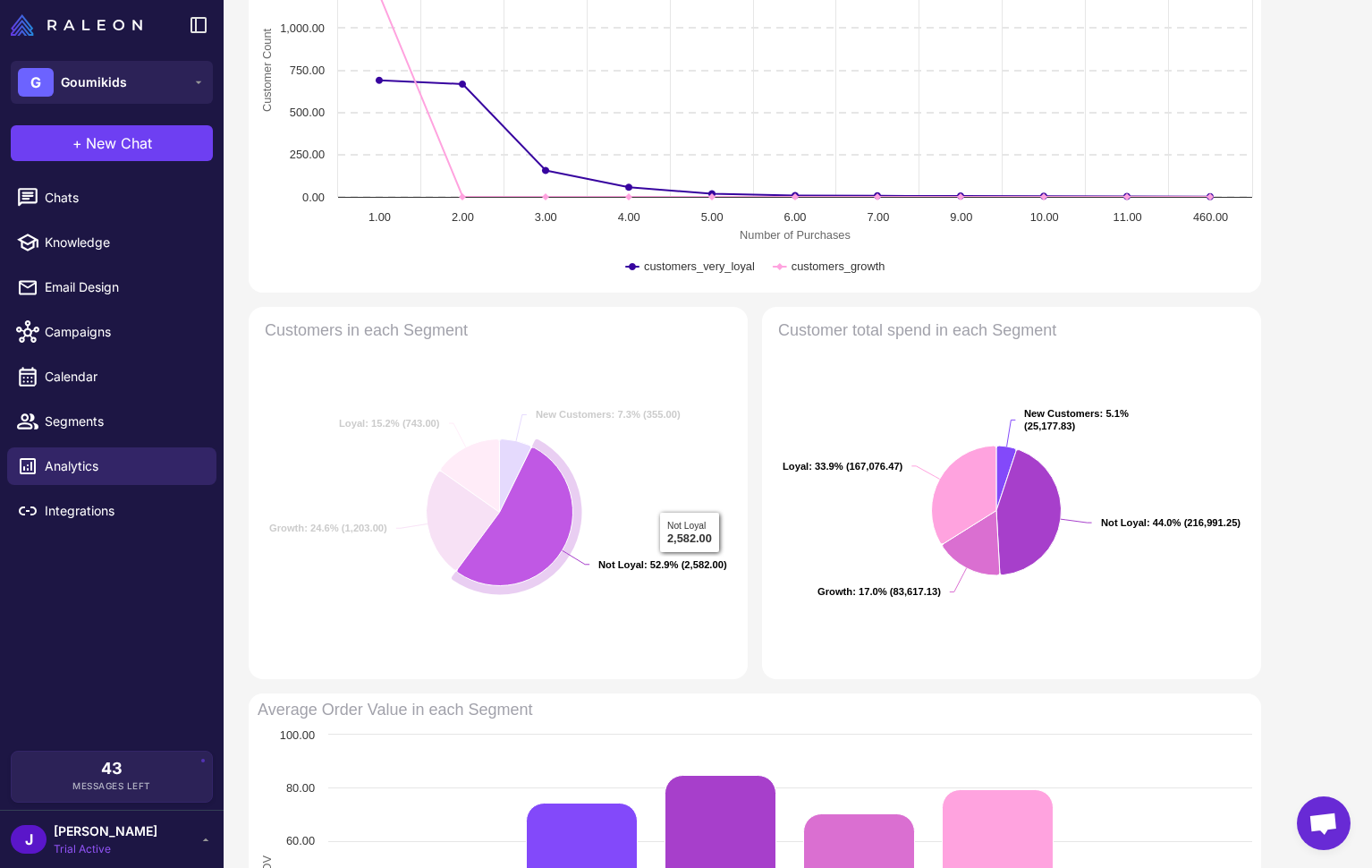
click at [690, 565] on text "Not Loyal : 52.9% (2,582.00) ​ Not Loyal : 52.9% (2,582.00)" at bounding box center [662, 564] width 129 height 11
click at [702, 563] on text "Not Loyal : 52.9% (2,582.00) ​ Not Loyal : 52.9% (2,582.00)" at bounding box center [662, 564] width 129 height 11
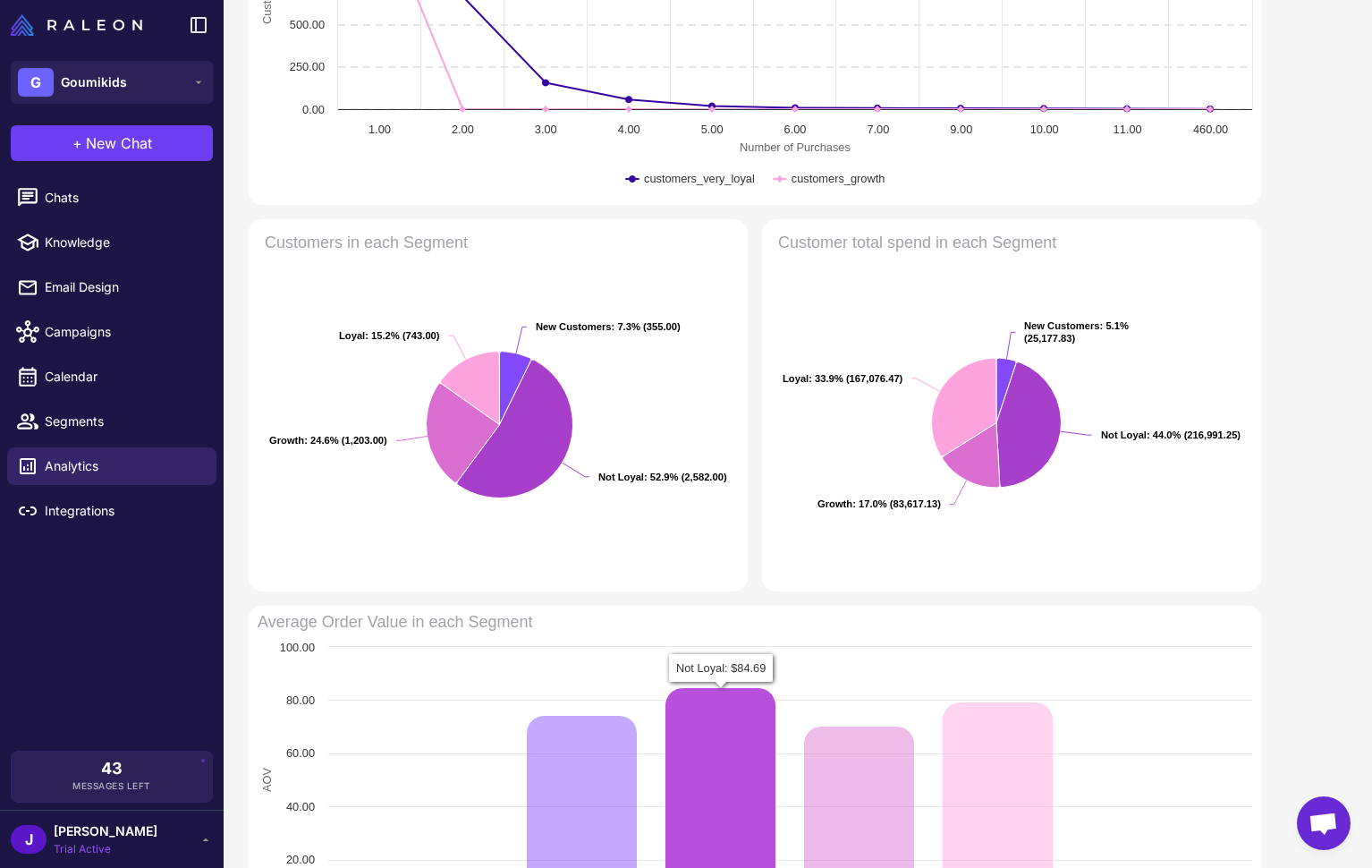
scroll to position [376, 0]
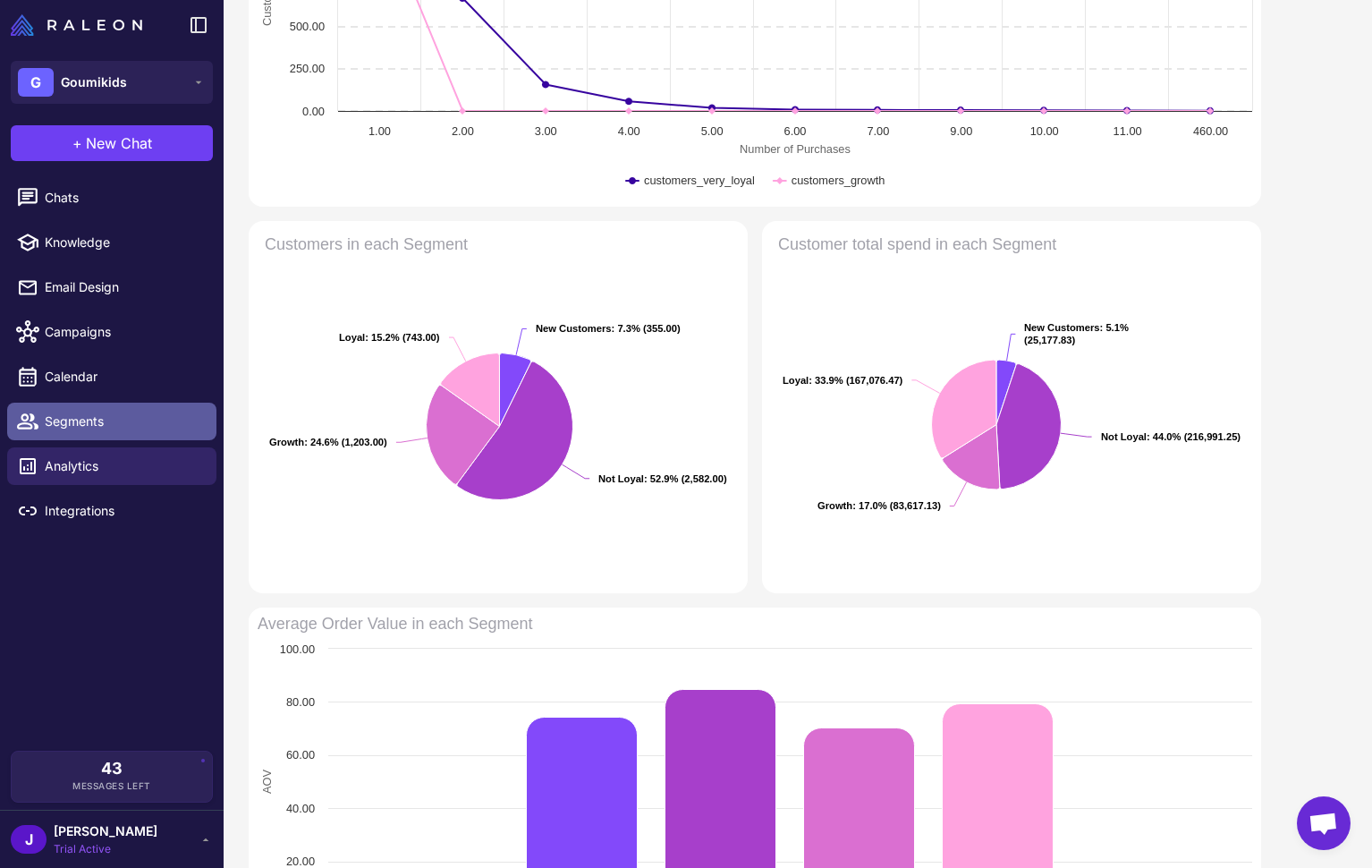
click at [64, 419] on span "Segments" at bounding box center [123, 422] width 157 height 20
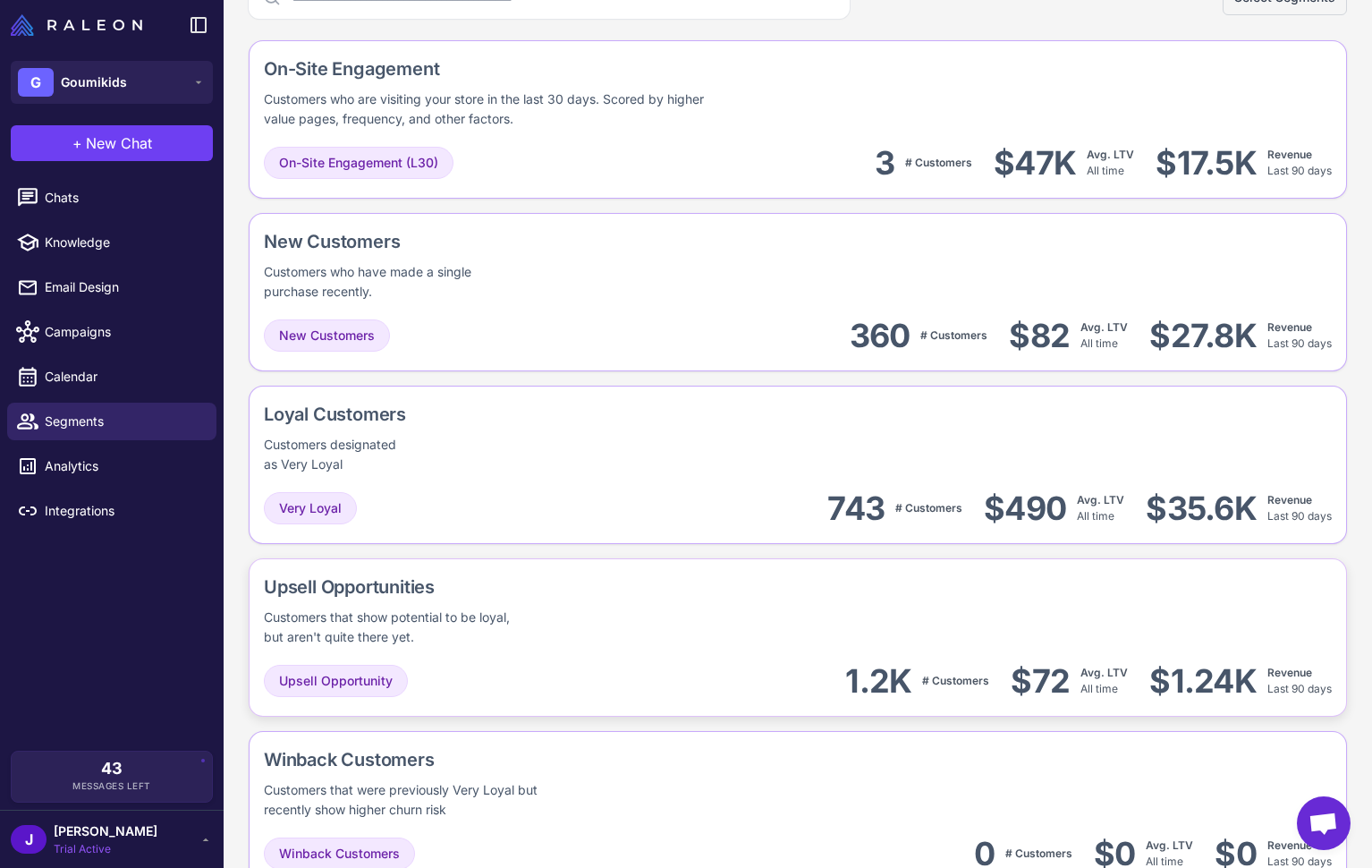
scroll to position [223, 0]
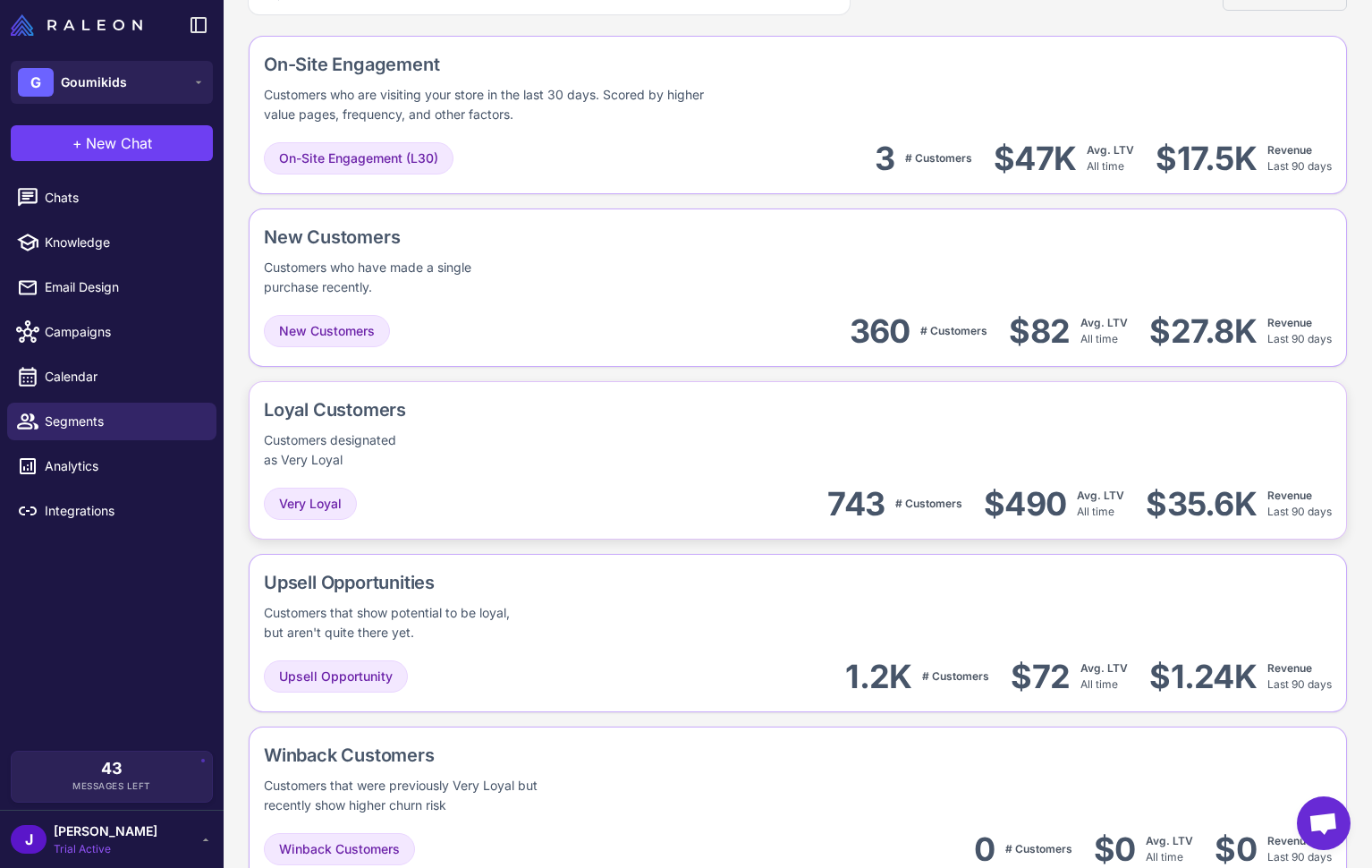
click at [482, 449] on div "Loyal Customers Customers designated as Very Loyal" at bounding box center [799, 433] width 1068 height 73
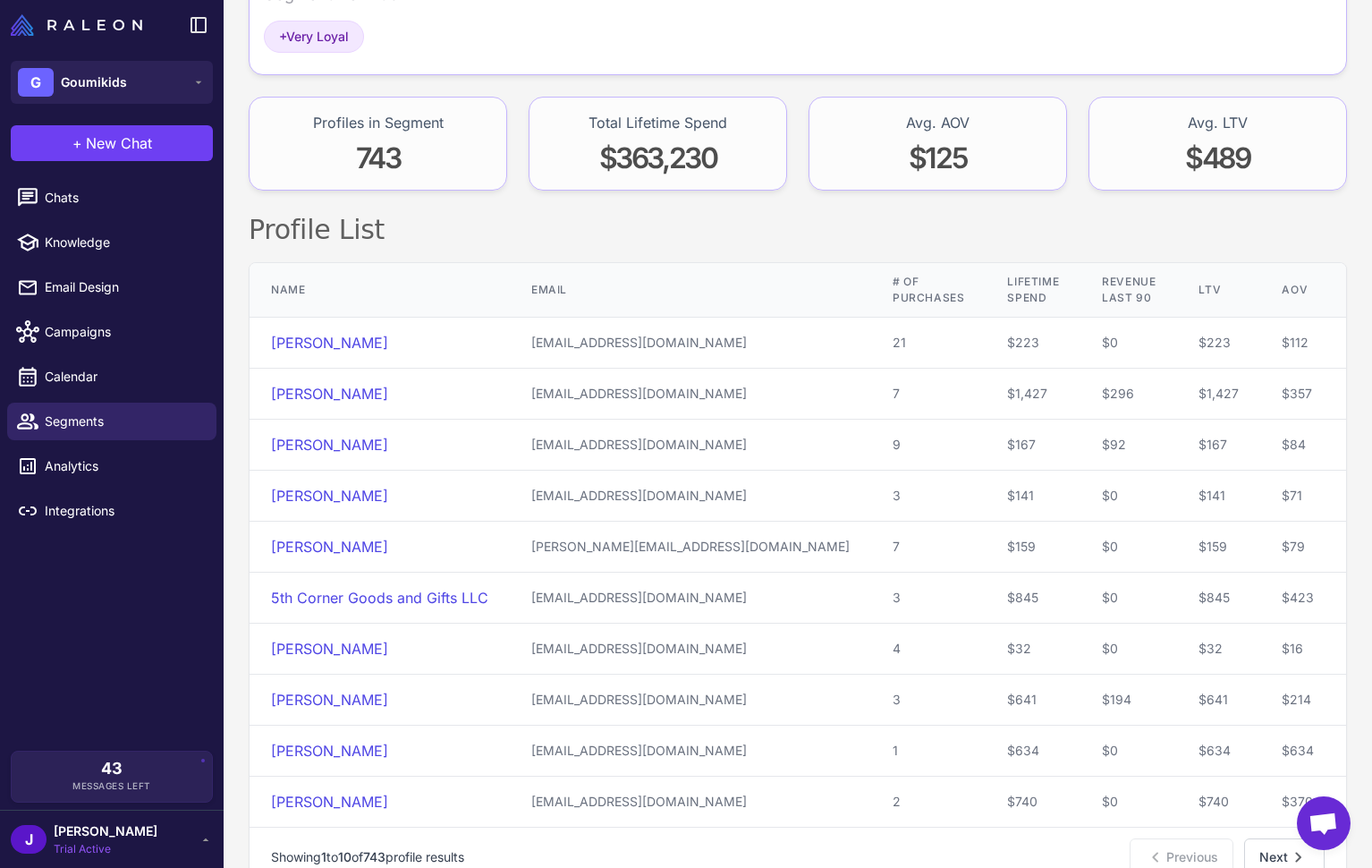
scroll to position [258, 0]
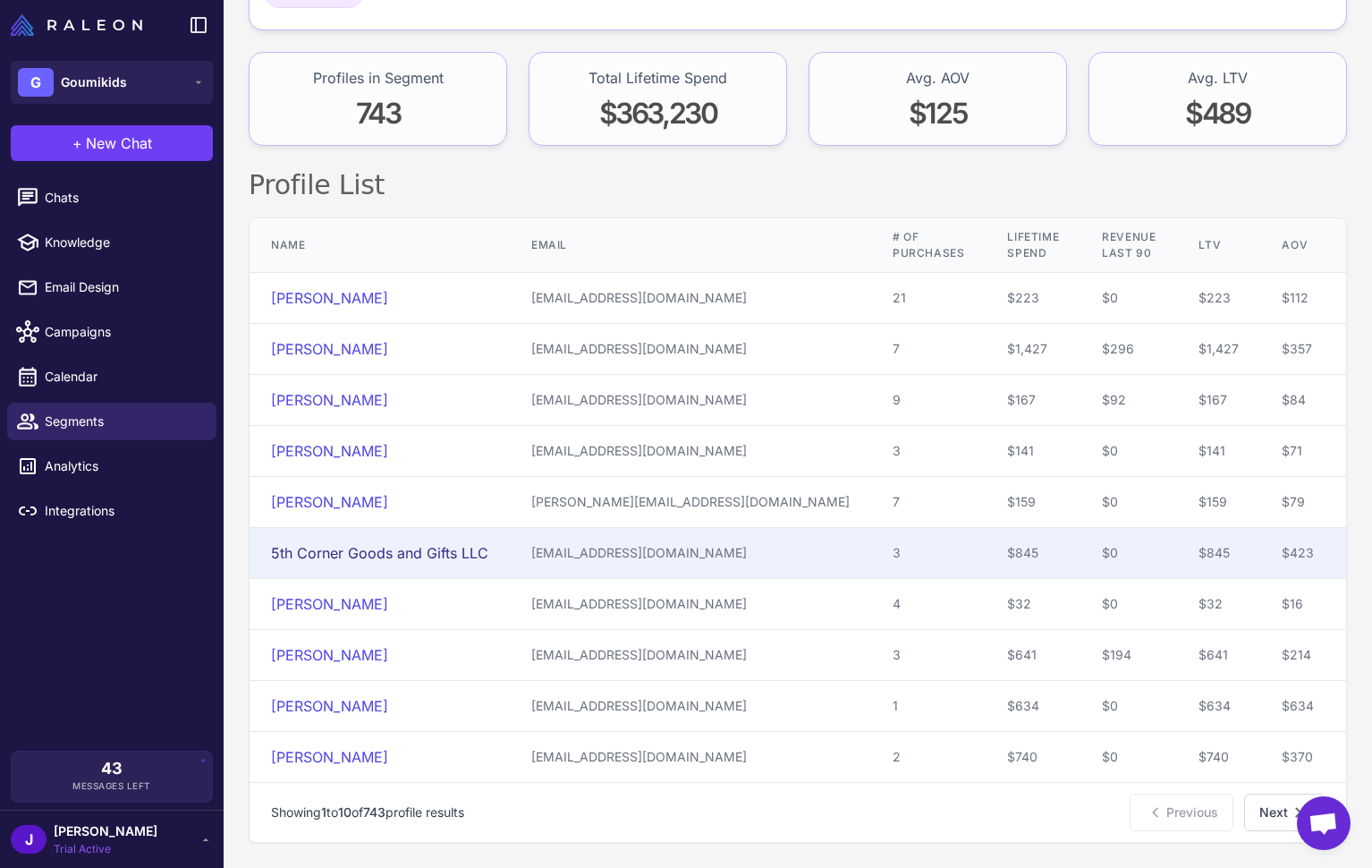
click at [337, 552] on link "5th Corner Goods and Gifts LLC" at bounding box center [380, 553] width 218 height 18
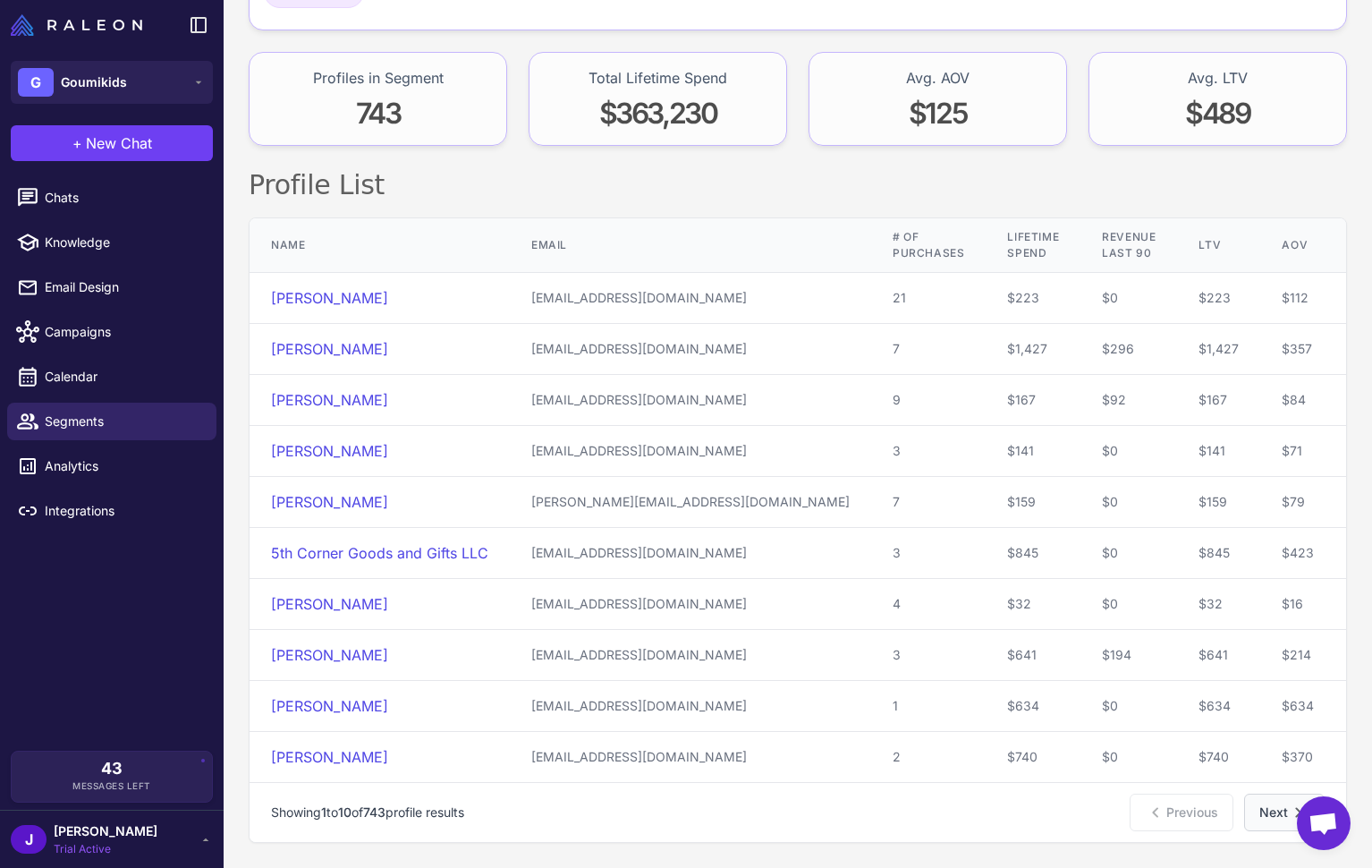
click at [1270, 812] on button "Next" at bounding box center [1284, 811] width 80 height 38
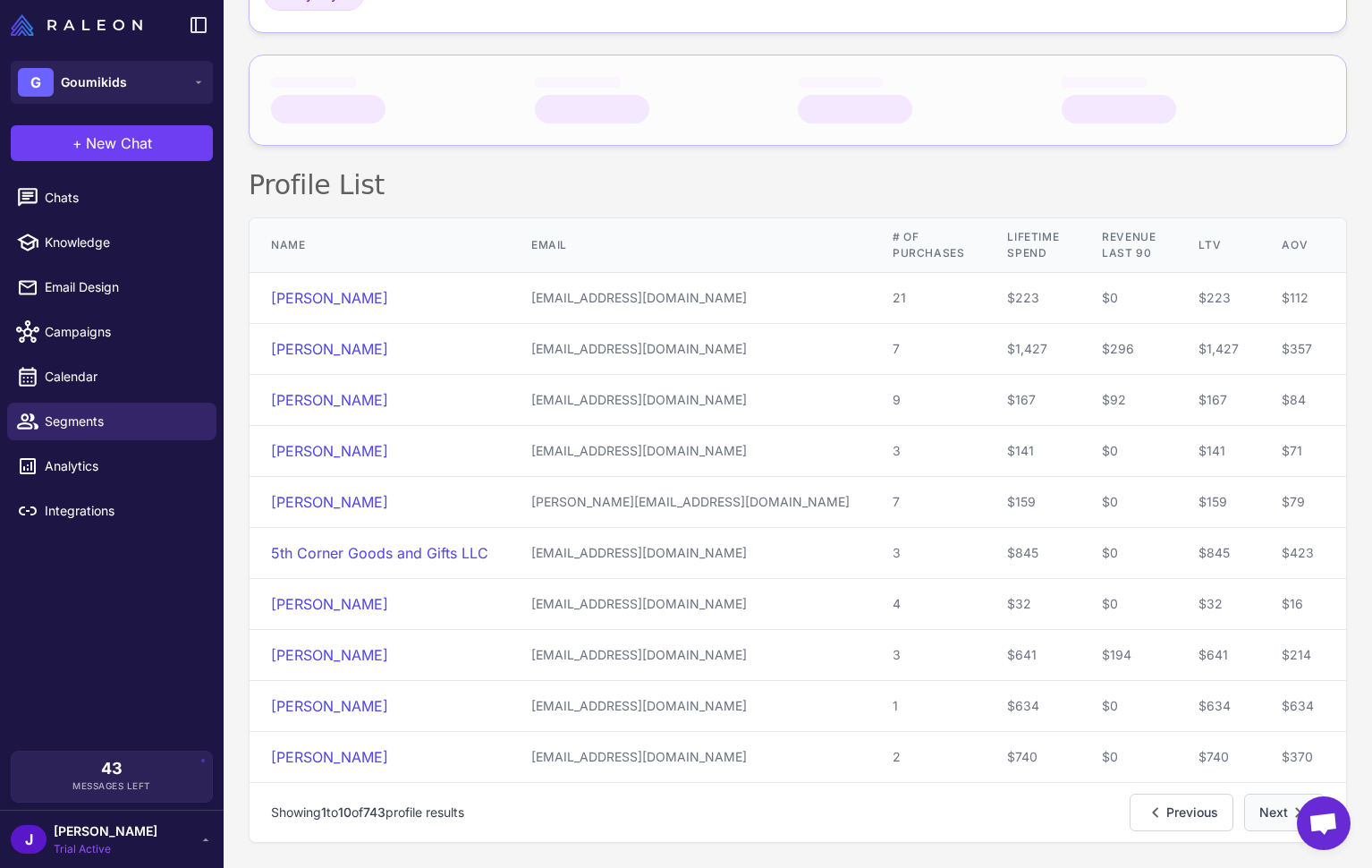
scroll to position [241, 0]
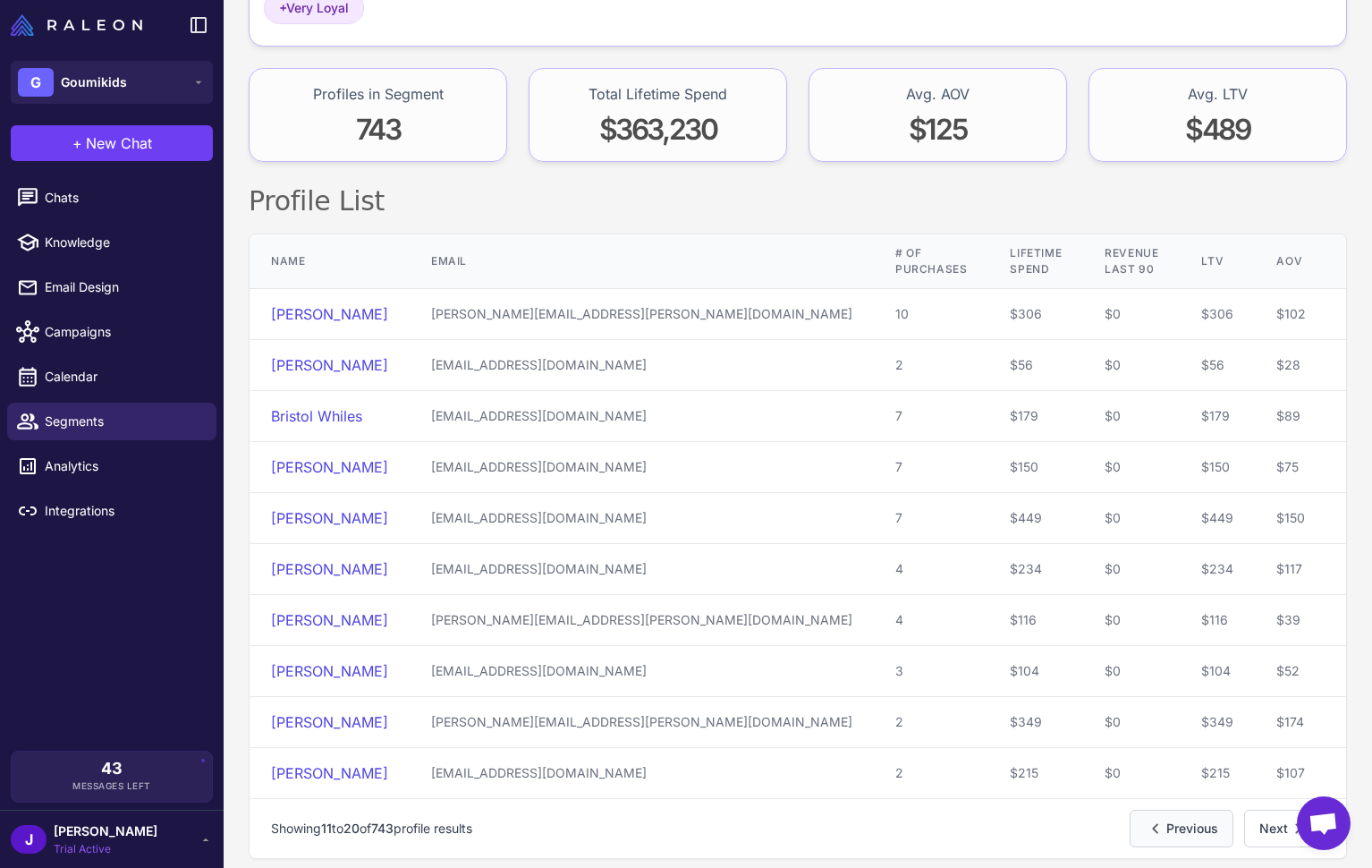
drag, startPoint x: 1270, startPoint y: 805, endPoint x: 1228, endPoint y: 803, distance: 42.0
click at [1270, 809] on button "Next" at bounding box center [1284, 828] width 80 height 38
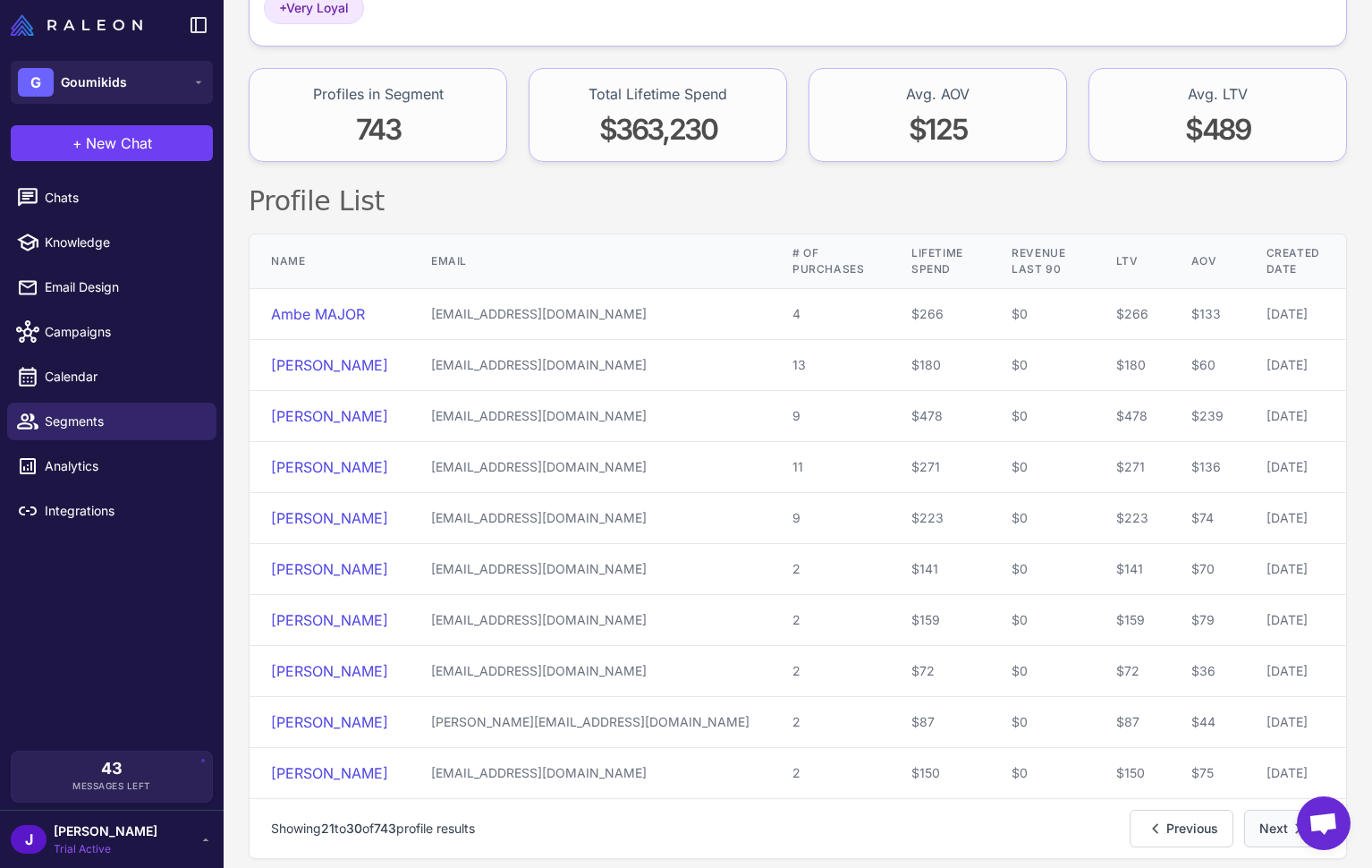
click at [1264, 809] on button "Next" at bounding box center [1284, 828] width 80 height 38
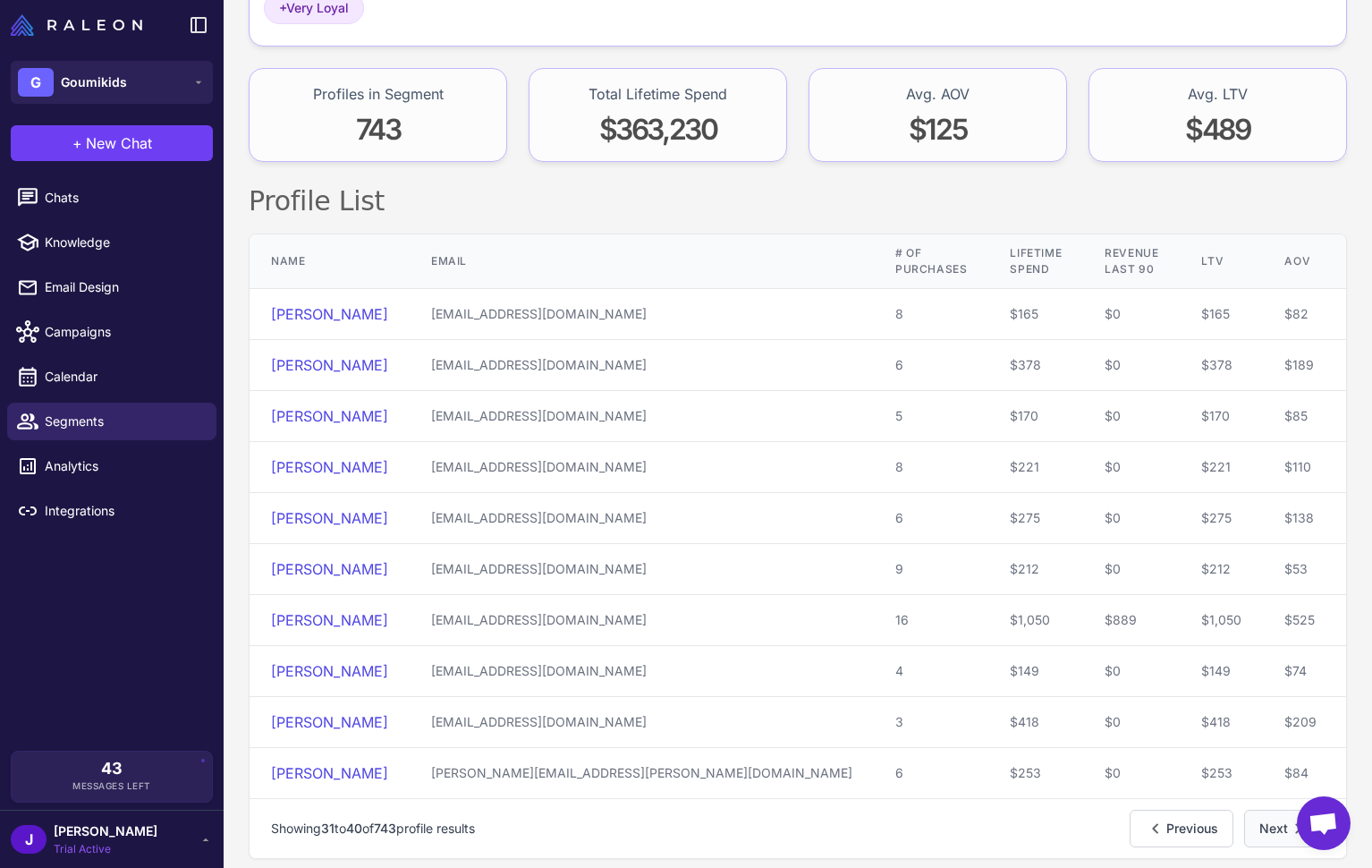
click at [1267, 821] on button "Next" at bounding box center [1284, 828] width 80 height 38
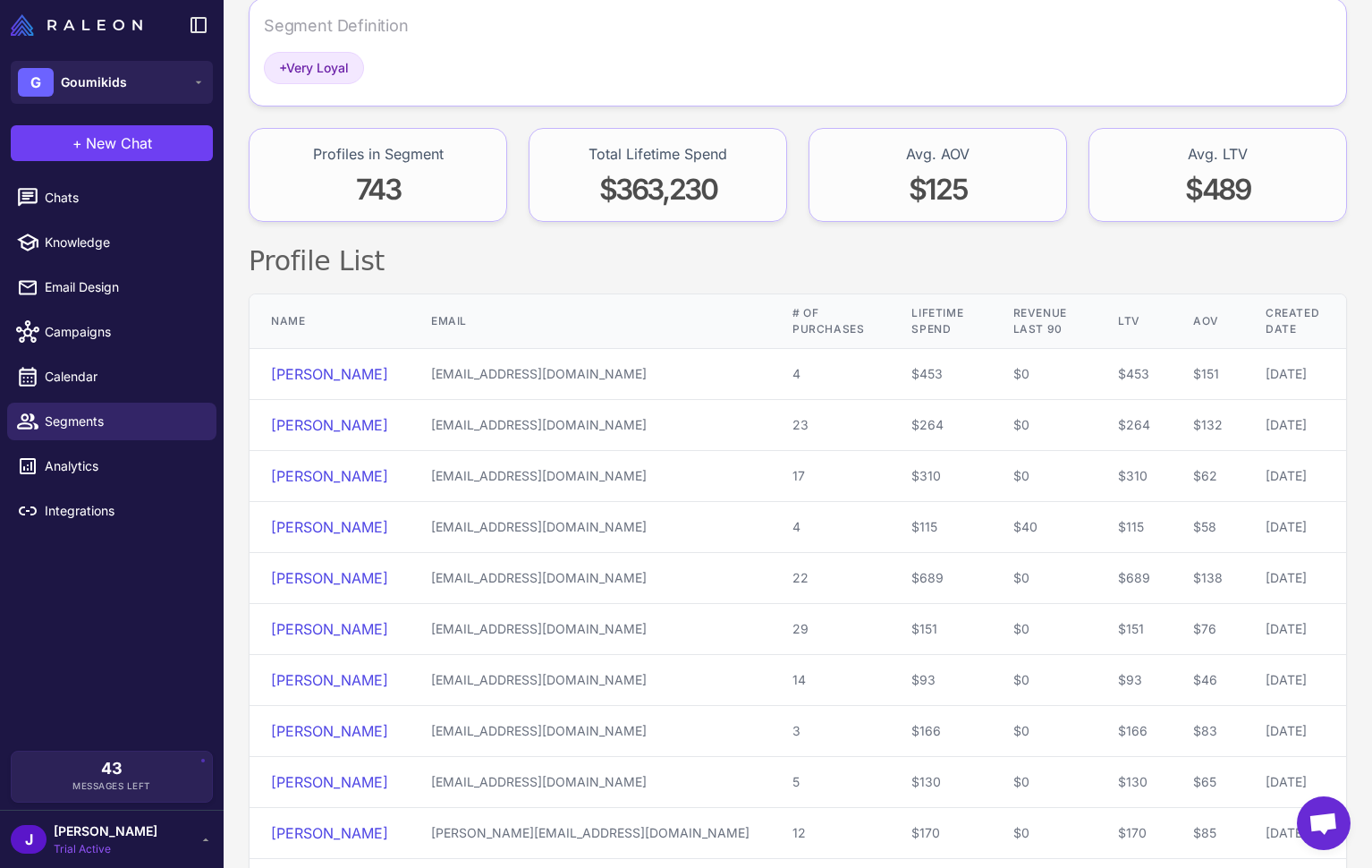
scroll to position [0, 0]
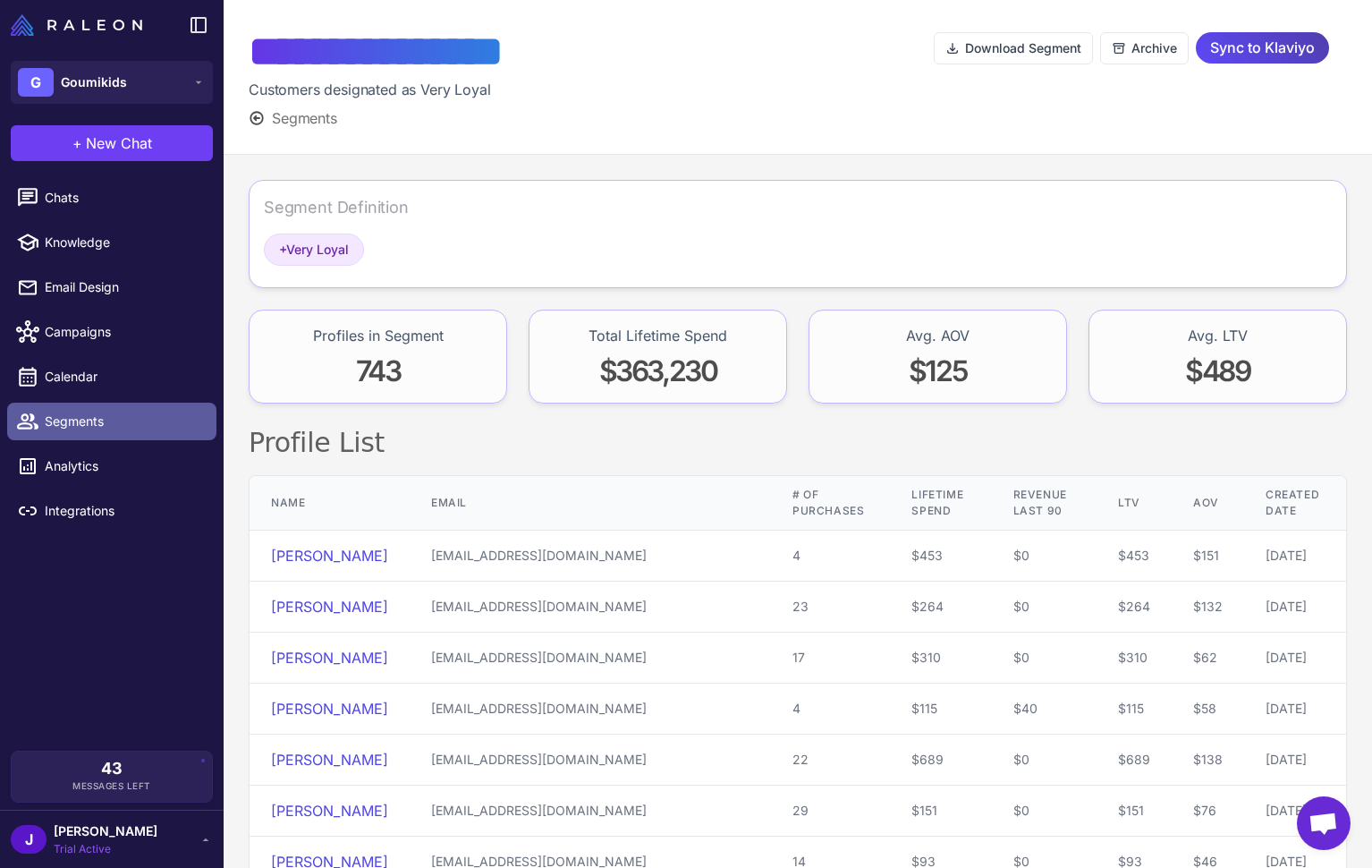
click at [87, 413] on span "Segments" at bounding box center [123, 422] width 157 height 20
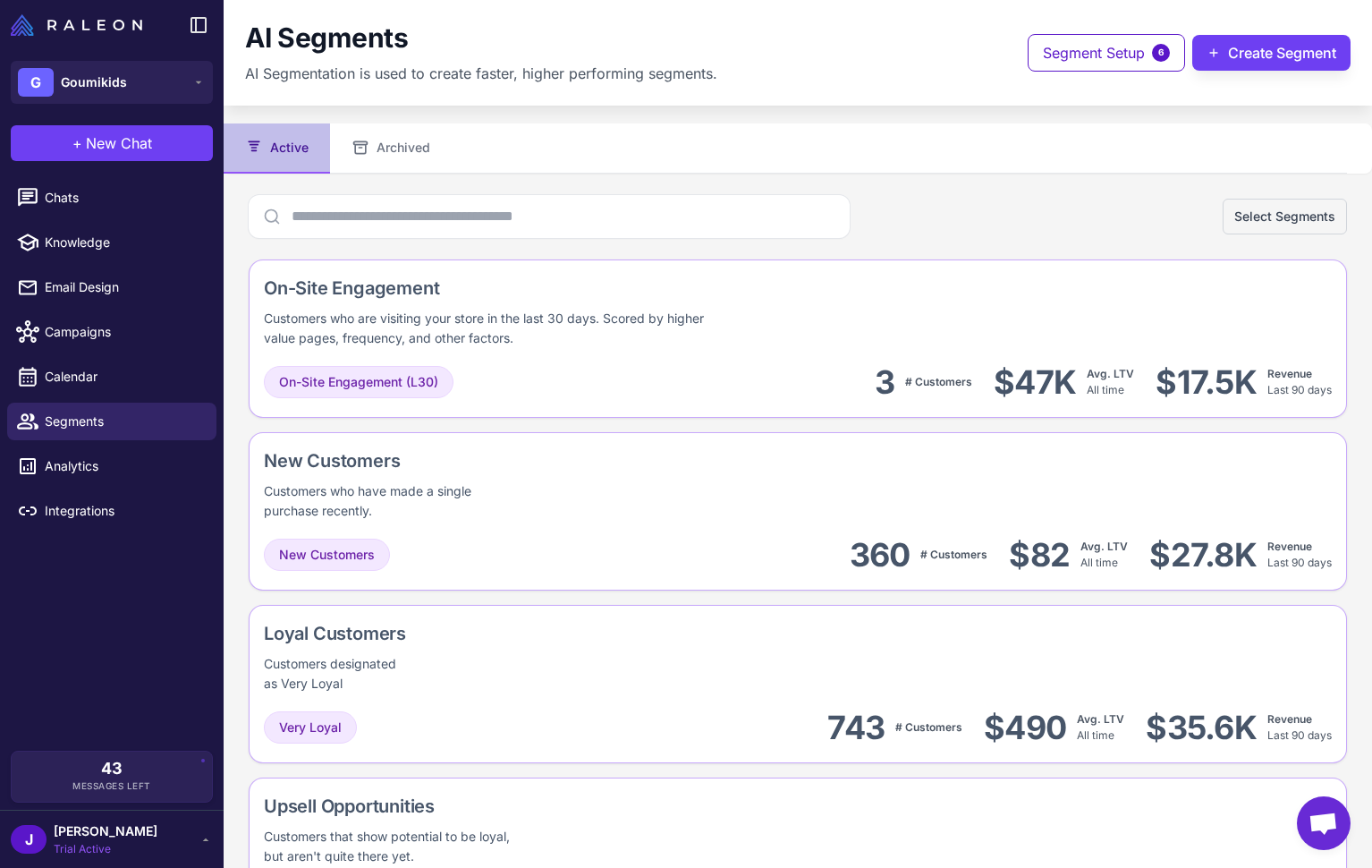
click at [799, 70] on div "AI Segments AI Segmentation is used to create faster, higher performing segment…" at bounding box center [798, 52] width 1106 height 62
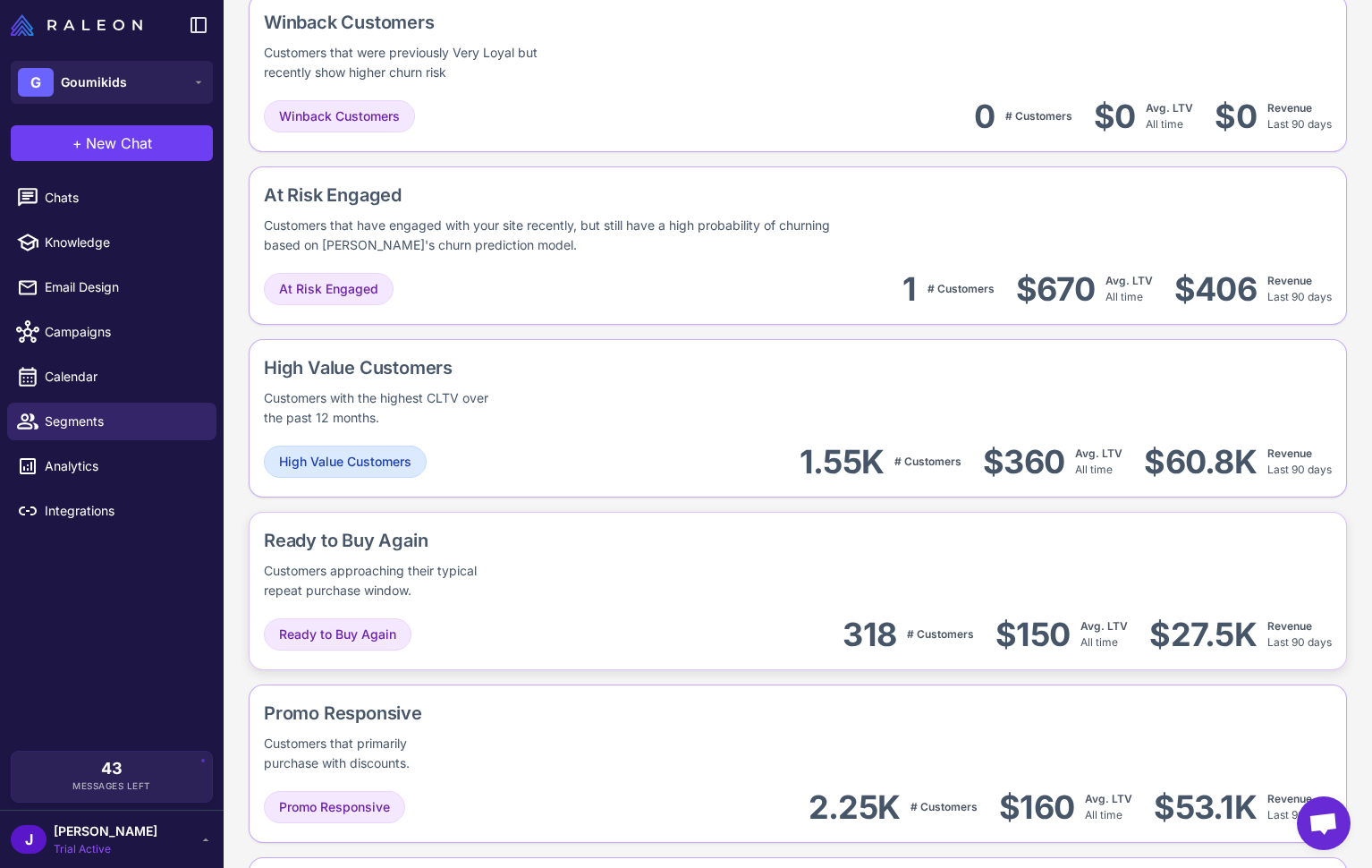
scroll to position [952, 0]
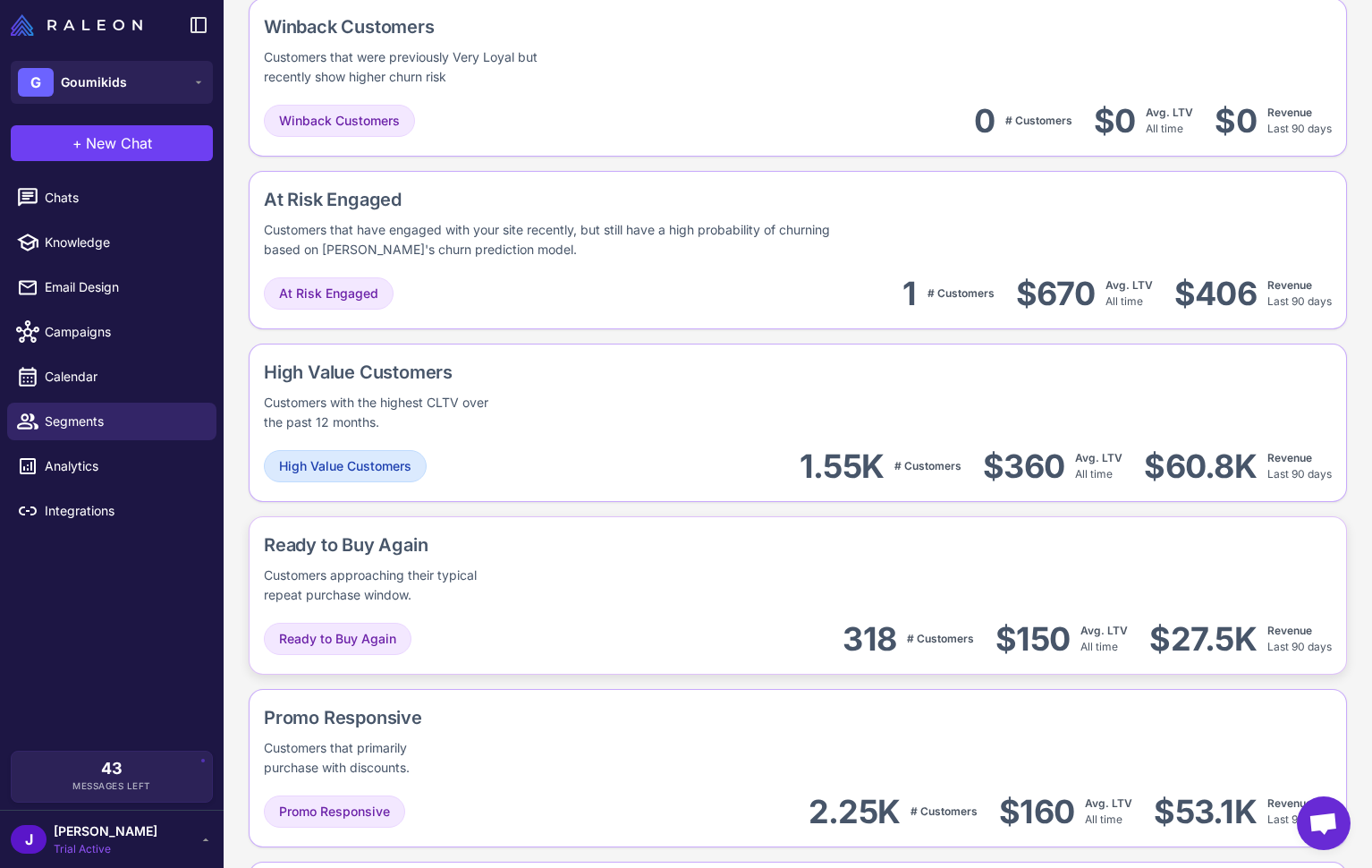
click at [420, 569] on div "Customers approaching their typical repeat purchase window." at bounding box center [385, 584] width 242 height 39
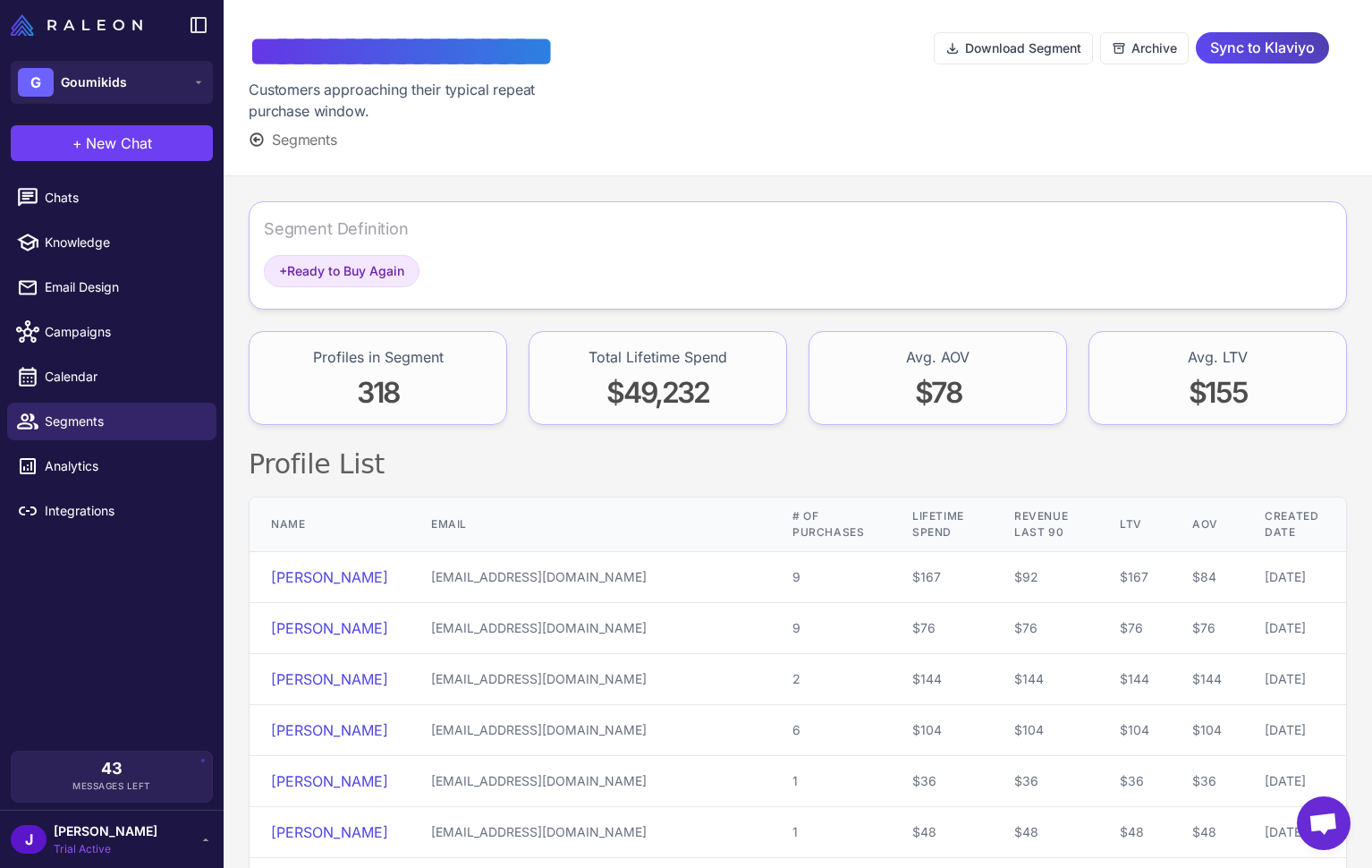
click at [290, 137] on span "Segments" at bounding box center [304, 139] width 65 height 21
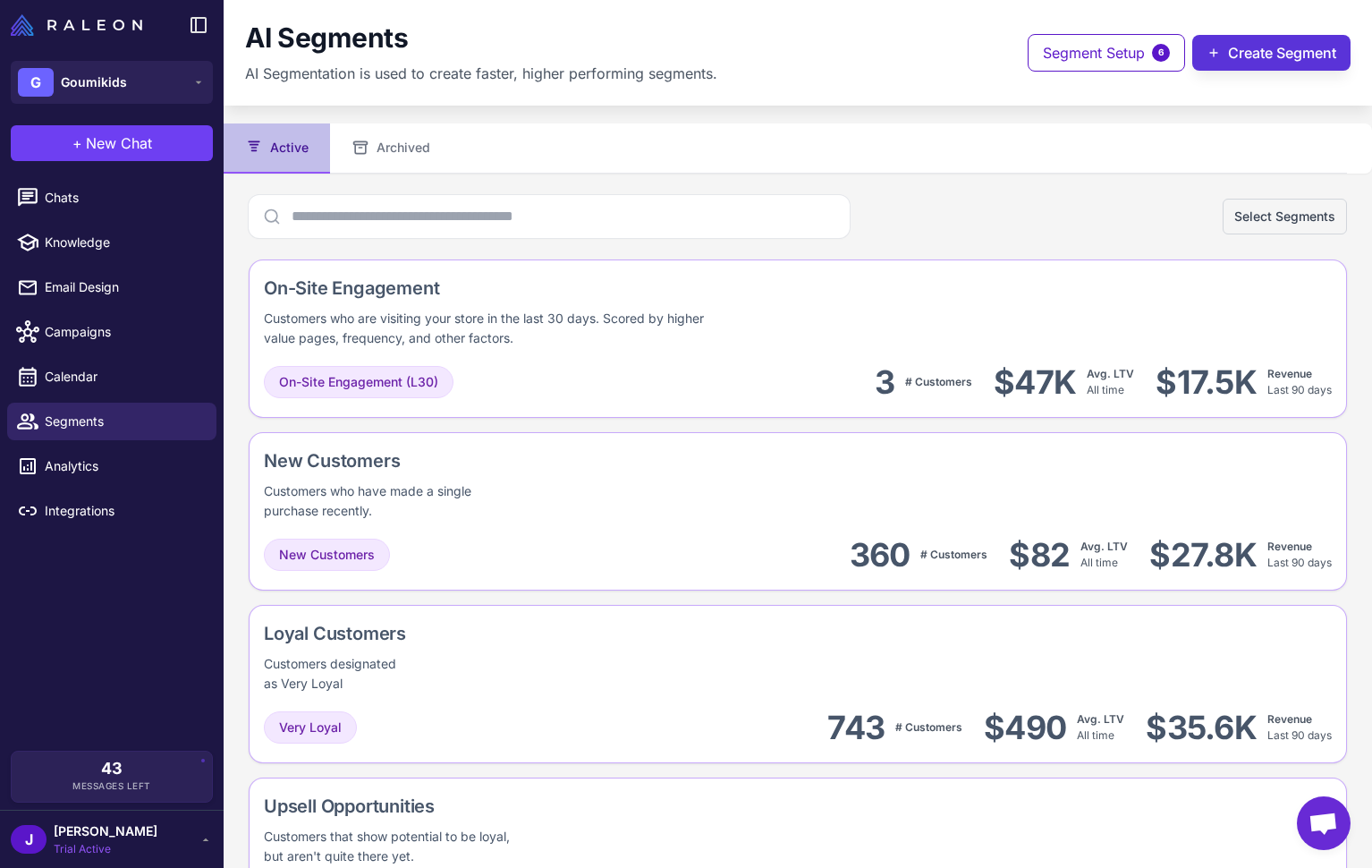
click at [1257, 58] on button "Create Segment" at bounding box center [1271, 52] width 158 height 36
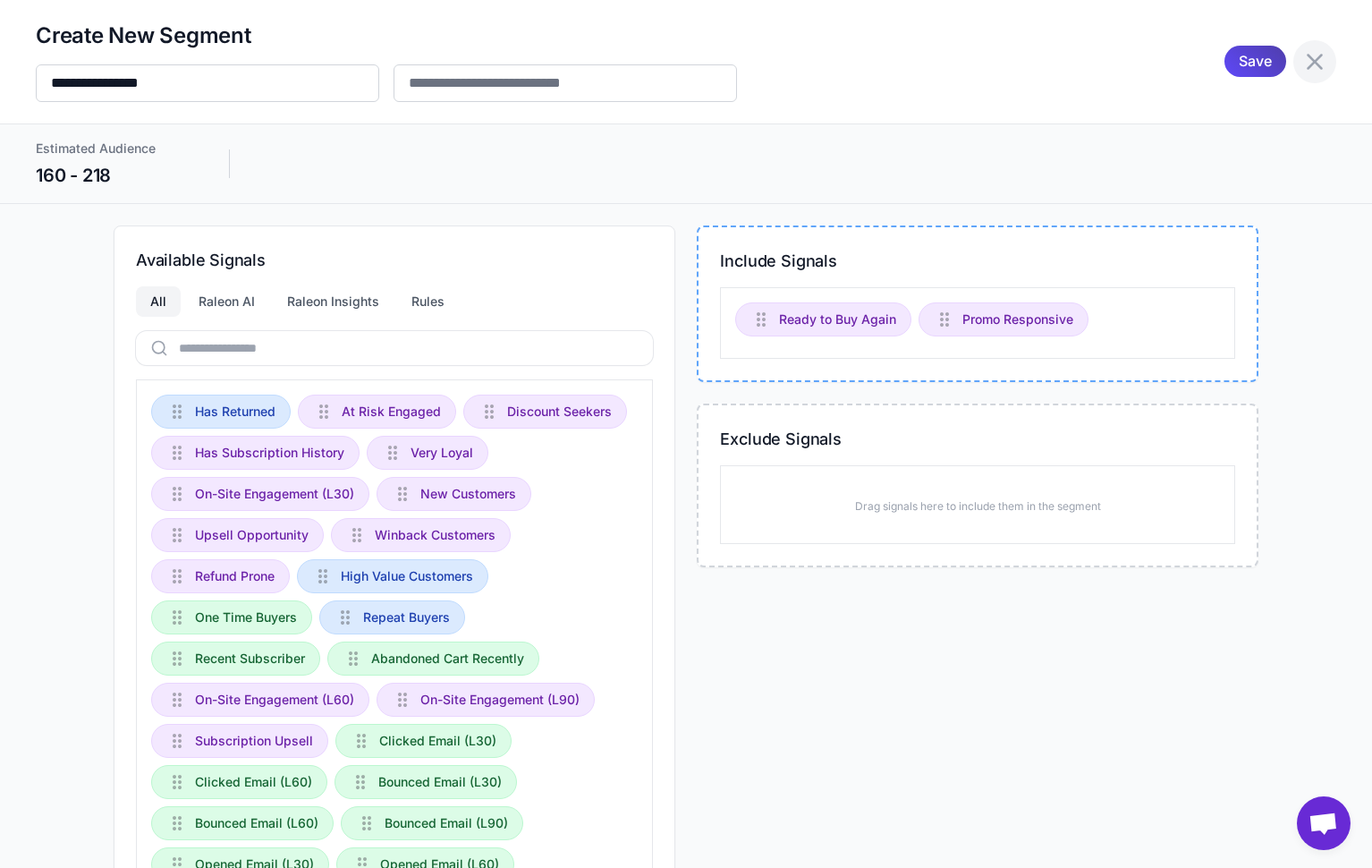
click at [1317, 65] on icon at bounding box center [1314, 61] width 28 height 28
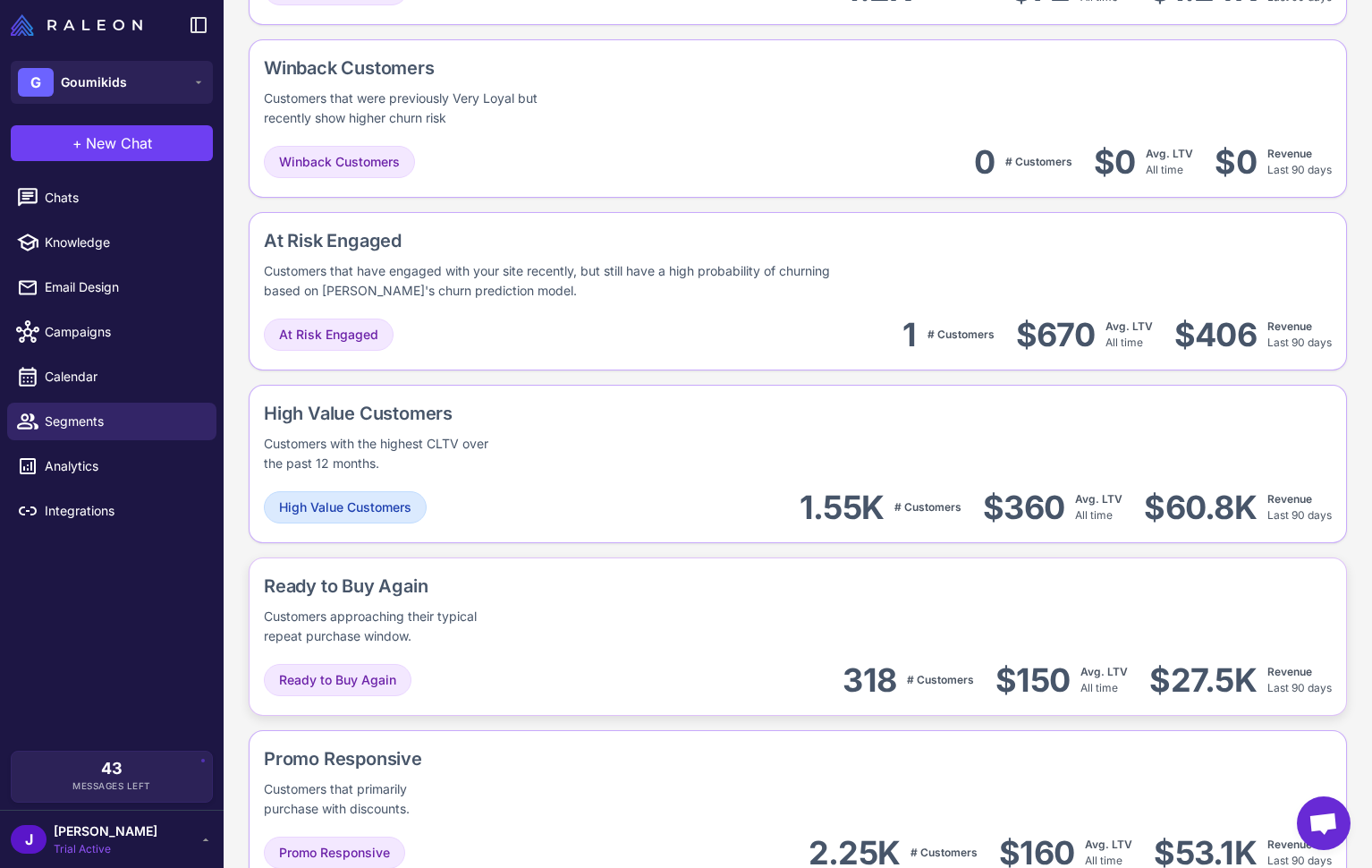
scroll to position [1015, 0]
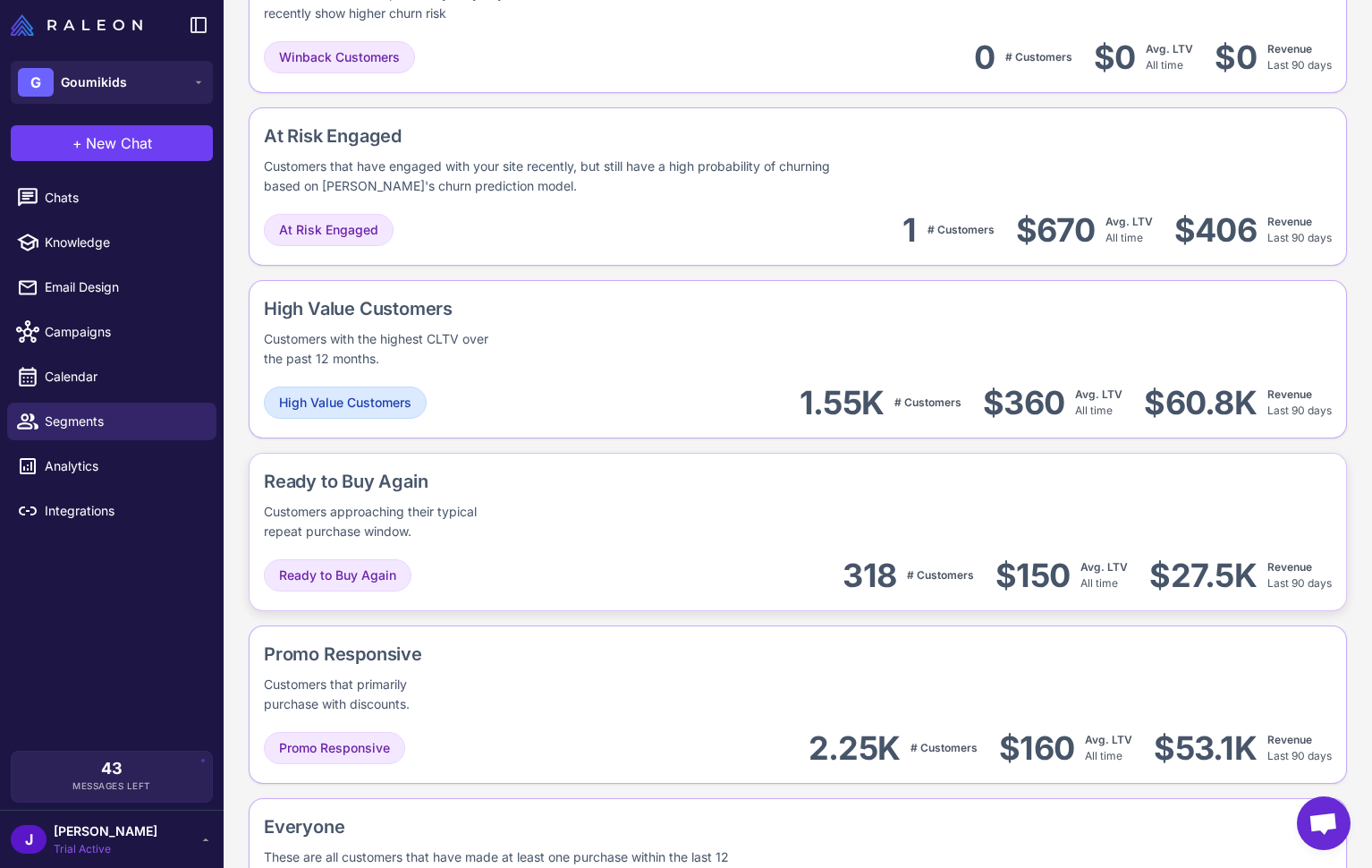
click at [511, 519] on div "Ready to Buy Again Customers approaching their typical repeat purchase window." at bounding box center [446, 504] width 364 height 73
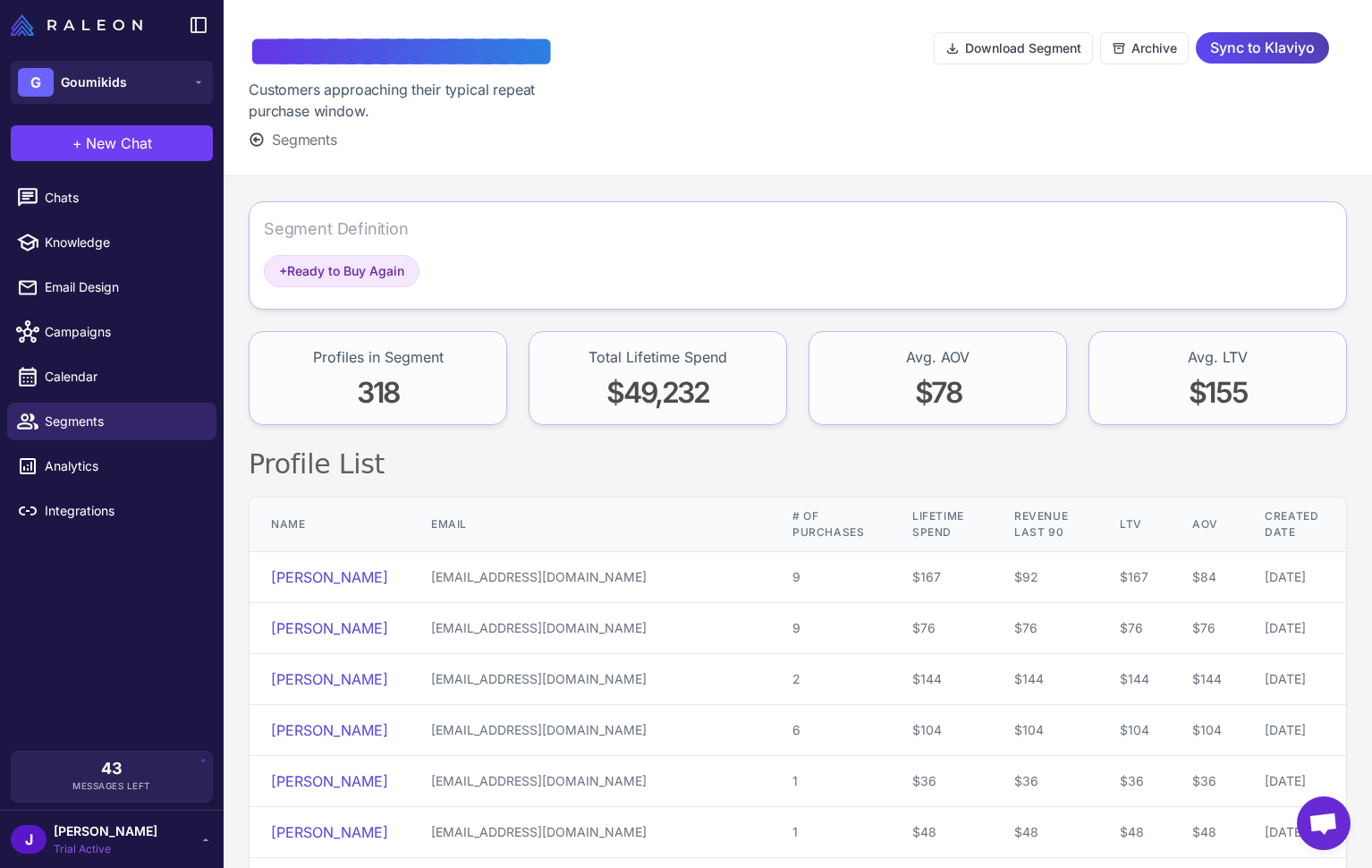
click at [872, 136] on div at bounding box center [797, 87] width 273 height 125
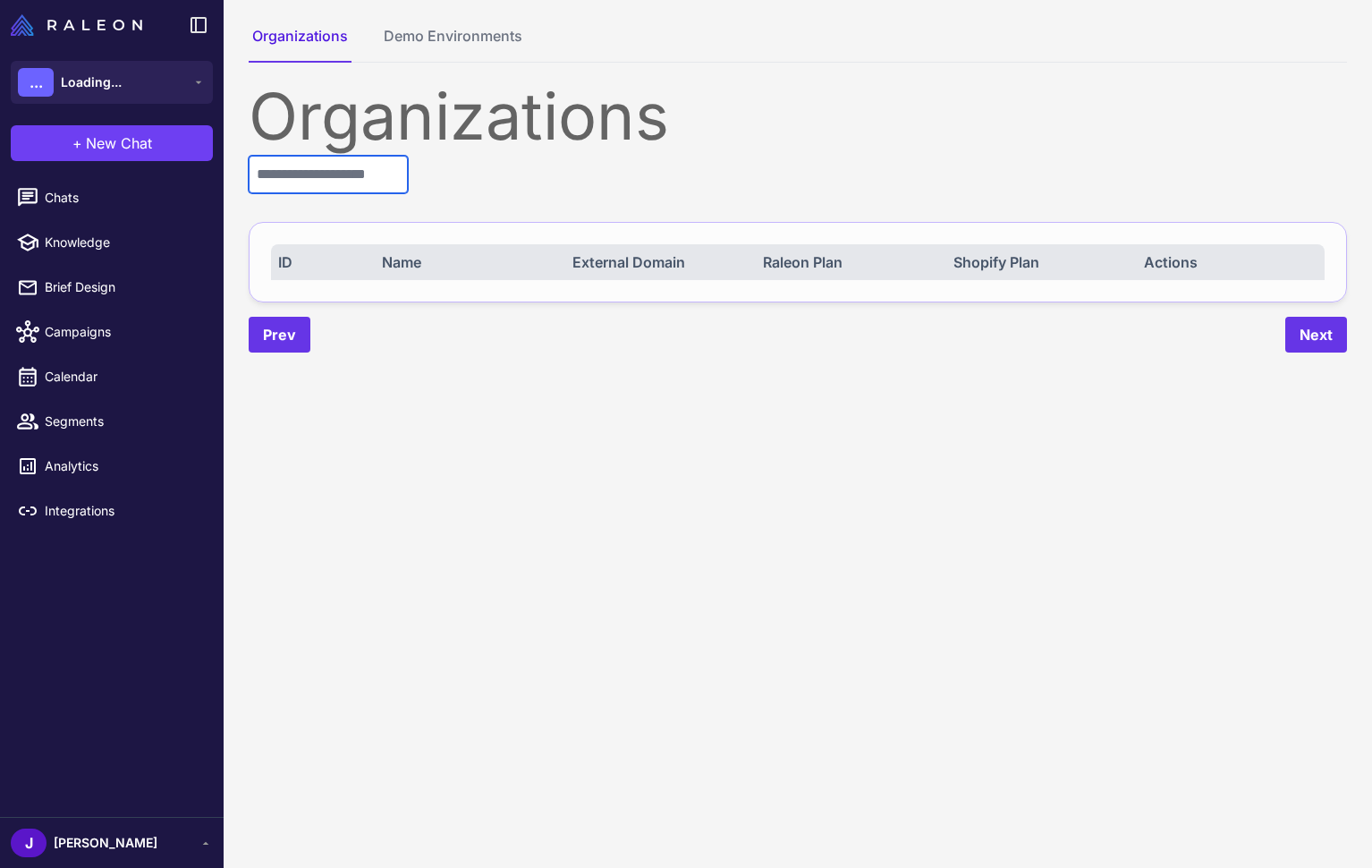
click at [344, 183] on input "text" at bounding box center [328, 174] width 159 height 38
